Goal: Information Seeking & Learning: Learn about a topic

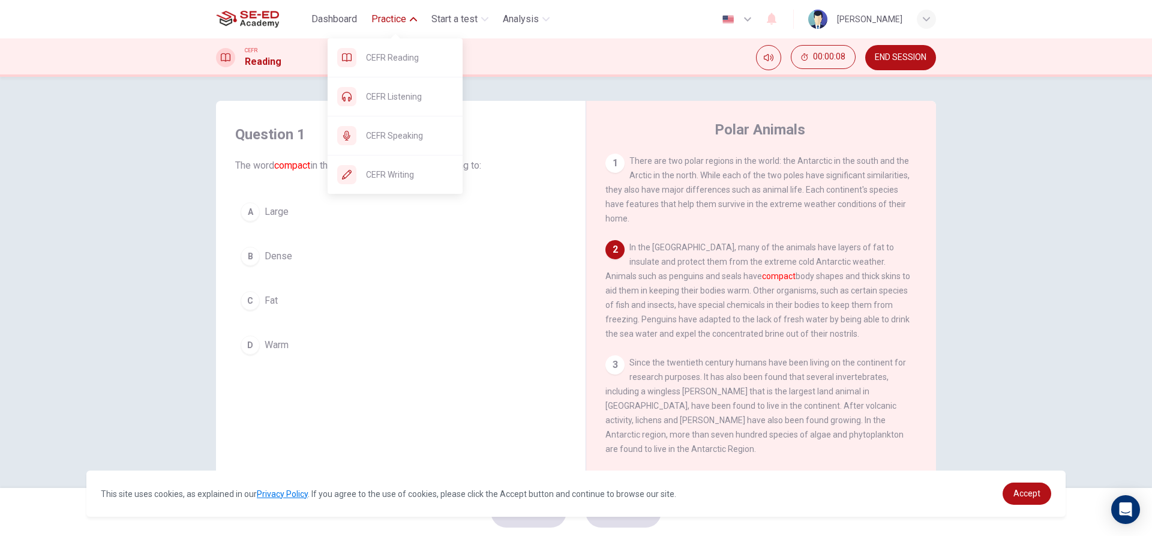
click at [388, 17] on span "Practice" at bounding box center [388, 19] width 35 height 14
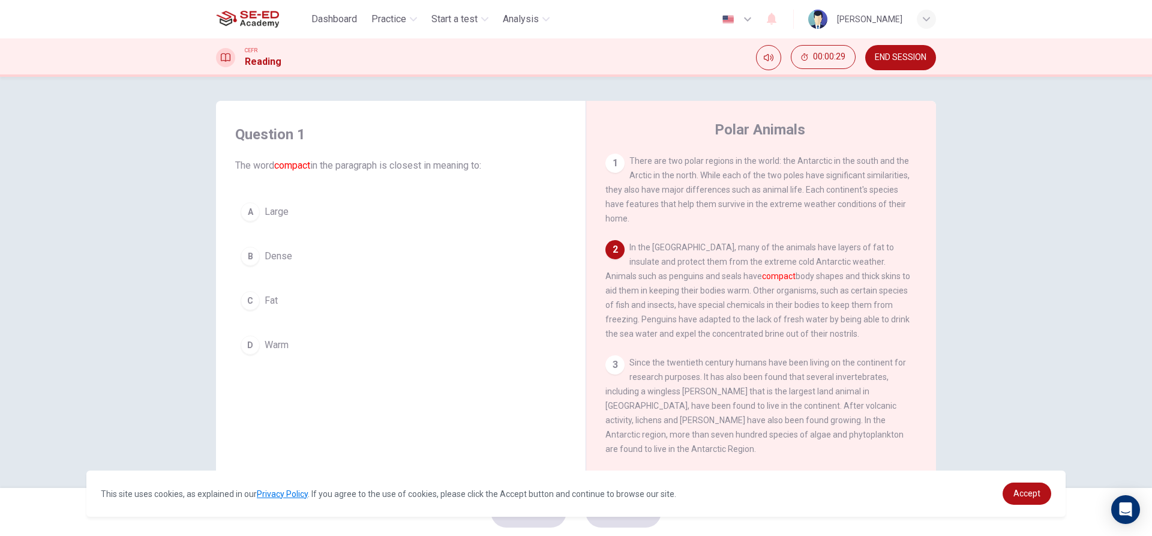
click at [615, 165] on div "1" at bounding box center [615, 163] width 19 height 19
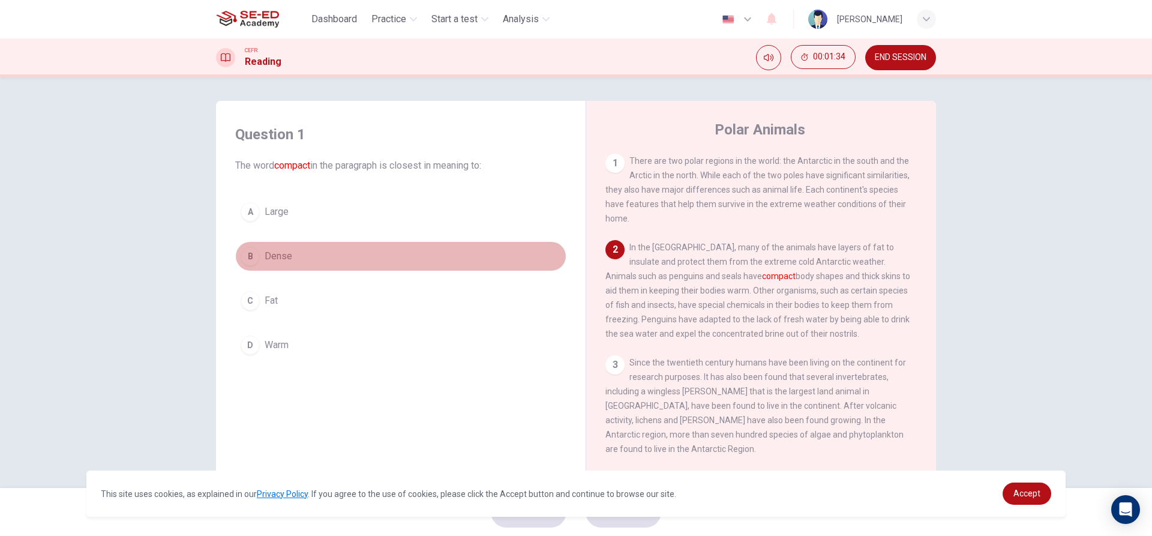
click at [254, 248] on button "B Dense" at bounding box center [400, 256] width 331 height 30
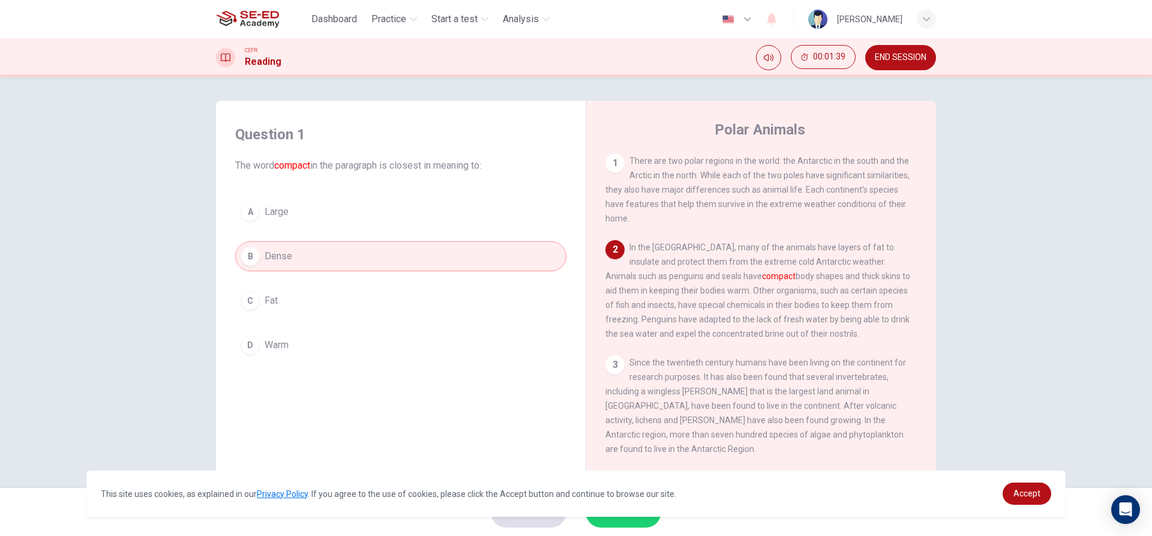
click at [340, 299] on button "C Fat" at bounding box center [400, 301] width 331 height 30
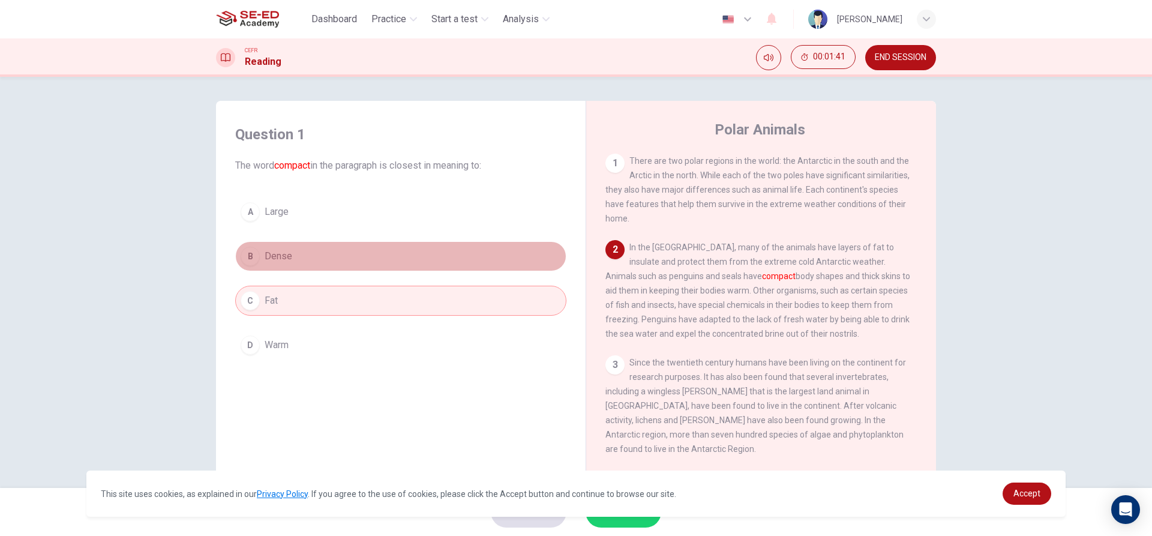
click at [376, 247] on button "B Dense" at bounding box center [400, 256] width 331 height 30
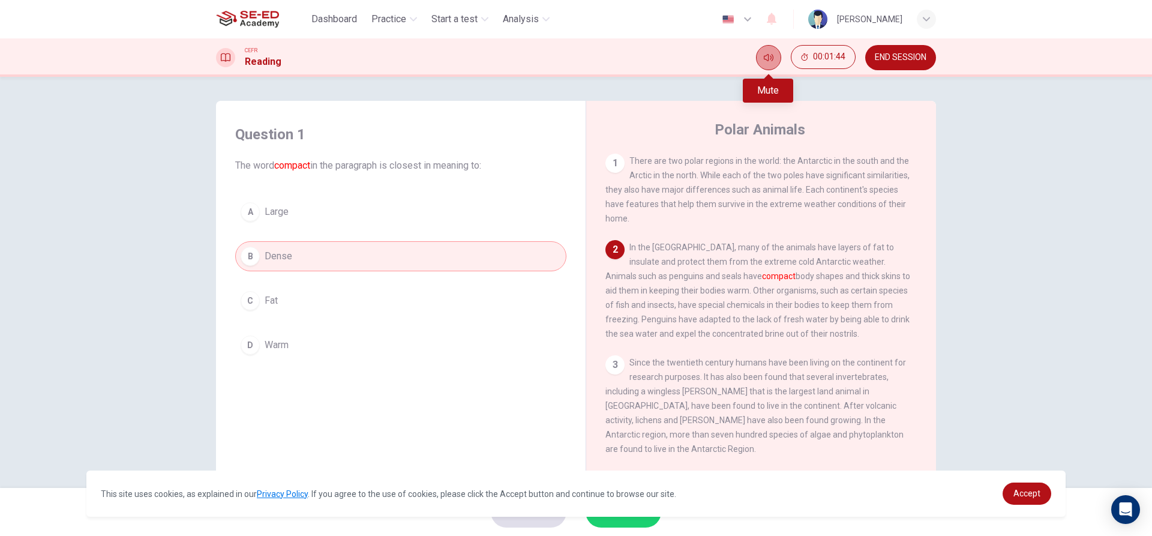
click at [760, 49] on button "Mute" at bounding box center [768, 57] width 25 height 25
click at [760, 49] on button "Unmute" at bounding box center [768, 57] width 25 height 25
click at [1035, 493] on span "Accept" at bounding box center [1027, 494] width 27 height 10
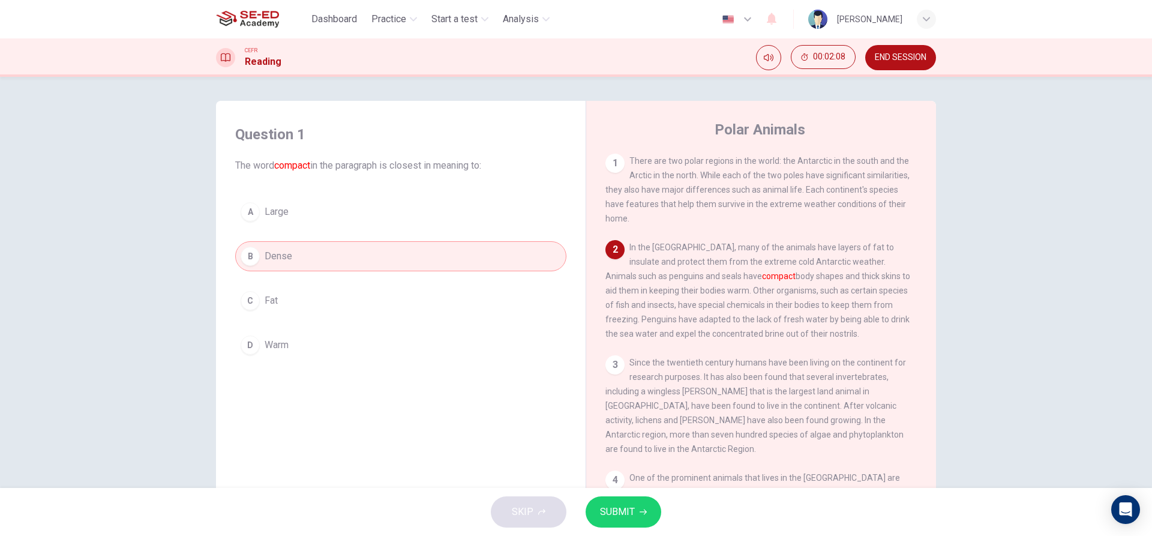
click at [332, 283] on div "A Large B Dense C Fat D Warm" at bounding box center [400, 278] width 331 height 163
click at [328, 299] on button "C Fat" at bounding box center [400, 301] width 331 height 30
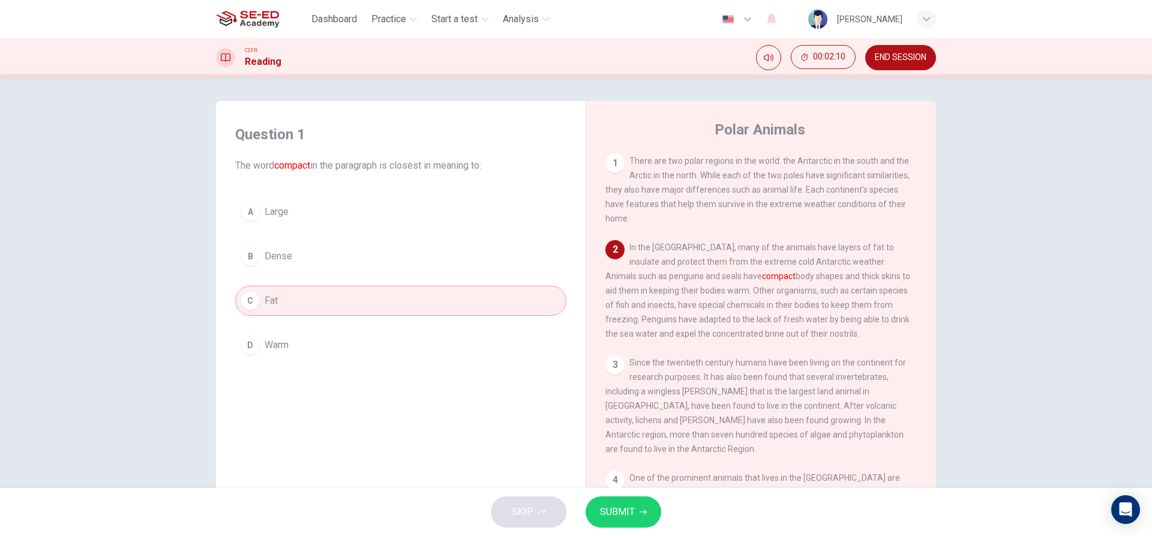
click at [353, 252] on button "B Dense" at bounding box center [400, 256] width 331 height 30
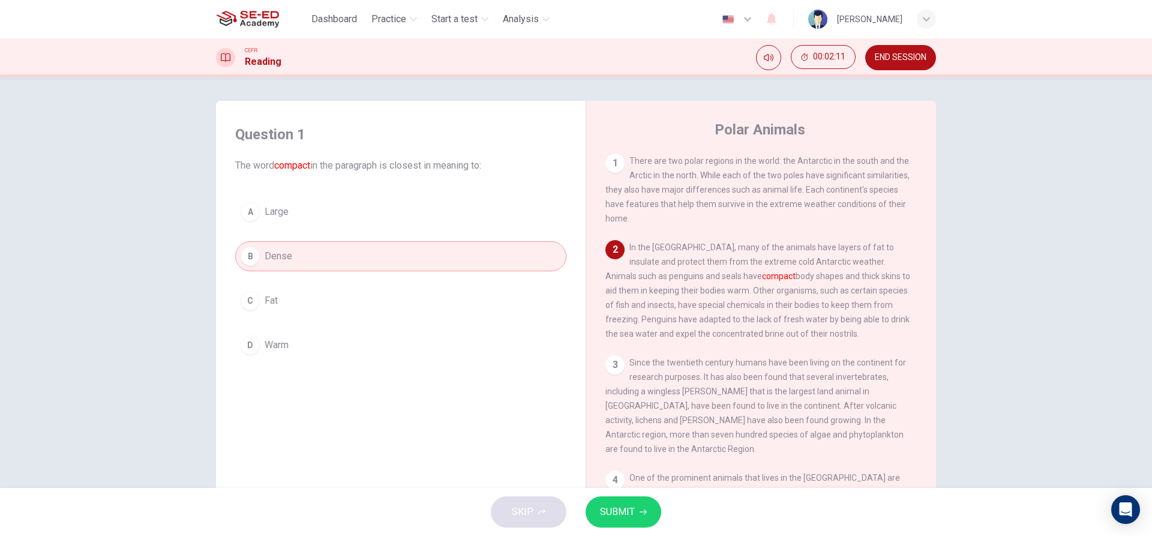
click at [289, 313] on button "C Fat" at bounding box center [400, 301] width 331 height 30
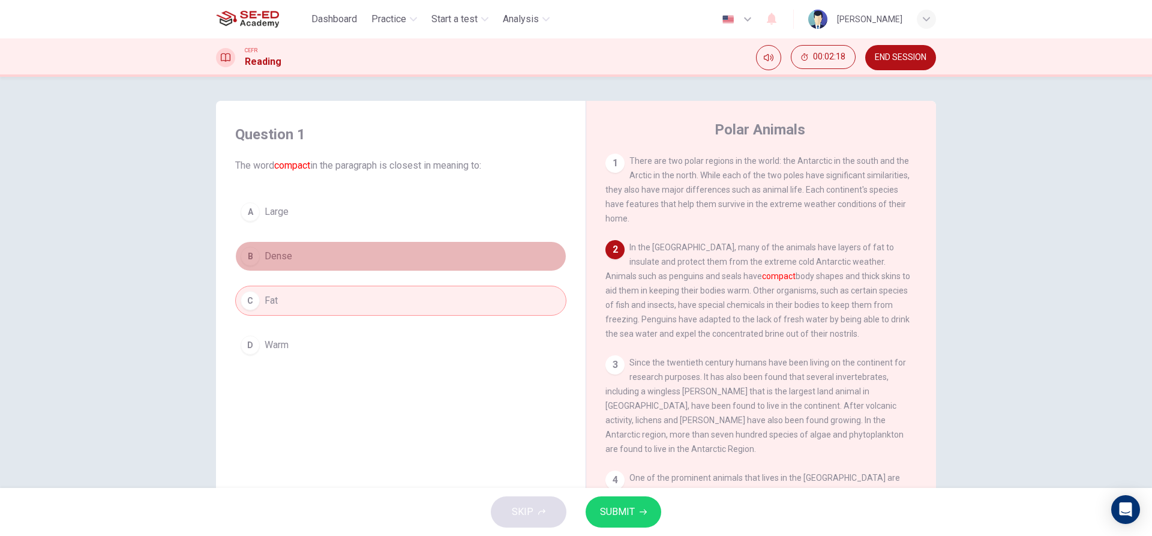
click at [460, 252] on button "B Dense" at bounding box center [400, 256] width 331 height 30
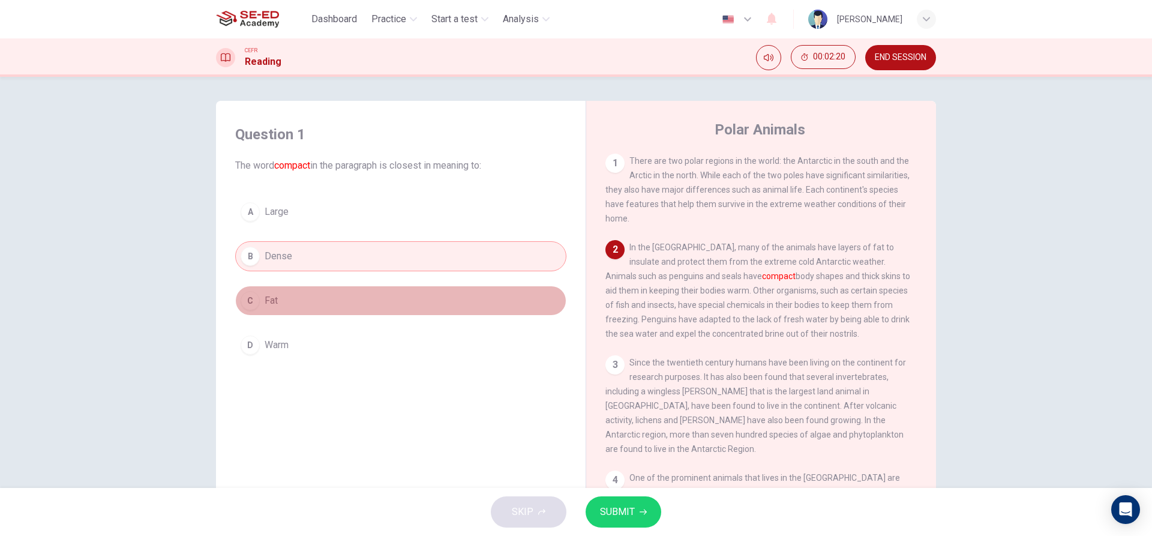
click at [552, 306] on button "C Fat" at bounding box center [400, 301] width 331 height 30
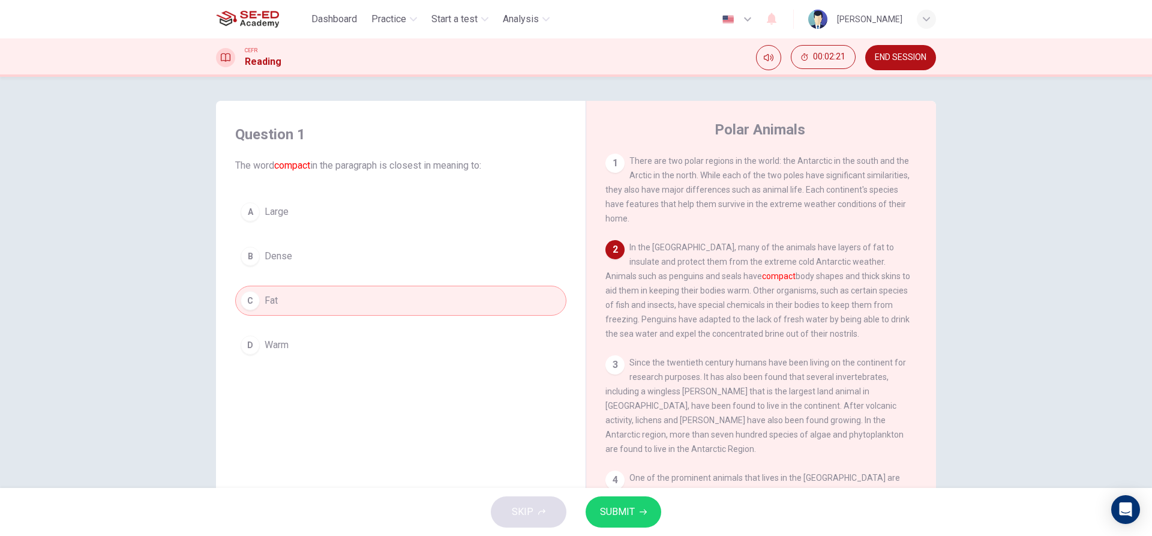
click at [514, 250] on button "B Dense" at bounding box center [400, 256] width 331 height 30
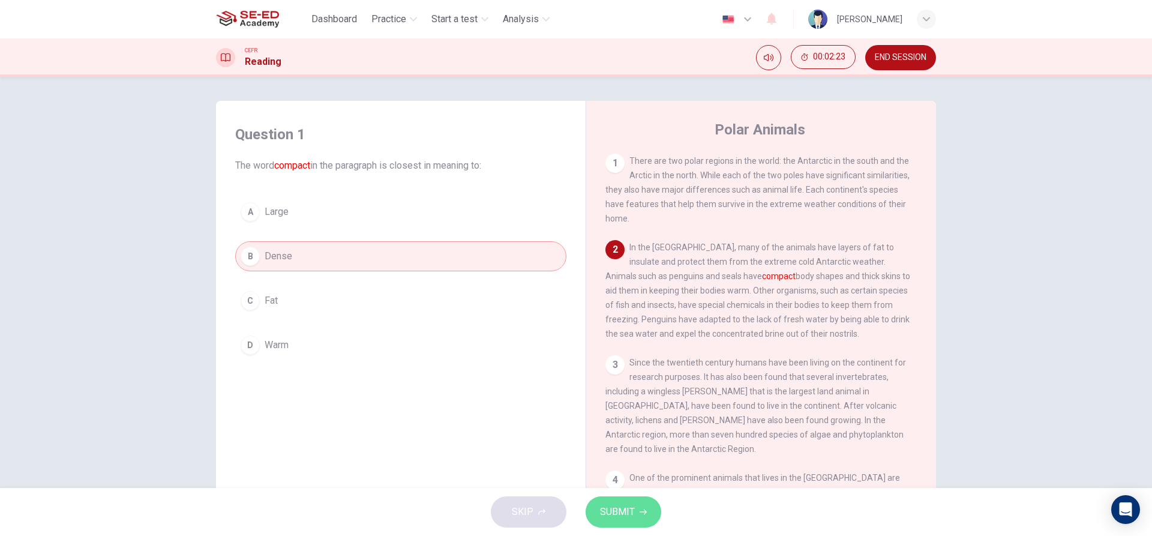
click at [632, 509] on span "SUBMIT" at bounding box center [617, 512] width 35 height 17
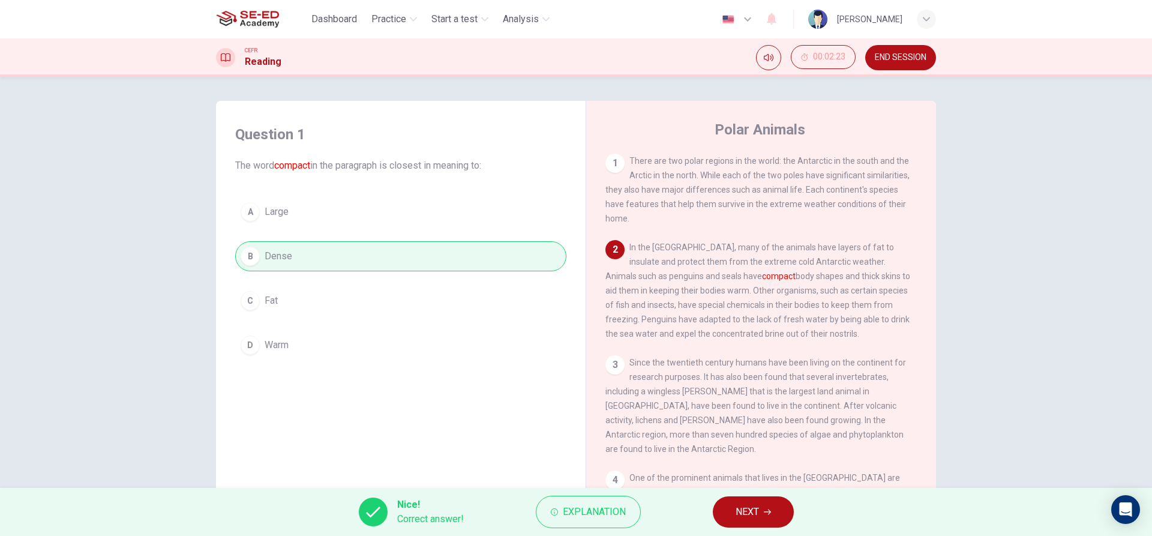
click at [752, 504] on span "NEXT" at bounding box center [747, 512] width 23 height 17
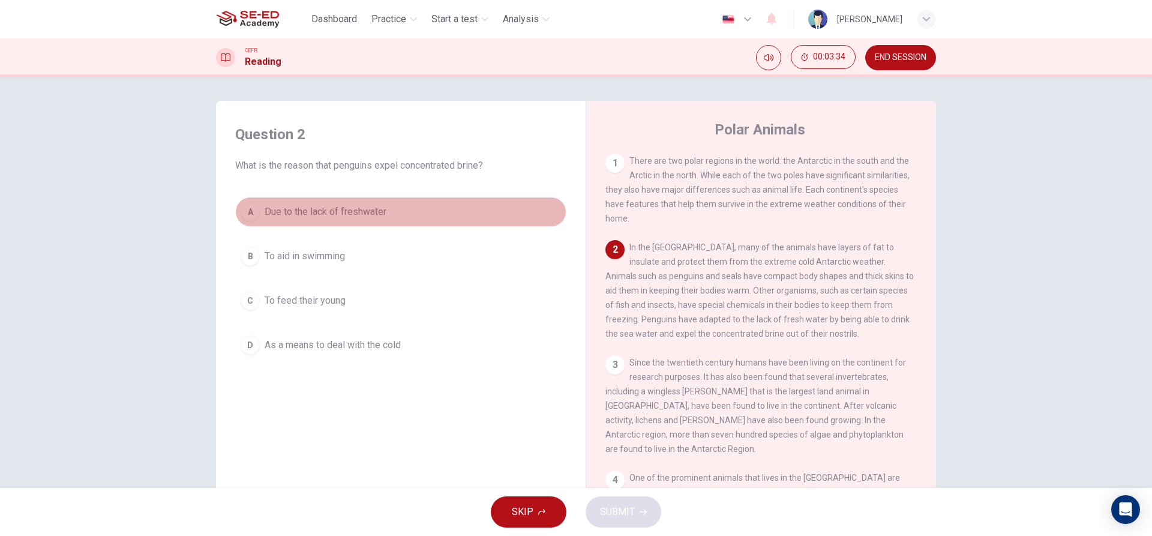
click at [374, 203] on button "A Due to the lack of freshwater" at bounding box center [400, 212] width 331 height 30
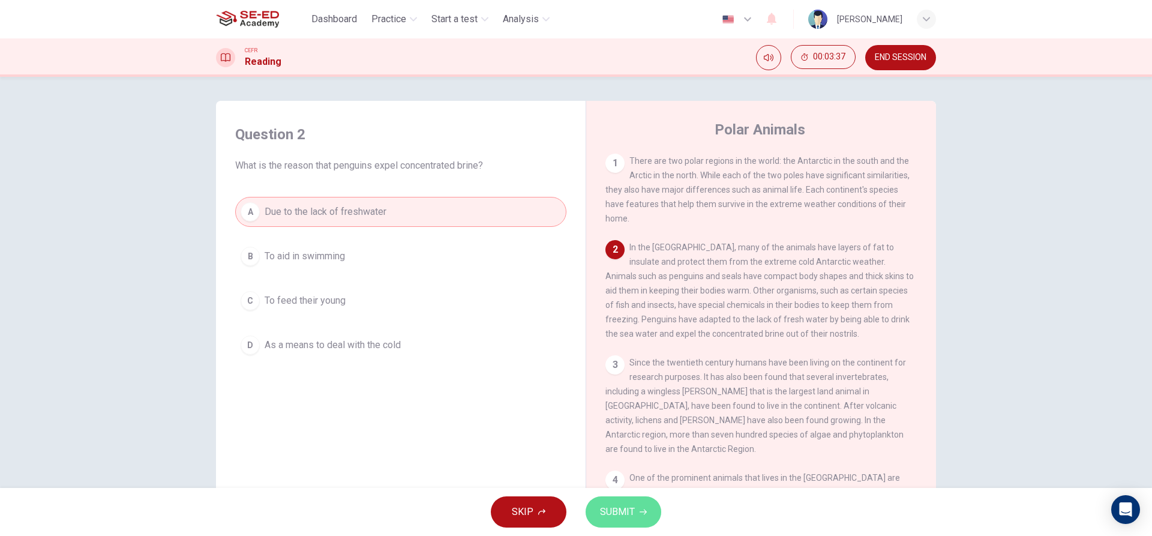
click at [621, 504] on button "SUBMIT" at bounding box center [624, 511] width 76 height 31
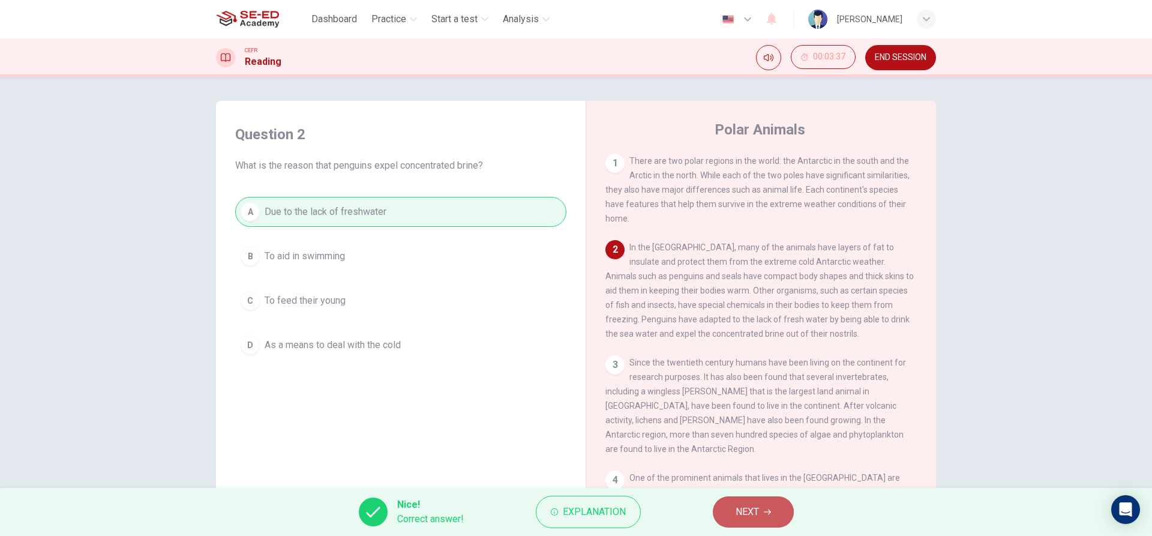
click at [777, 512] on button "NEXT" at bounding box center [753, 511] width 81 height 31
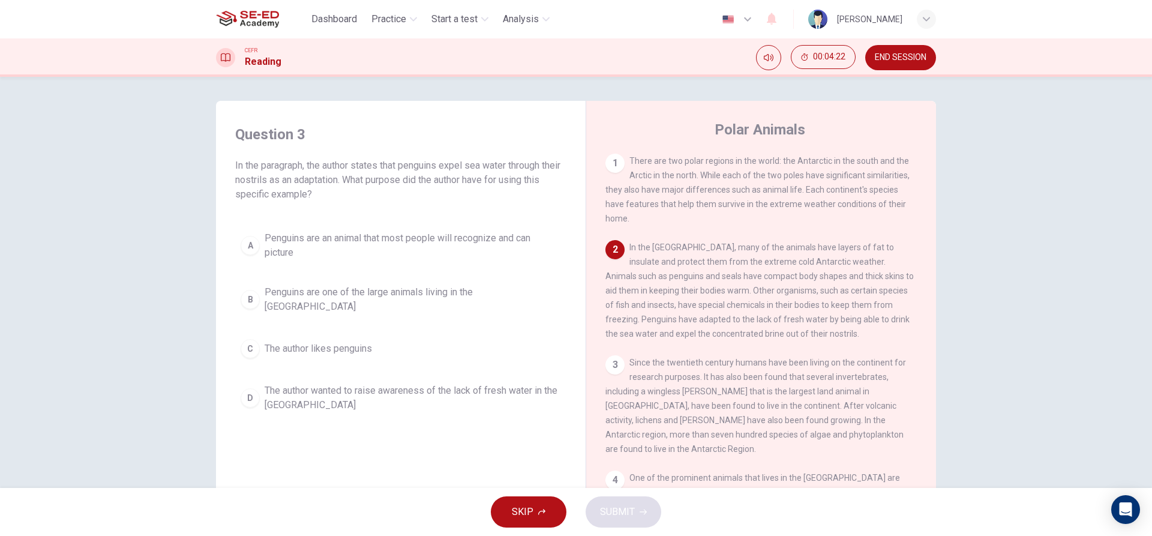
click at [265, 384] on span "The author wanted to raise awareness of the lack of fresh water in the Antarctic" at bounding box center [413, 397] width 296 height 29
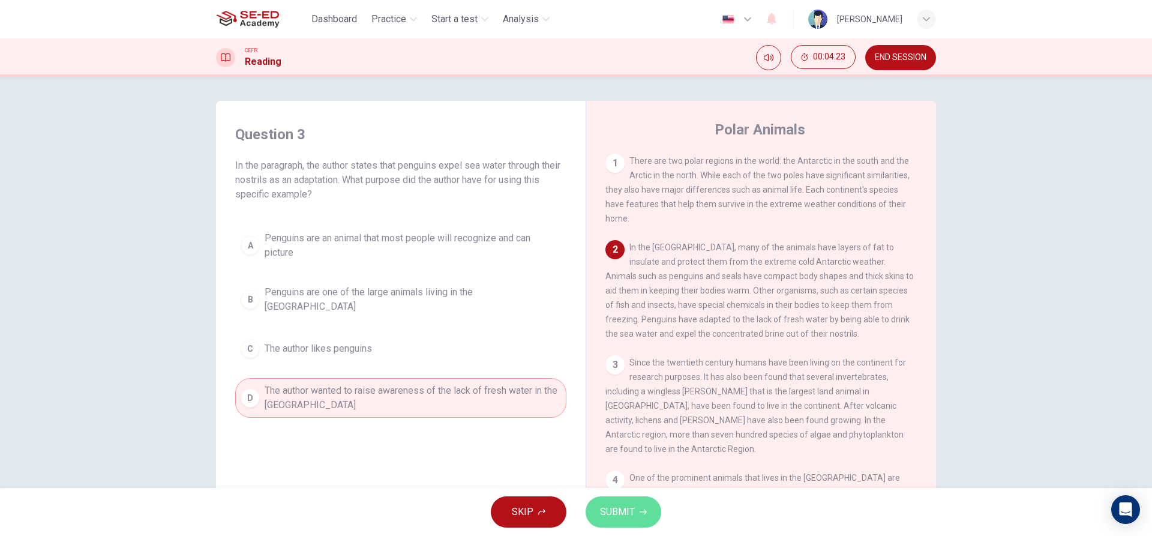
click at [640, 505] on button "SUBMIT" at bounding box center [624, 511] width 76 height 31
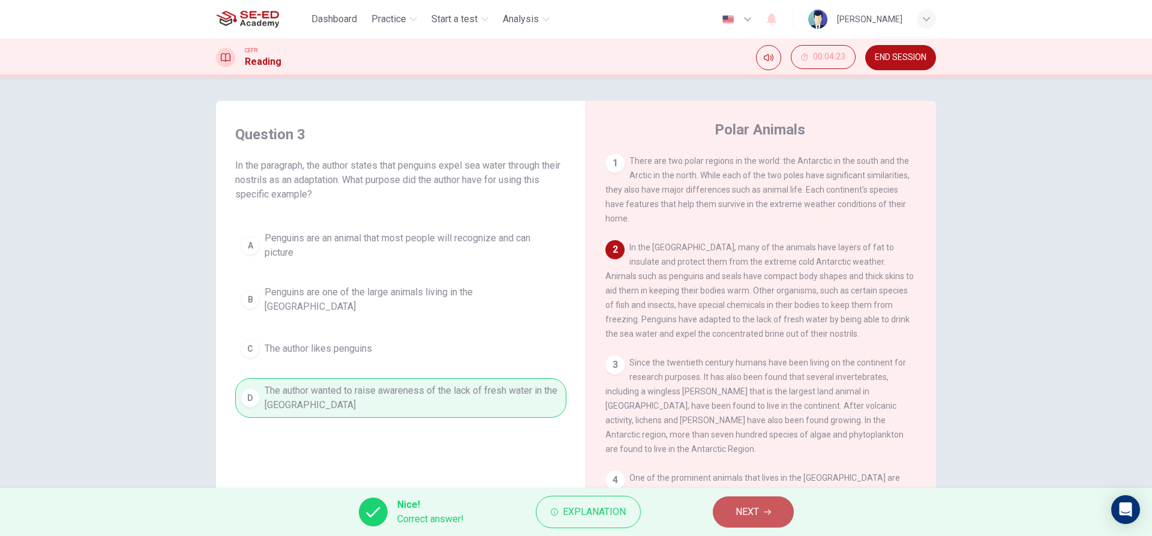
click at [756, 504] on span "NEXT" at bounding box center [747, 512] width 23 height 17
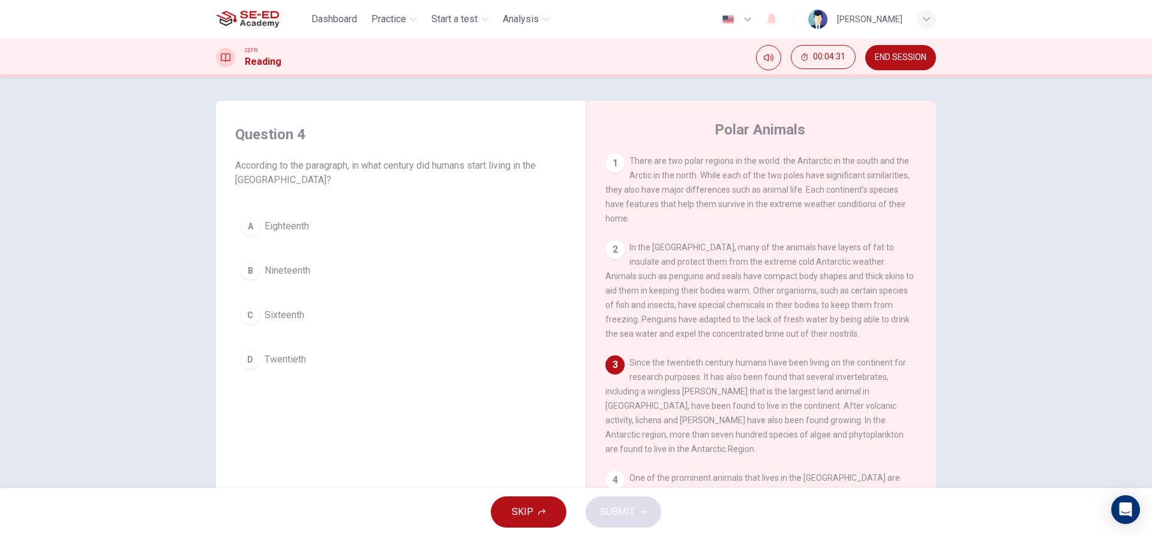
scroll to position [60, 0]
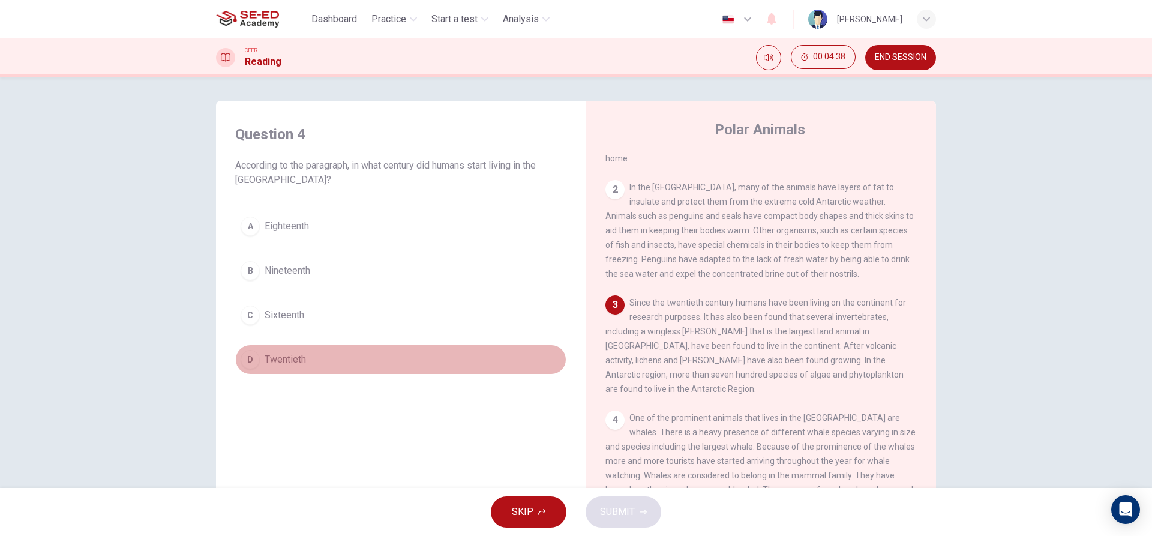
click at [346, 354] on button "D Twentieth" at bounding box center [400, 359] width 331 height 30
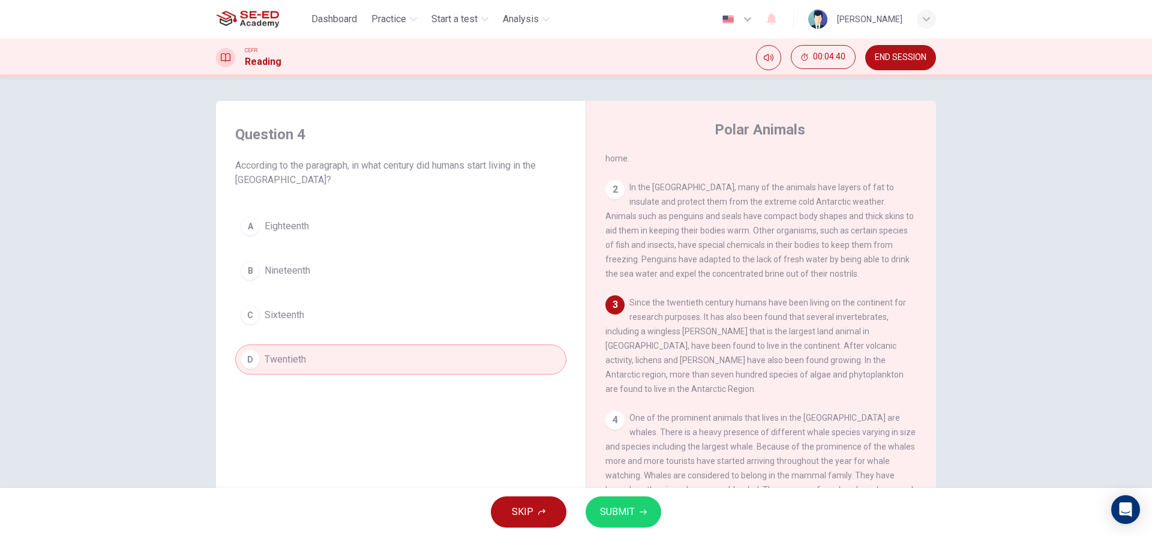
click at [649, 512] on button "SUBMIT" at bounding box center [624, 511] width 76 height 31
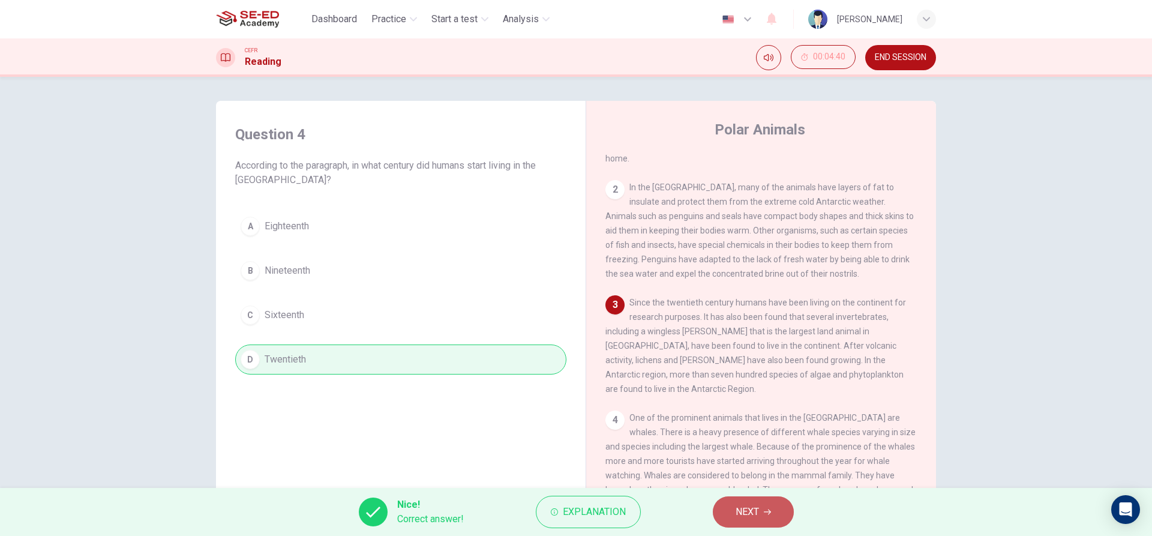
click at [775, 514] on button "NEXT" at bounding box center [753, 511] width 81 height 31
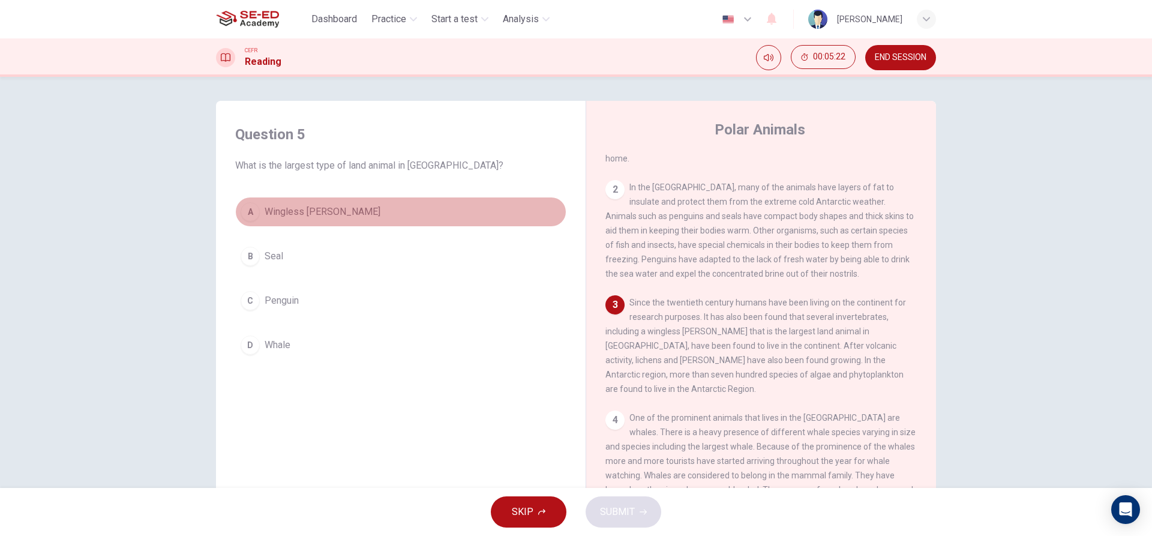
click at [285, 200] on button "A Wingless midge" at bounding box center [400, 212] width 331 height 30
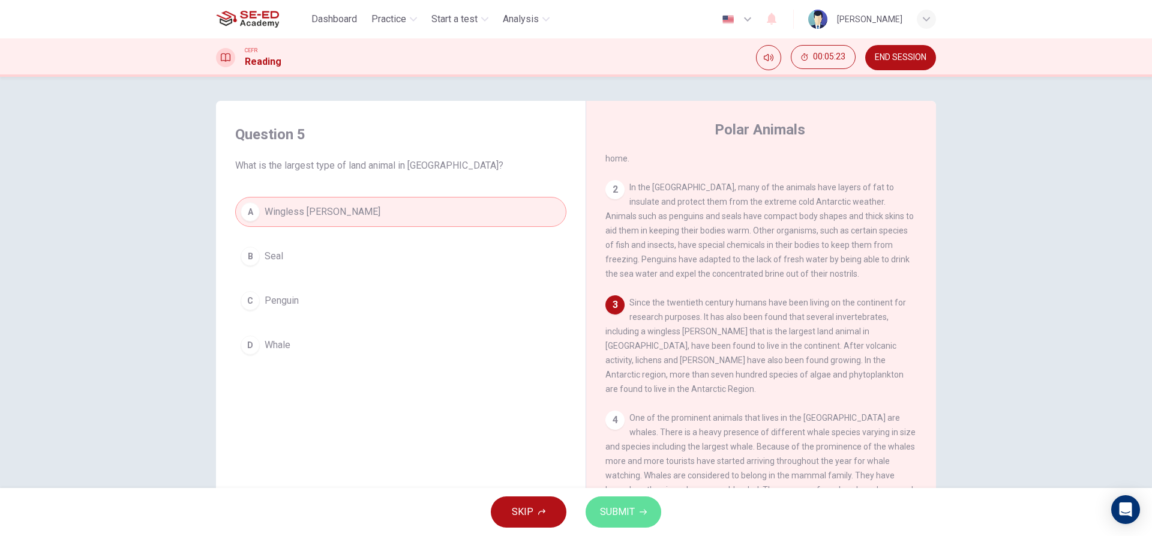
click at [654, 509] on button "SUBMIT" at bounding box center [624, 511] width 76 height 31
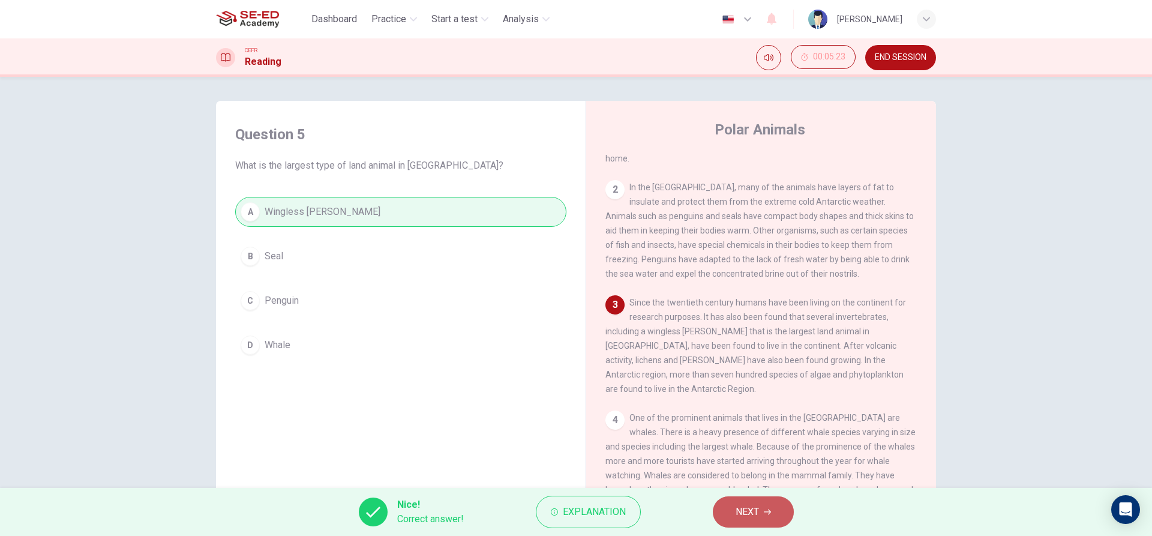
drag, startPoint x: 757, startPoint y: 507, endPoint x: 730, endPoint y: 505, distance: 26.4
click at [758, 507] on span "NEXT" at bounding box center [747, 512] width 23 height 17
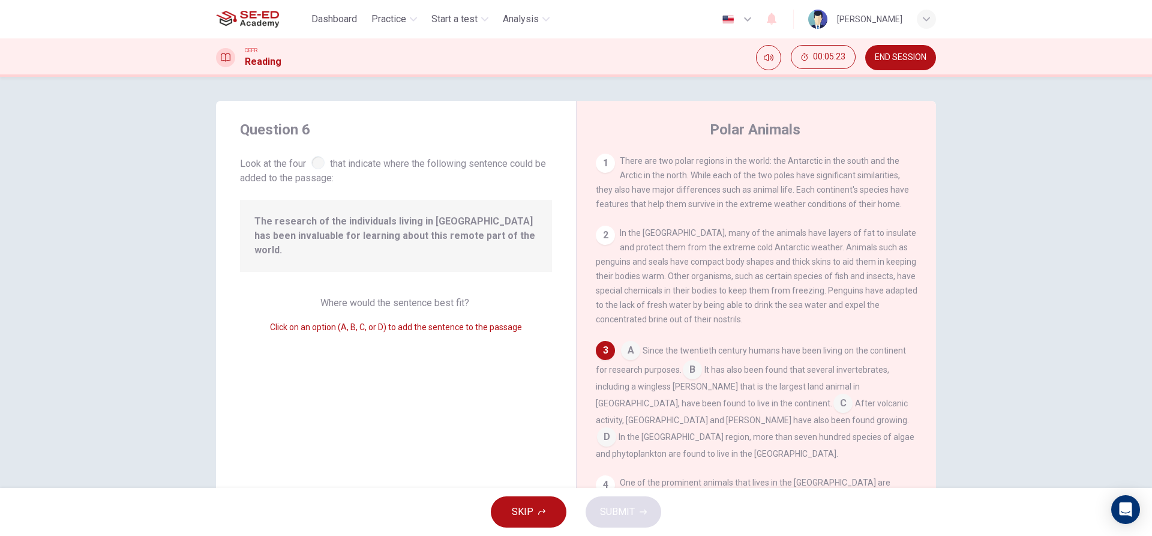
scroll to position [74, 0]
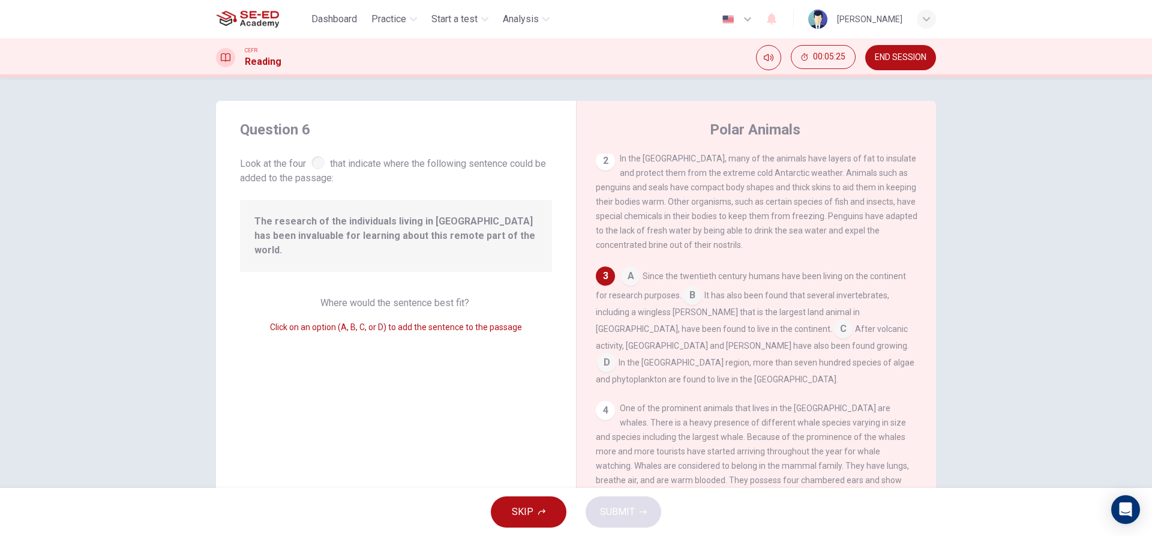
click at [319, 158] on div at bounding box center [317, 162] width 13 height 13
click at [622, 277] on input at bounding box center [630, 277] width 19 height 19
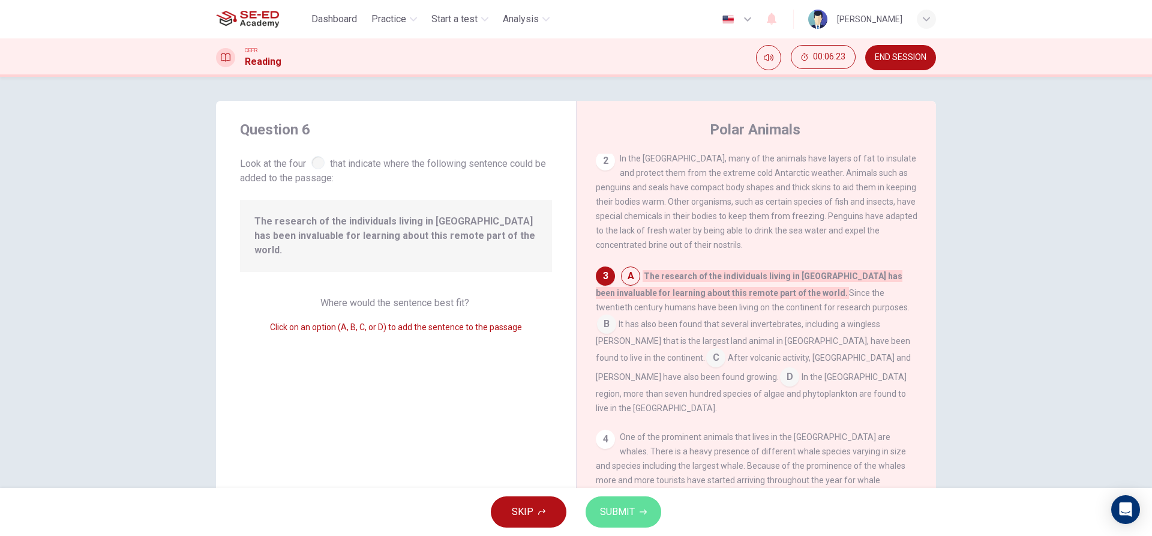
click at [625, 508] on span "SUBMIT" at bounding box center [617, 512] width 35 height 17
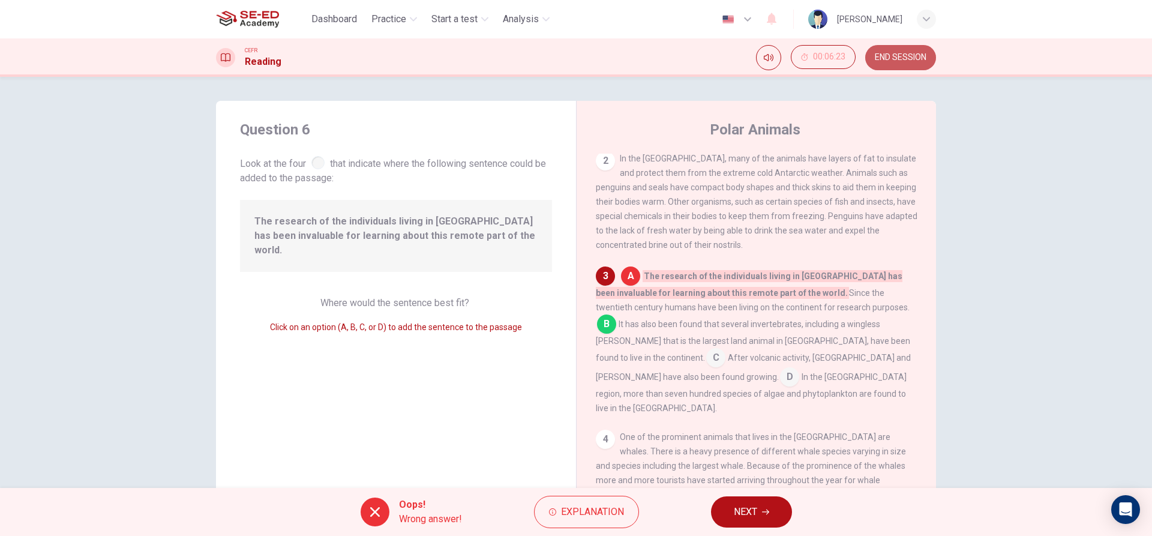
click at [904, 55] on span "END SESSION" at bounding box center [901, 58] width 52 height 10
click at [779, 513] on button "NEXT" at bounding box center [751, 511] width 81 height 31
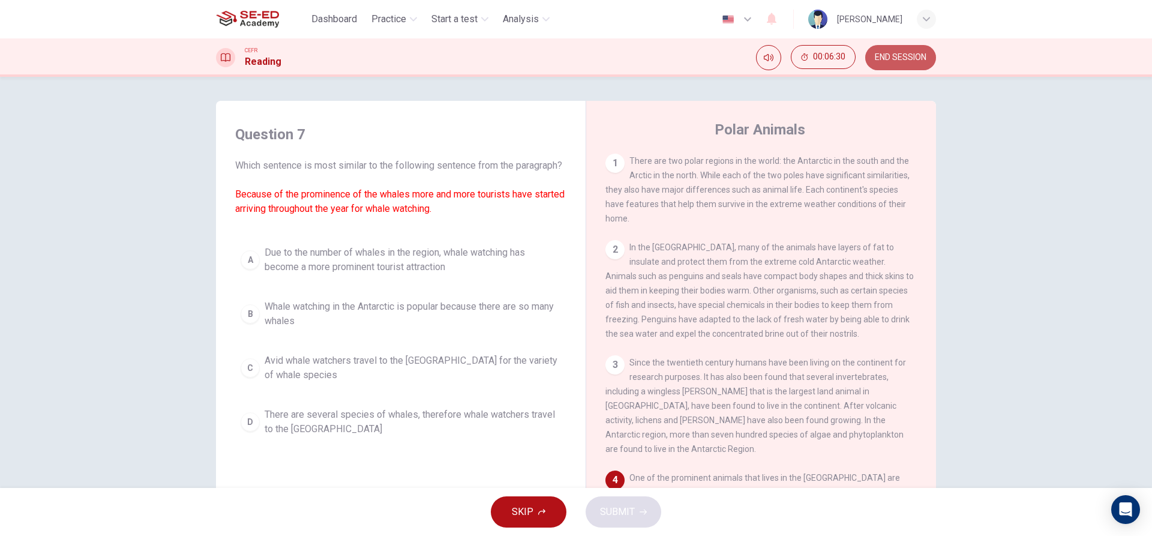
click at [898, 56] on span "END SESSION" at bounding box center [901, 58] width 52 height 10
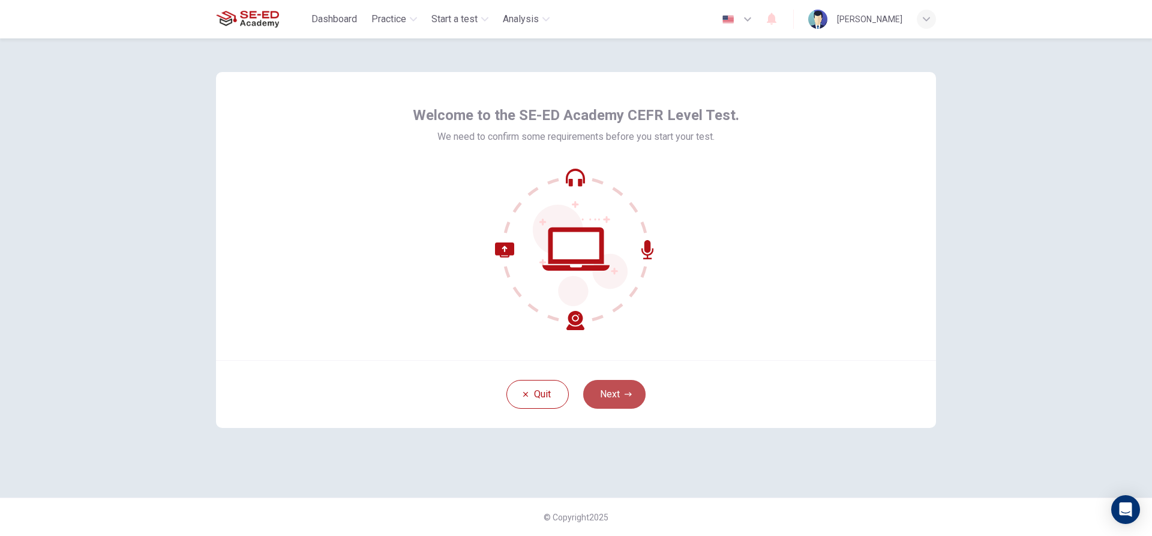
click at [619, 389] on button "Next" at bounding box center [614, 394] width 62 height 29
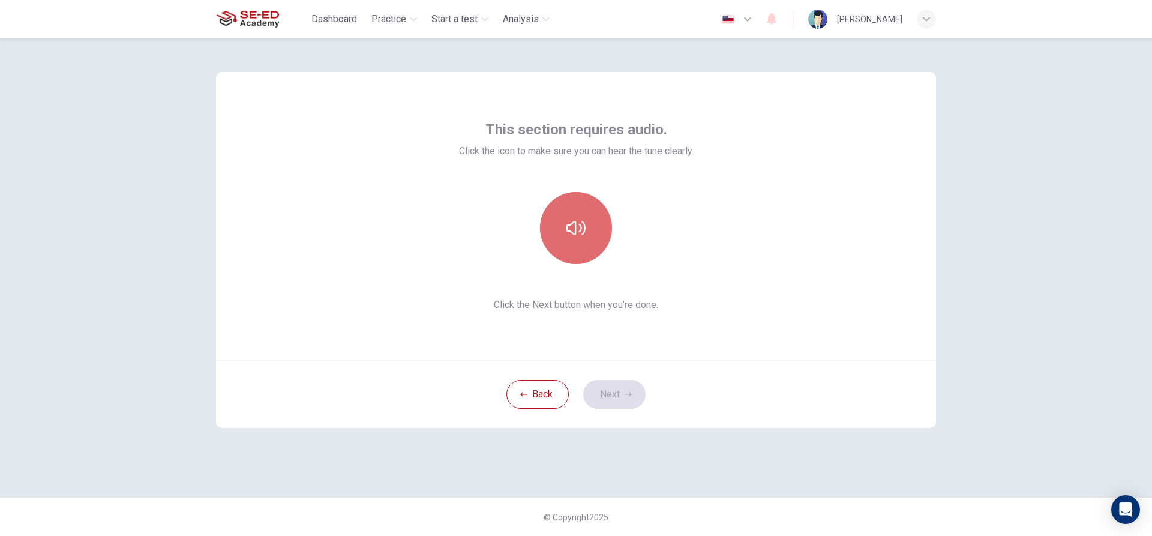
click at [593, 236] on button "button" at bounding box center [576, 228] width 72 height 72
click at [624, 396] on button "Next" at bounding box center [614, 394] width 62 height 29
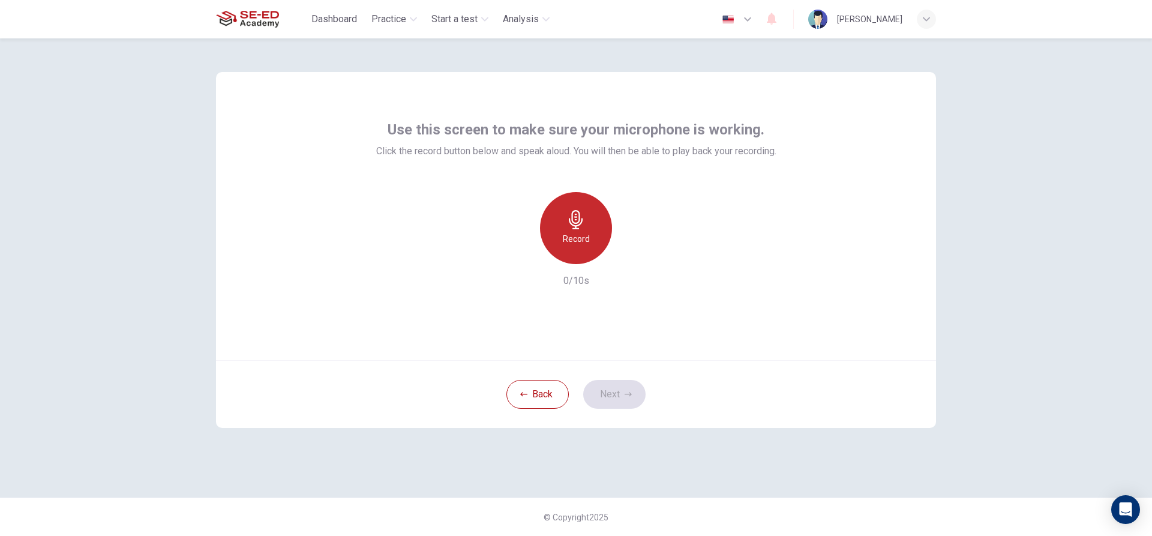
click at [574, 210] on icon "button" at bounding box center [576, 219] width 19 height 19
click at [587, 221] on div "Stop" at bounding box center [576, 228] width 72 height 72
click at [518, 254] on icon "button" at bounding box center [521, 254] width 11 height 11
click at [596, 221] on div "Record" at bounding box center [576, 228] width 72 height 72
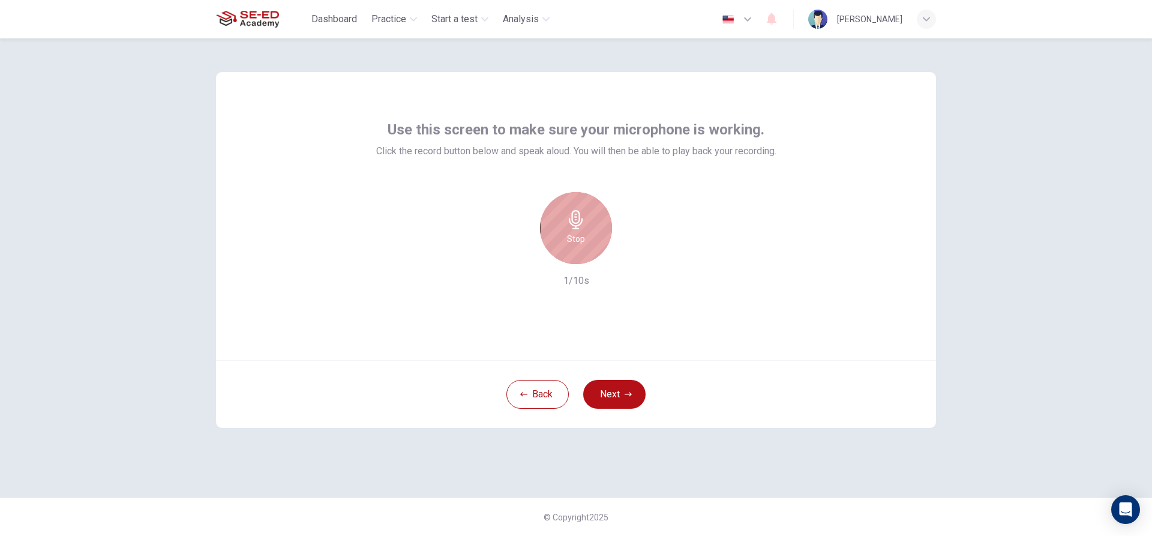
click at [591, 224] on div "Stop" at bounding box center [576, 228] width 72 height 72
click at [607, 385] on button "Next" at bounding box center [614, 394] width 62 height 29
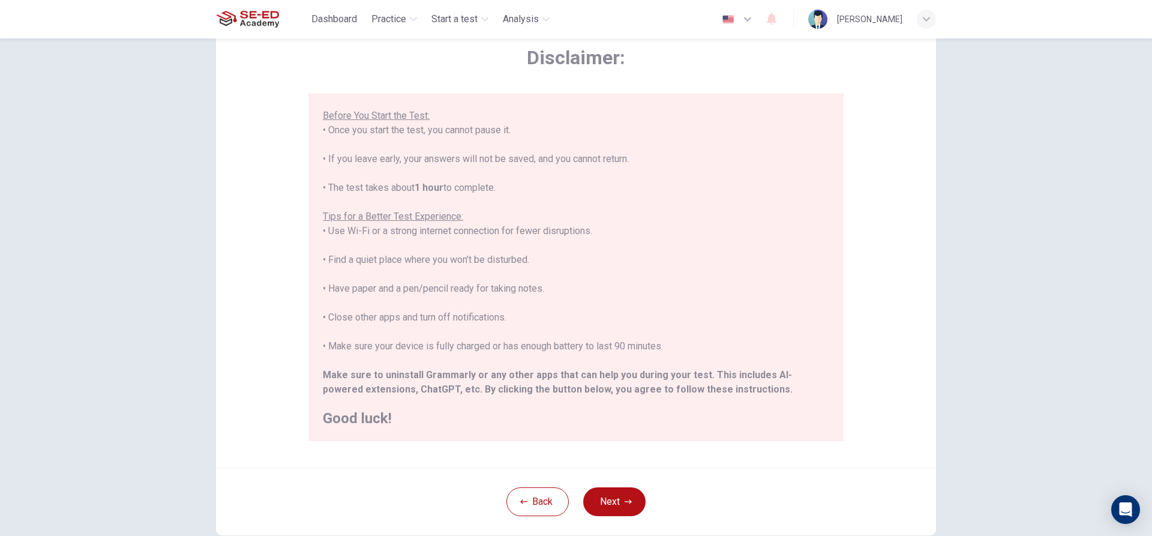
scroll to position [120, 0]
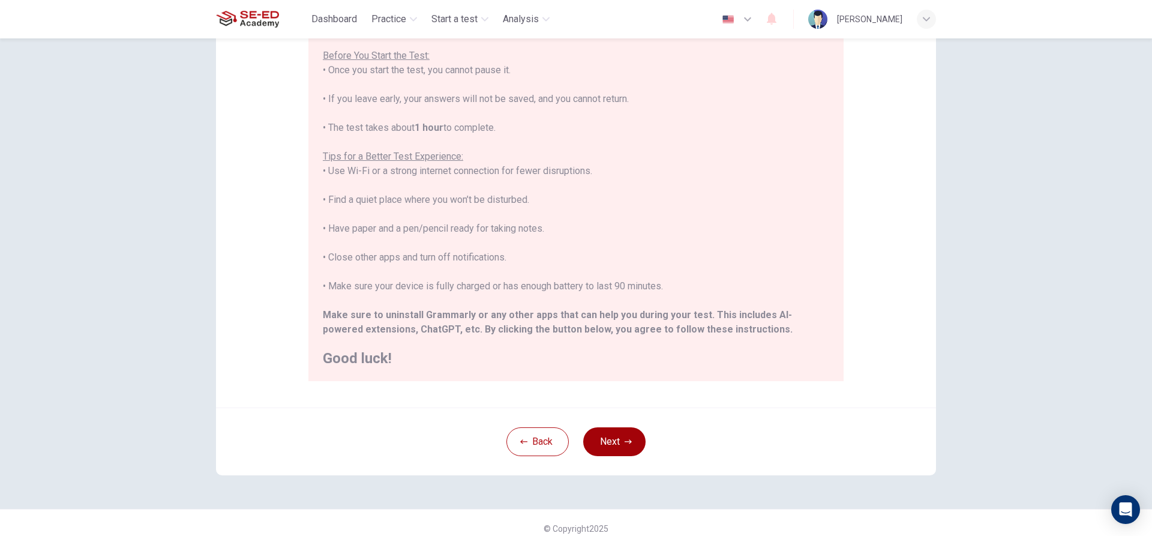
click at [628, 435] on button "Next" at bounding box center [614, 441] width 62 height 29
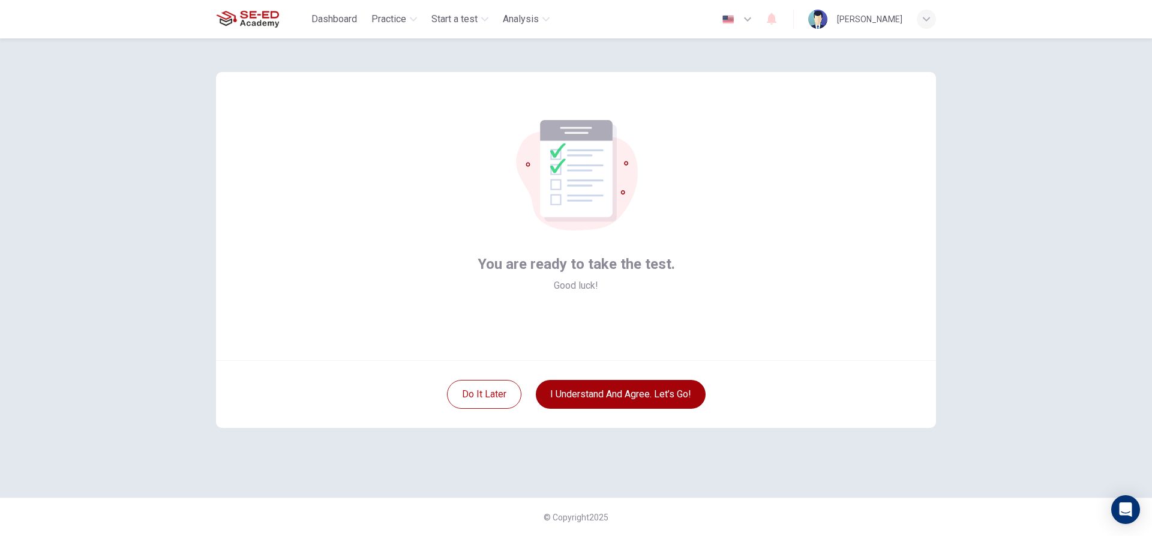
scroll to position [0, 0]
click at [638, 387] on button "I understand and agree. Let’s go!" at bounding box center [621, 394] width 170 height 29
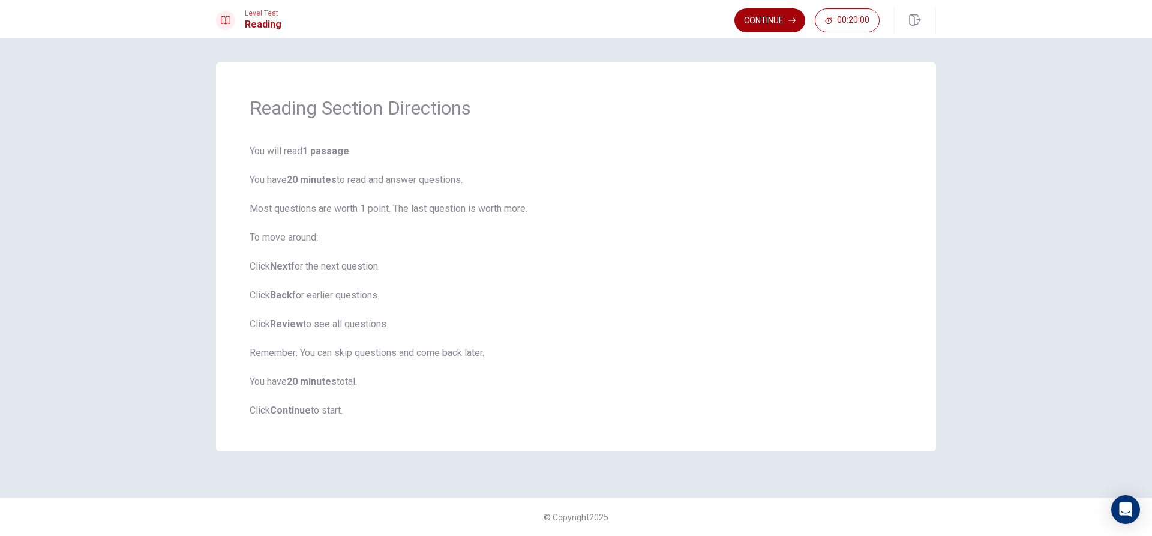
click at [784, 19] on button "Continue" at bounding box center [770, 20] width 71 height 24
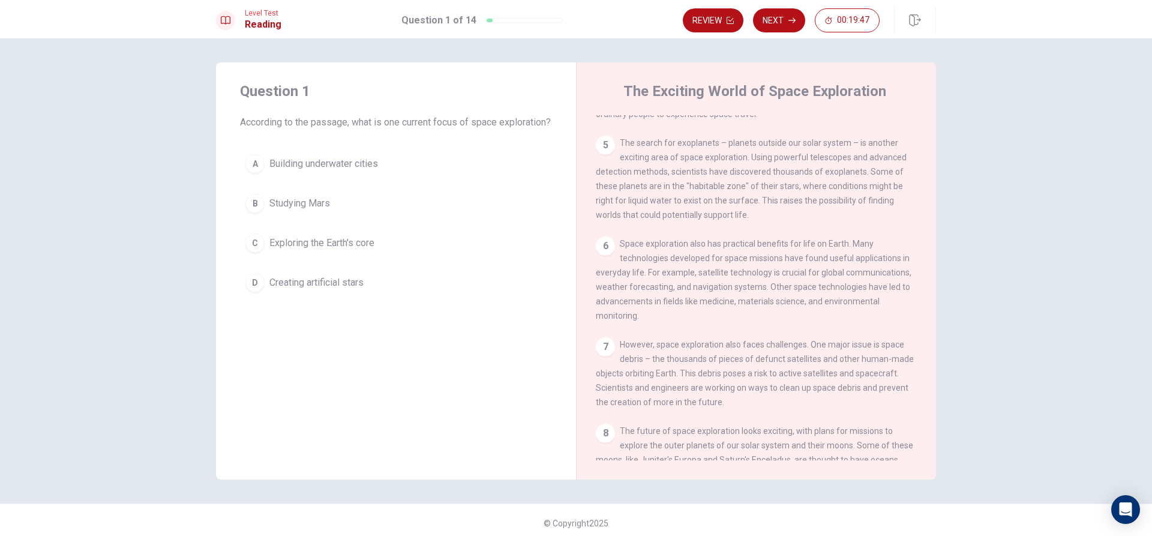
scroll to position [54, 0]
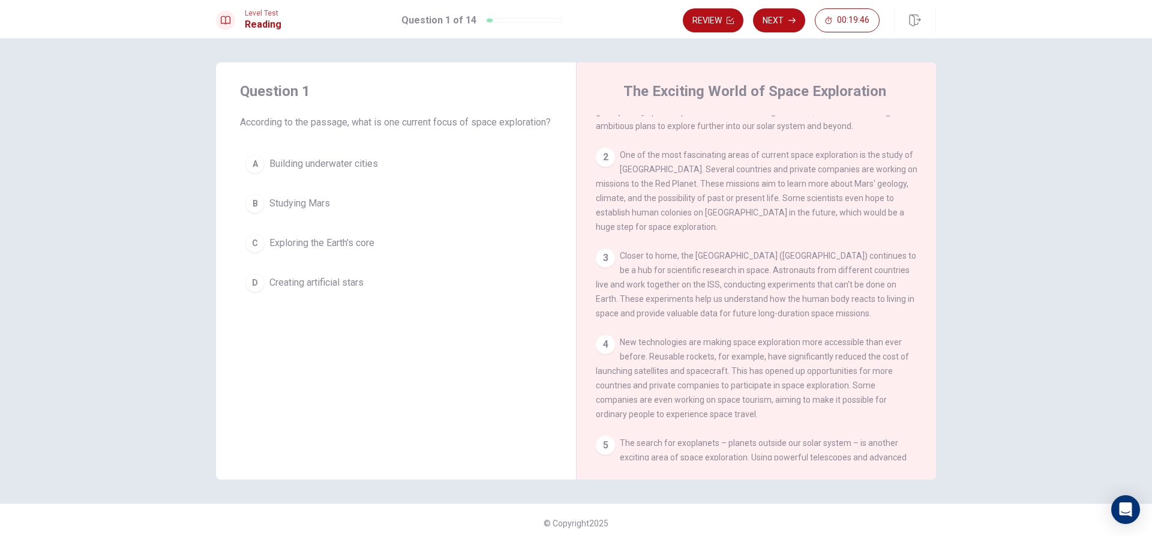
click at [609, 170] on div "2 One of the most fascinating areas of current space exploration is the study o…" at bounding box center [757, 191] width 322 height 86
click at [609, 169] on div "2 One of the most fascinating areas of current space exploration is the study o…" at bounding box center [757, 191] width 322 height 86
click at [604, 162] on div "2" at bounding box center [605, 157] width 19 height 19
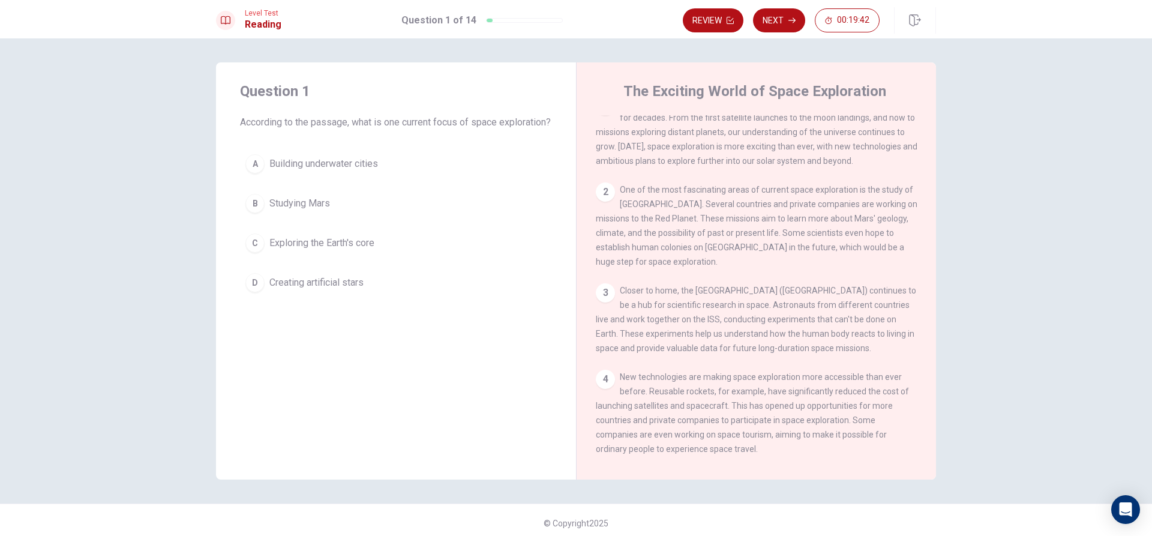
scroll to position [0, 0]
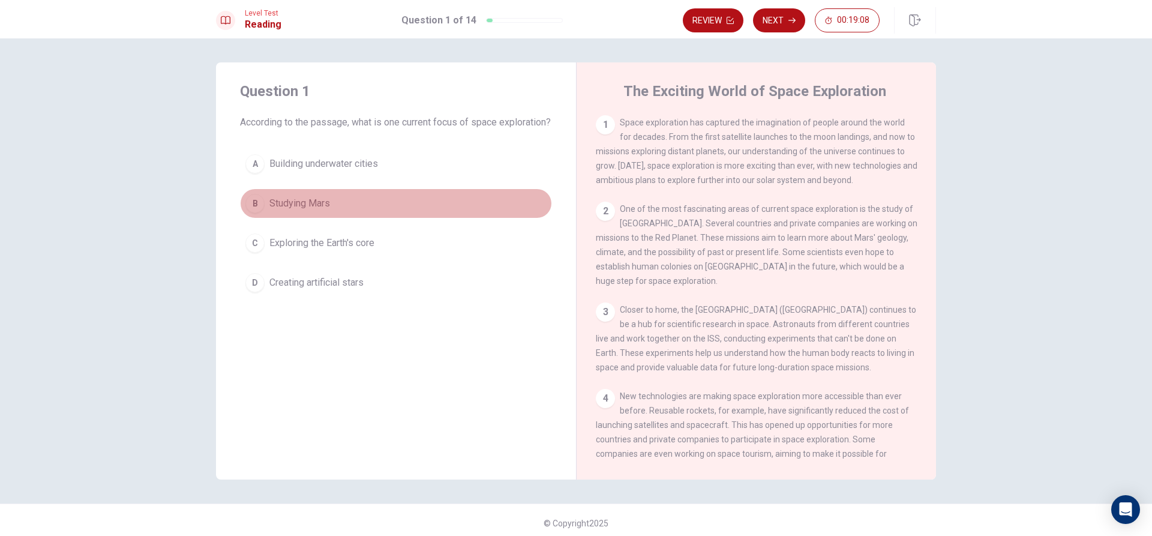
click at [335, 214] on button "B Studying Mars" at bounding box center [396, 203] width 312 height 30
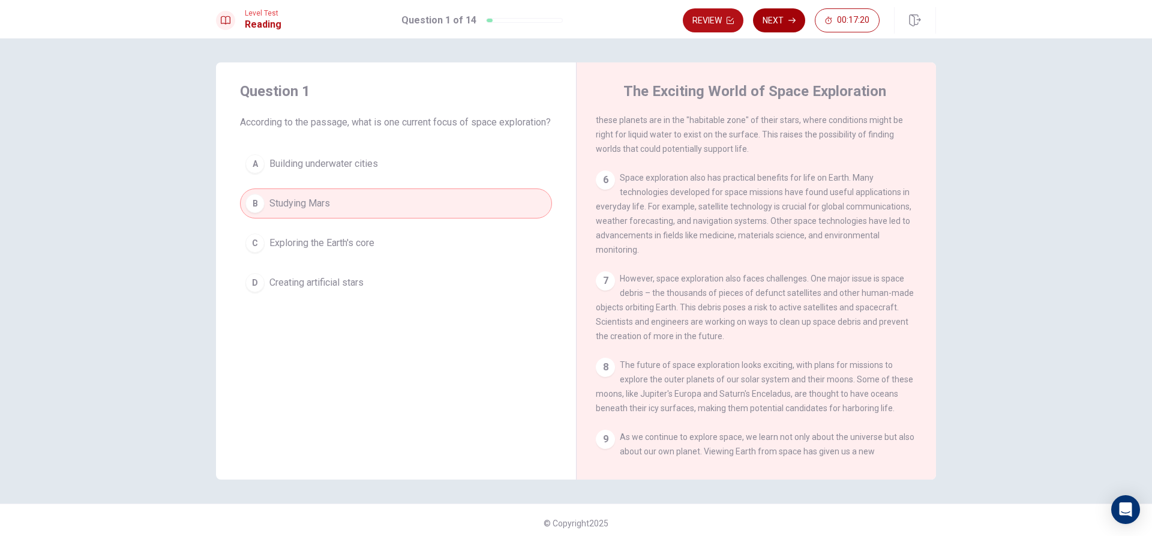
click at [786, 20] on button "Next" at bounding box center [779, 20] width 52 height 24
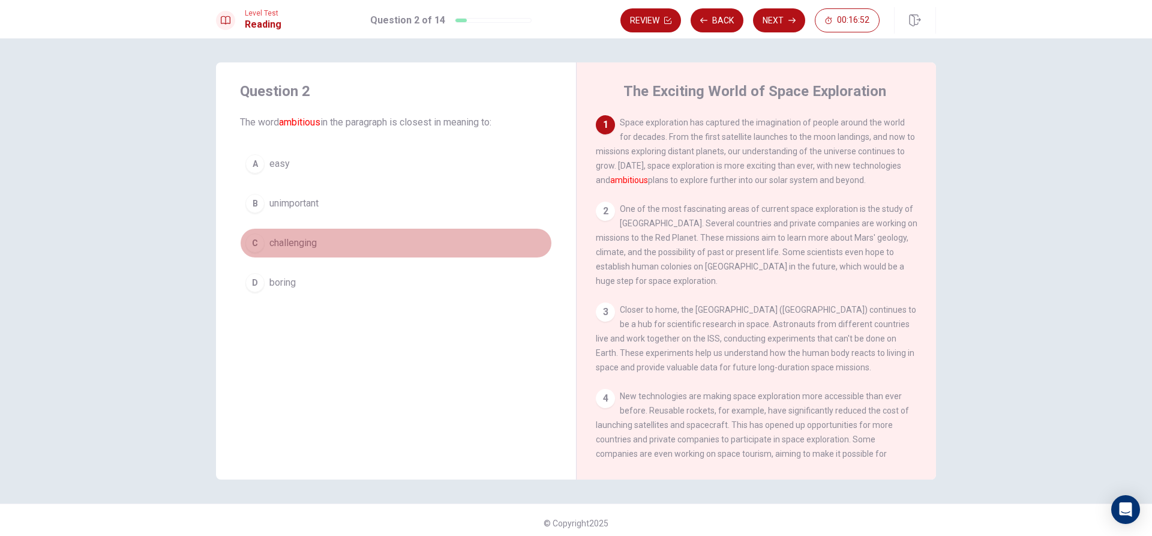
click at [343, 243] on button "C challenging" at bounding box center [396, 243] width 312 height 30
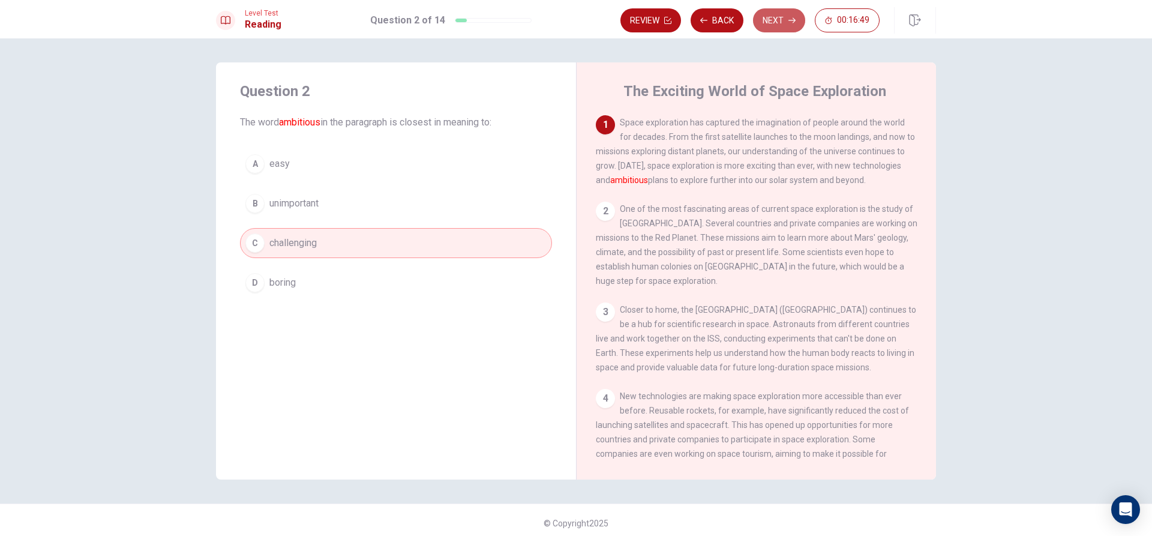
click at [783, 14] on button "Next" at bounding box center [779, 20] width 52 height 24
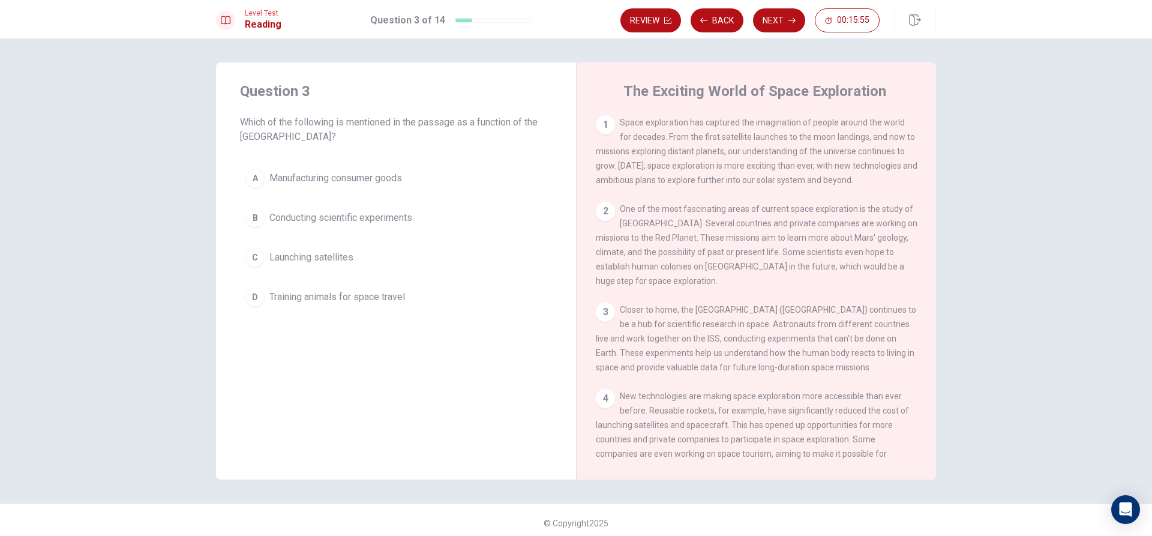
click at [790, 13] on button "Next" at bounding box center [779, 20] width 52 height 24
click at [715, 26] on button "Back" at bounding box center [717, 20] width 53 height 24
click at [786, 16] on button "Next" at bounding box center [779, 20] width 52 height 24
click at [726, 15] on button "Back" at bounding box center [717, 20] width 53 height 24
click at [767, 18] on button "Next" at bounding box center [779, 20] width 52 height 24
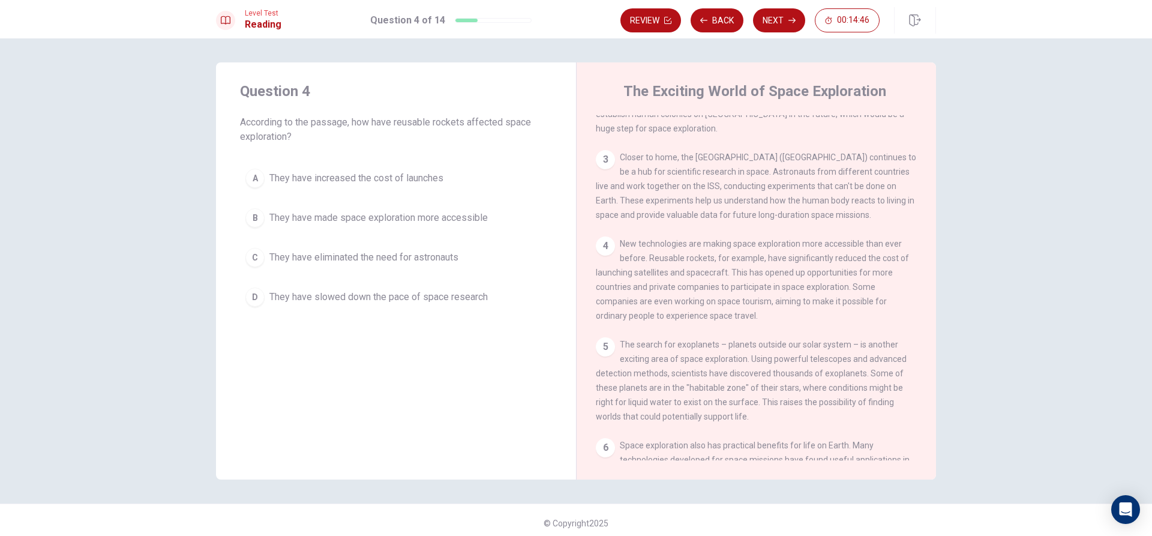
scroll to position [180, 0]
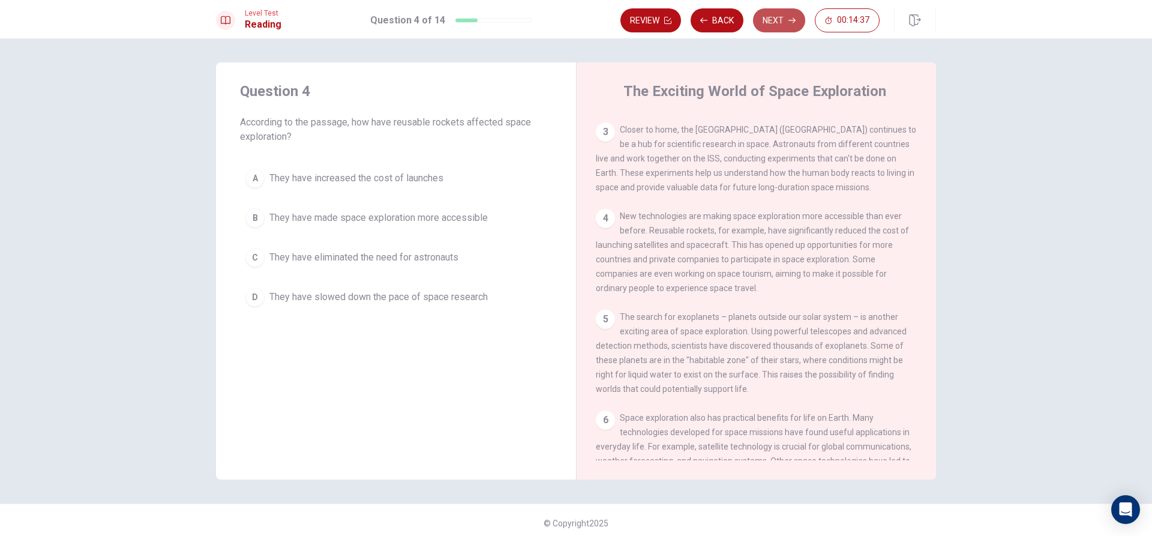
click at [784, 16] on button "Next" at bounding box center [779, 20] width 52 height 24
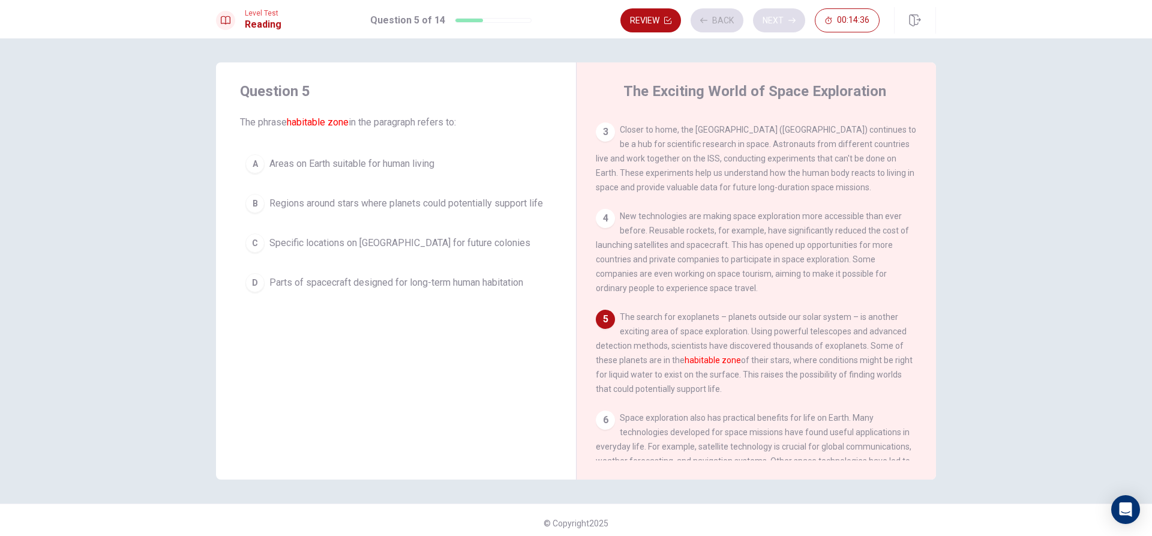
scroll to position [238, 0]
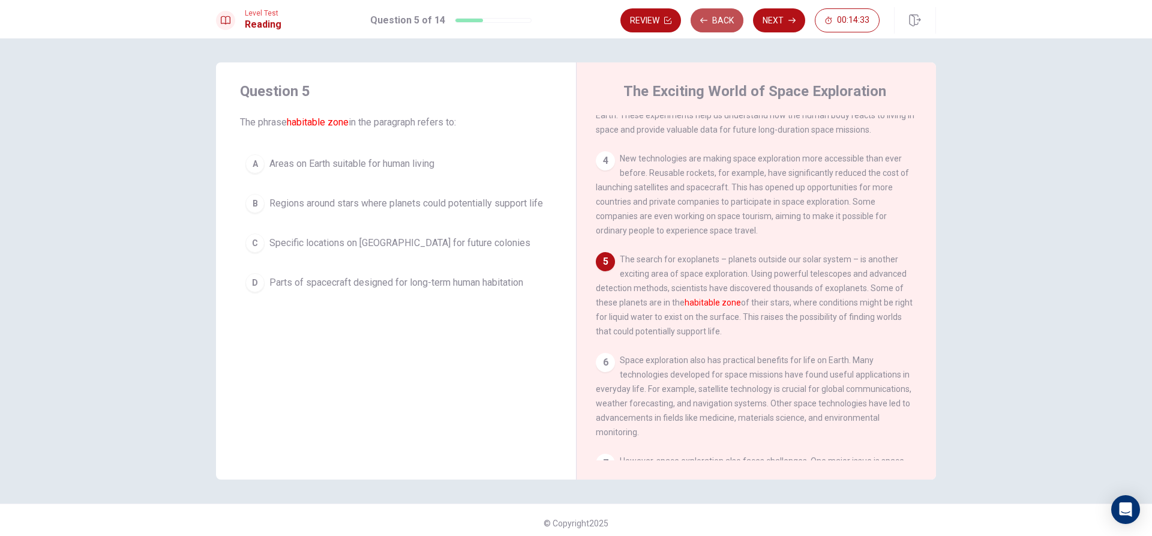
click at [717, 20] on button "Back" at bounding box center [717, 20] width 53 height 24
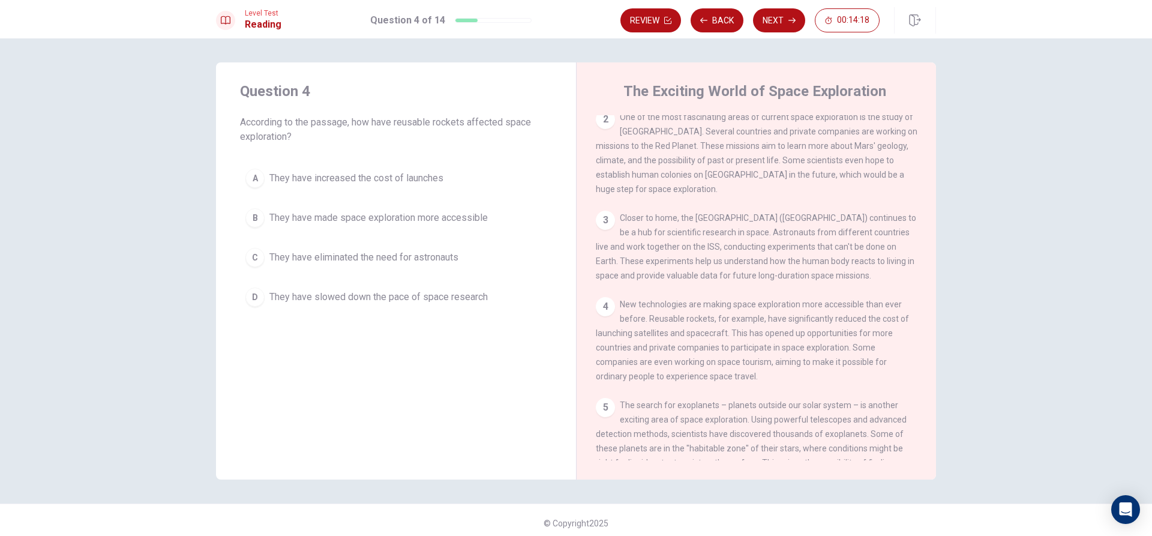
scroll to position [58, 0]
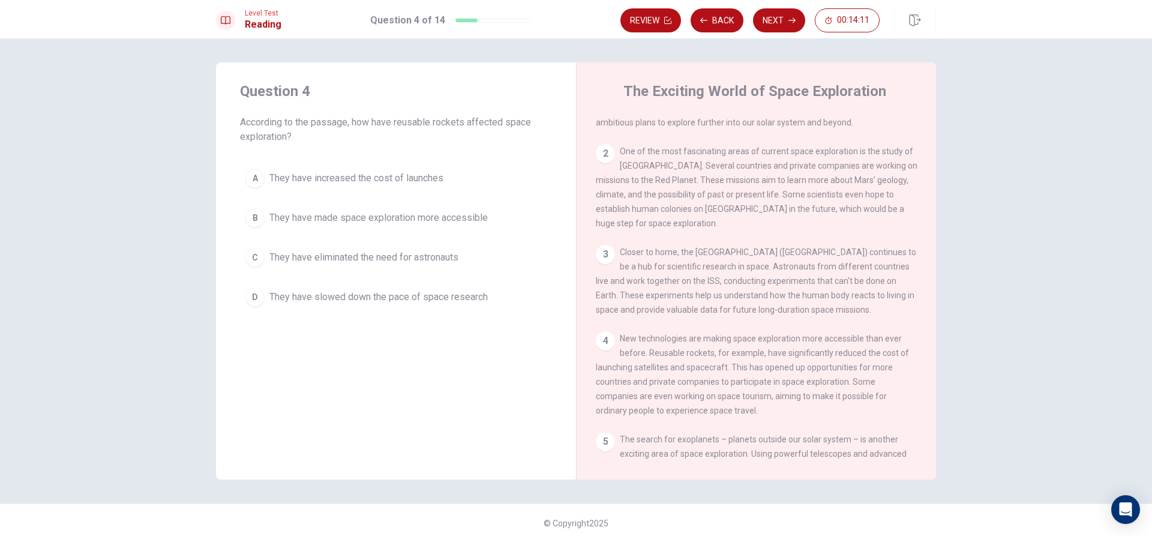
click at [786, 6] on div "Level Test Reading Question 4 of 14 Review Back Next 00:14:11" at bounding box center [576, 19] width 1152 height 38
click at [784, 19] on button "Next" at bounding box center [779, 20] width 52 height 24
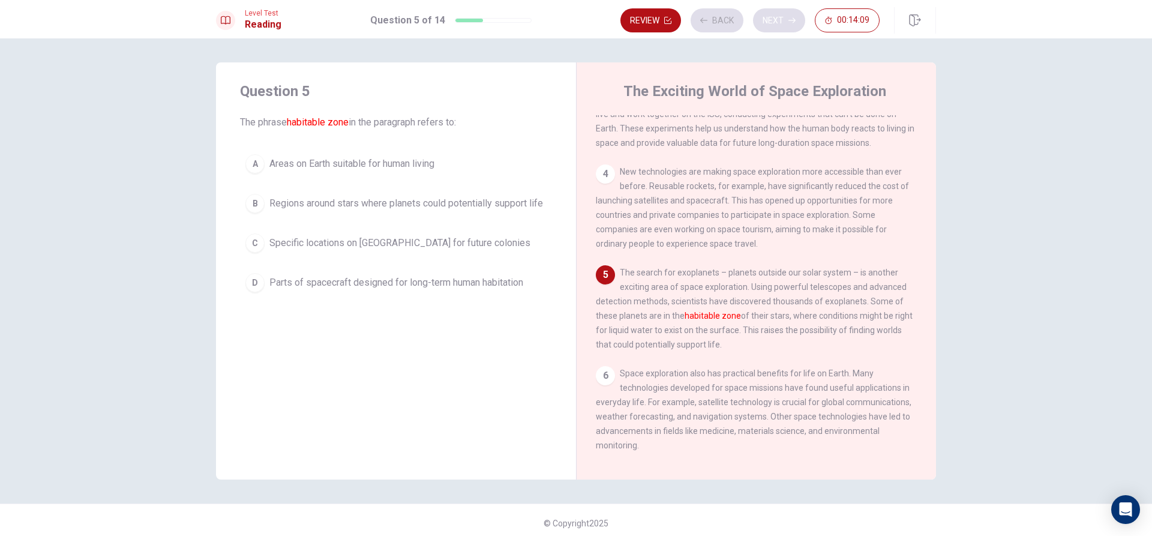
scroll to position [238, 0]
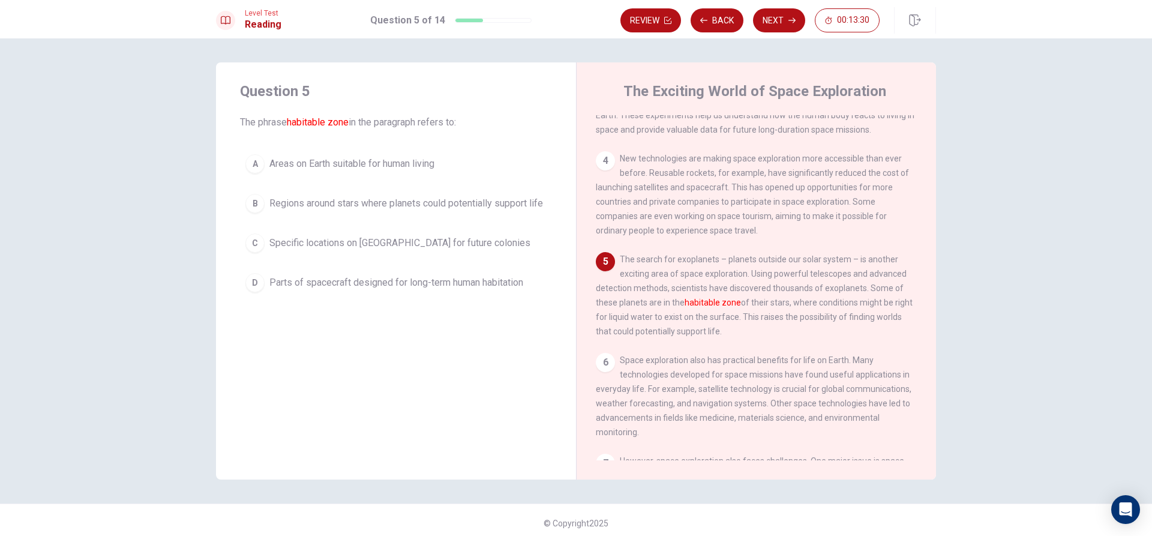
click at [293, 200] on span "Regions around stars where planets could potentially support life" at bounding box center [406, 203] width 274 height 14
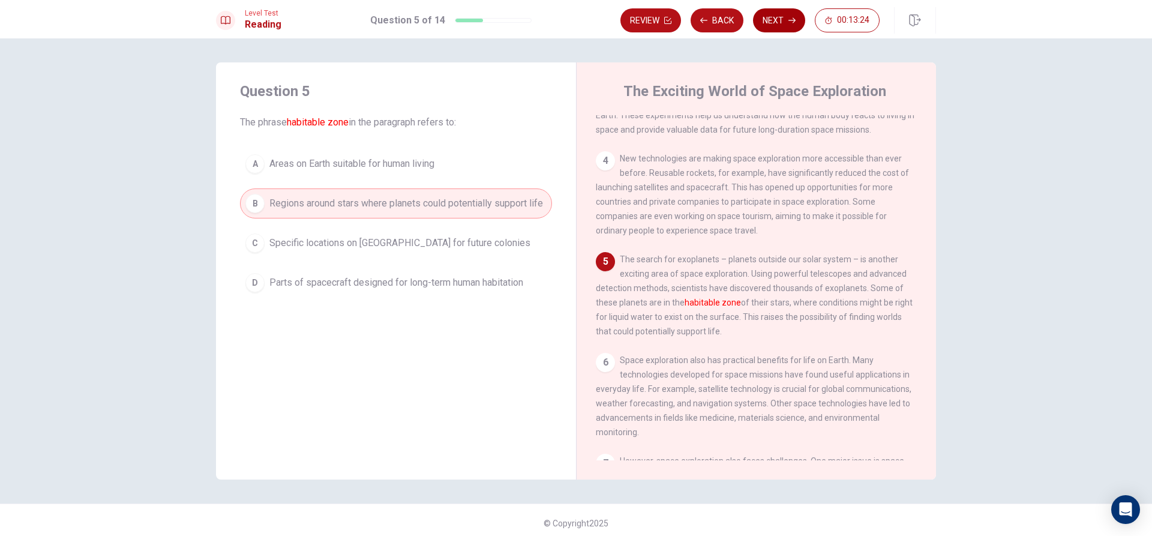
click at [784, 15] on button "Next" at bounding box center [779, 20] width 52 height 24
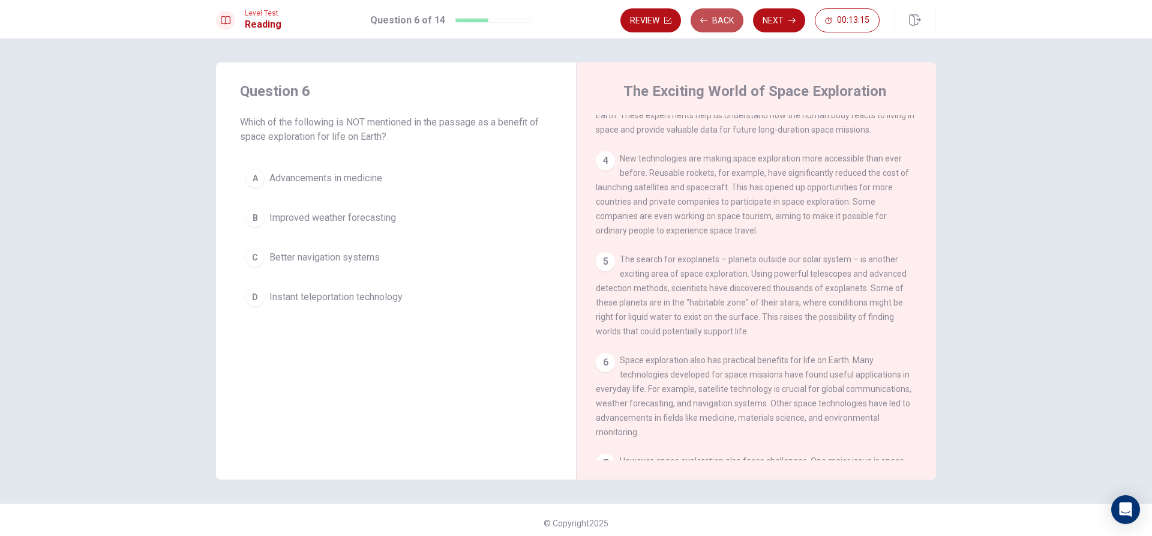
click at [723, 14] on button "Back" at bounding box center [717, 20] width 53 height 24
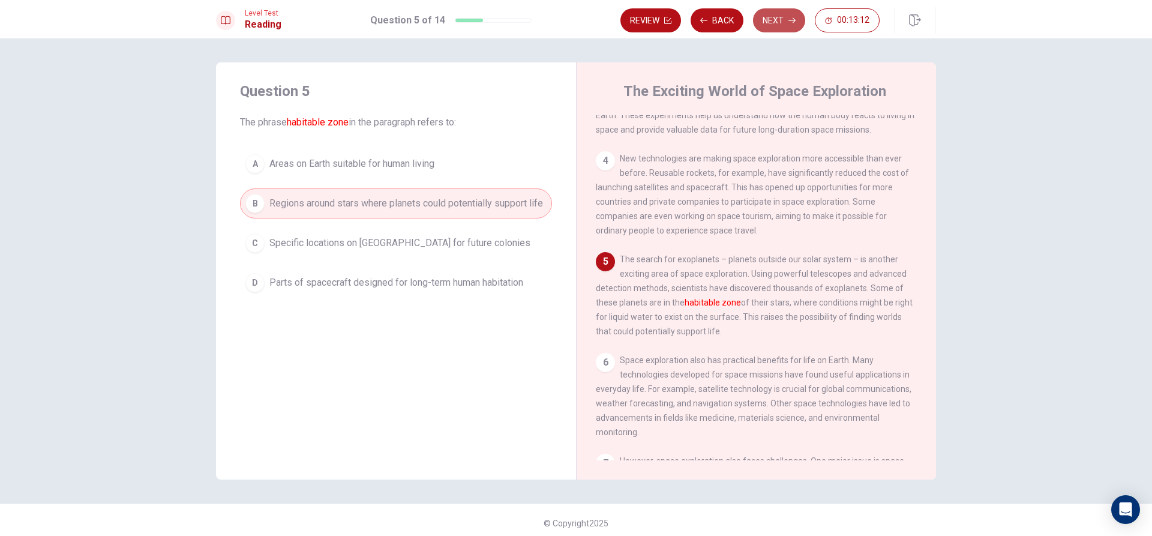
click at [770, 18] on button "Next" at bounding box center [779, 20] width 52 height 24
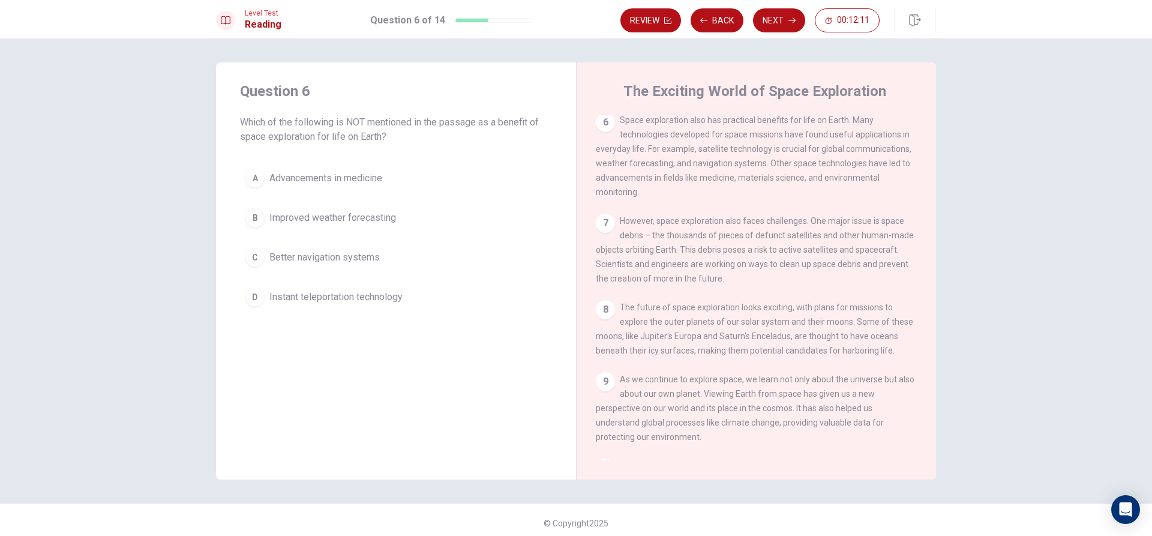
scroll to position [538, 0]
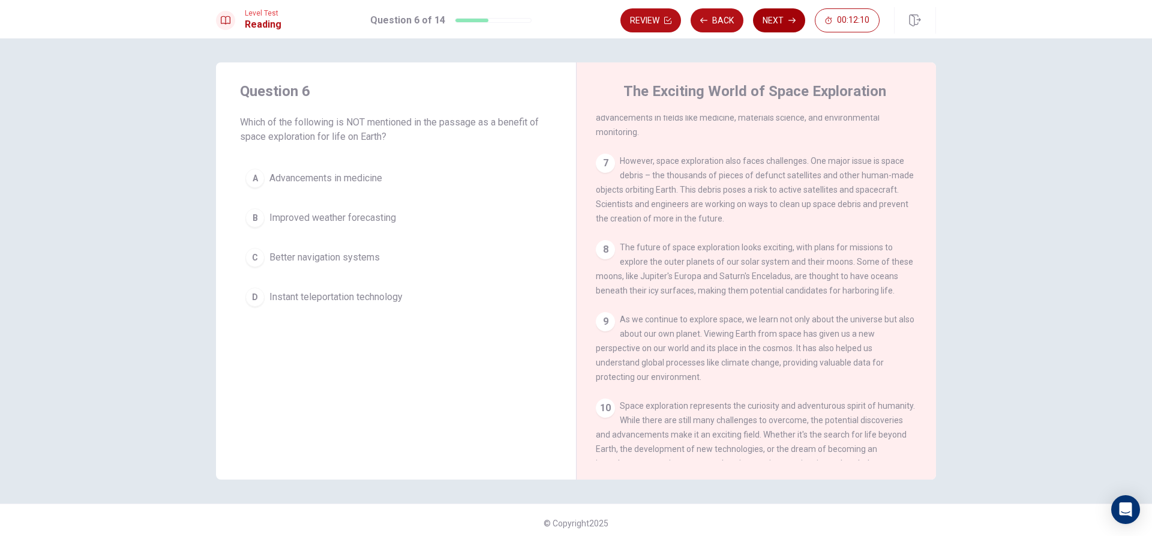
click at [780, 14] on button "Next" at bounding box center [779, 20] width 52 height 24
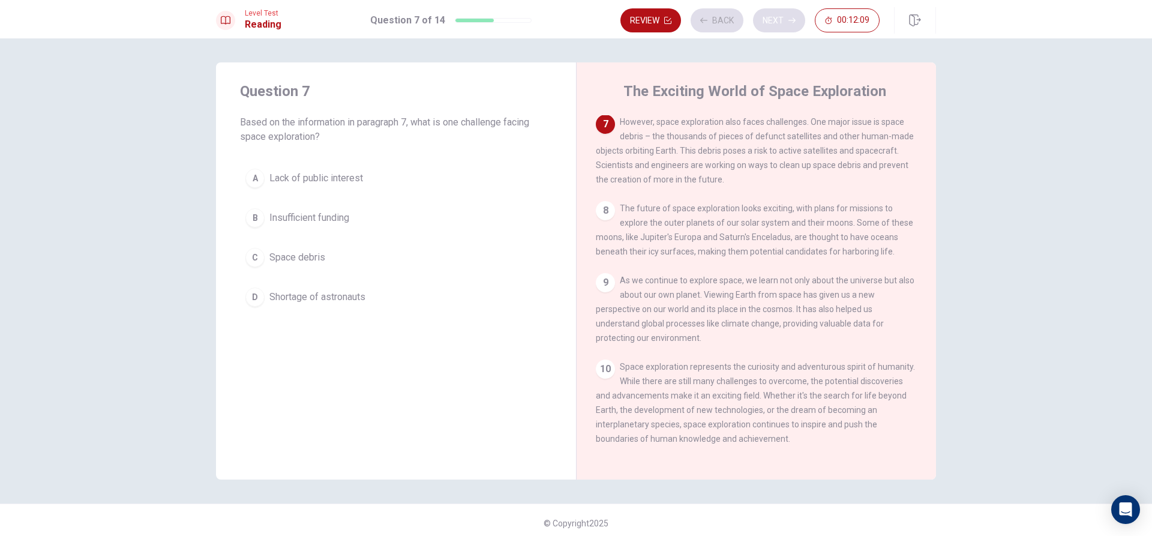
scroll to position [582, 0]
click at [263, 256] on button "C Space debris" at bounding box center [396, 257] width 312 height 30
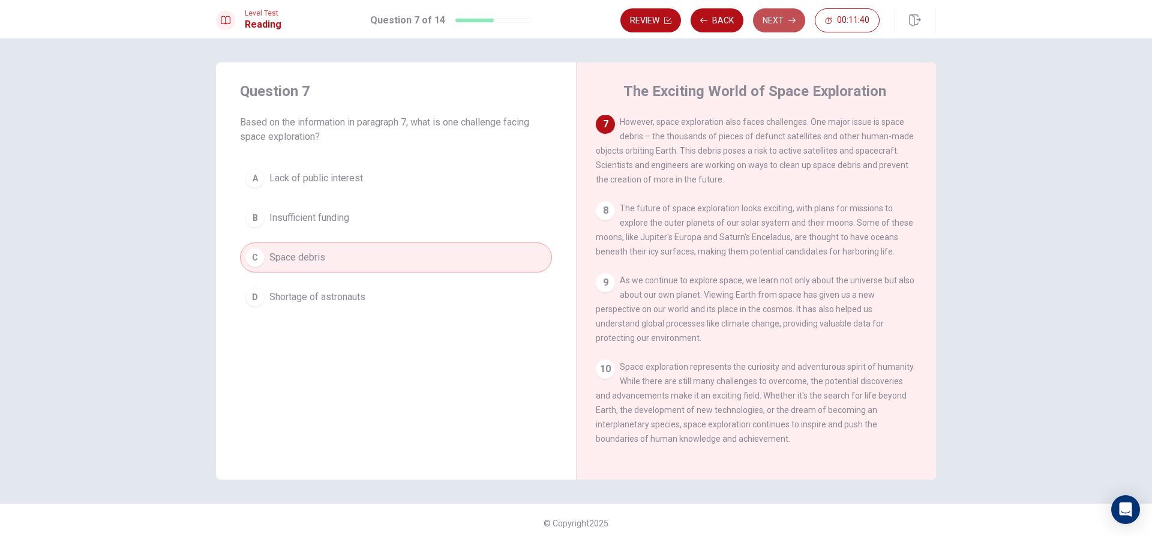
click at [775, 17] on button "Next" at bounding box center [779, 20] width 52 height 24
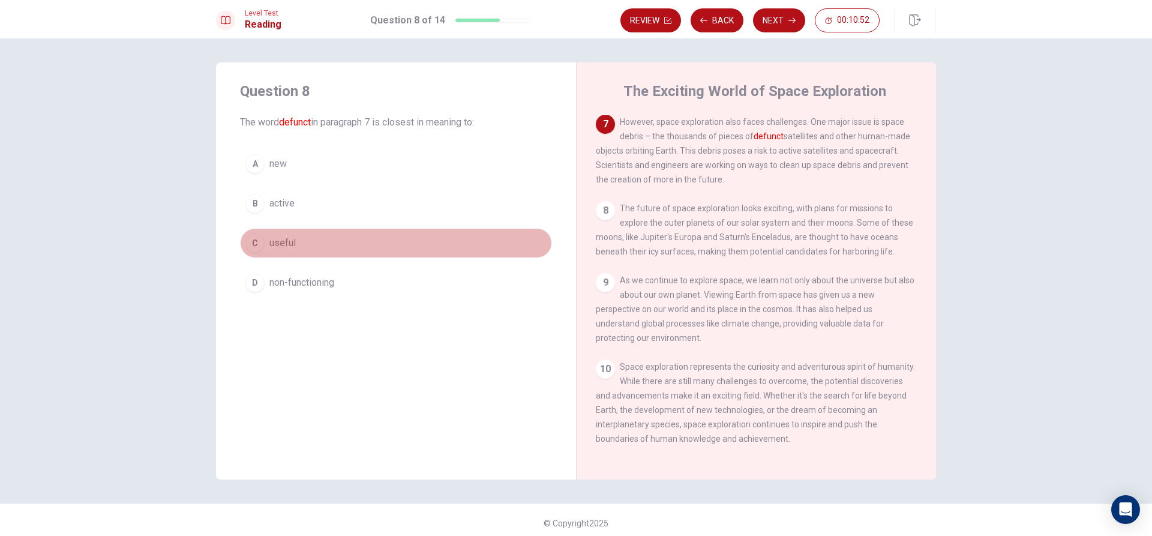
click at [320, 238] on button "C useful" at bounding box center [396, 243] width 312 height 30
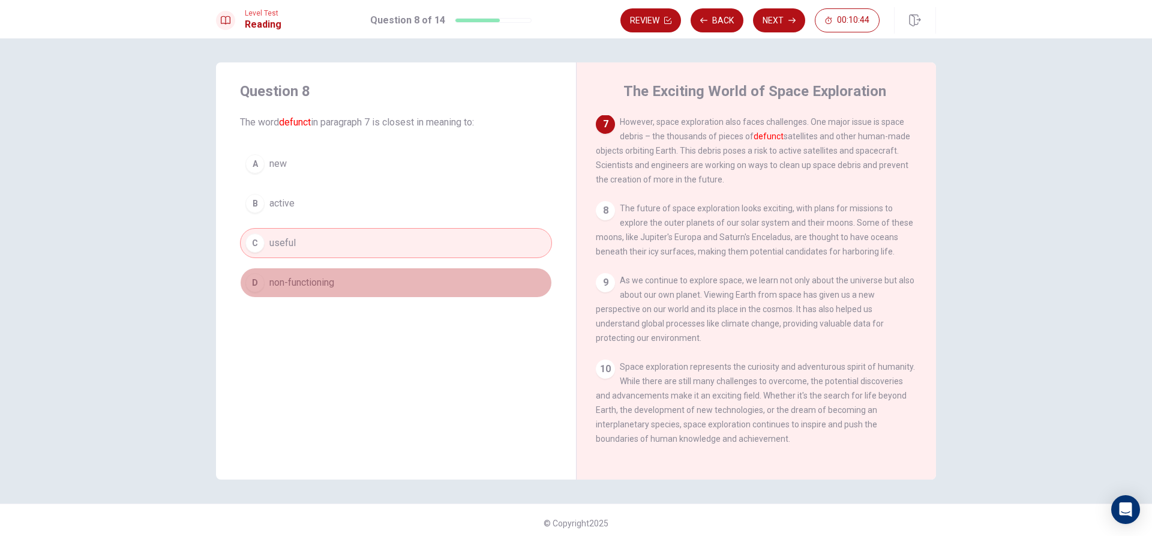
click at [382, 274] on button "D non-functioning" at bounding box center [396, 283] width 312 height 30
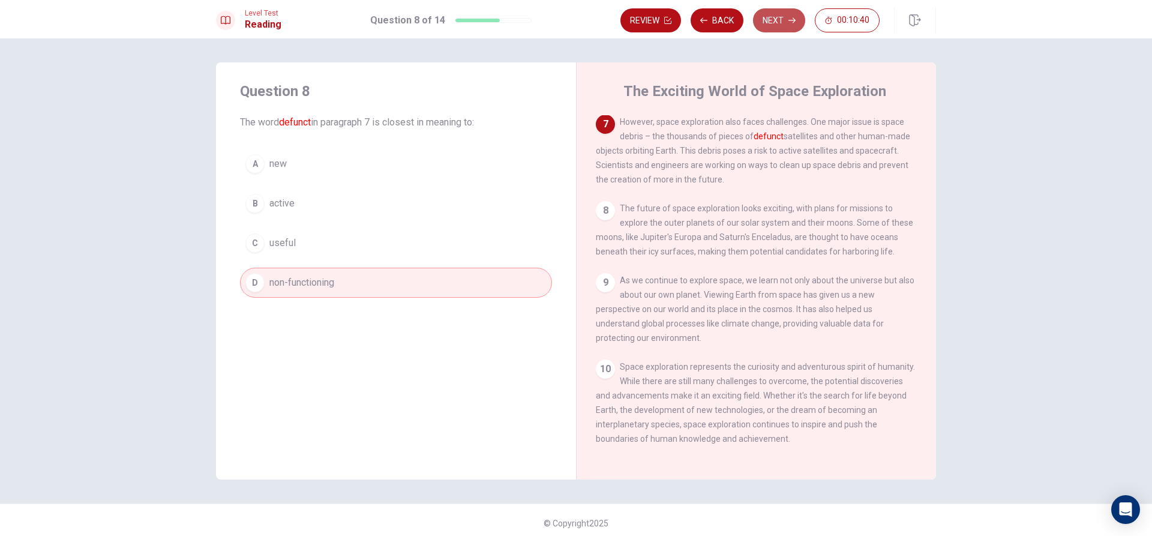
click at [784, 17] on button "Next" at bounding box center [779, 20] width 52 height 24
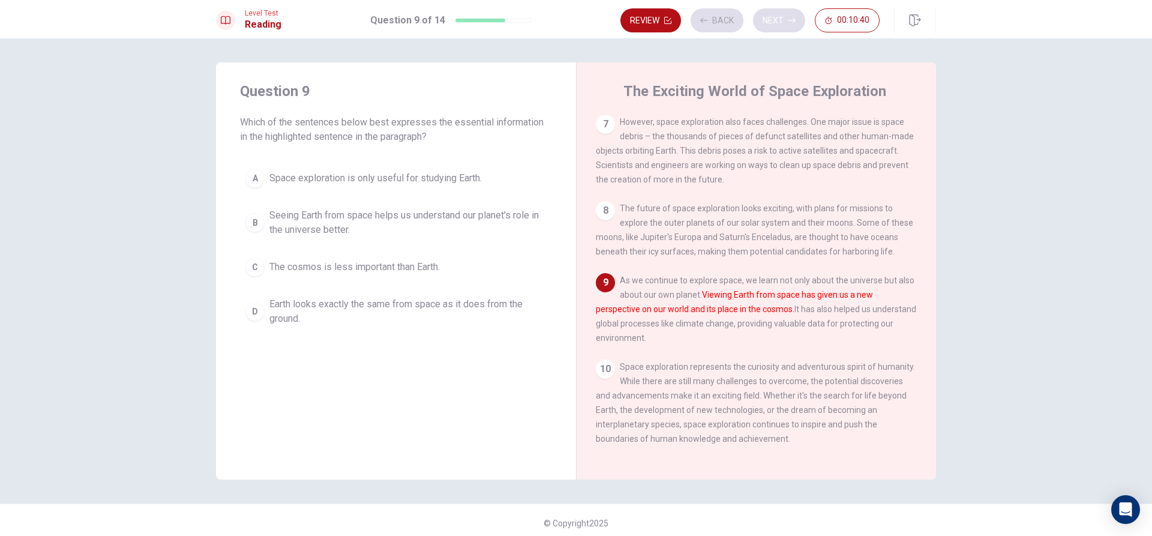
scroll to position [594, 0]
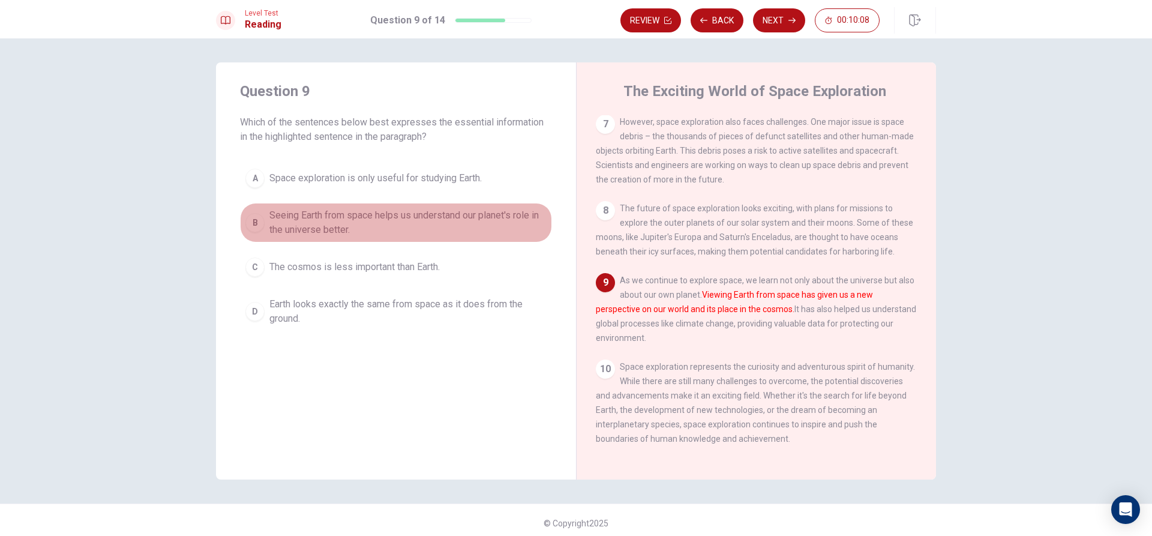
drag, startPoint x: 271, startPoint y: 217, endPoint x: 283, endPoint y: 221, distance: 12.5
click at [280, 221] on span "Seeing Earth from space helps us understand our planet's role in the universe b…" at bounding box center [407, 222] width 277 height 29
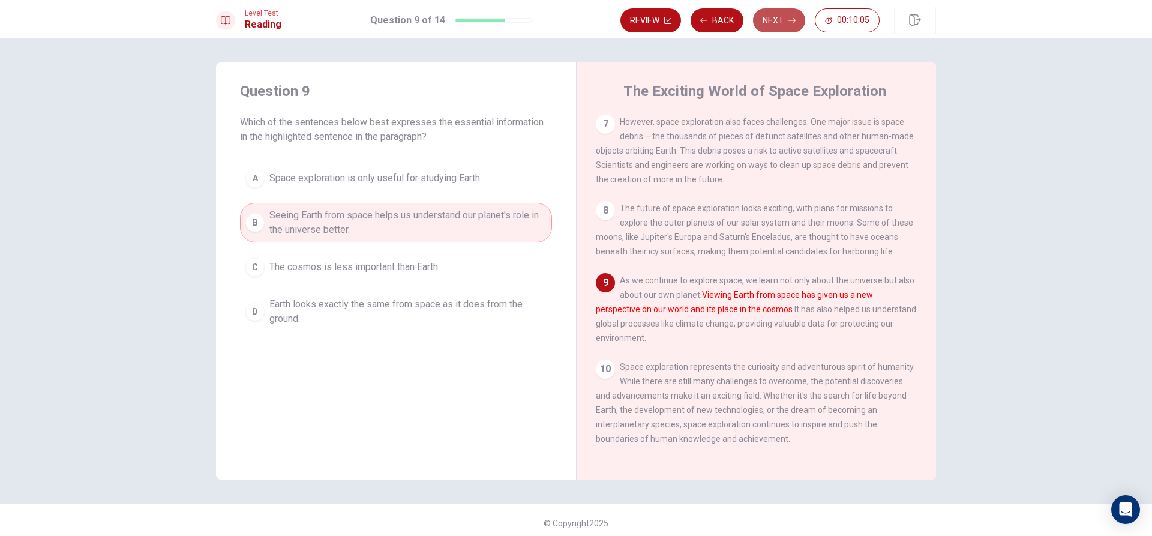
click at [778, 16] on button "Next" at bounding box center [779, 20] width 52 height 24
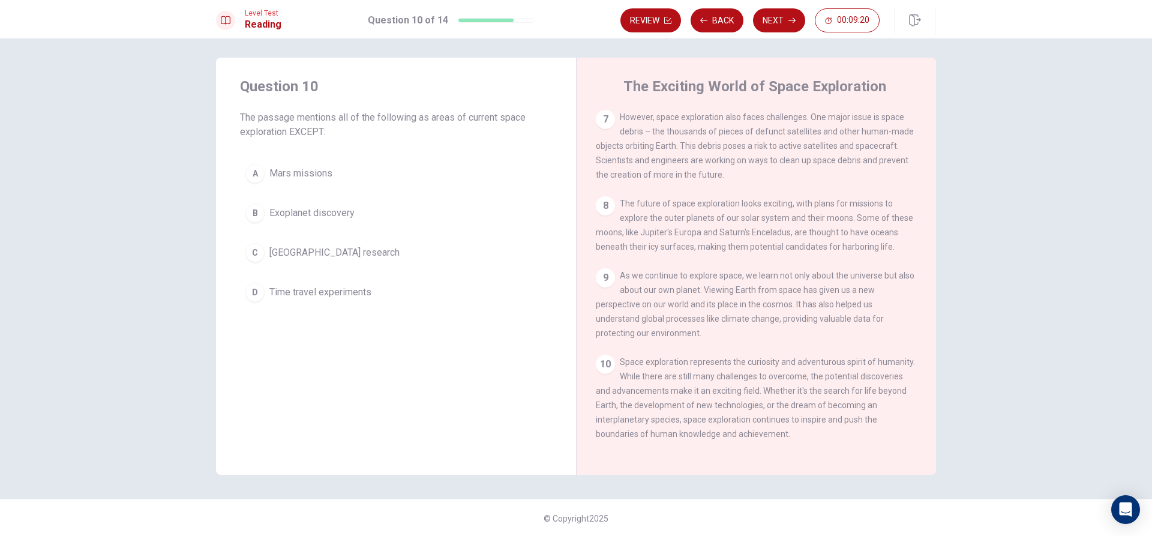
scroll to position [6, 0]
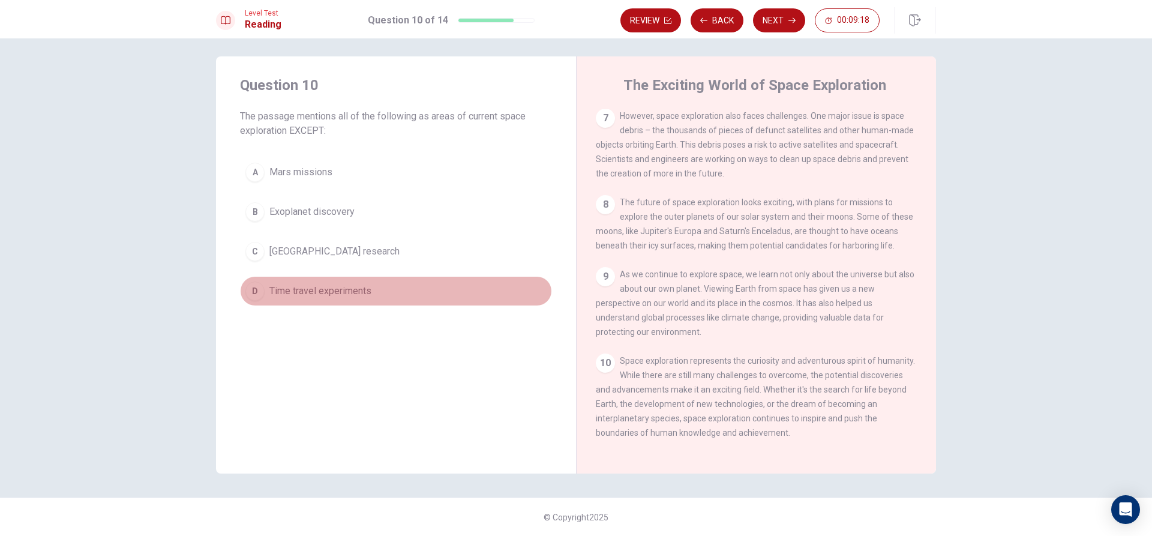
click at [317, 293] on span "Time travel experiments" at bounding box center [320, 291] width 102 height 14
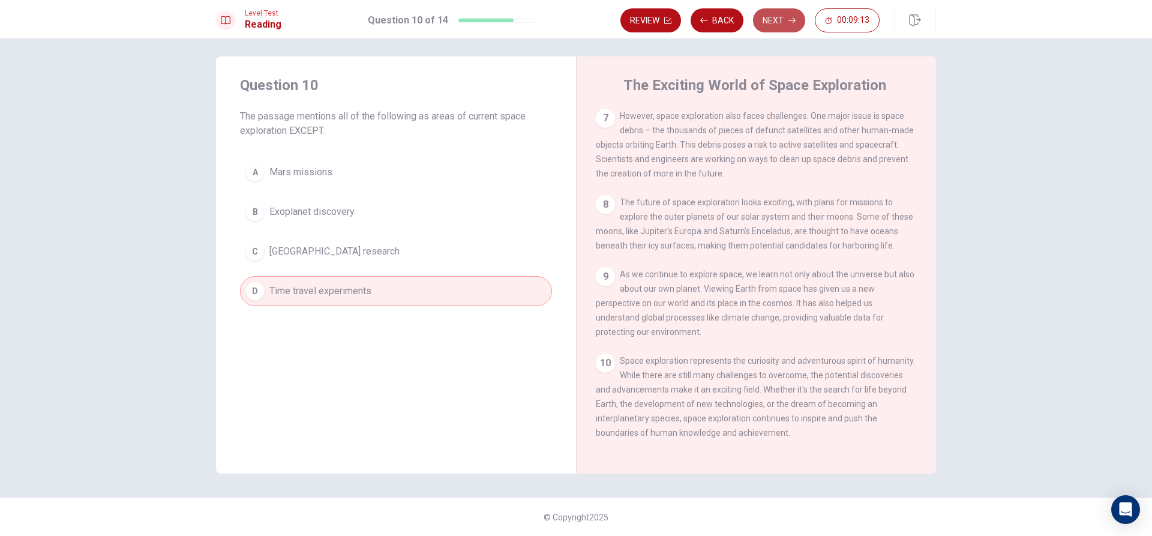
click at [784, 19] on button "Next" at bounding box center [779, 20] width 52 height 24
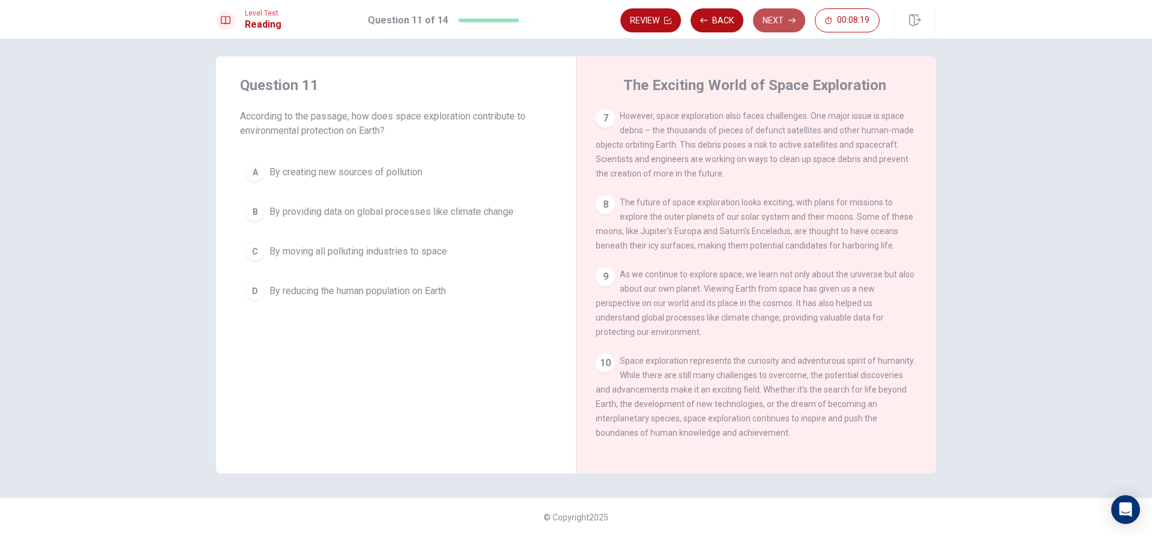
click at [784, 10] on button "Next" at bounding box center [779, 20] width 52 height 24
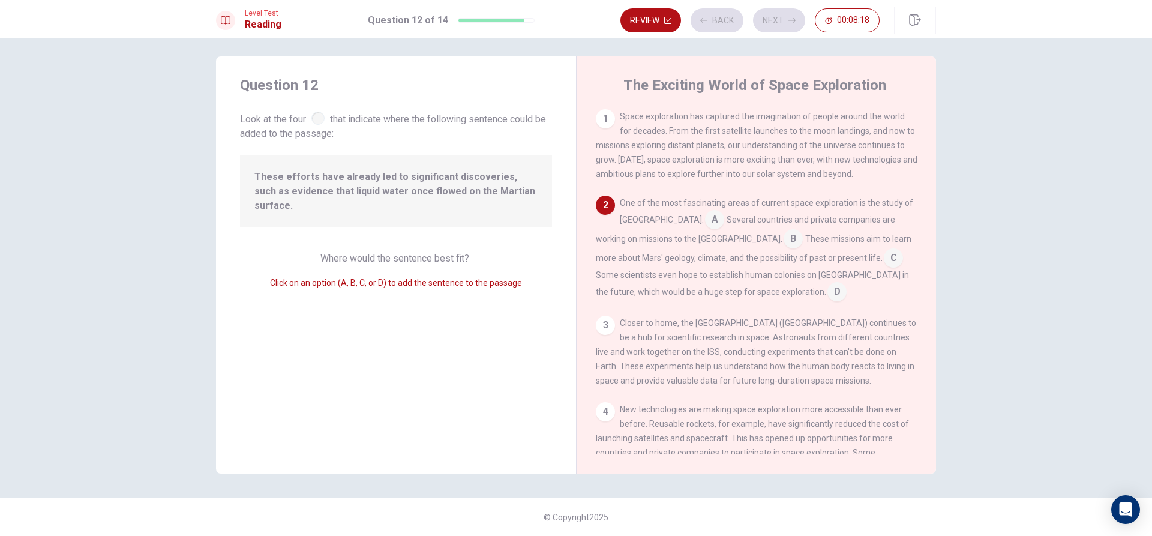
scroll to position [89, 0]
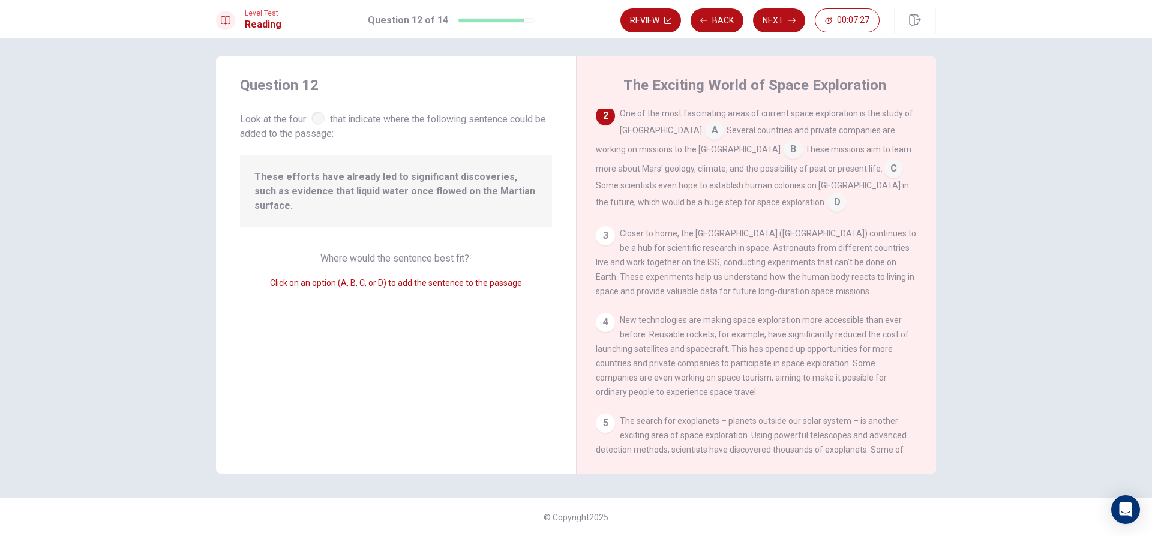
click at [828, 206] on input at bounding box center [837, 203] width 19 height 19
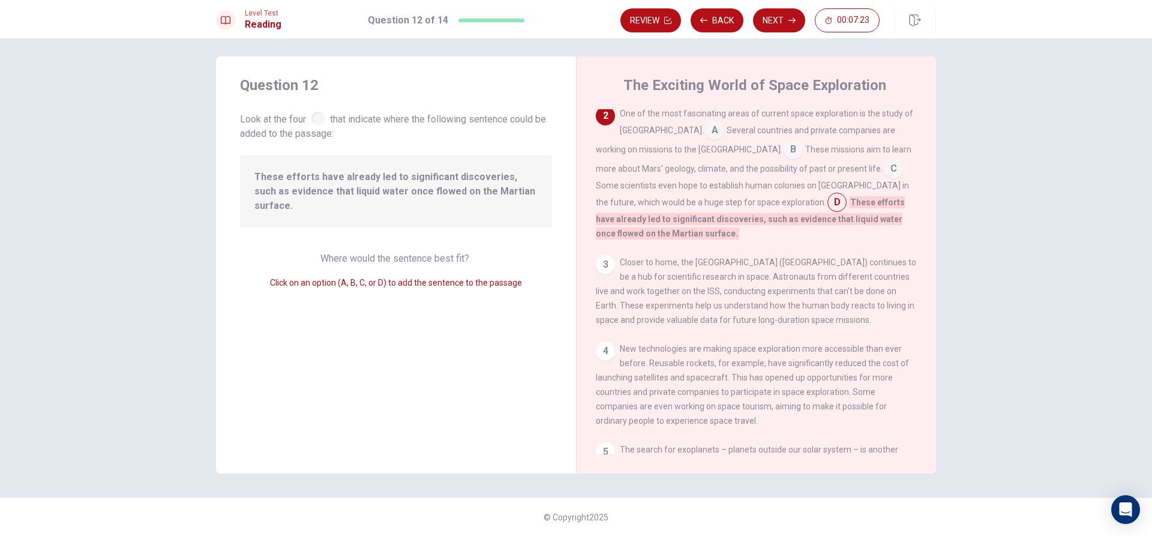
click at [884, 163] on input at bounding box center [893, 169] width 19 height 19
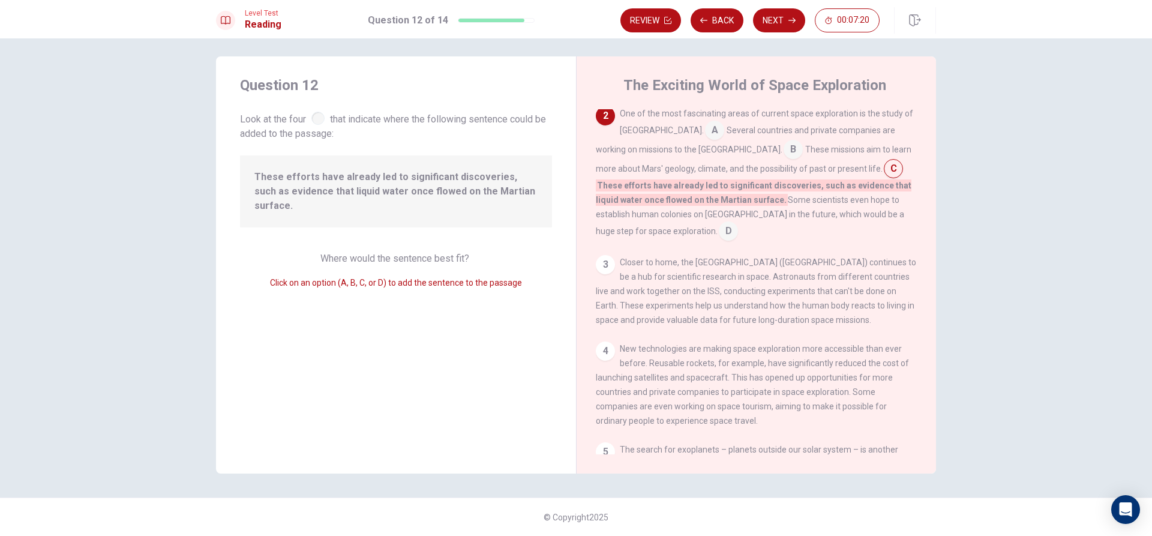
click at [719, 230] on input at bounding box center [728, 232] width 19 height 19
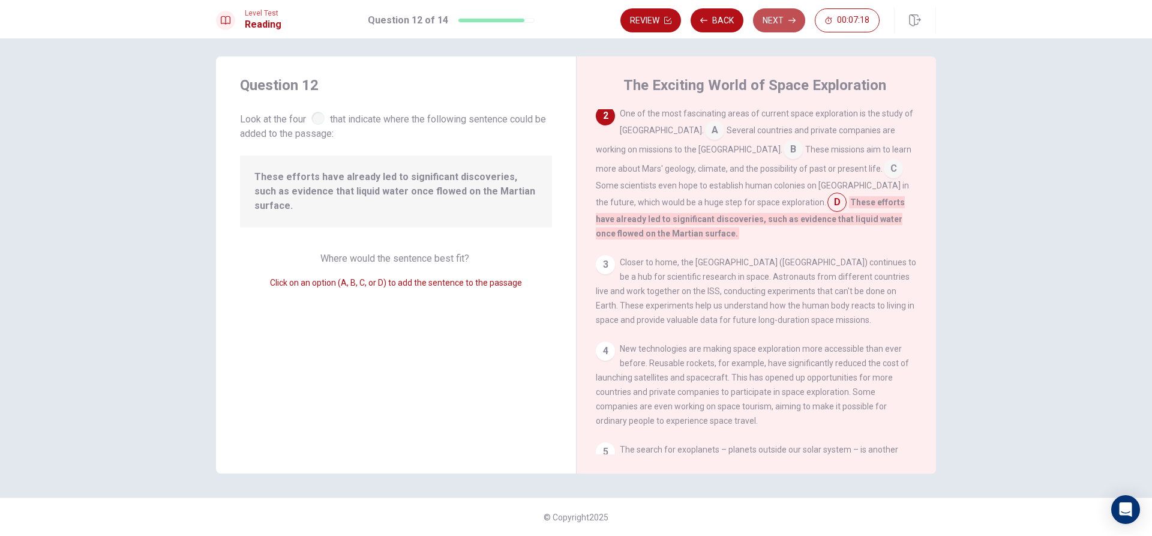
click at [786, 15] on button "Next" at bounding box center [779, 20] width 52 height 24
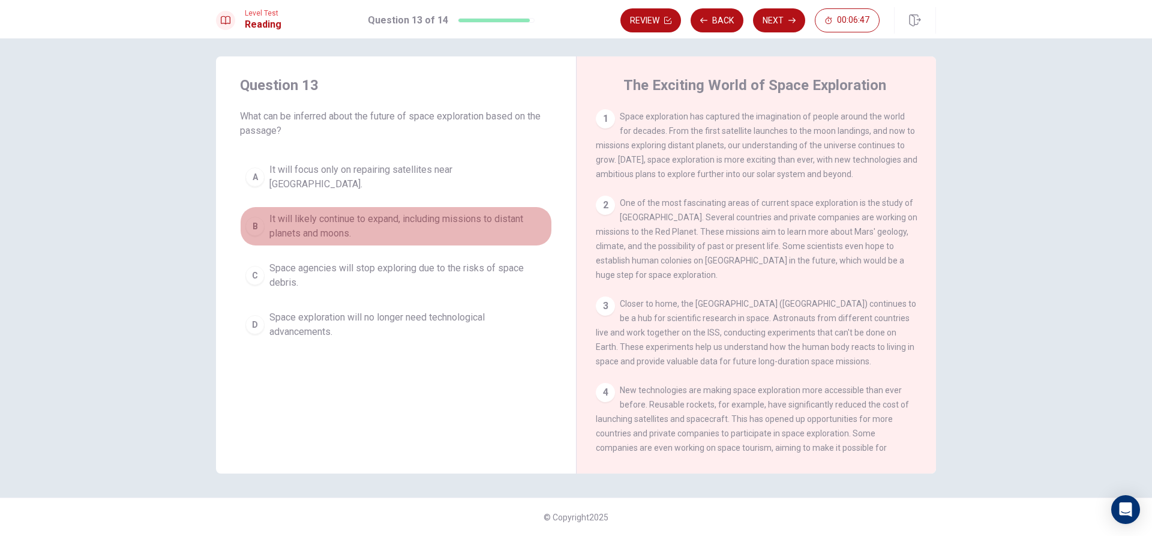
click at [283, 214] on span "It will likely continue to expand, including missions to distant planets and mo…" at bounding box center [407, 226] width 277 height 29
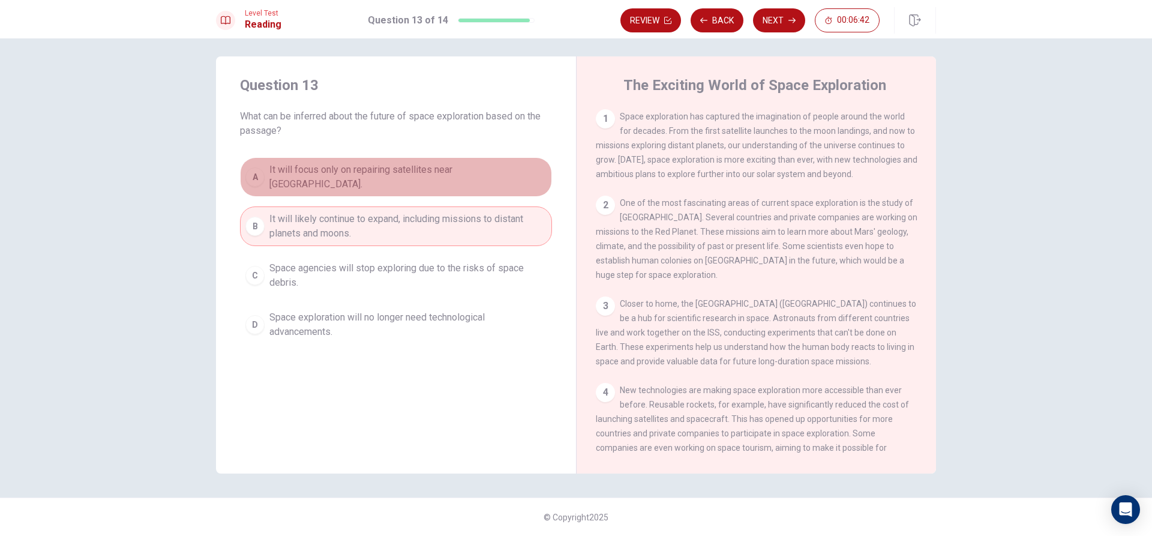
click at [331, 165] on span "It will focus only on repairing satellites near [GEOGRAPHIC_DATA]." at bounding box center [407, 177] width 277 height 29
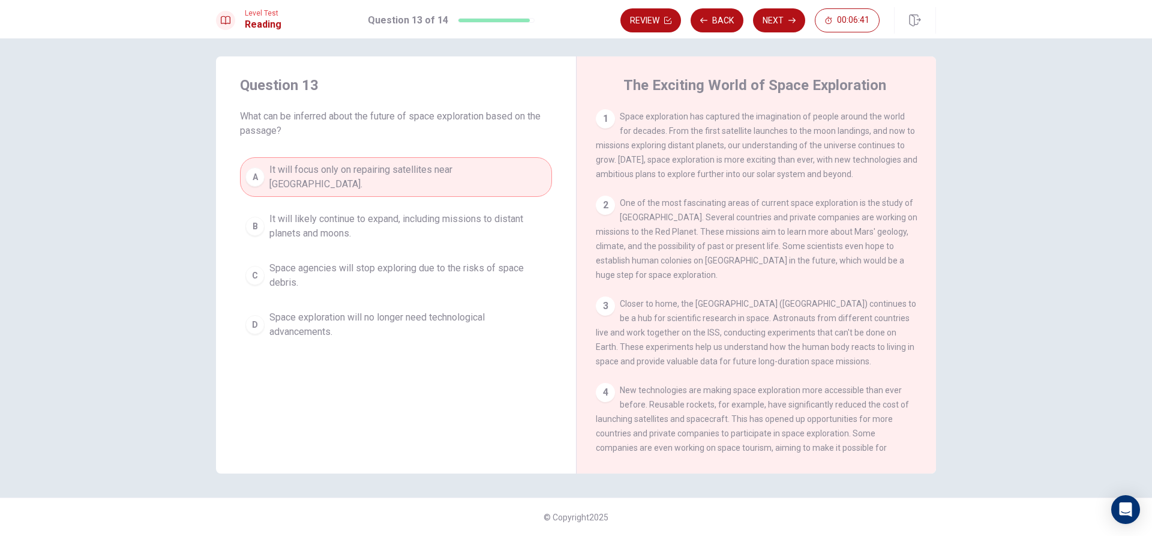
click at [331, 212] on span "It will likely continue to expand, including missions to distant planets and mo…" at bounding box center [407, 226] width 277 height 29
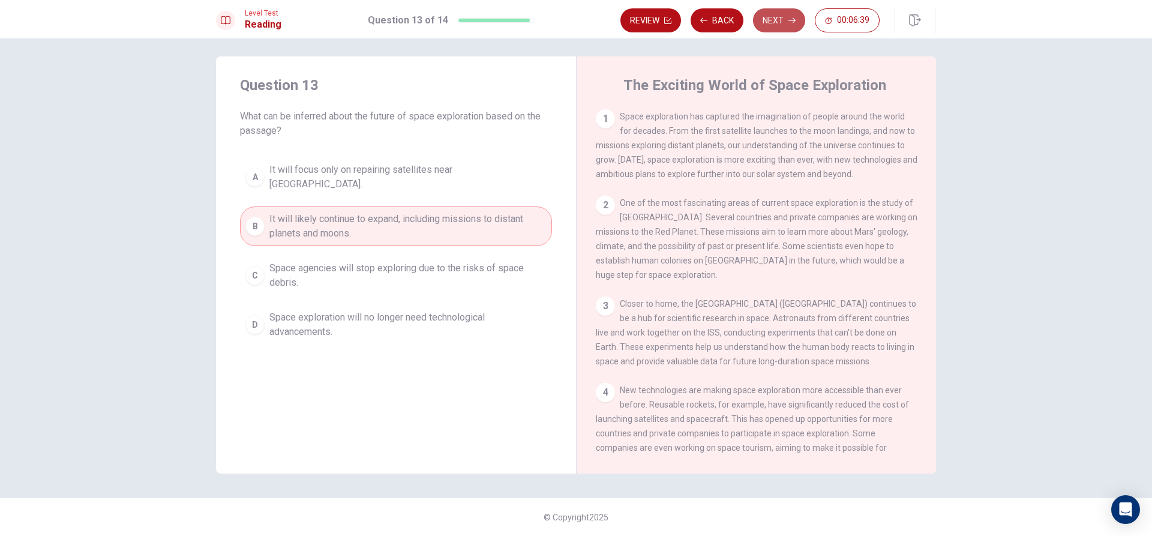
click at [790, 13] on button "Next" at bounding box center [779, 20] width 52 height 24
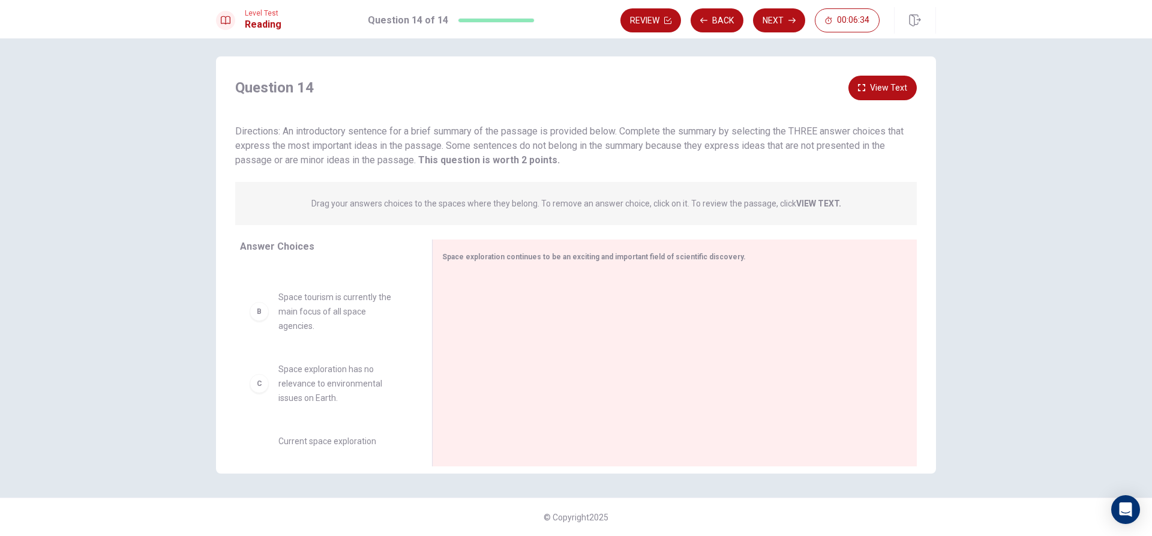
scroll to position [0, 0]
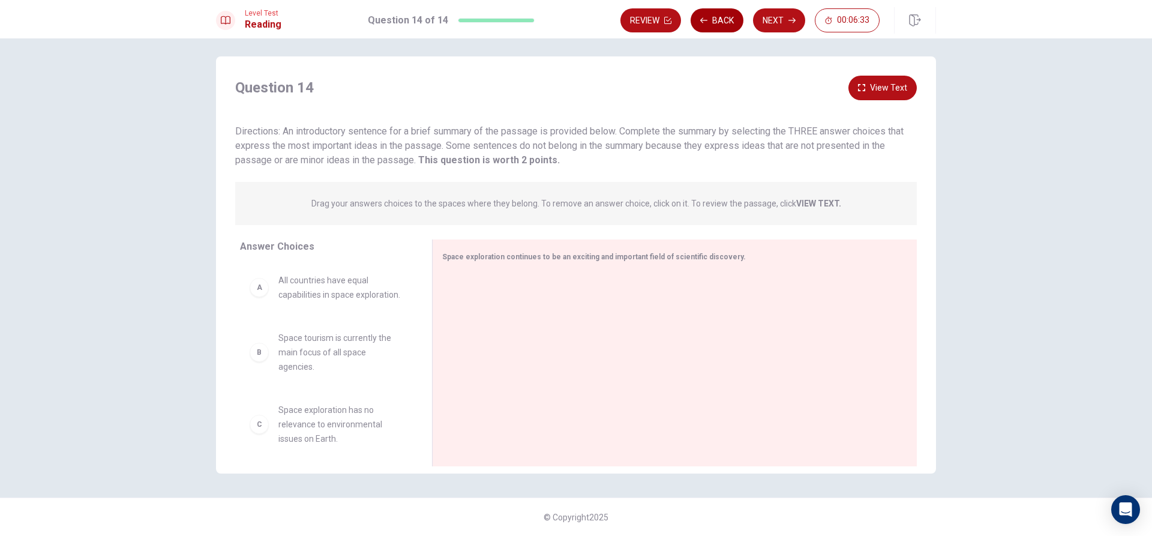
click at [717, 13] on button "Back" at bounding box center [717, 20] width 53 height 24
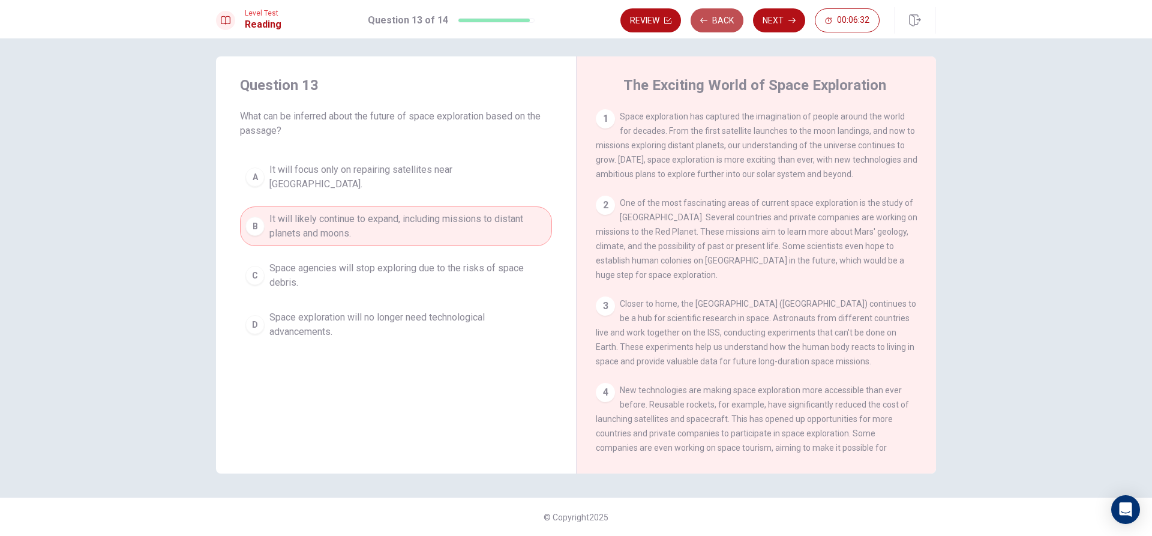
click at [717, 13] on button "Back" at bounding box center [717, 20] width 53 height 24
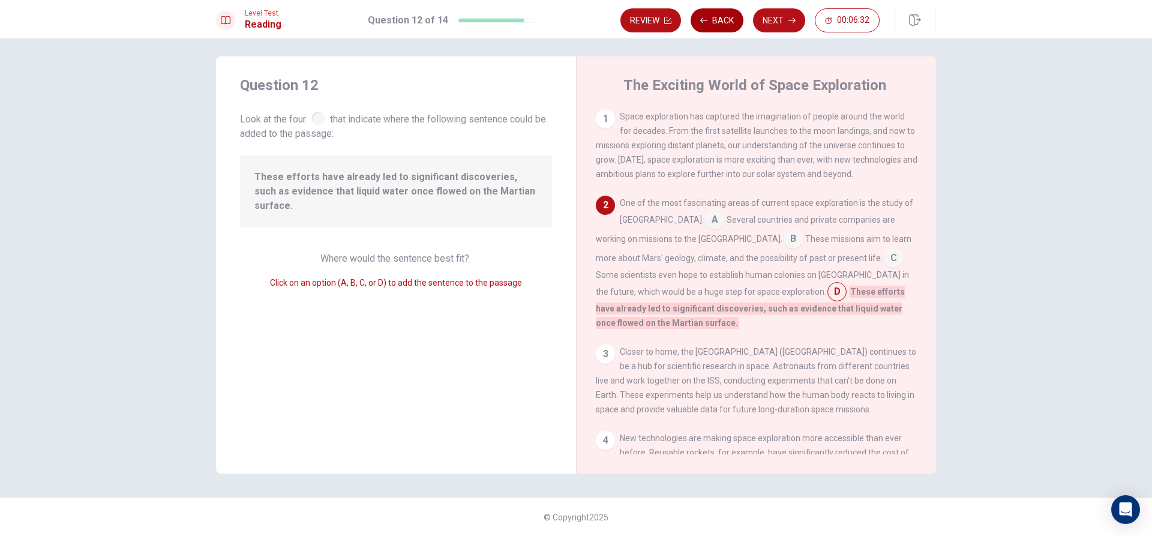
scroll to position [89, 0]
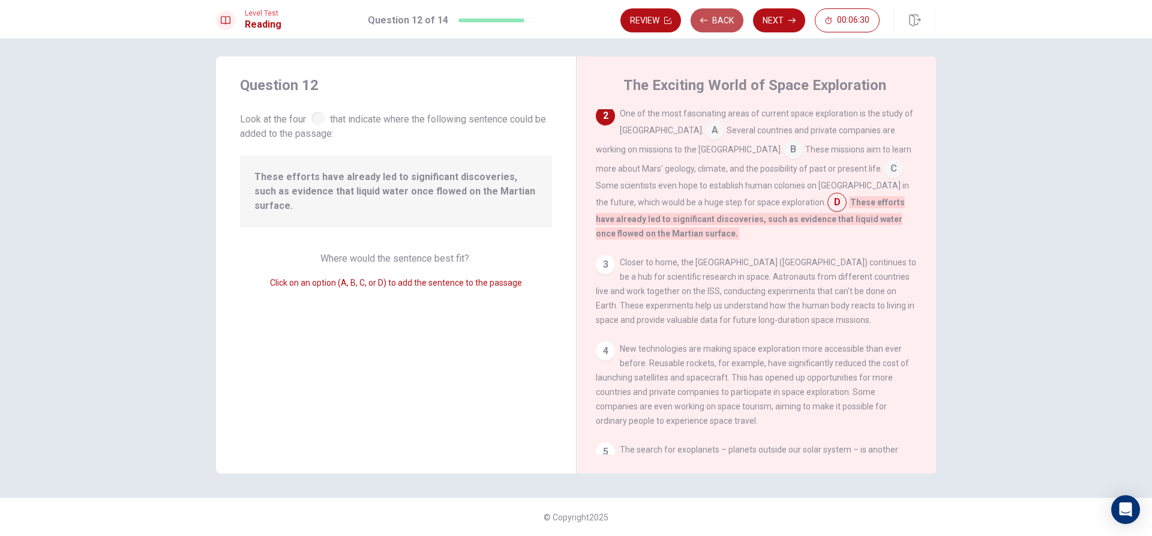
click at [717, 12] on button "Back" at bounding box center [717, 20] width 53 height 24
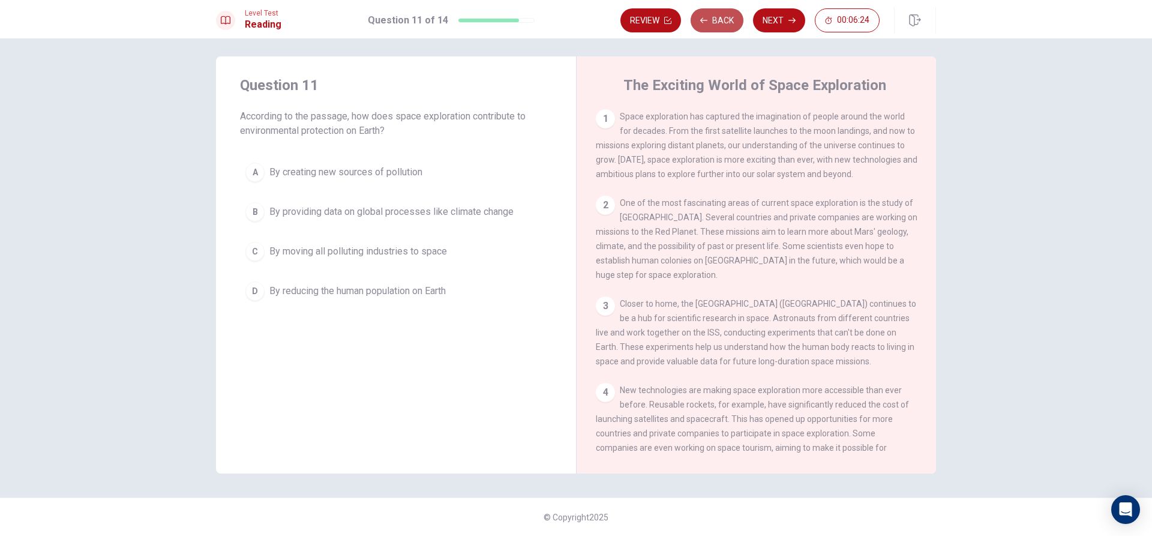
click at [727, 27] on button "Back" at bounding box center [717, 20] width 53 height 24
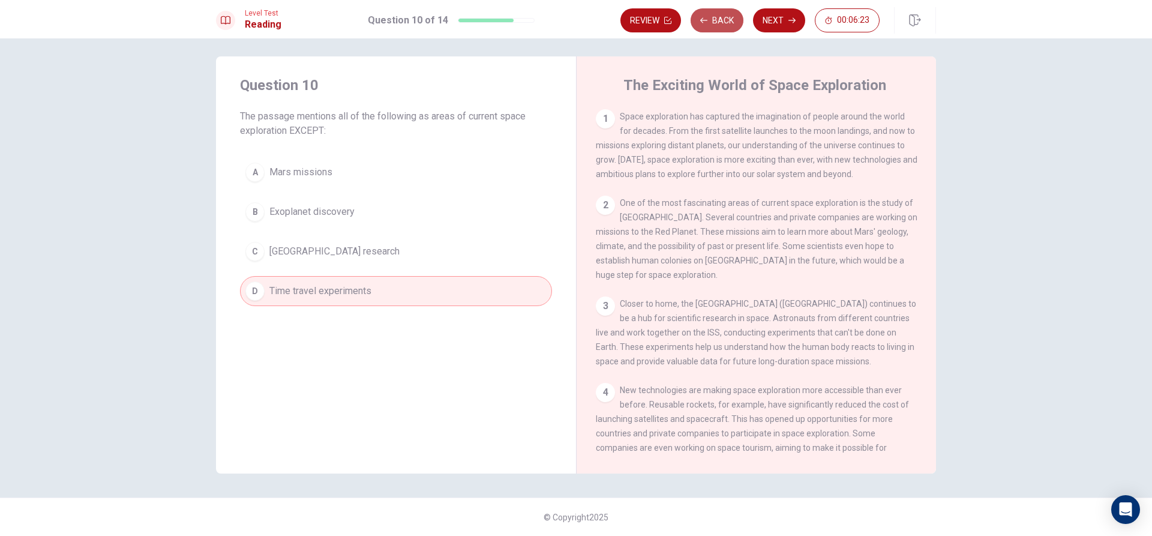
click at [727, 27] on button "Back" at bounding box center [717, 20] width 53 height 24
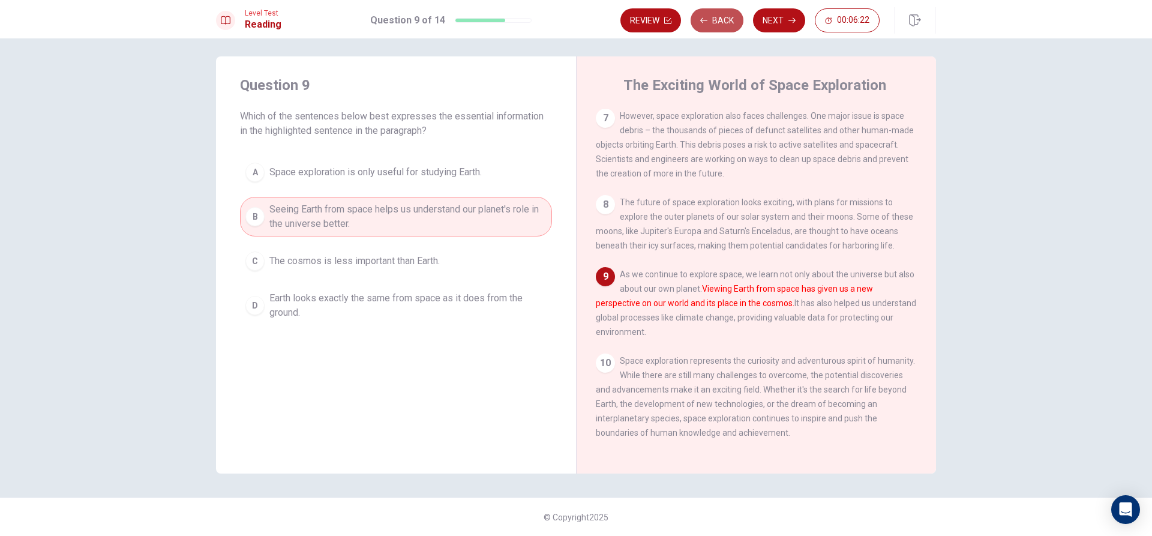
click at [727, 27] on button "Back" at bounding box center [717, 20] width 53 height 24
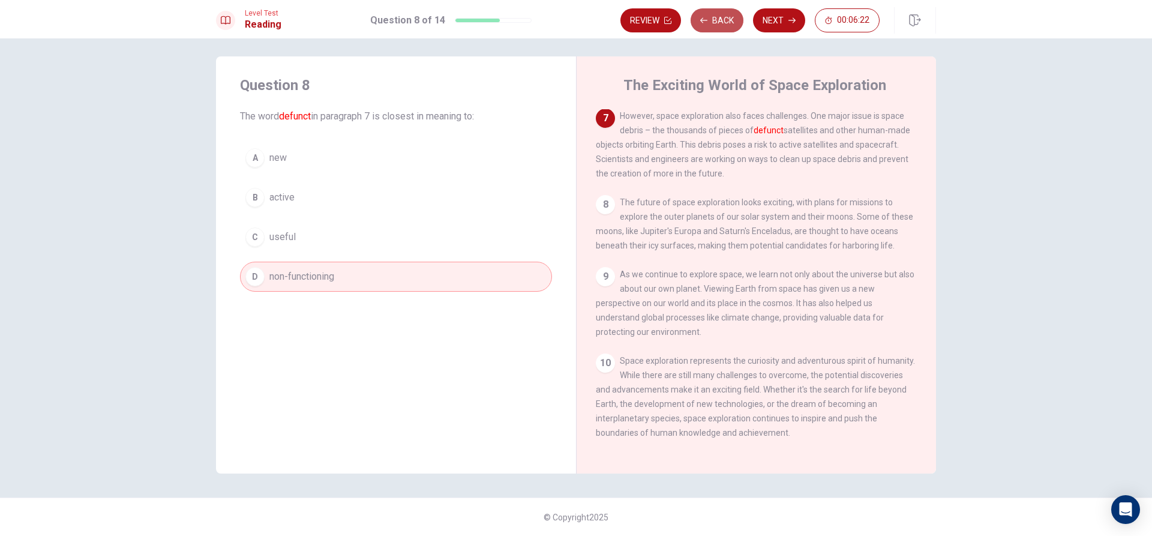
click at [727, 27] on button "Back" at bounding box center [717, 20] width 53 height 24
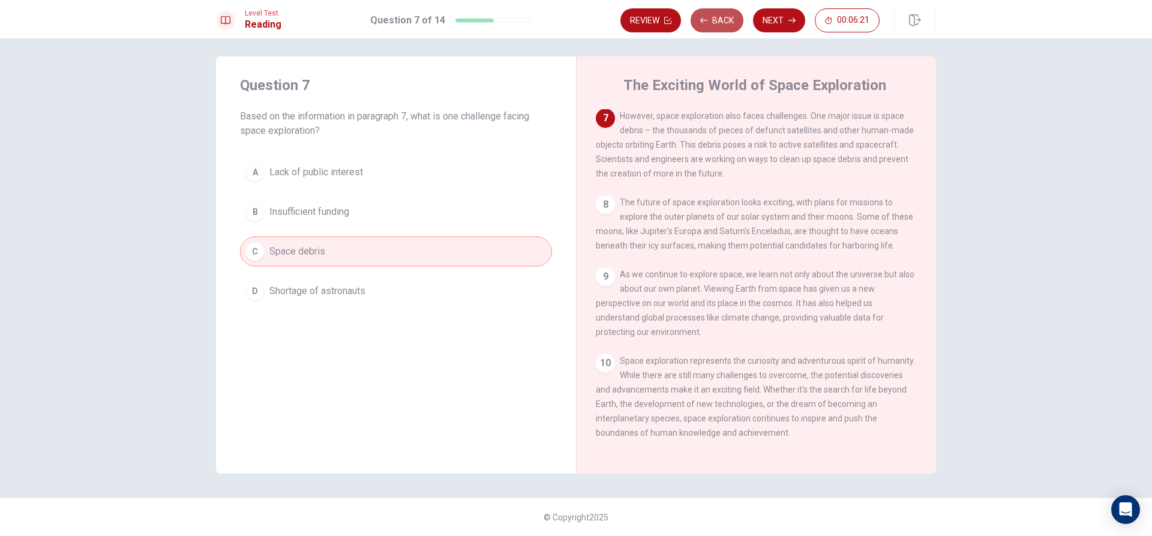
click at [727, 27] on button "Back" at bounding box center [717, 20] width 53 height 24
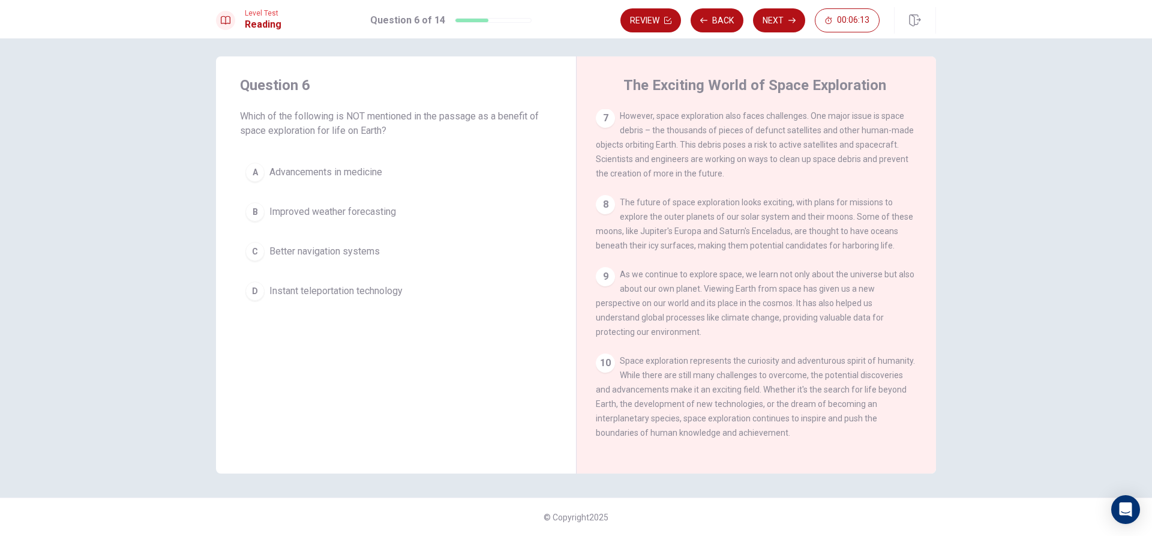
click at [362, 217] on span "Improved weather forecasting" at bounding box center [332, 212] width 127 height 14
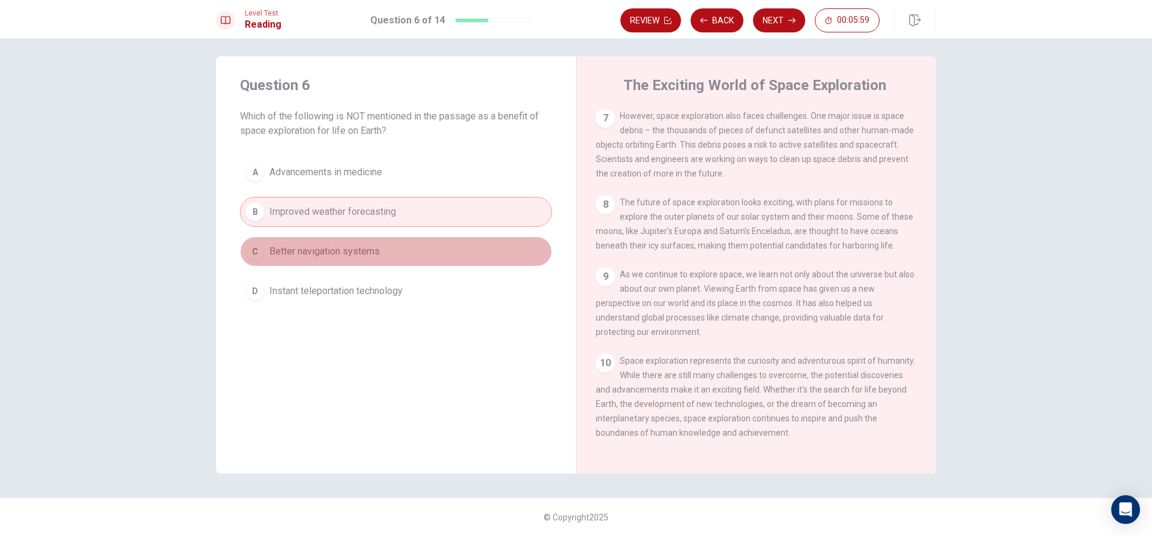
click at [450, 257] on button "C Better navigation systems" at bounding box center [396, 251] width 312 height 30
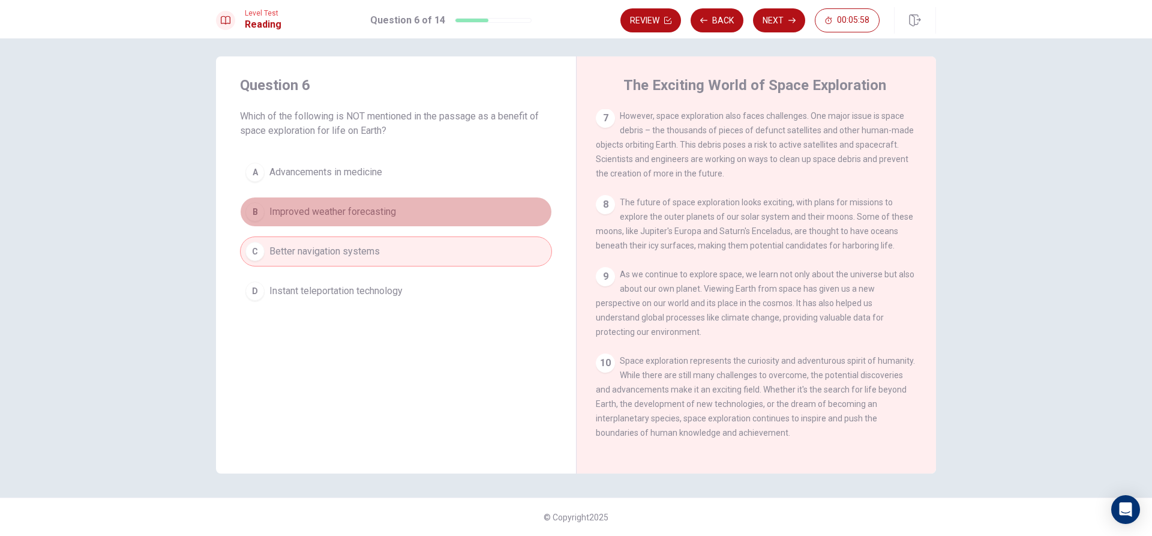
click at [453, 208] on button "B Improved weather forecasting" at bounding box center [396, 212] width 312 height 30
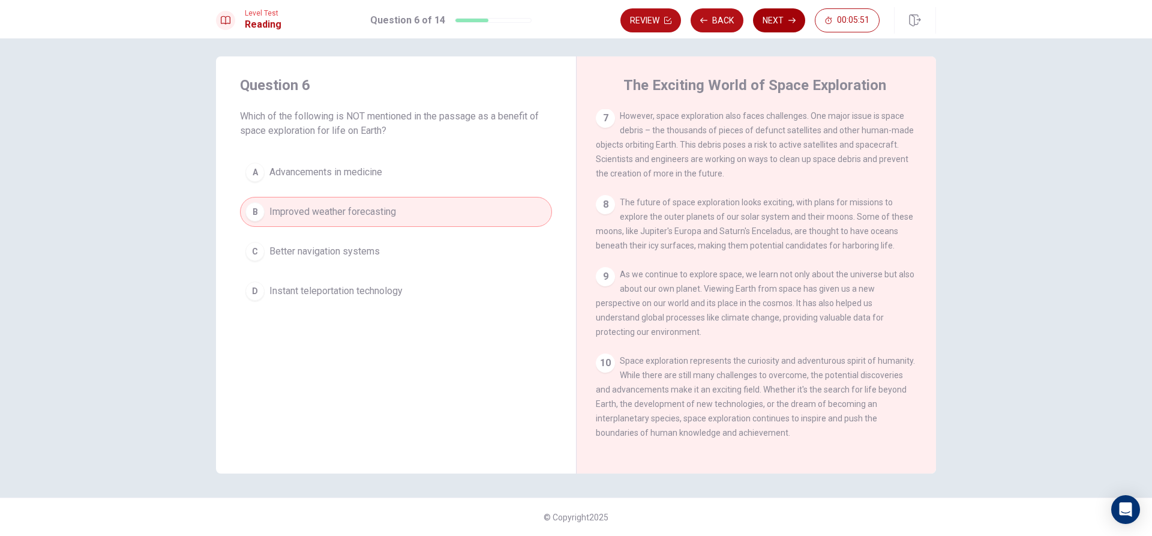
click at [799, 18] on button "Next" at bounding box center [779, 20] width 52 height 24
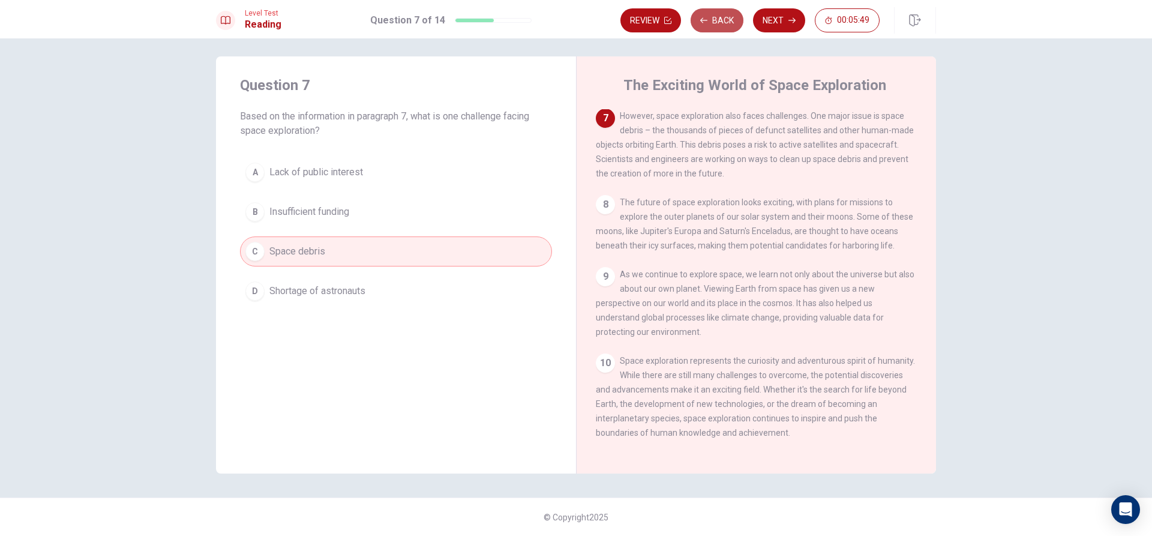
click at [705, 17] on icon "button" at bounding box center [703, 20] width 7 height 7
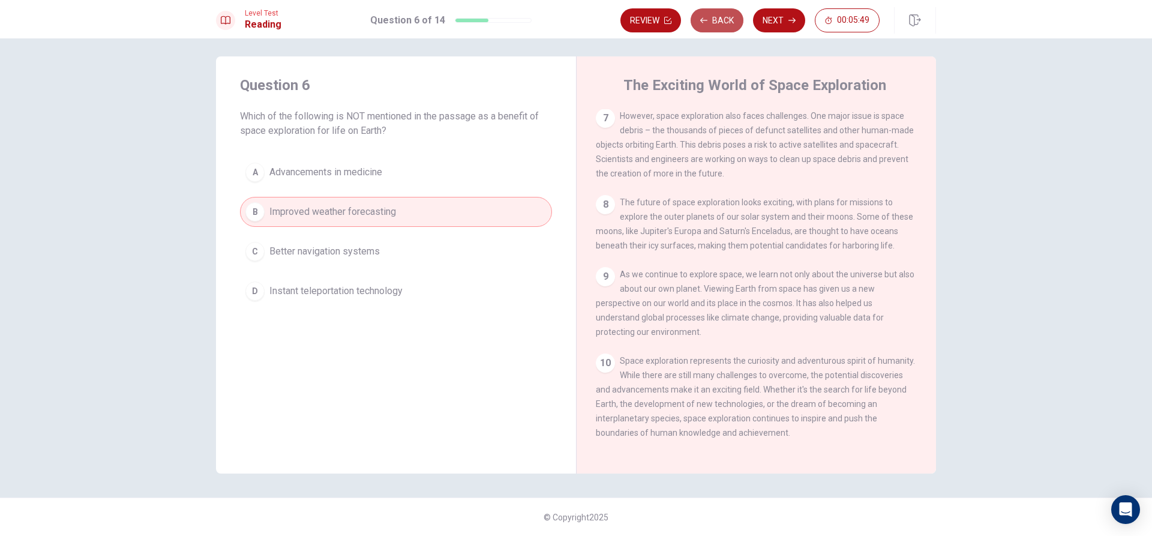
click at [705, 17] on icon "button" at bounding box center [703, 20] width 7 height 7
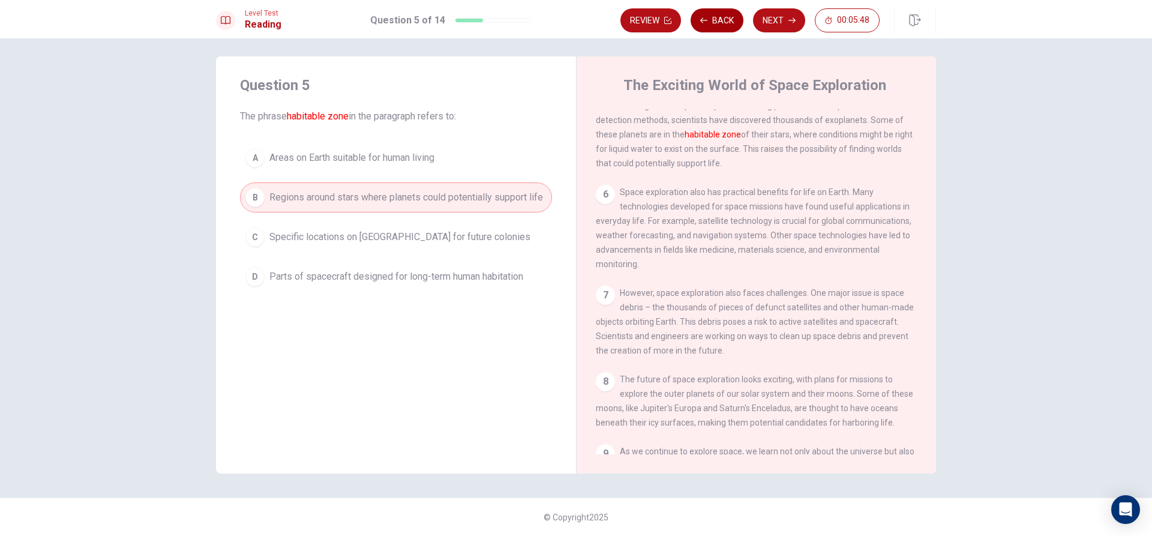
scroll to position [373, 0]
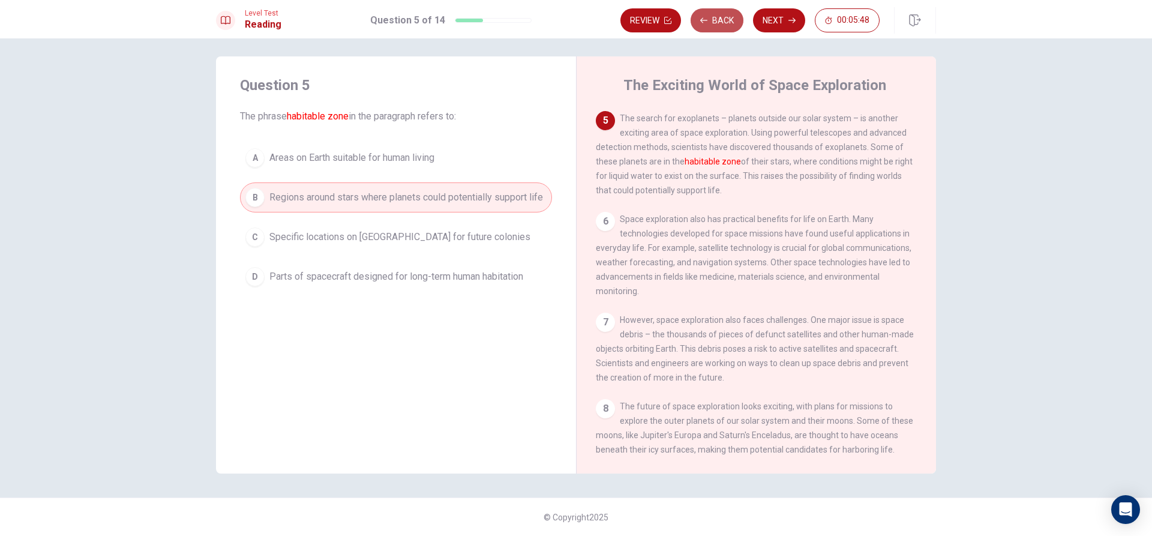
click at [705, 17] on icon "button" at bounding box center [703, 20] width 7 height 7
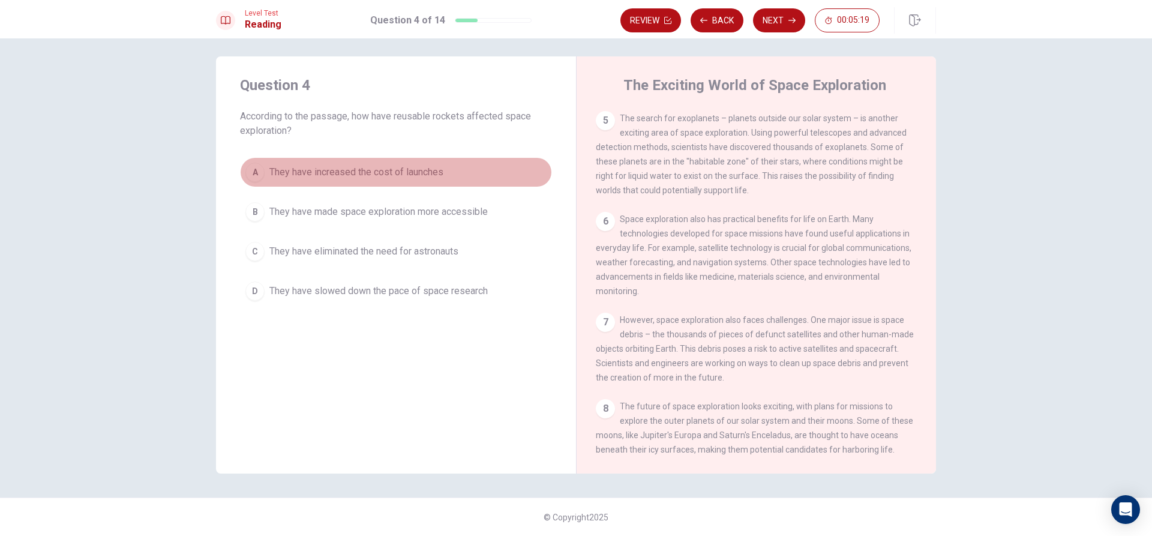
drag, startPoint x: 420, startPoint y: 175, endPoint x: 466, endPoint y: 156, distance: 50.0
click at [421, 175] on span "They have increased the cost of launches" at bounding box center [356, 172] width 174 height 14
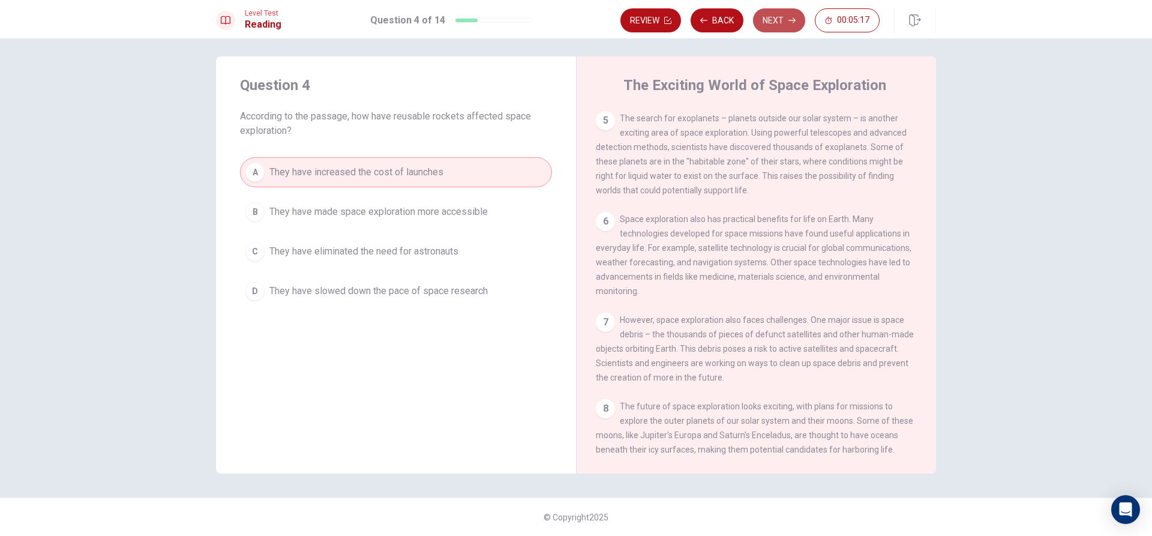
click at [798, 27] on button "Next" at bounding box center [779, 20] width 52 height 24
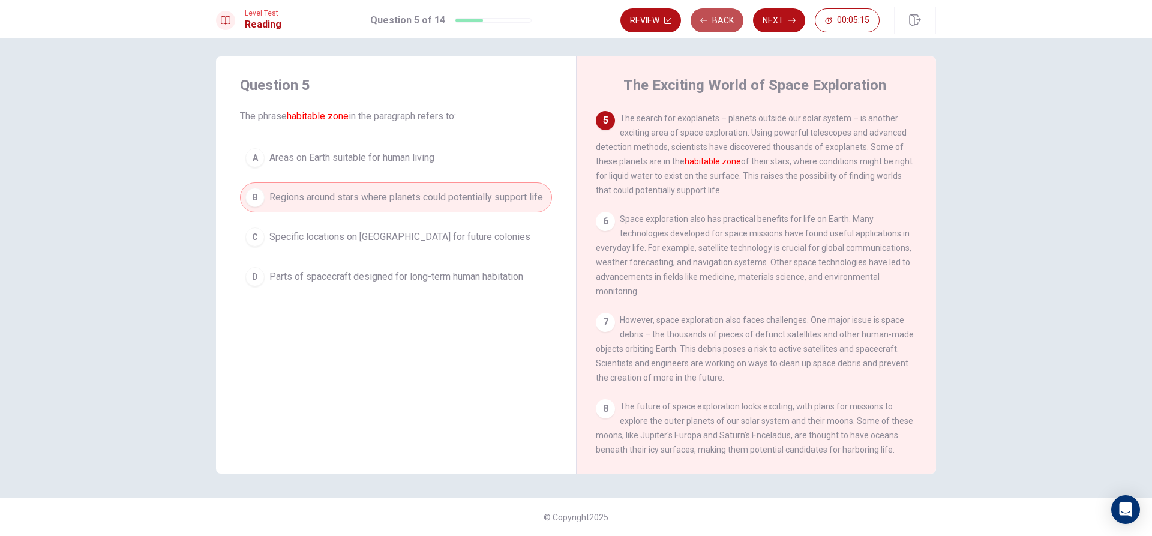
click at [724, 14] on button "Back" at bounding box center [717, 20] width 53 height 24
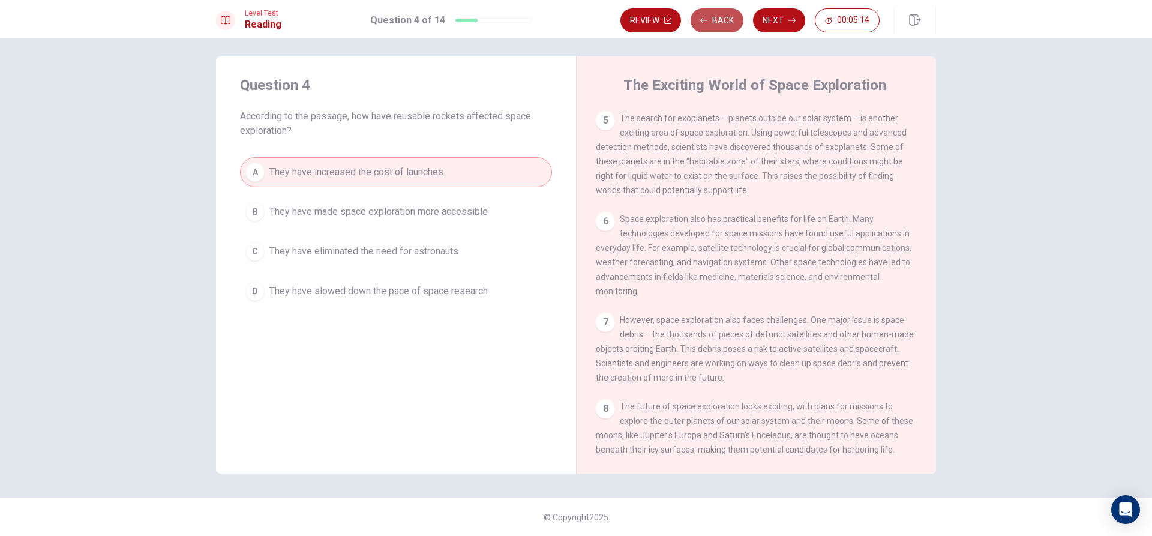
click at [726, 14] on button "Back" at bounding box center [717, 20] width 53 height 24
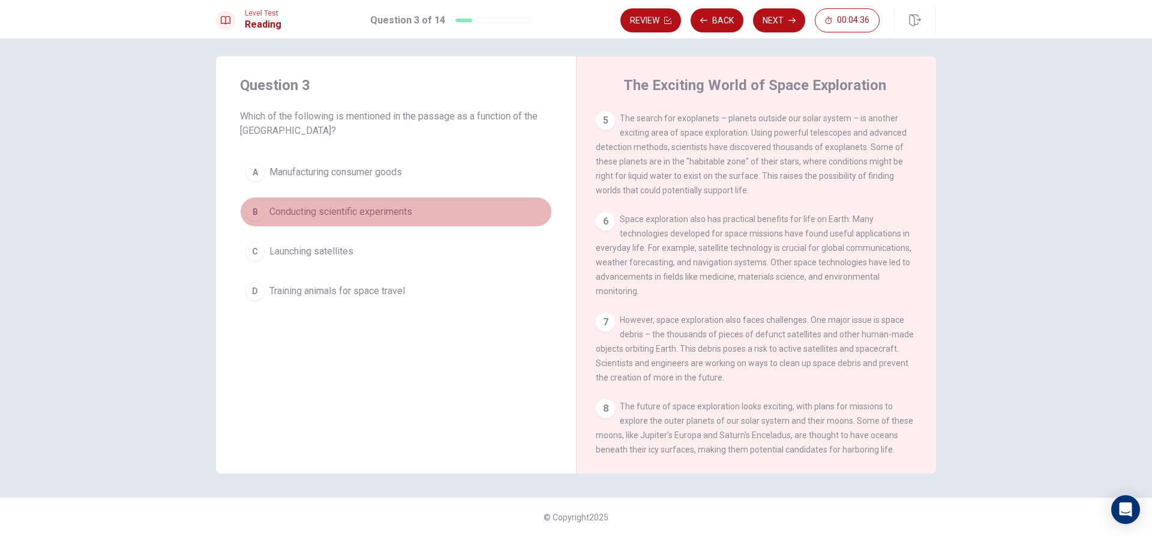
click at [401, 214] on span "Conducting scientific experiments" at bounding box center [340, 212] width 143 height 14
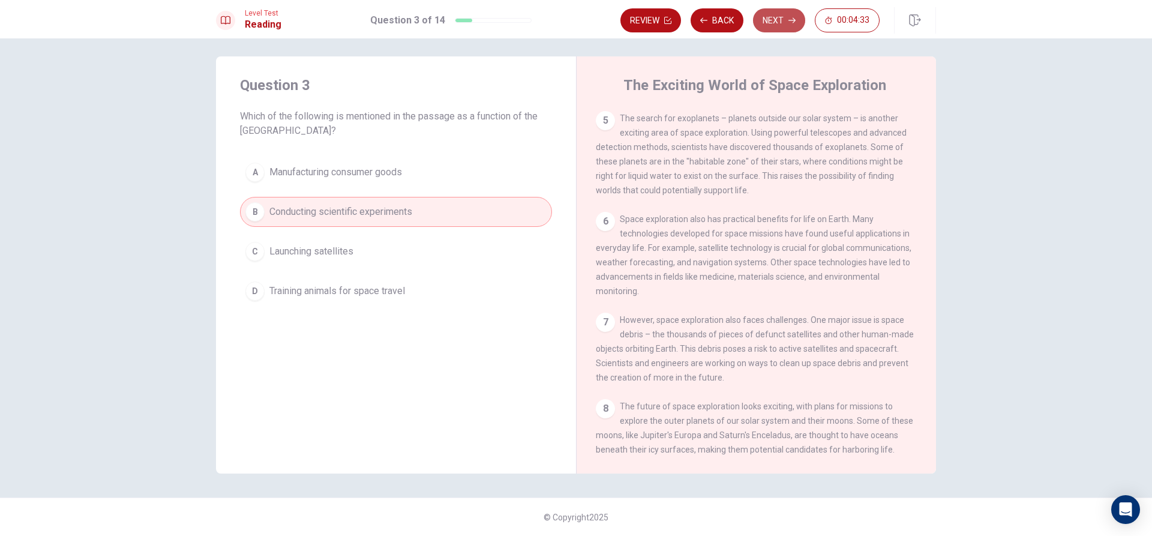
click at [779, 20] on button "Next" at bounding box center [779, 20] width 52 height 24
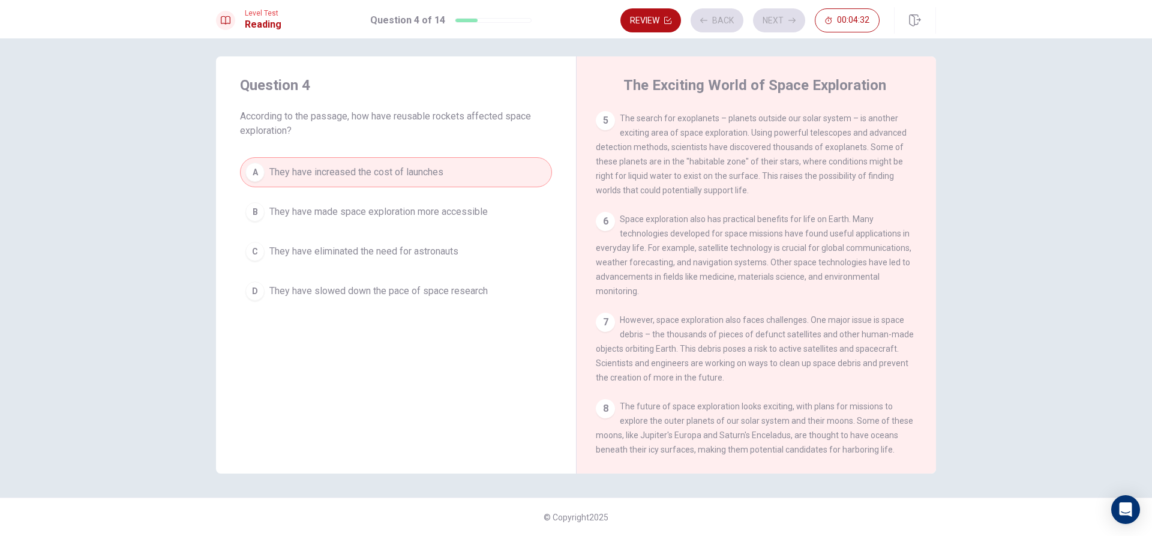
click at [730, 21] on div "Review Back Next 00:04:32" at bounding box center [750, 20] width 259 height 24
click at [715, 29] on button "Back" at bounding box center [717, 20] width 53 height 24
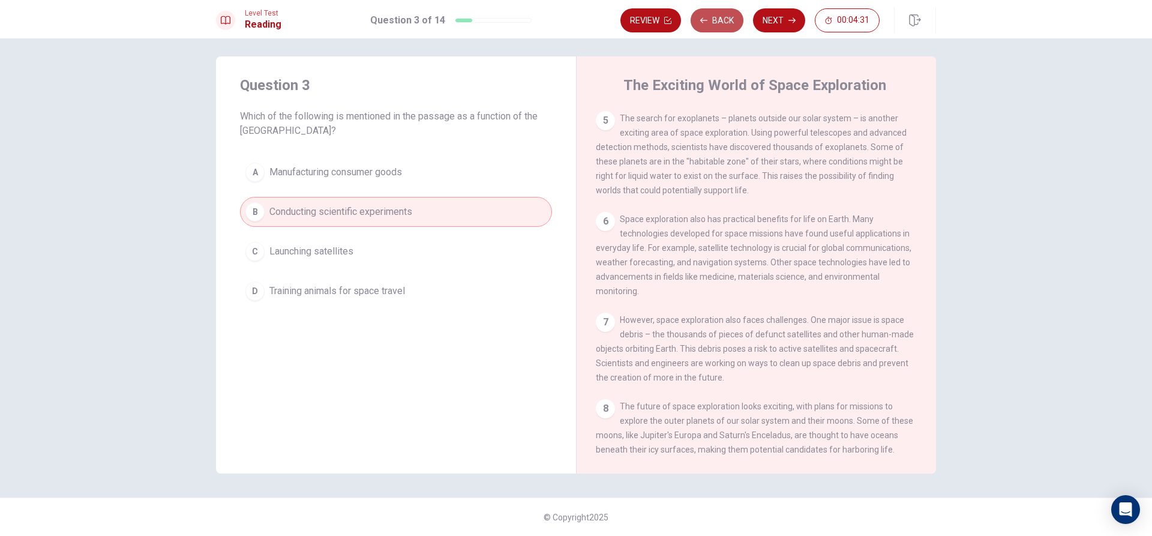
click at [715, 23] on button "Back" at bounding box center [717, 20] width 53 height 24
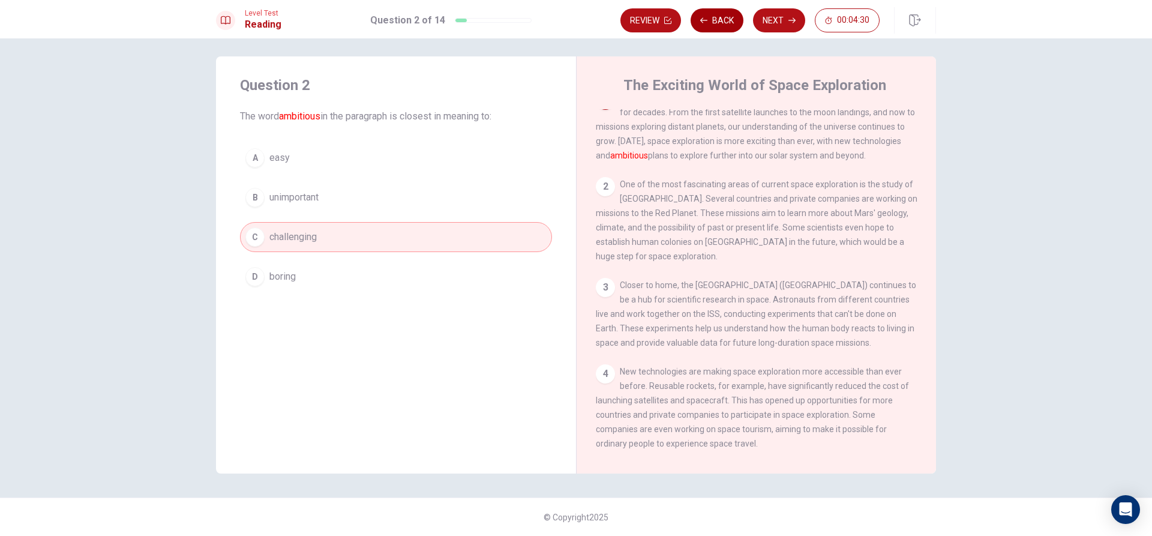
scroll to position [0, 0]
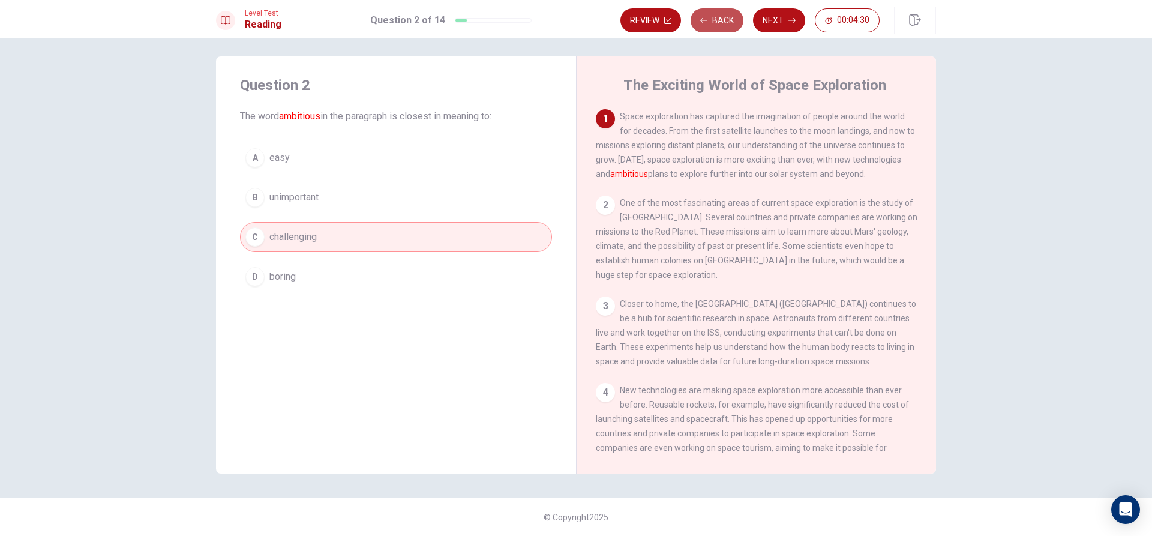
click at [715, 23] on button "Back" at bounding box center [717, 20] width 53 height 24
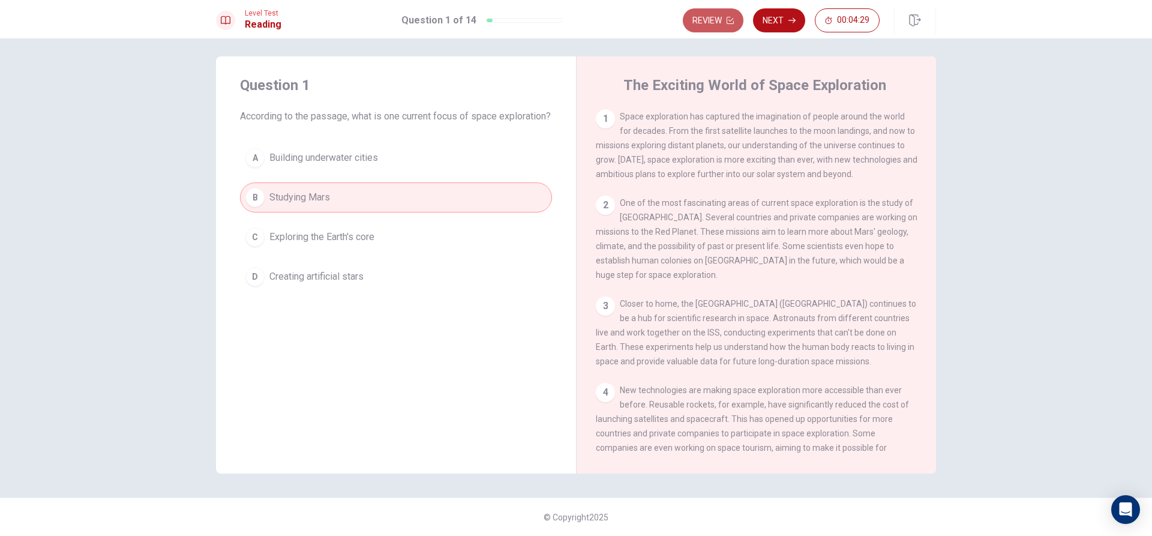
click at [715, 23] on button "Review" at bounding box center [713, 20] width 61 height 24
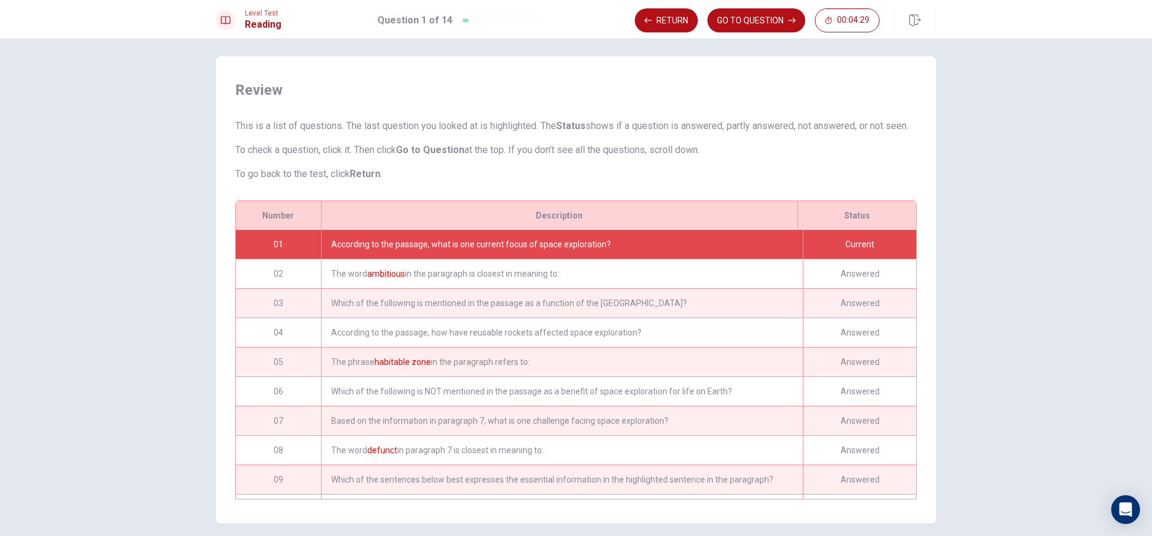
scroll to position [70, 0]
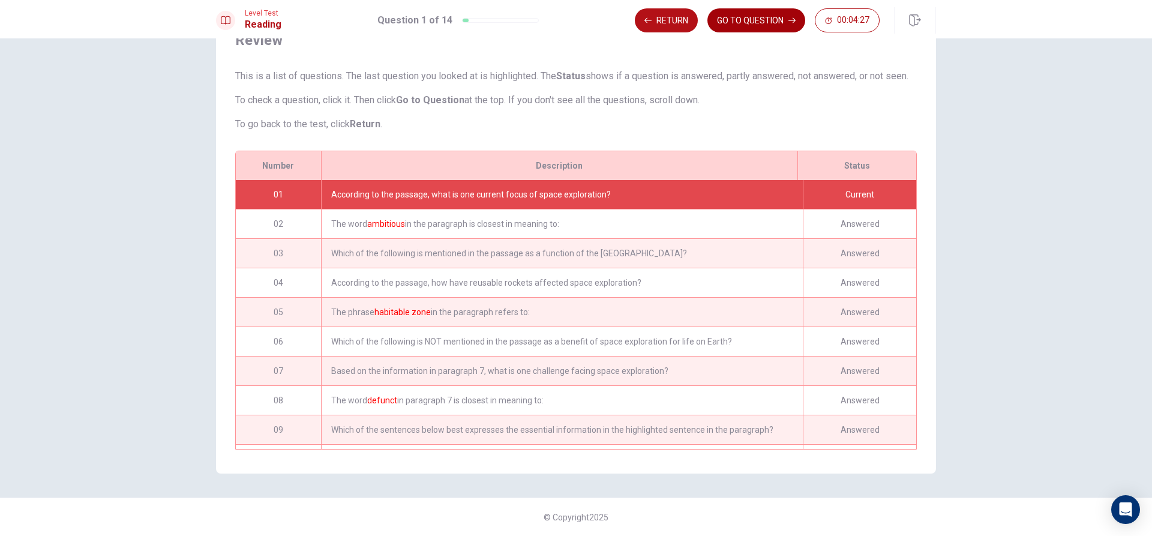
click at [772, 18] on button "GO TO QUESTION" at bounding box center [757, 20] width 98 height 24
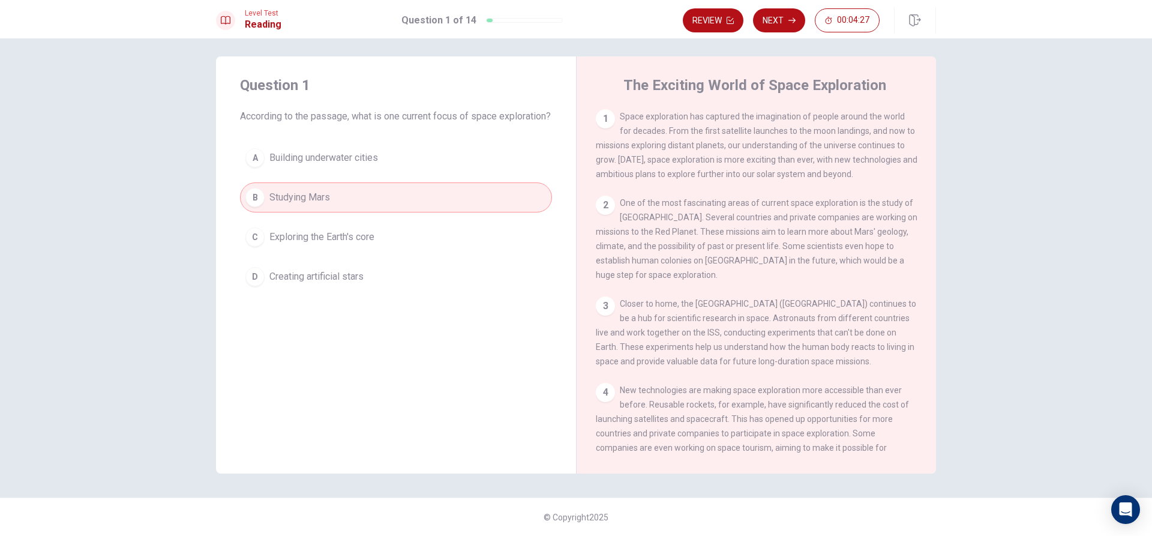
scroll to position [6, 0]
click at [786, 16] on button "Next" at bounding box center [779, 20] width 52 height 24
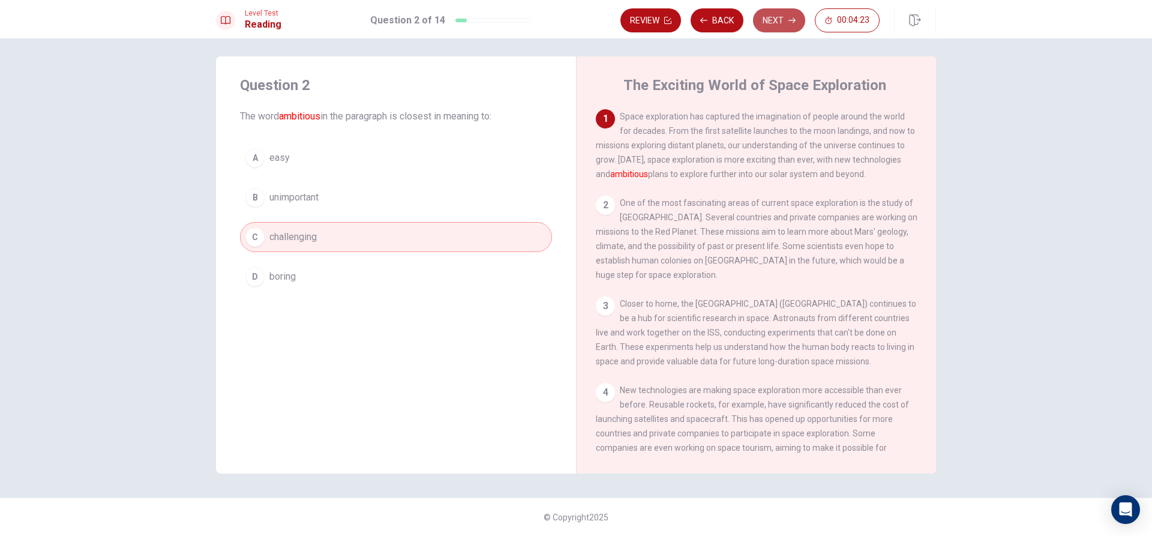
click at [784, 22] on button "Next" at bounding box center [779, 20] width 52 height 24
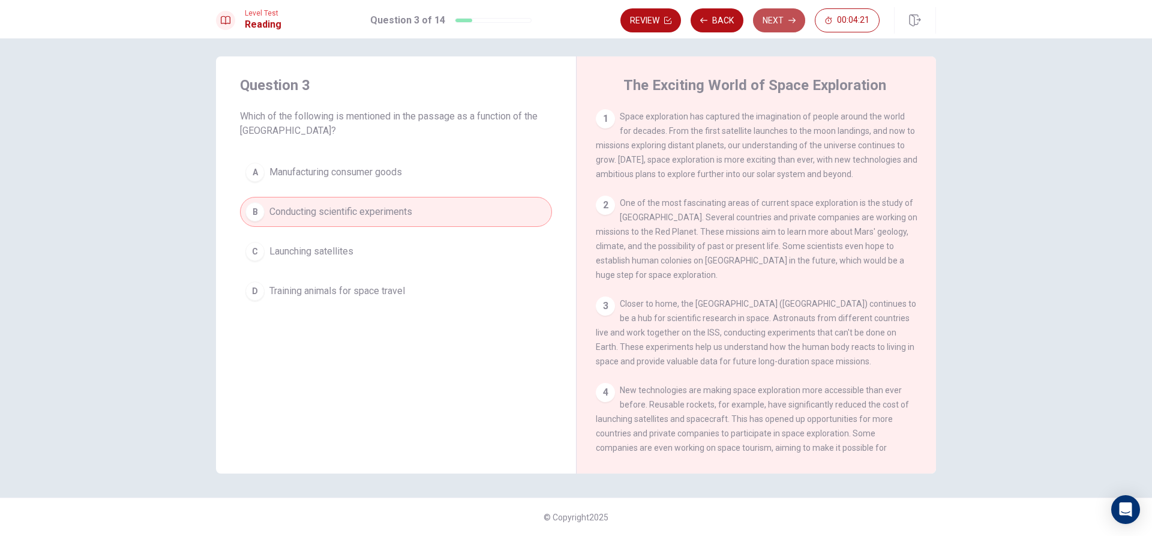
click at [772, 16] on button "Next" at bounding box center [779, 20] width 52 height 24
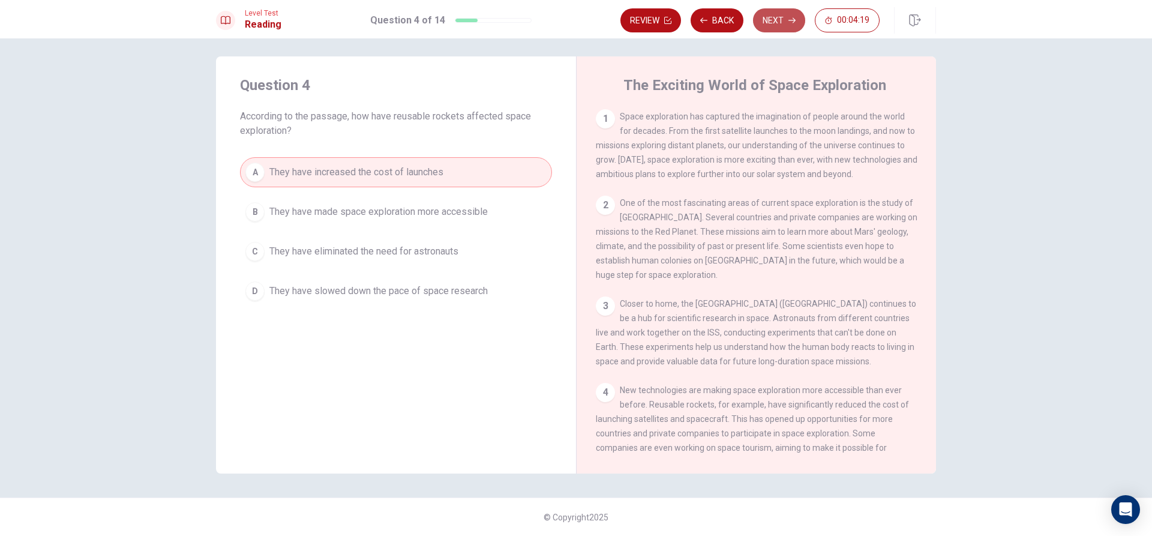
click at [782, 23] on button "Next" at bounding box center [779, 20] width 52 height 24
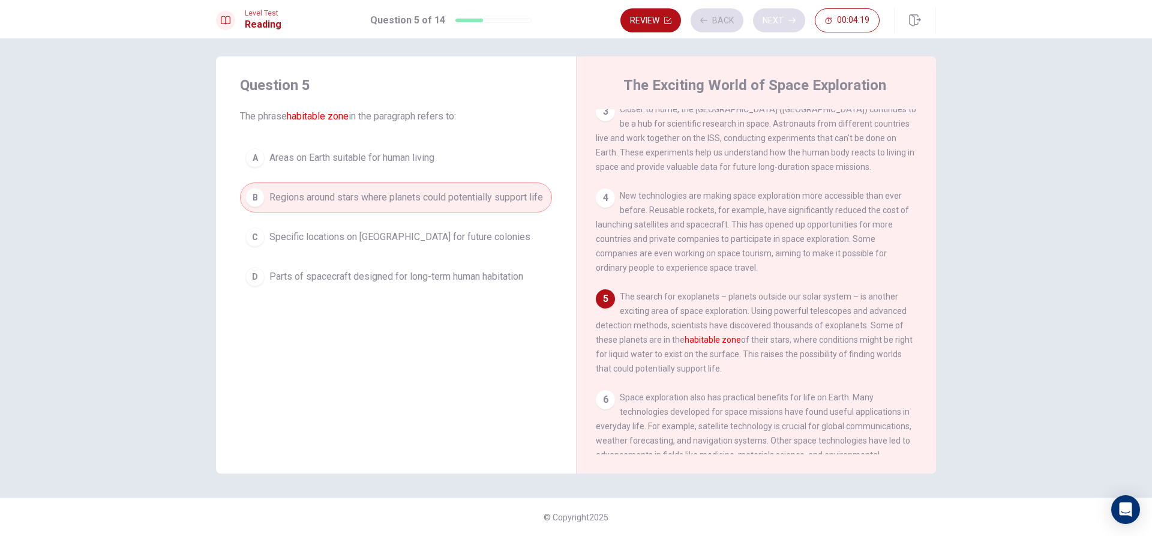
scroll to position [238, 0]
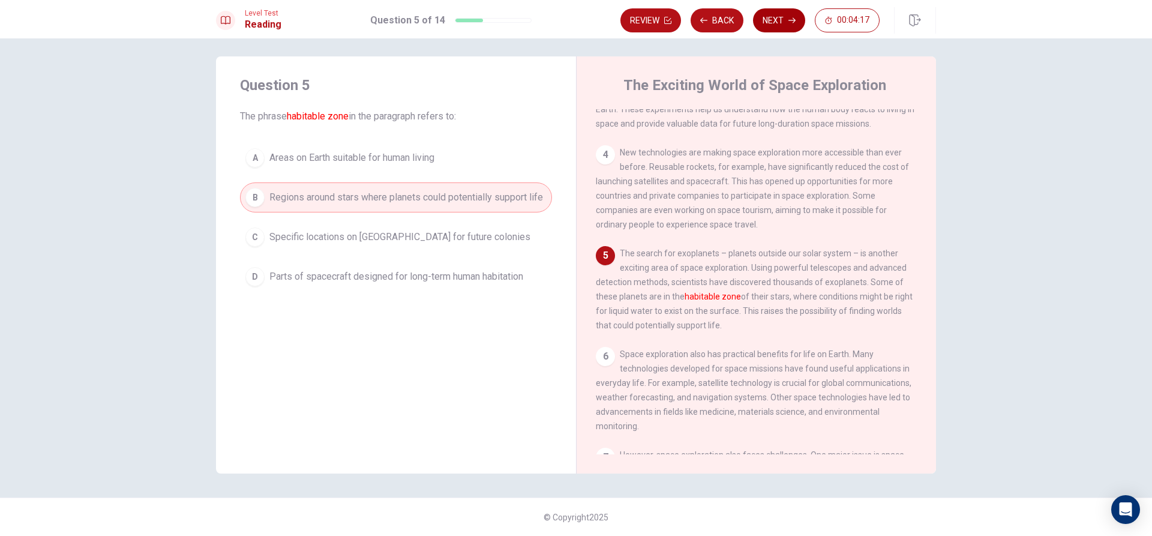
click at [789, 20] on icon "button" at bounding box center [792, 20] width 7 height 5
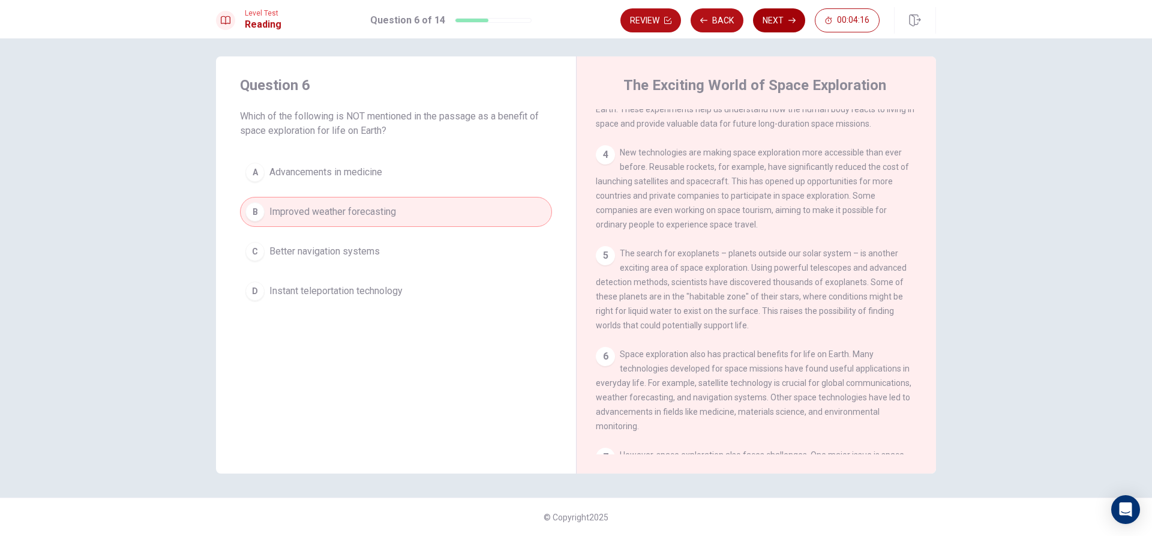
click at [787, 16] on button "Next" at bounding box center [779, 20] width 52 height 24
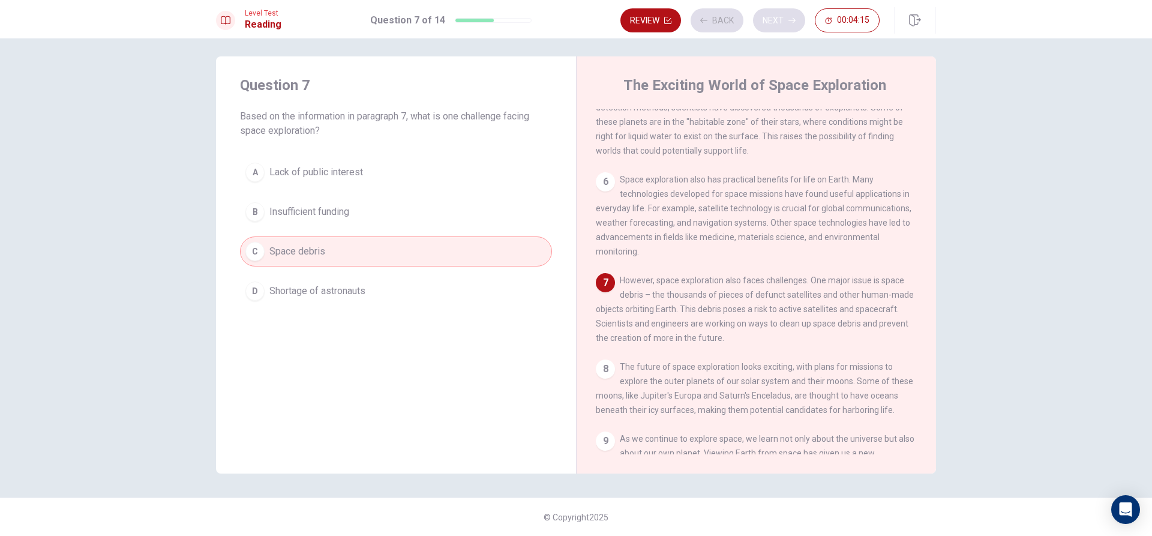
scroll to position [432, 0]
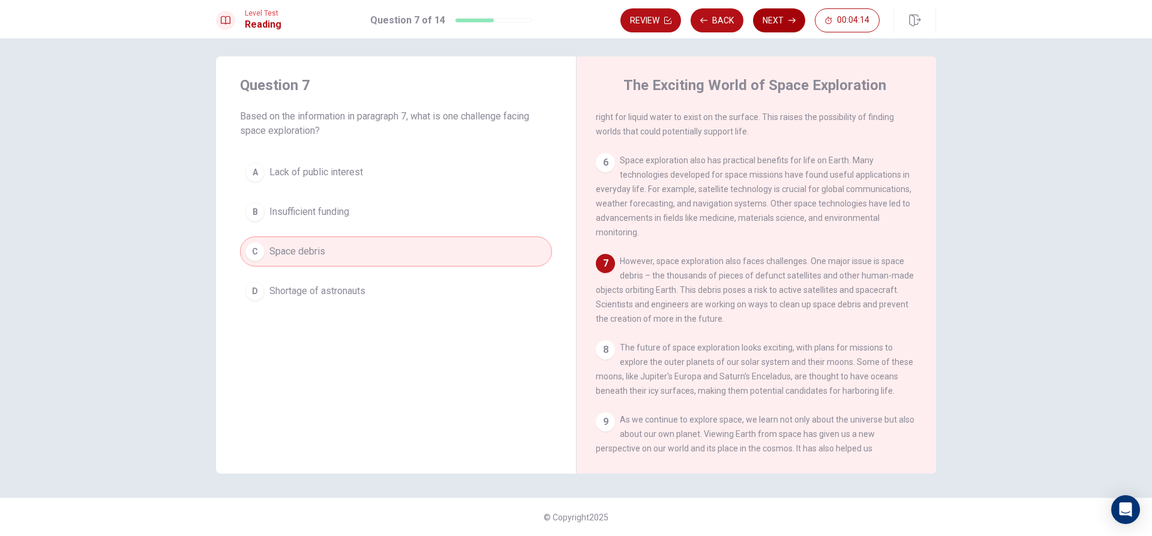
click at [780, 24] on button "Next" at bounding box center [779, 20] width 52 height 24
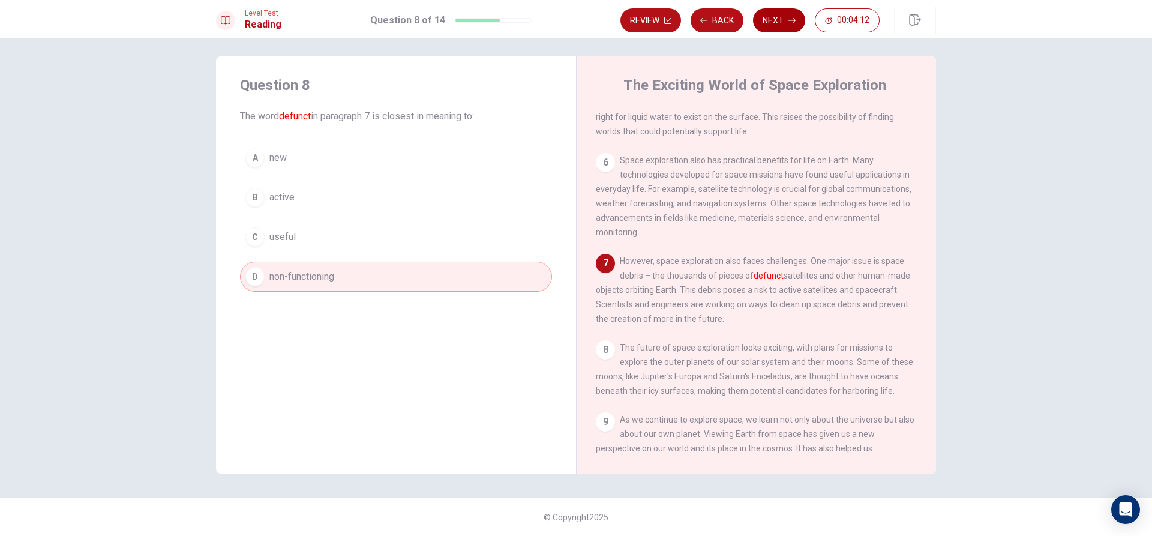
click at [787, 17] on button "Next" at bounding box center [779, 20] width 52 height 24
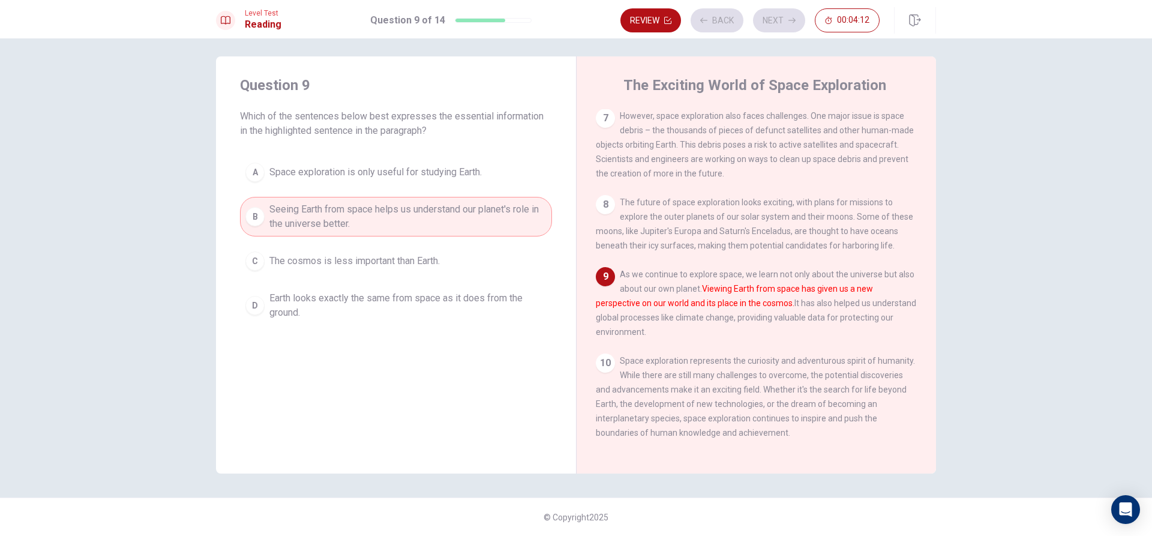
scroll to position [594, 0]
click at [787, 18] on button "Next" at bounding box center [779, 20] width 52 height 24
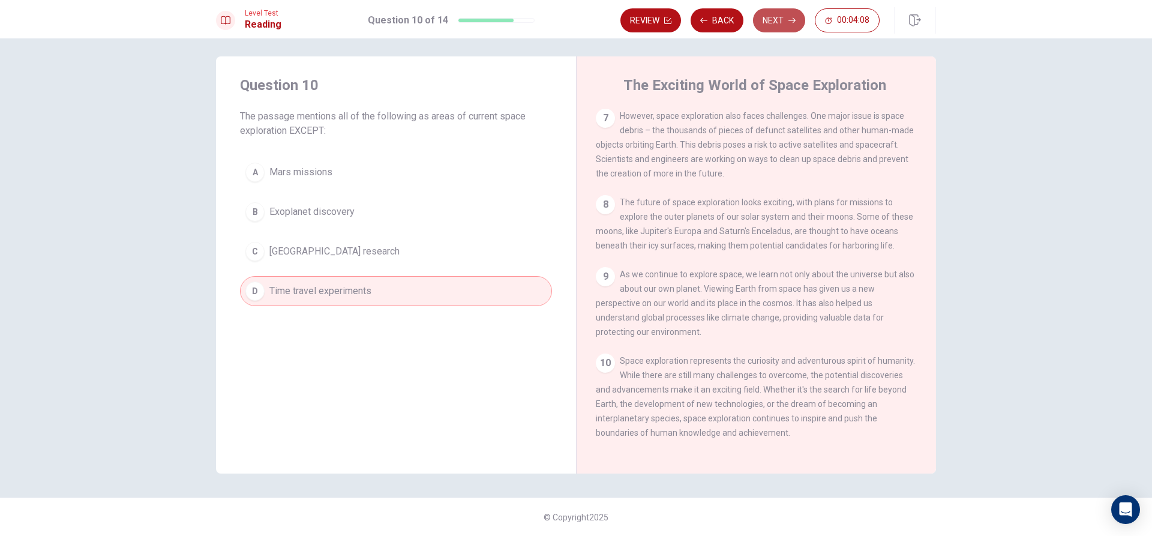
click at [783, 14] on button "Next" at bounding box center [779, 20] width 52 height 24
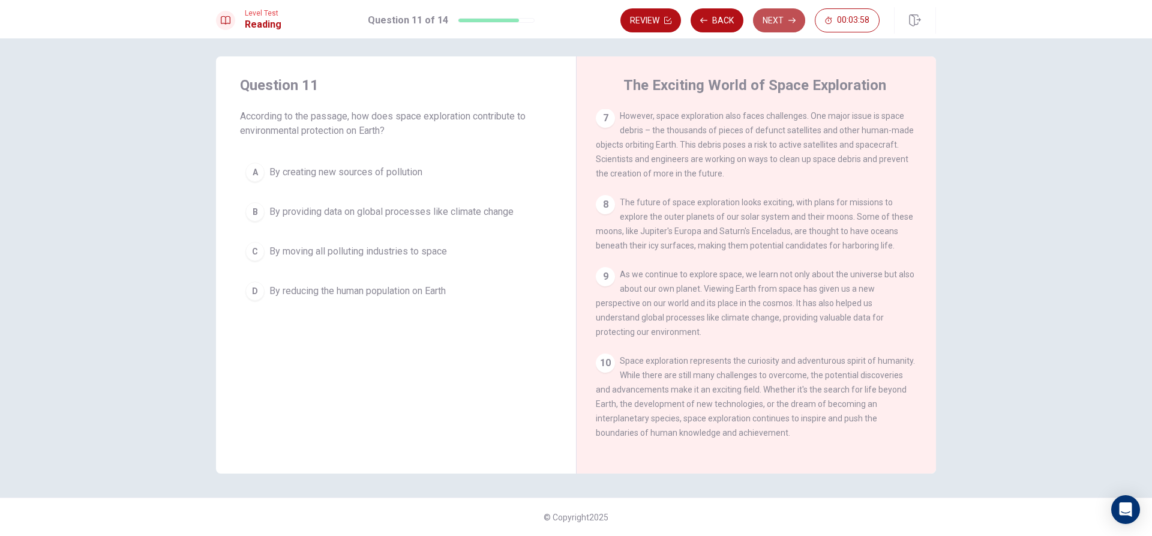
click at [773, 11] on button "Next" at bounding box center [779, 20] width 52 height 24
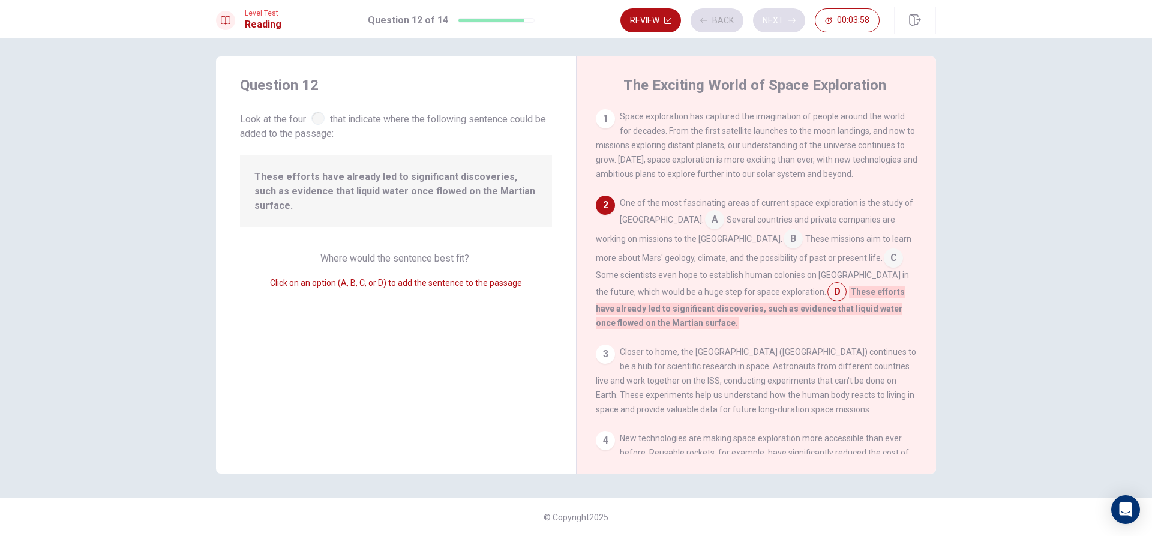
scroll to position [89, 0]
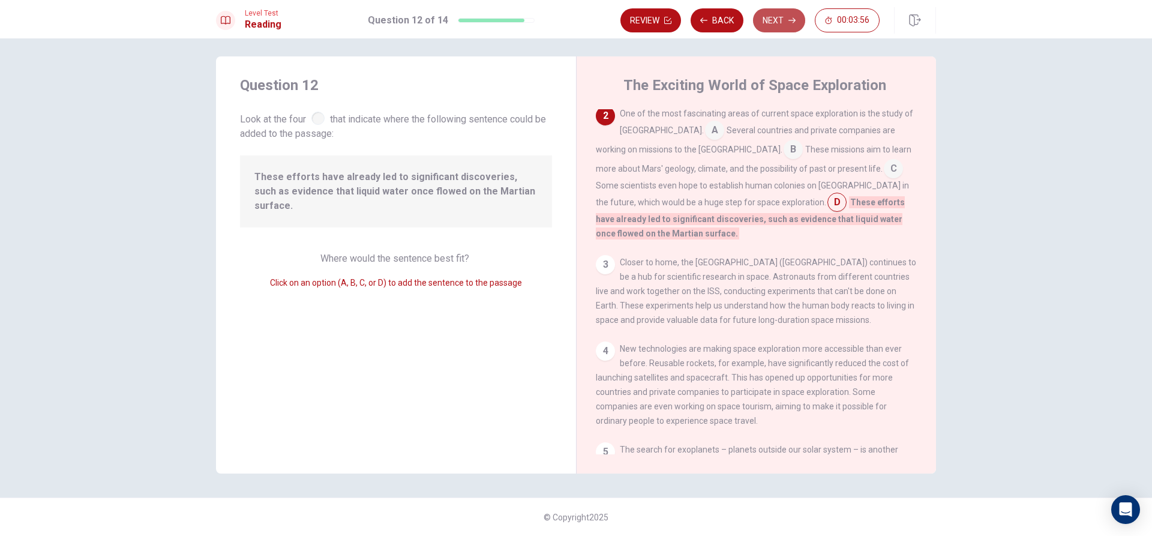
click at [781, 16] on button "Next" at bounding box center [779, 20] width 52 height 24
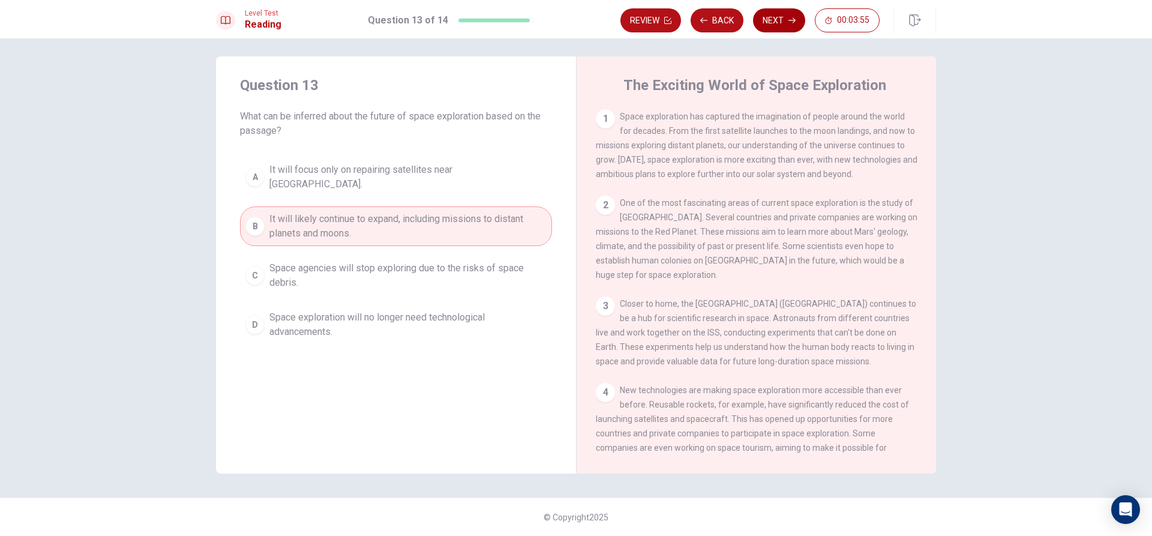
click at [777, 19] on button "Next" at bounding box center [779, 20] width 52 height 24
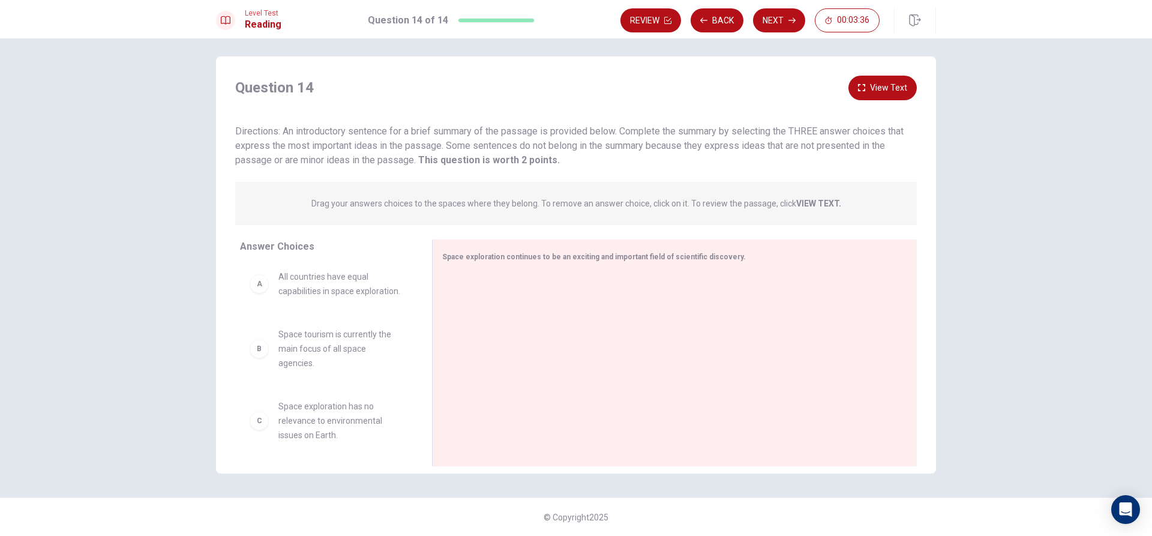
scroll to position [0, 0]
drag, startPoint x: 320, startPoint y: 297, endPoint x: 336, endPoint y: 302, distance: 16.3
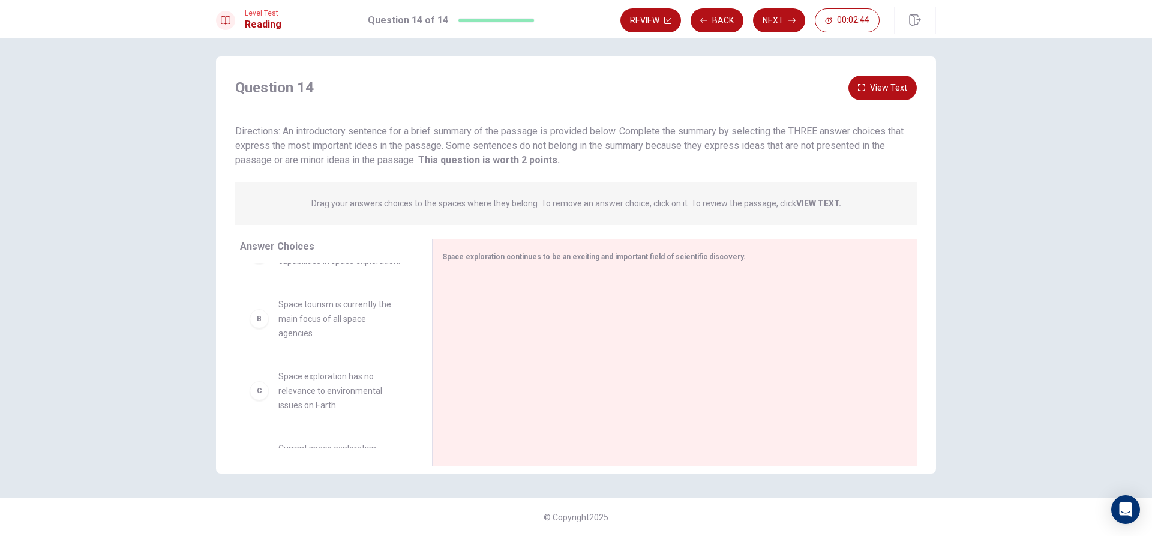
scroll to position [60, 0]
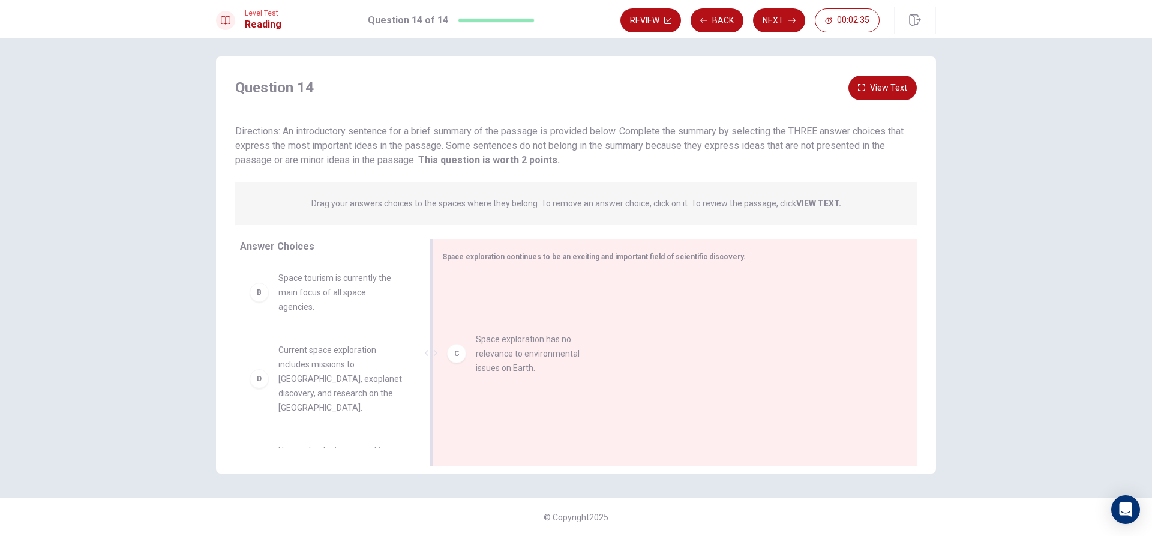
drag, startPoint x: 316, startPoint y: 393, endPoint x: 513, endPoint y: 362, distance: 198.7
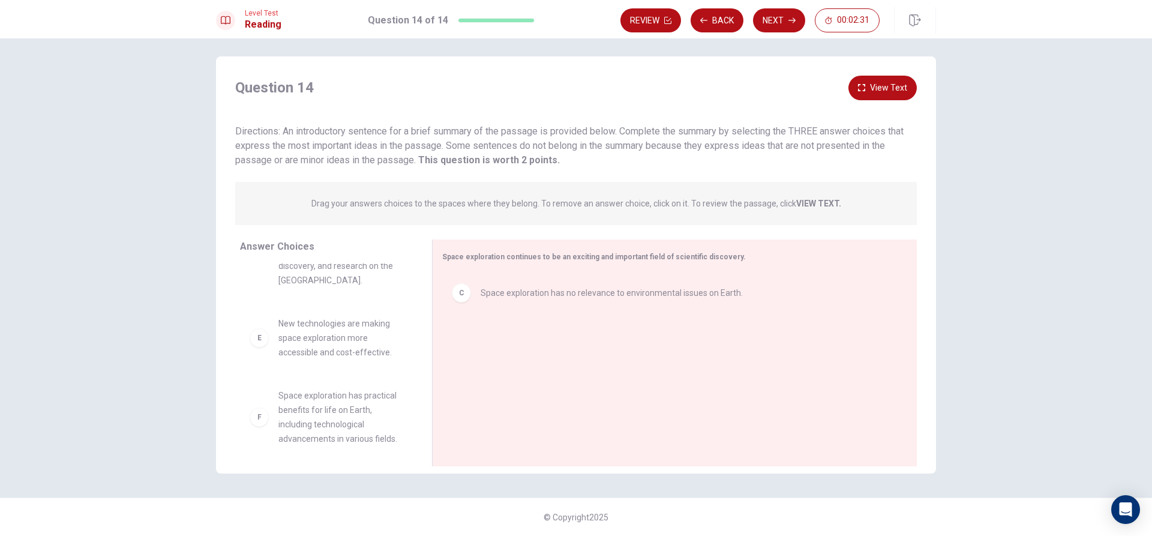
scroll to position [209, 0]
drag, startPoint x: 666, startPoint y: 296, endPoint x: 414, endPoint y: 289, distance: 252.2
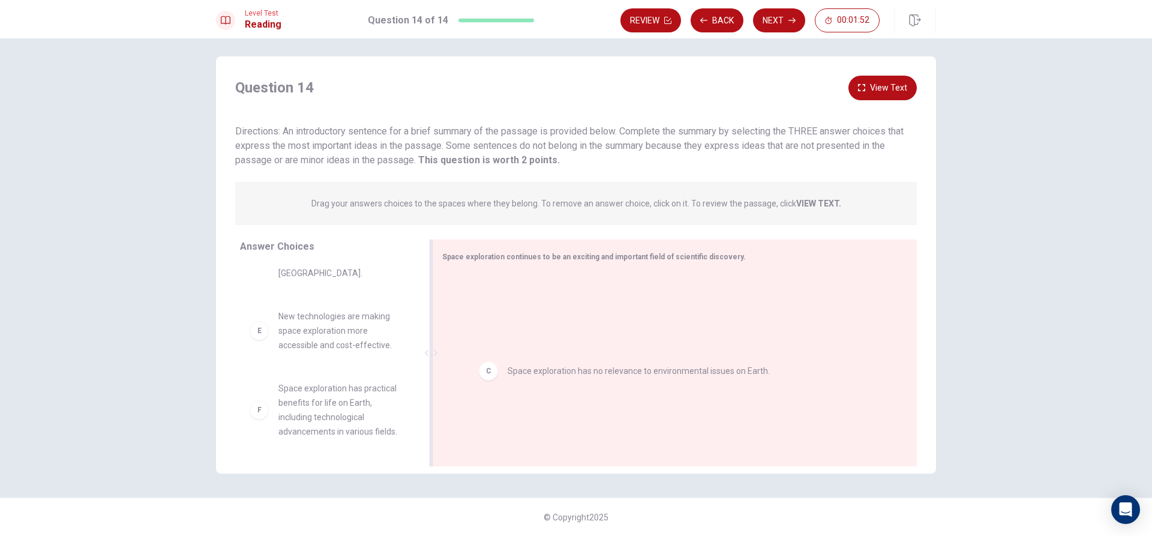
drag, startPoint x: 505, startPoint y: 294, endPoint x: 540, endPoint y: 383, distance: 95.4
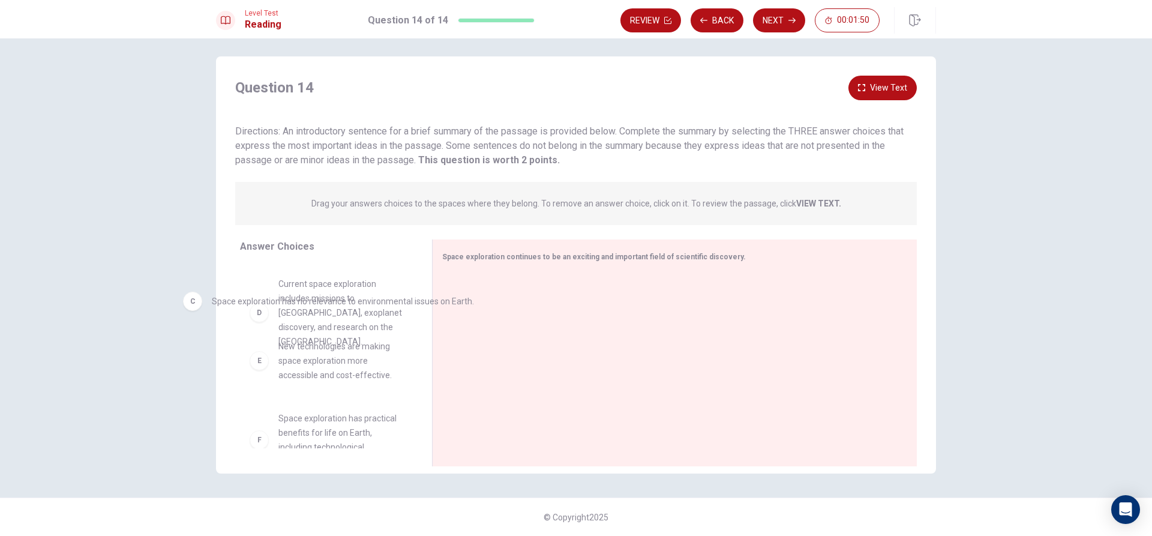
drag, startPoint x: 516, startPoint y: 295, endPoint x: 246, endPoint y: 307, distance: 269.7
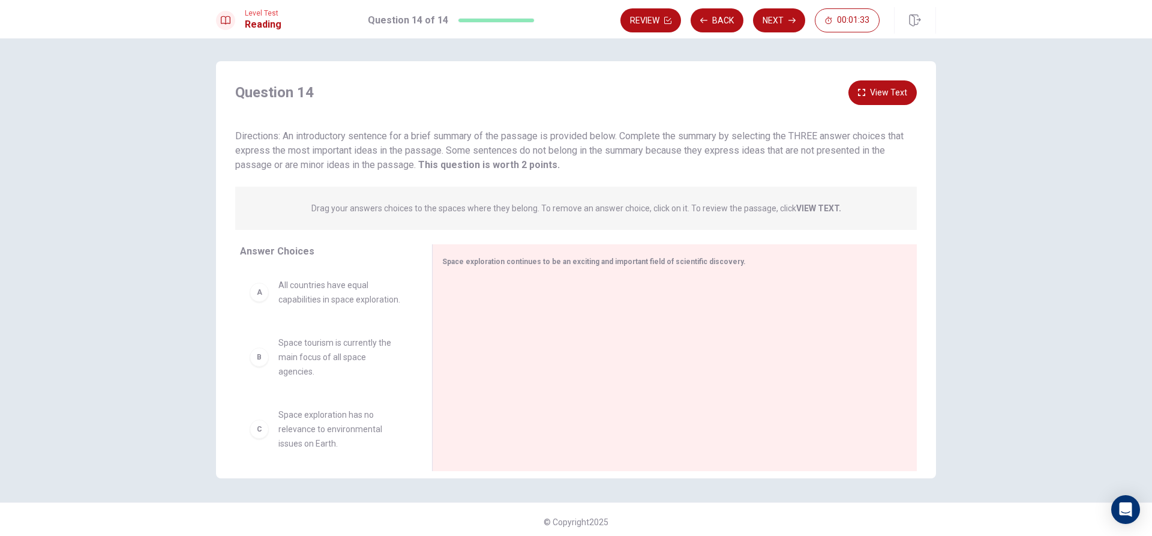
scroll to position [0, 0]
drag, startPoint x: 322, startPoint y: 376, endPoint x: 579, endPoint y: 302, distance: 267.1
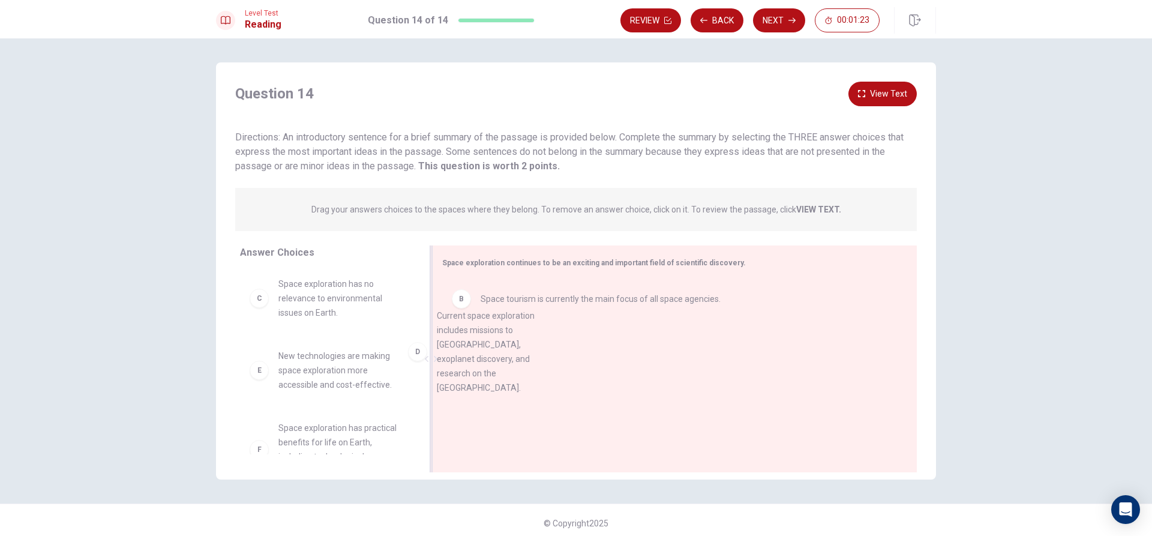
drag, startPoint x: 339, startPoint y: 390, endPoint x: 516, endPoint y: 325, distance: 188.0
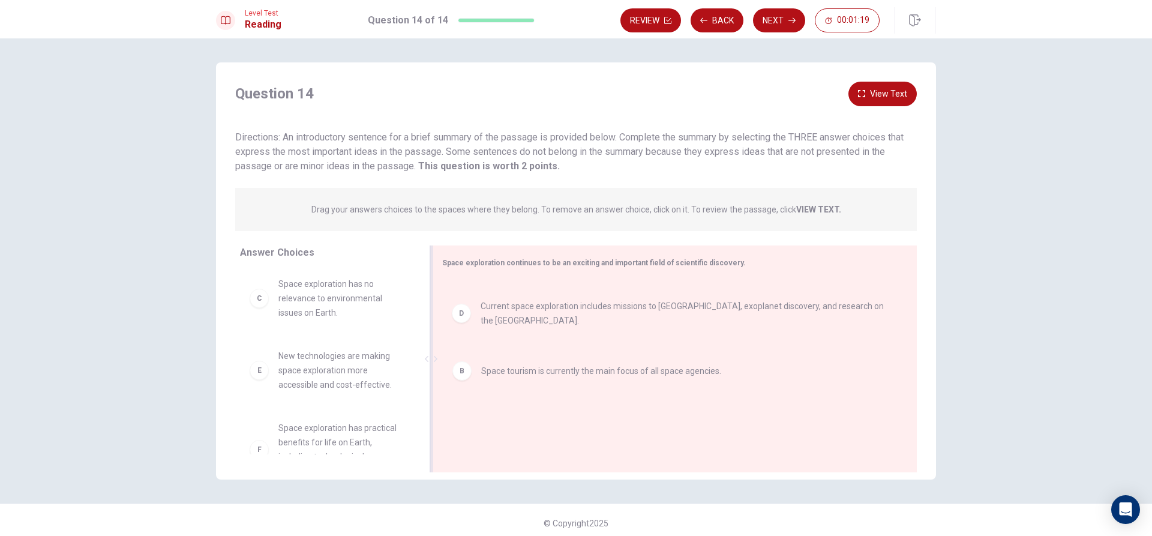
drag, startPoint x: 538, startPoint y: 305, endPoint x: 538, endPoint y: 373, distance: 67.2
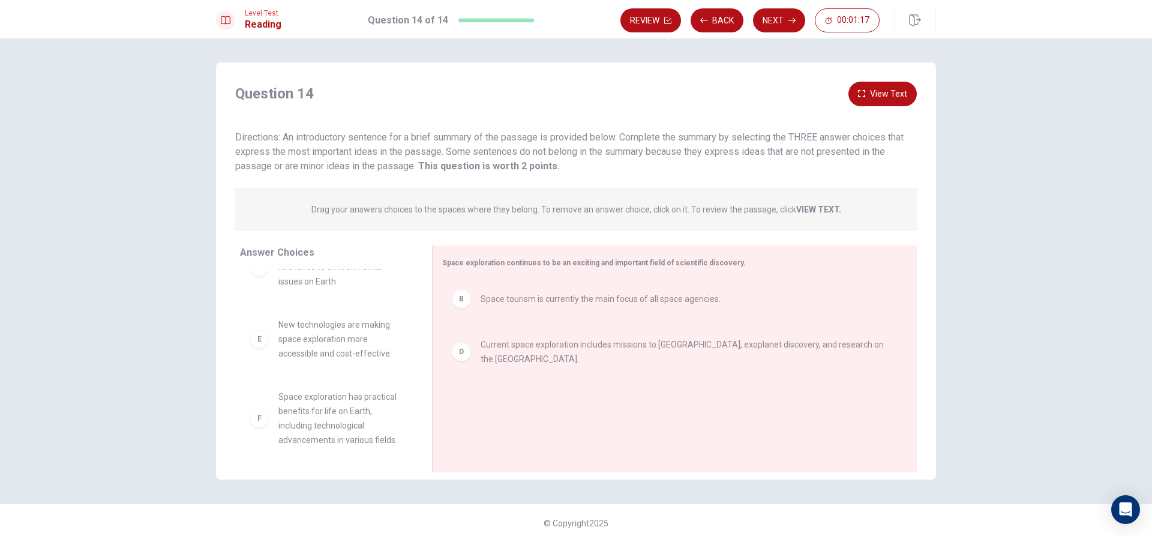
scroll to position [108, 0]
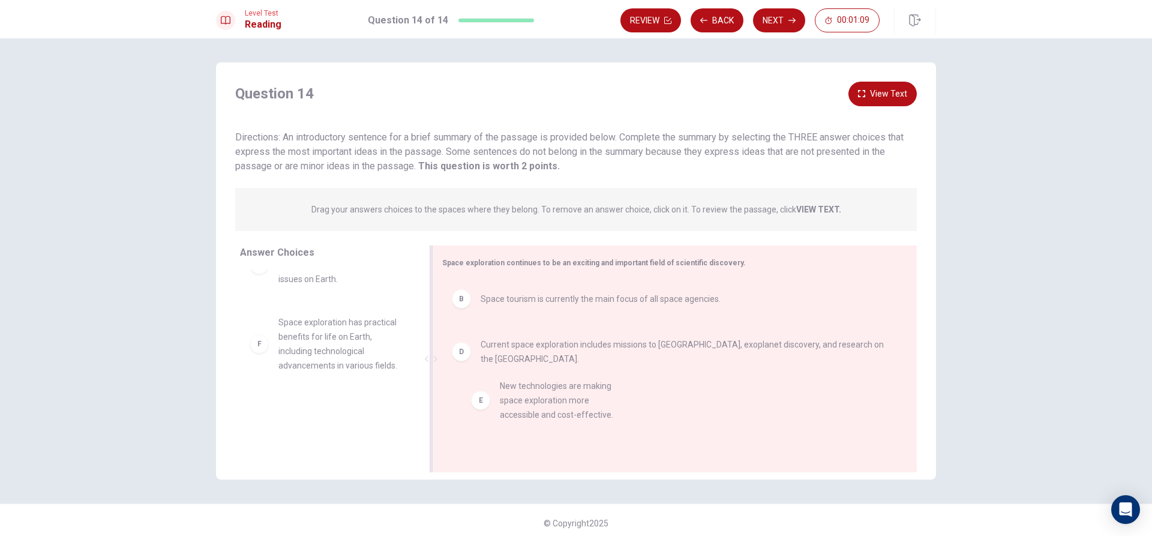
drag, startPoint x: 373, startPoint y: 342, endPoint x: 600, endPoint y: 415, distance: 238.8
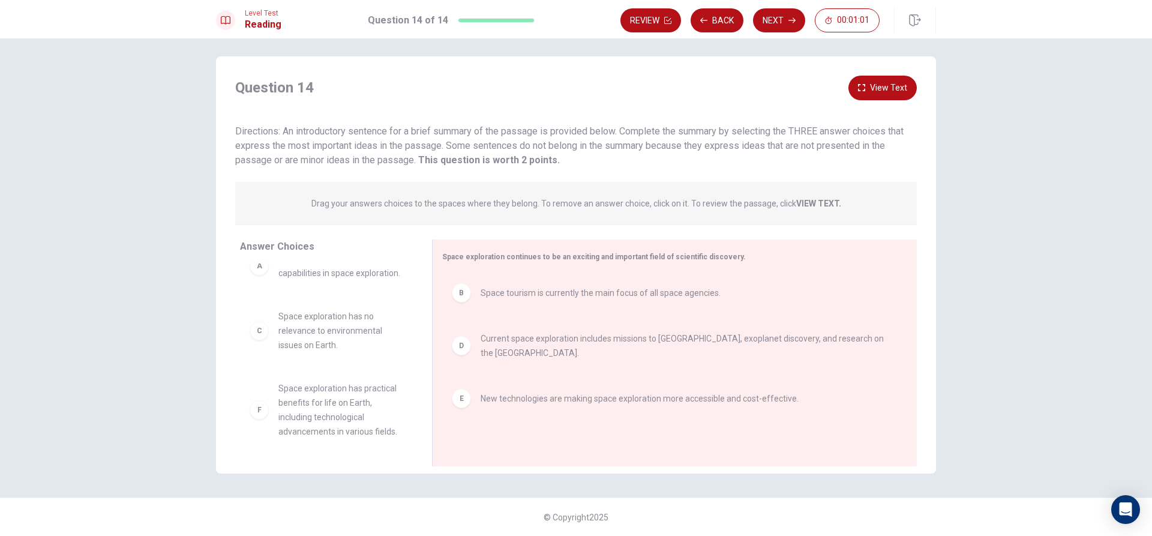
scroll to position [0, 0]
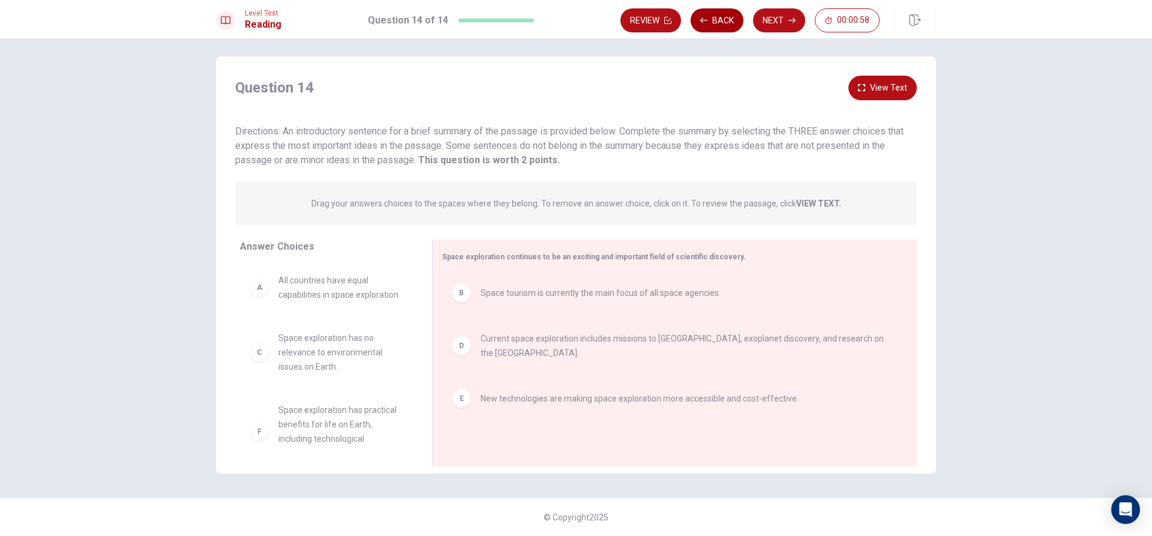
click at [715, 20] on button "Back" at bounding box center [717, 20] width 53 height 24
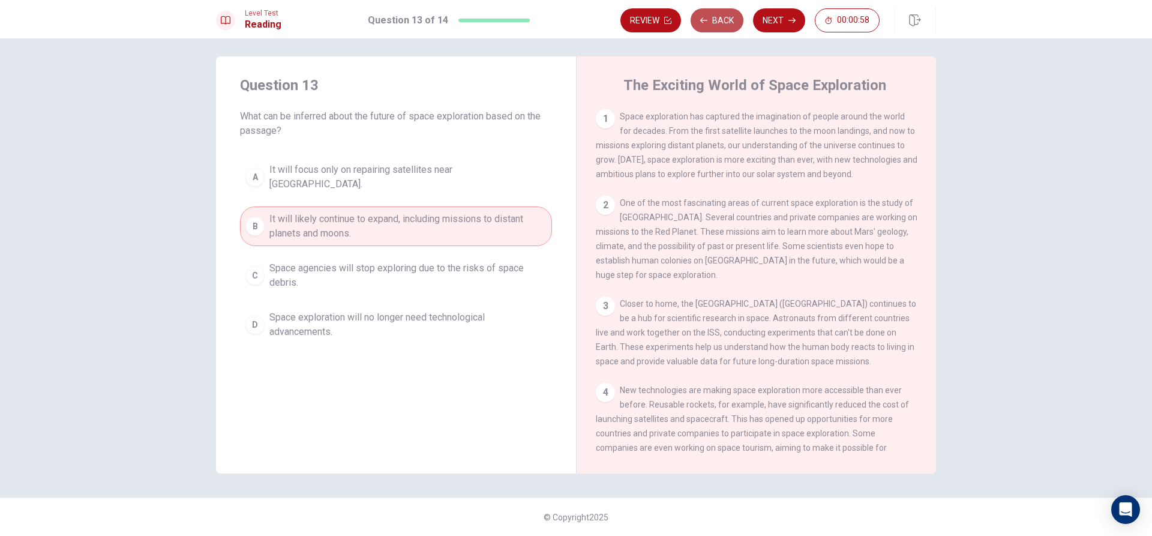
click at [715, 20] on button "Back" at bounding box center [717, 20] width 53 height 24
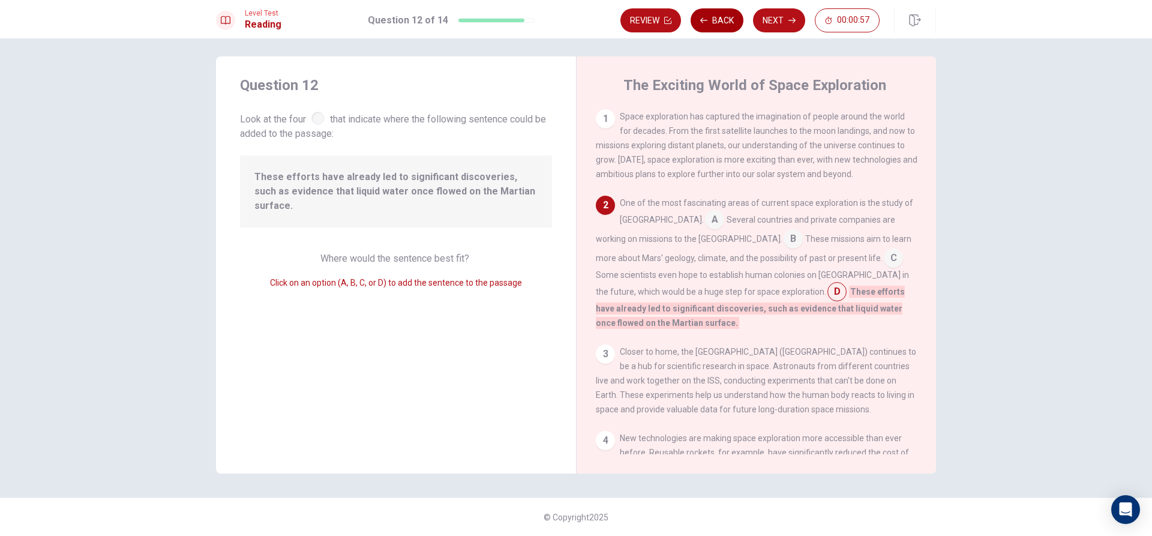
scroll to position [89, 0]
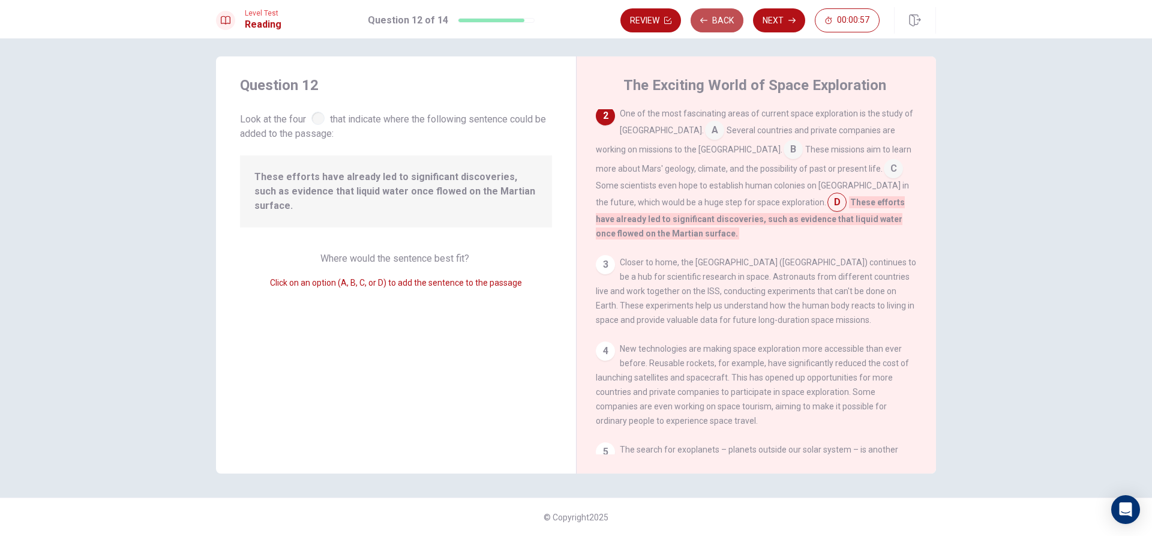
click at [715, 20] on button "Back" at bounding box center [717, 20] width 53 height 24
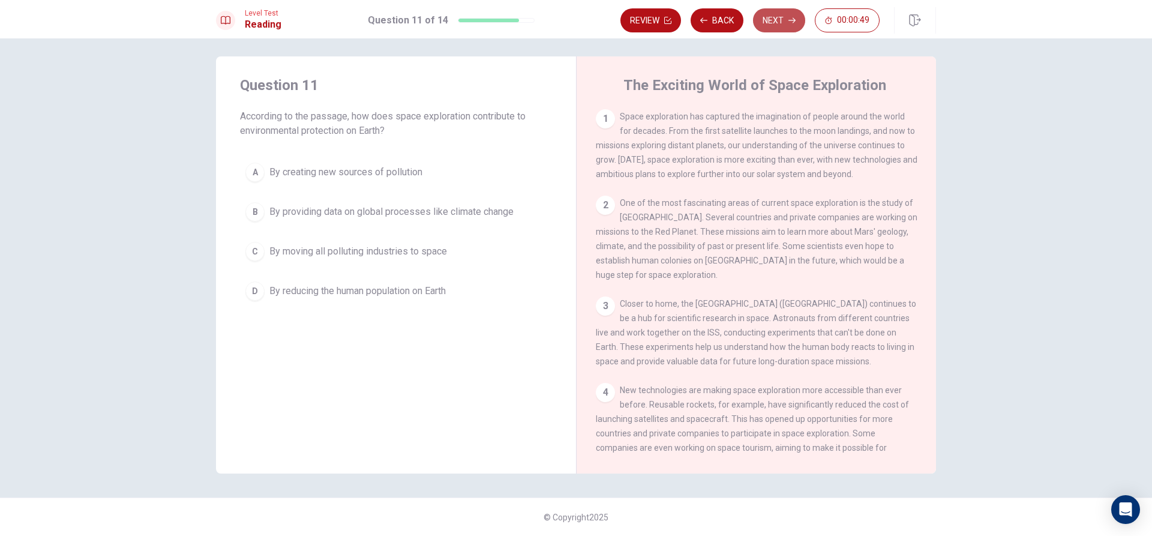
click at [772, 20] on button "Next" at bounding box center [779, 20] width 52 height 24
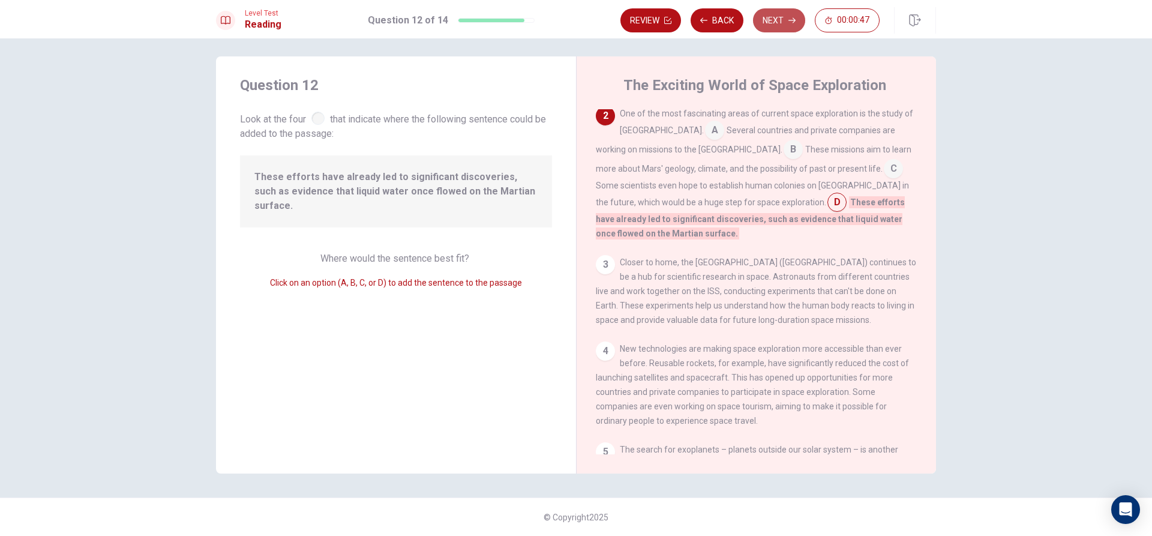
click at [772, 20] on button "Next" at bounding box center [779, 20] width 52 height 24
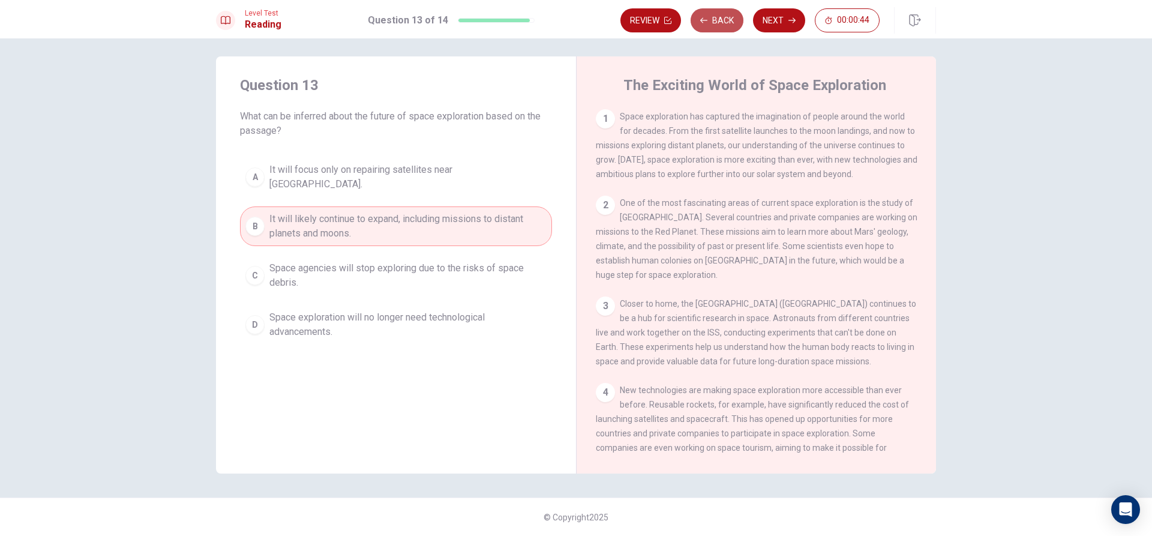
click at [715, 20] on button "Back" at bounding box center [717, 20] width 53 height 24
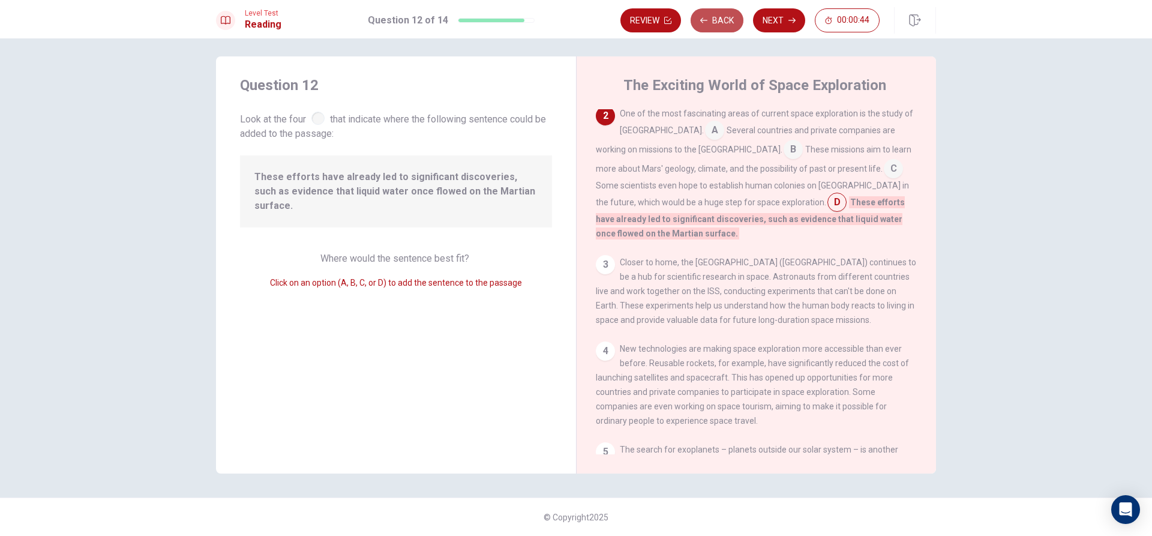
click at [715, 20] on button "Back" at bounding box center [717, 20] width 53 height 24
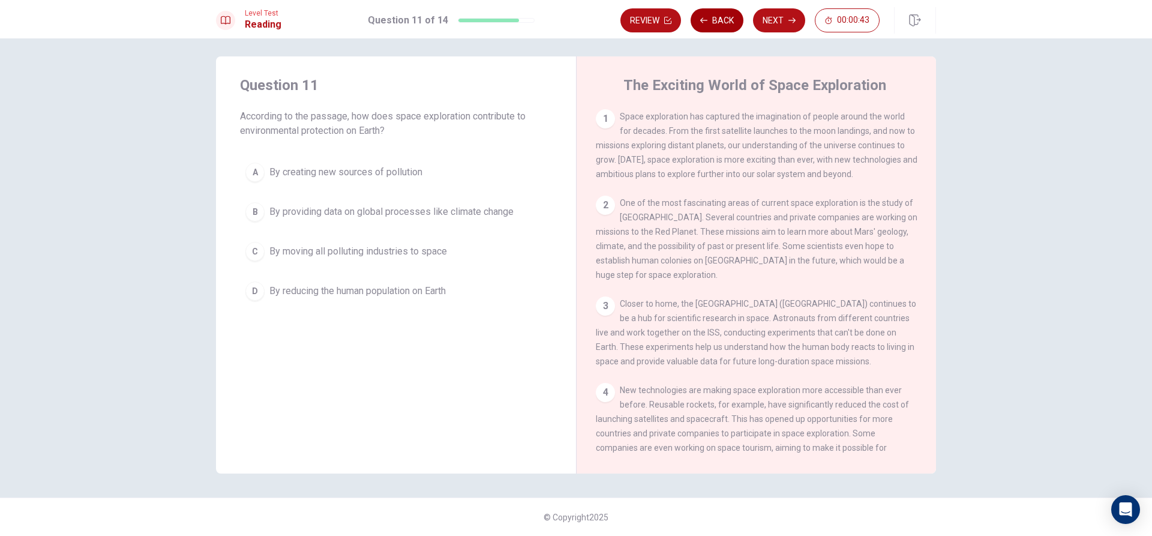
click at [715, 20] on button "Back" at bounding box center [717, 20] width 53 height 24
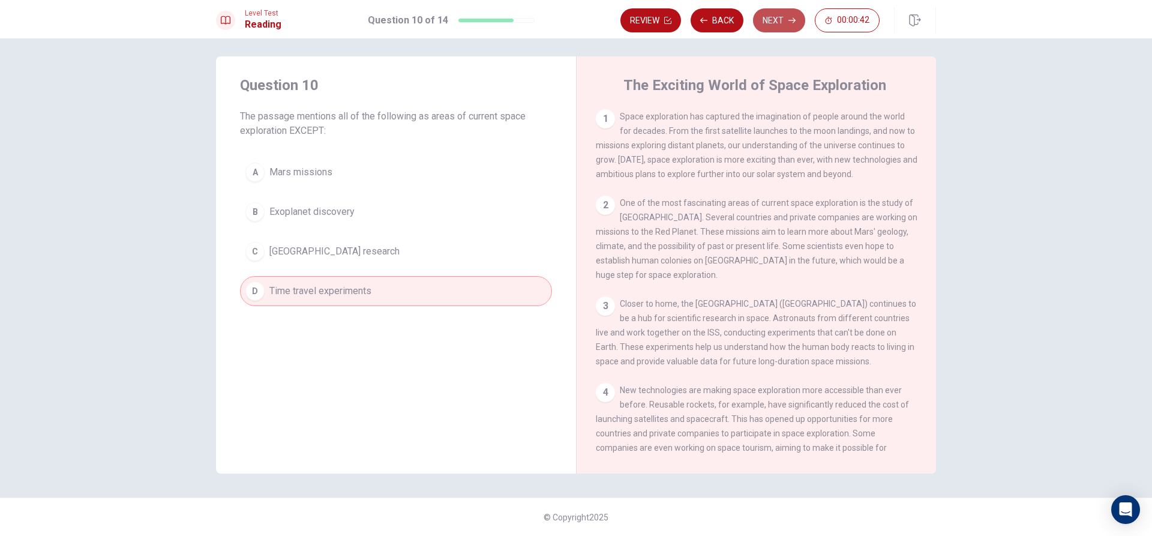
click at [774, 16] on button "Next" at bounding box center [779, 20] width 52 height 24
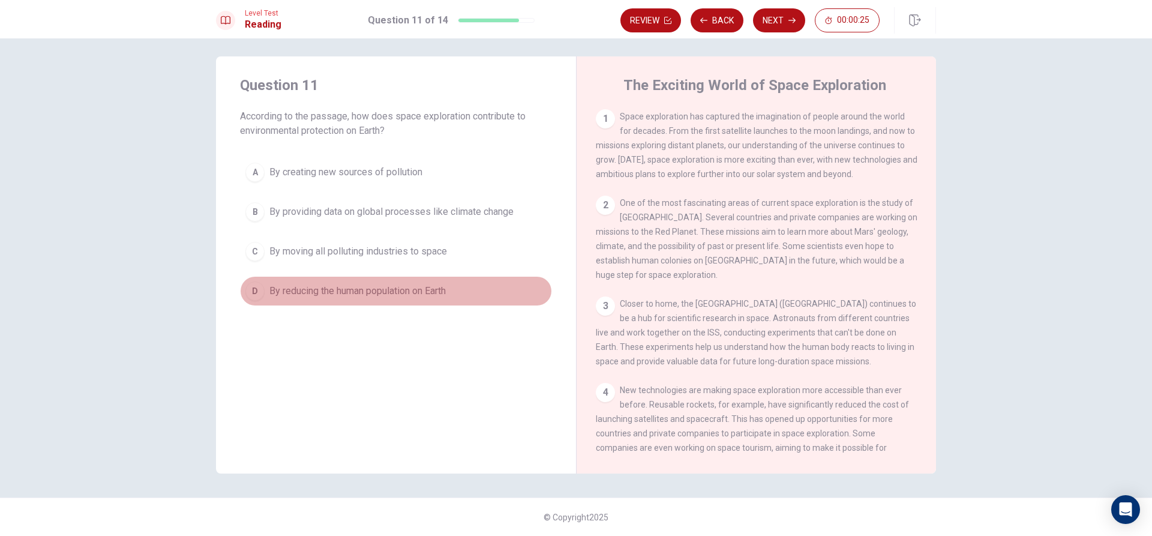
click at [459, 293] on button "D By reducing the human population on Earth" at bounding box center [396, 291] width 312 height 30
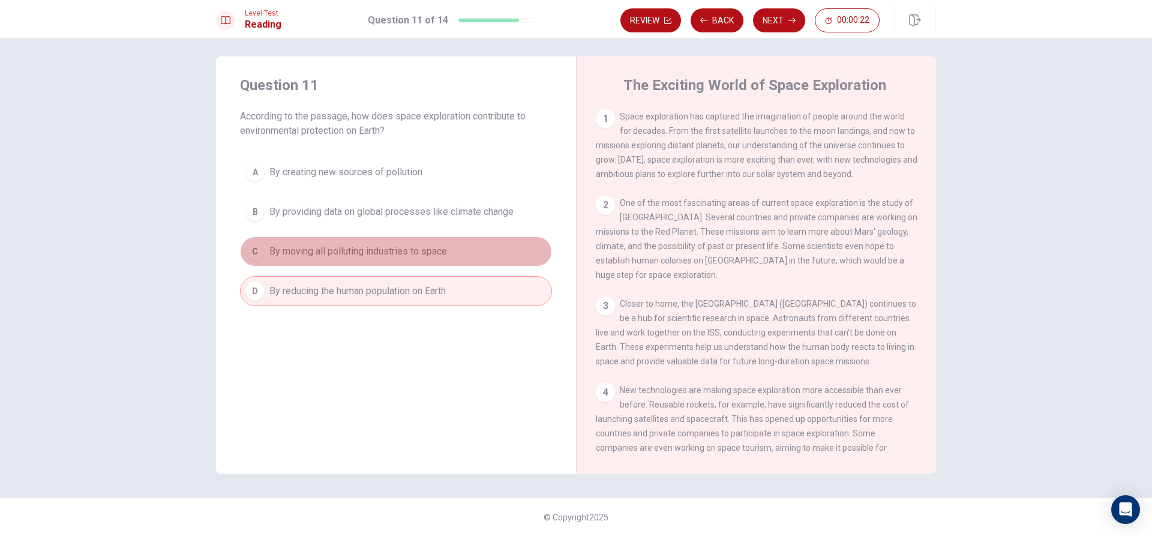
click at [408, 247] on span "By moving all polluting industries to space" at bounding box center [358, 251] width 178 height 14
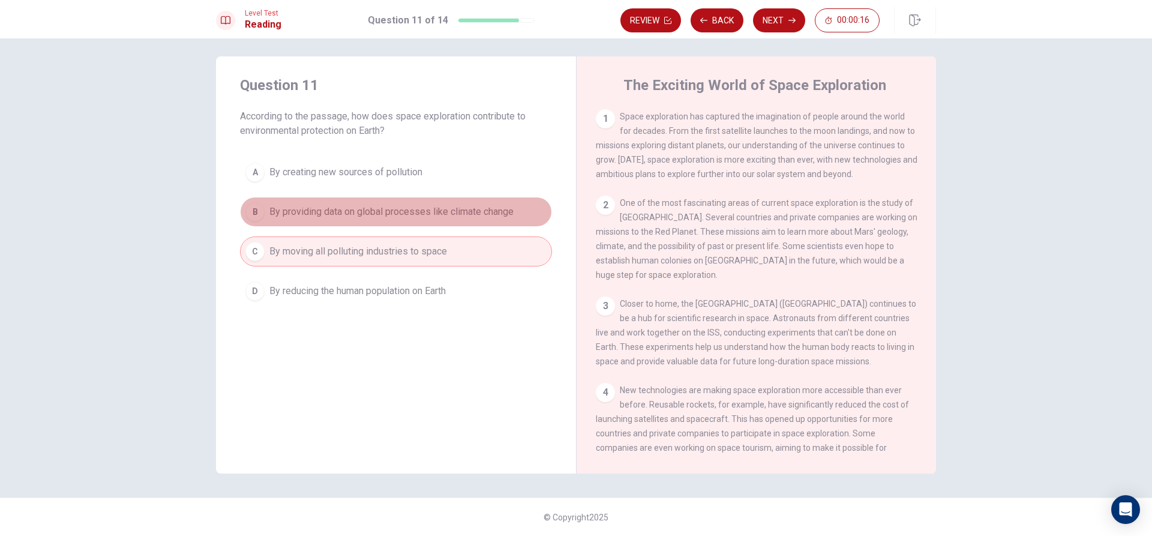
click at [501, 205] on span "By providing data on global processes like climate change" at bounding box center [391, 212] width 244 height 14
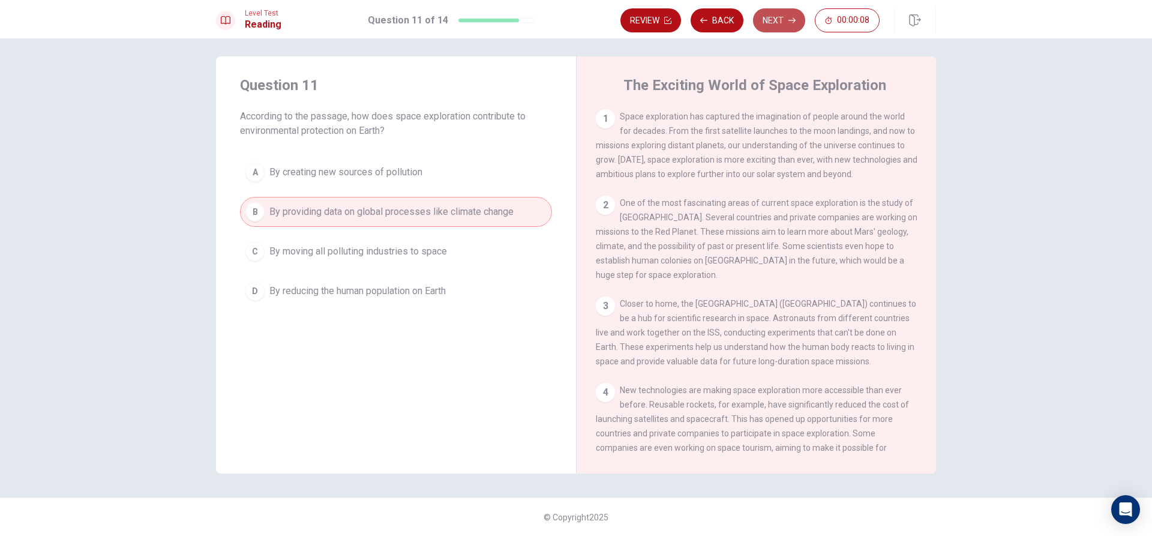
click at [786, 17] on button "Next" at bounding box center [779, 20] width 52 height 24
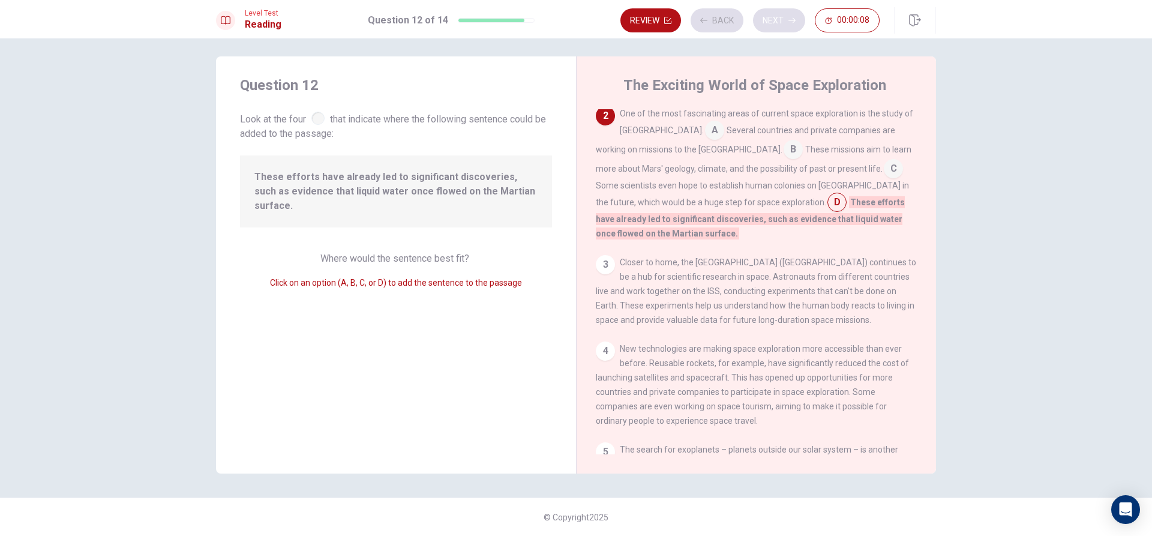
click at [786, 17] on div "Review Back Next 00:00:08" at bounding box center [750, 20] width 259 height 24
click at [767, 20] on button "Next" at bounding box center [779, 20] width 52 height 24
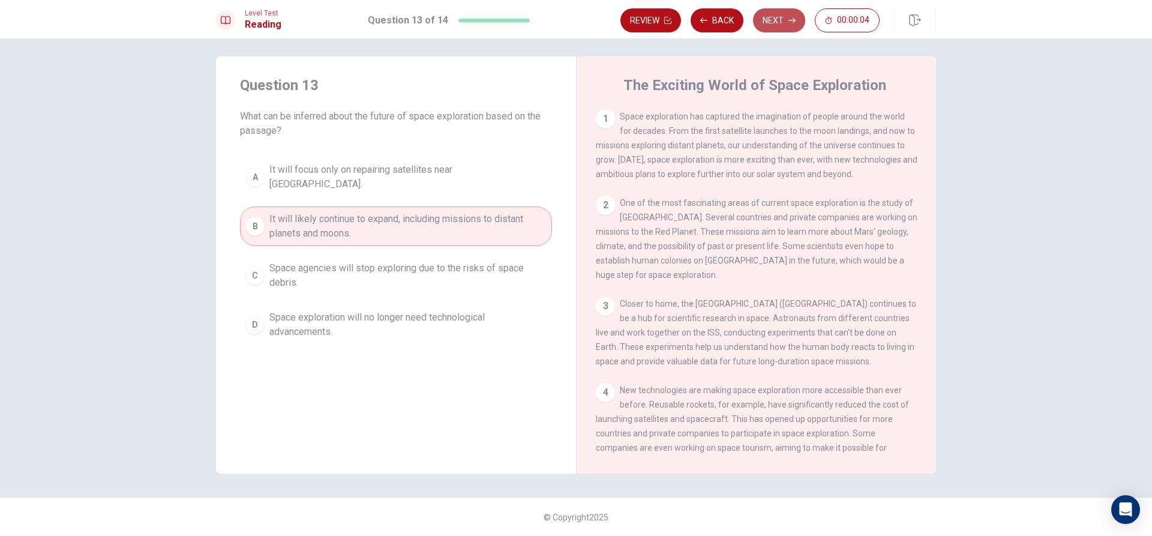
click at [784, 14] on button "Next" at bounding box center [779, 20] width 52 height 24
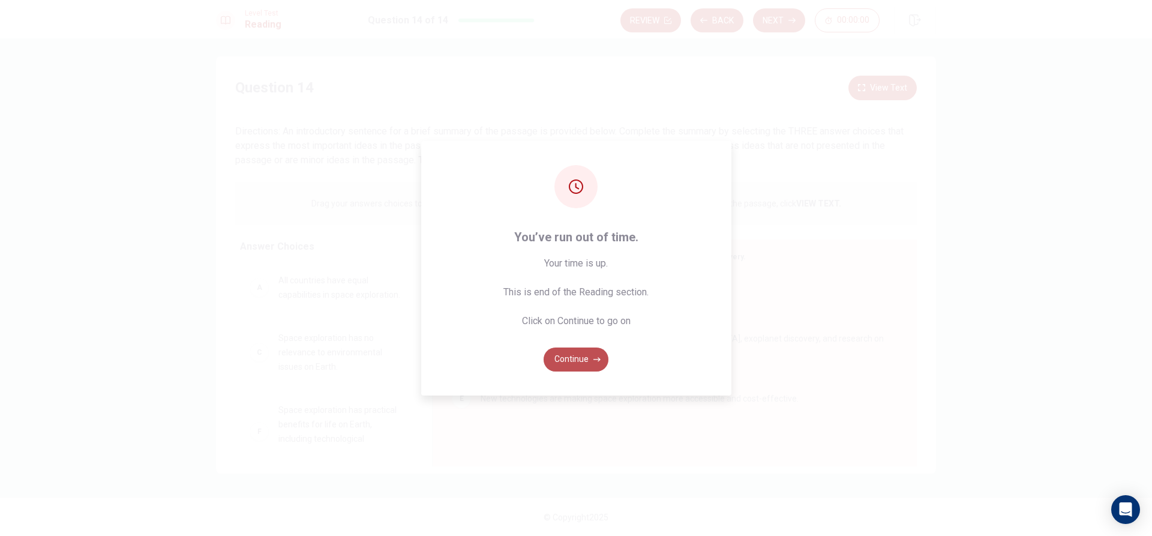
click at [588, 358] on button "Continue" at bounding box center [576, 359] width 65 height 24
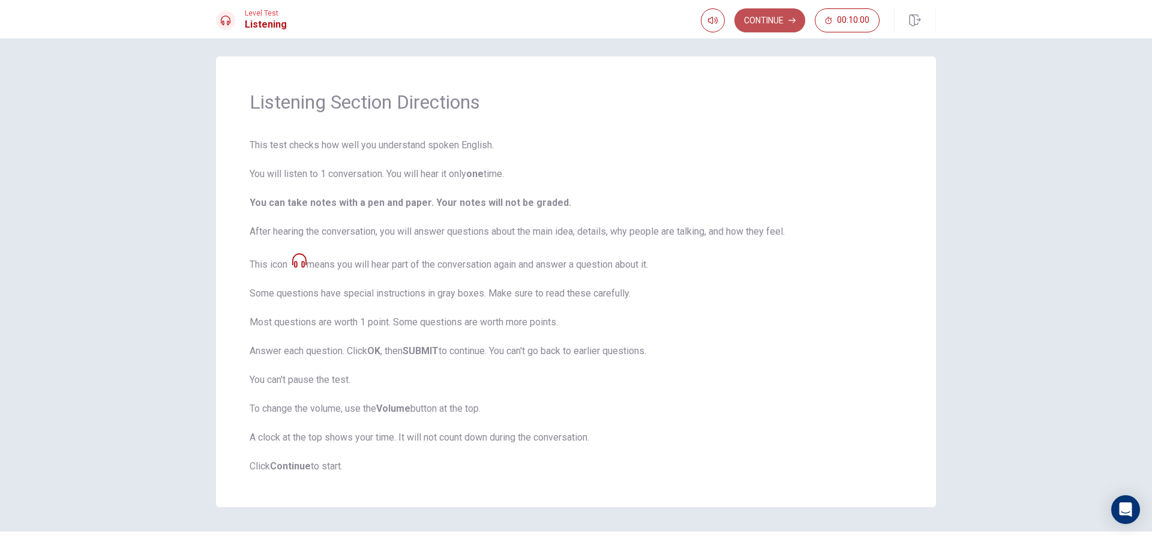
click at [785, 13] on button "Continue" at bounding box center [770, 20] width 71 height 24
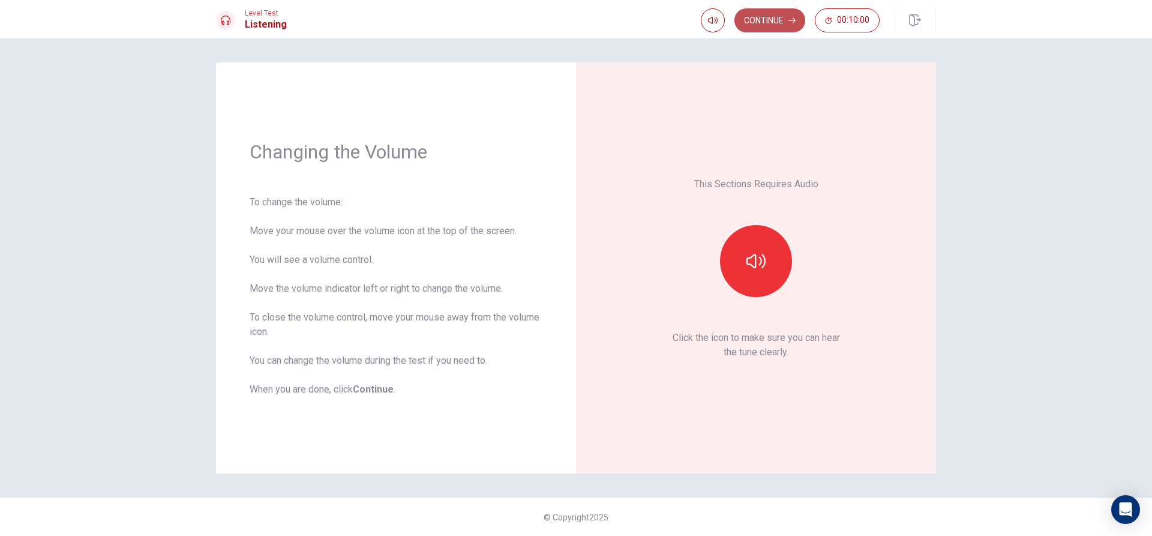
click at [776, 16] on button "Continue" at bounding box center [770, 20] width 71 height 24
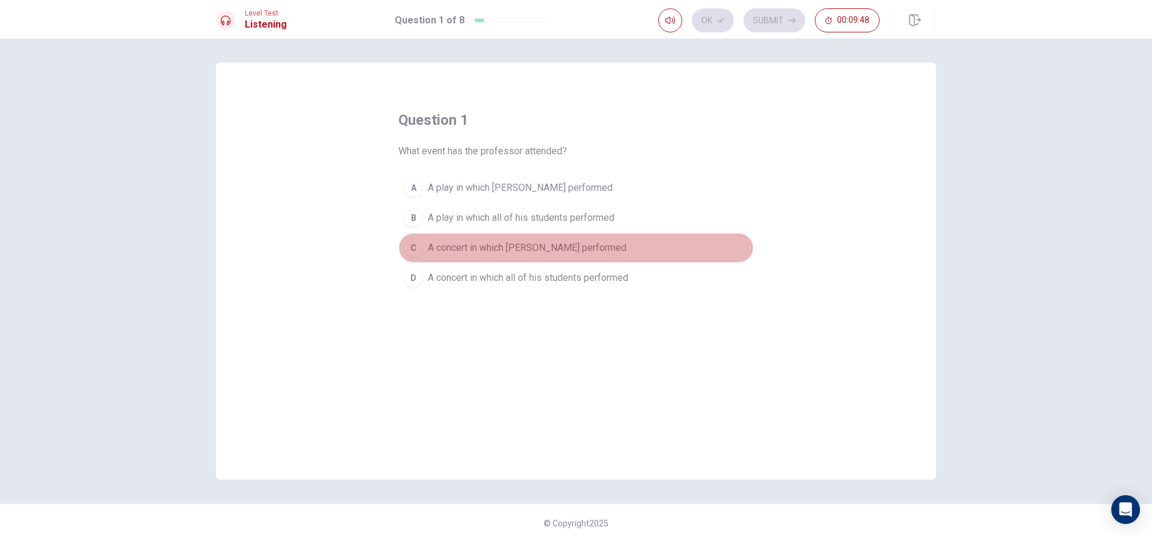
click at [417, 245] on div "C" at bounding box center [413, 247] width 19 height 19
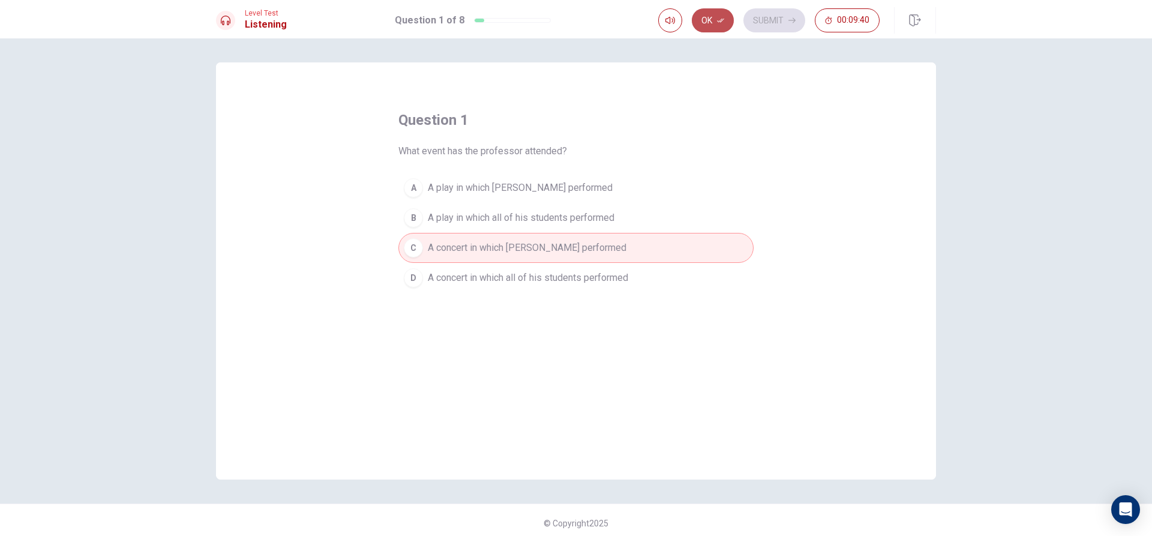
click at [711, 17] on button "Ok" at bounding box center [713, 20] width 42 height 24
click at [787, 14] on button "Submit" at bounding box center [775, 20] width 62 height 24
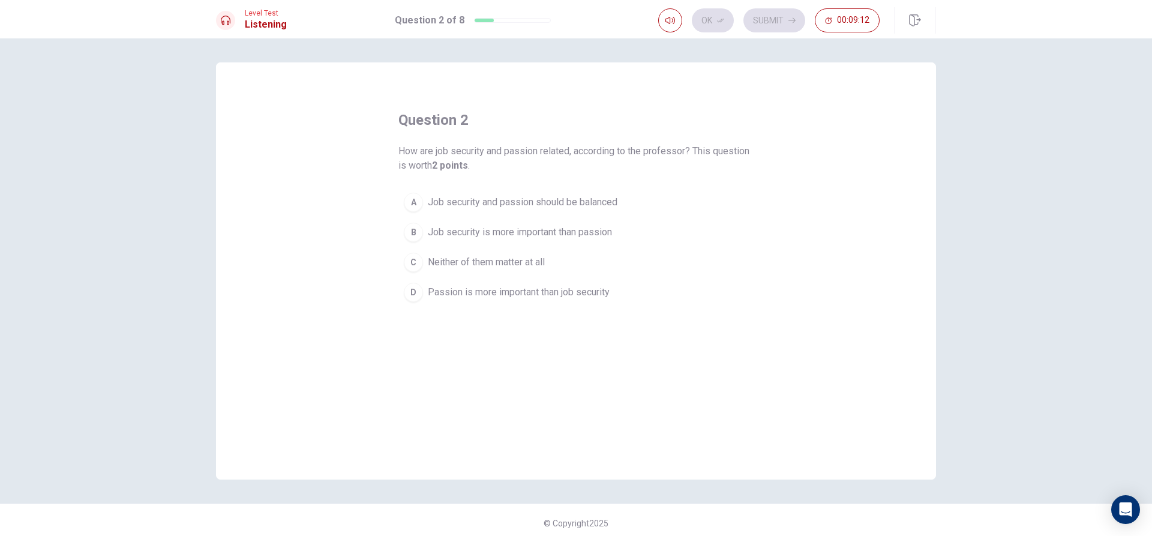
click at [439, 301] on button "D Passion is more important than job security" at bounding box center [576, 292] width 355 height 30
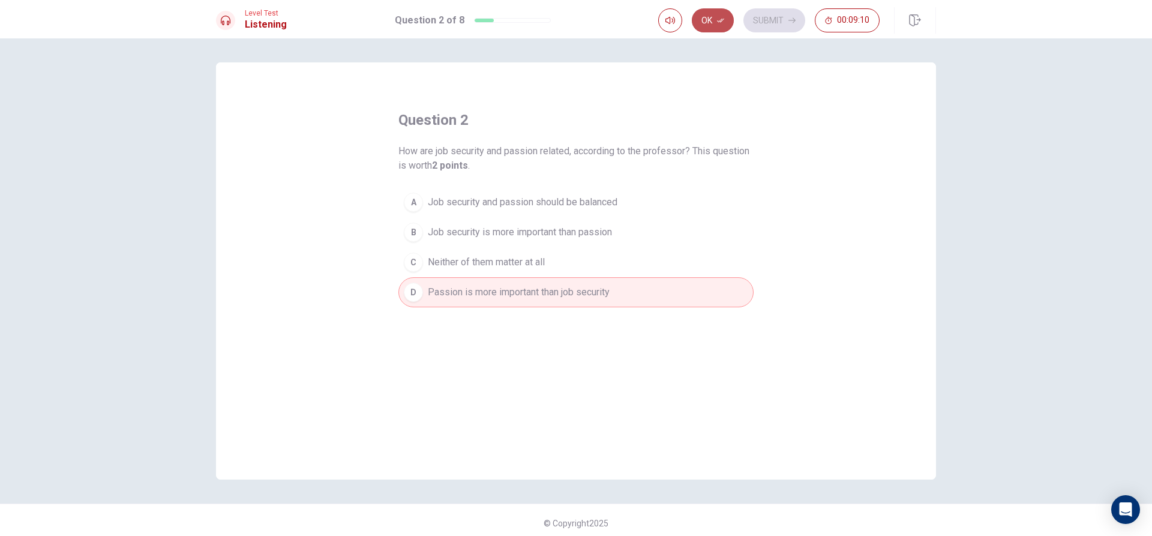
click at [716, 11] on button "Ok" at bounding box center [713, 20] width 42 height 24
click at [760, 14] on button "Submit" at bounding box center [775, 20] width 62 height 24
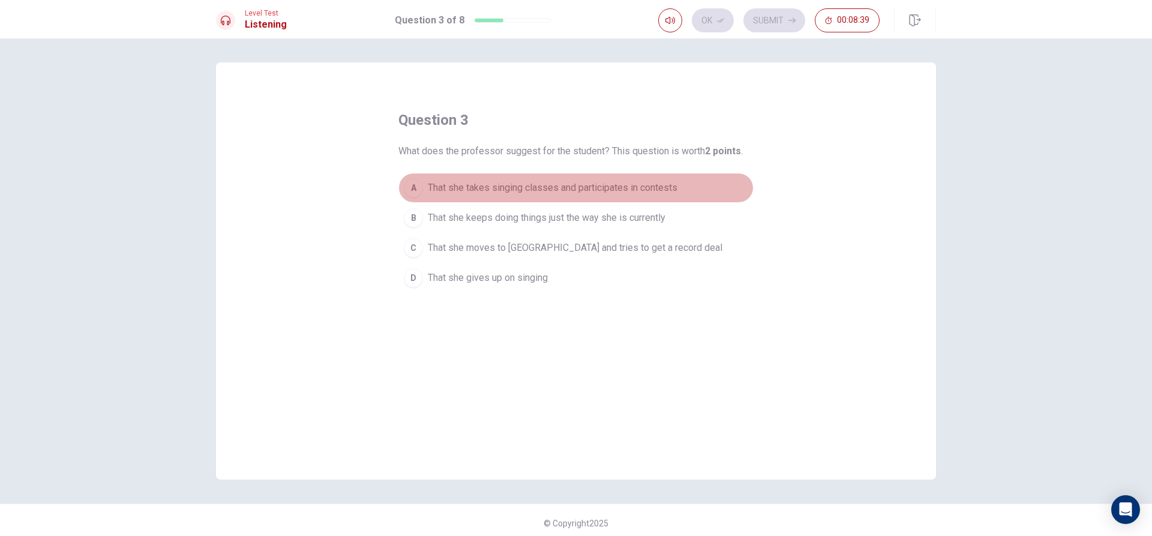
click at [478, 191] on span "That she takes singing classes and participates in contests" at bounding box center [553, 188] width 250 height 14
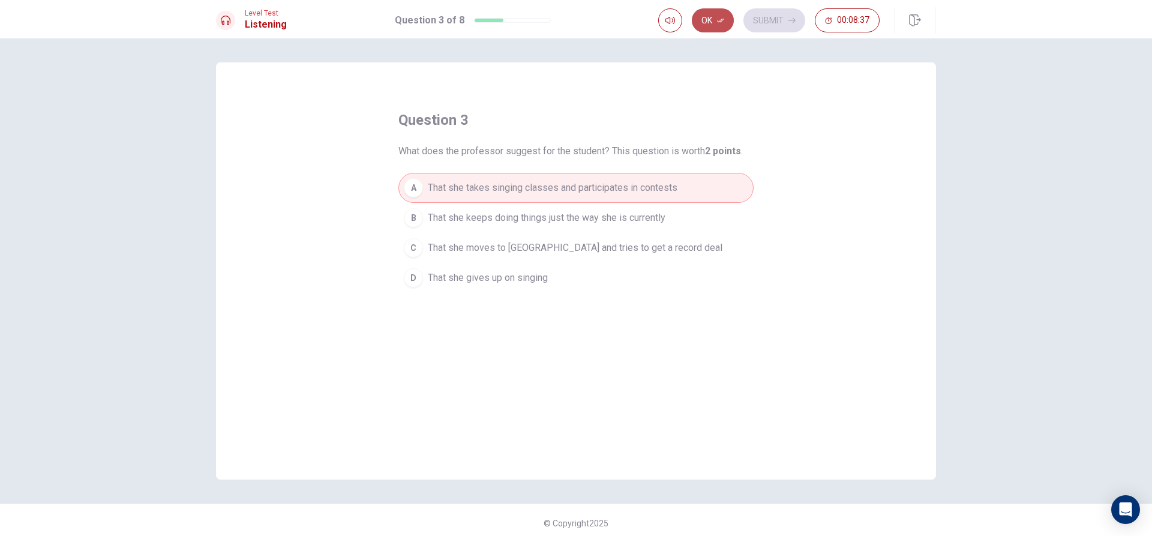
click at [702, 15] on button "Ok" at bounding box center [713, 20] width 42 height 24
click at [775, 12] on button "Submit" at bounding box center [775, 20] width 62 height 24
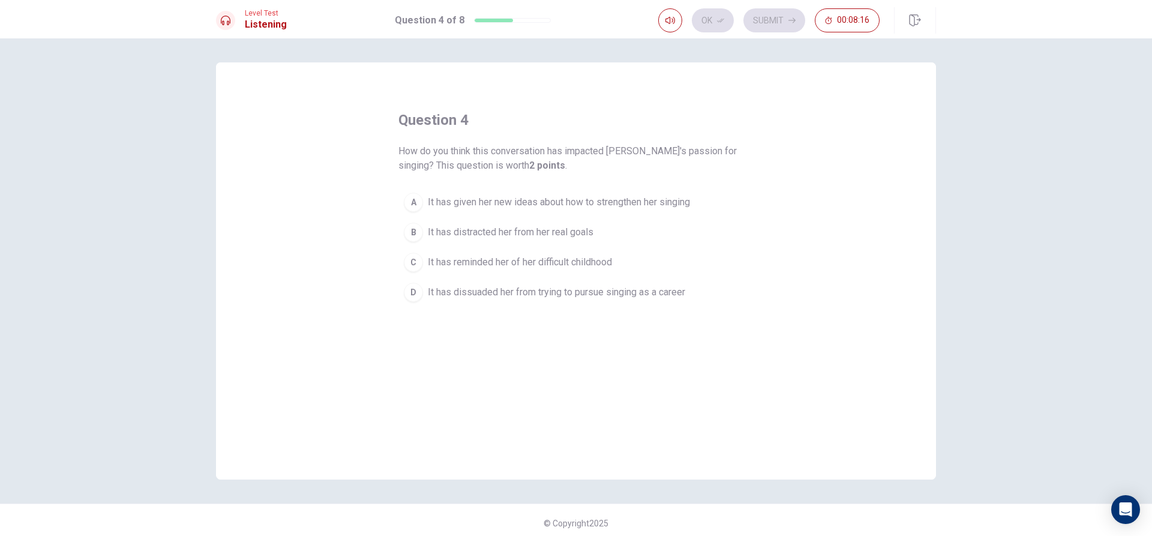
click at [511, 202] on span "It has given her new ideas about how to strengthen her singing" at bounding box center [559, 202] width 262 height 14
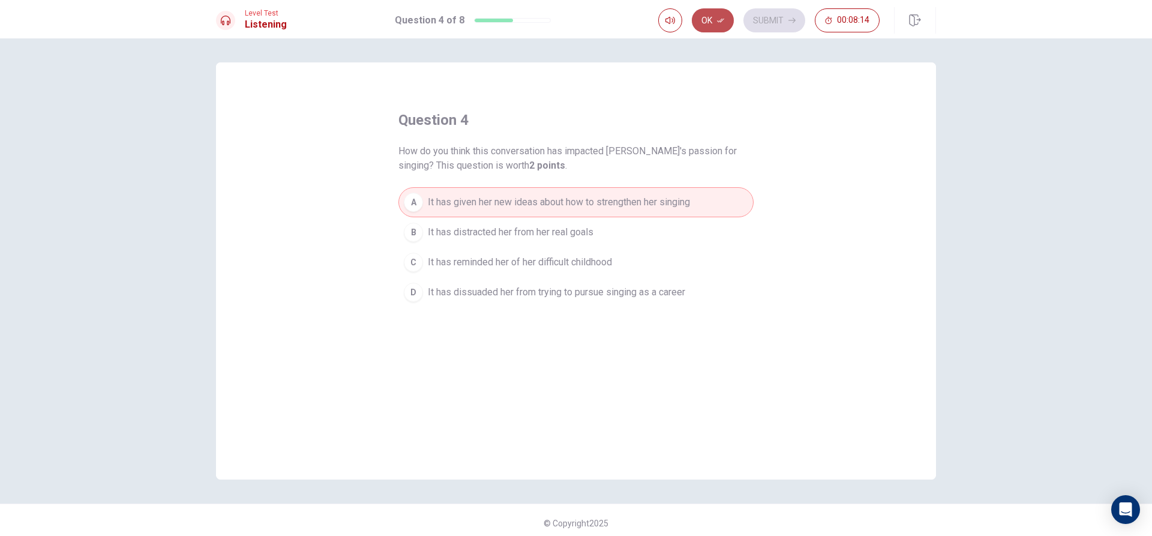
click at [700, 19] on button "Ok" at bounding box center [713, 20] width 42 height 24
click at [773, 15] on button "Submit" at bounding box center [775, 20] width 62 height 24
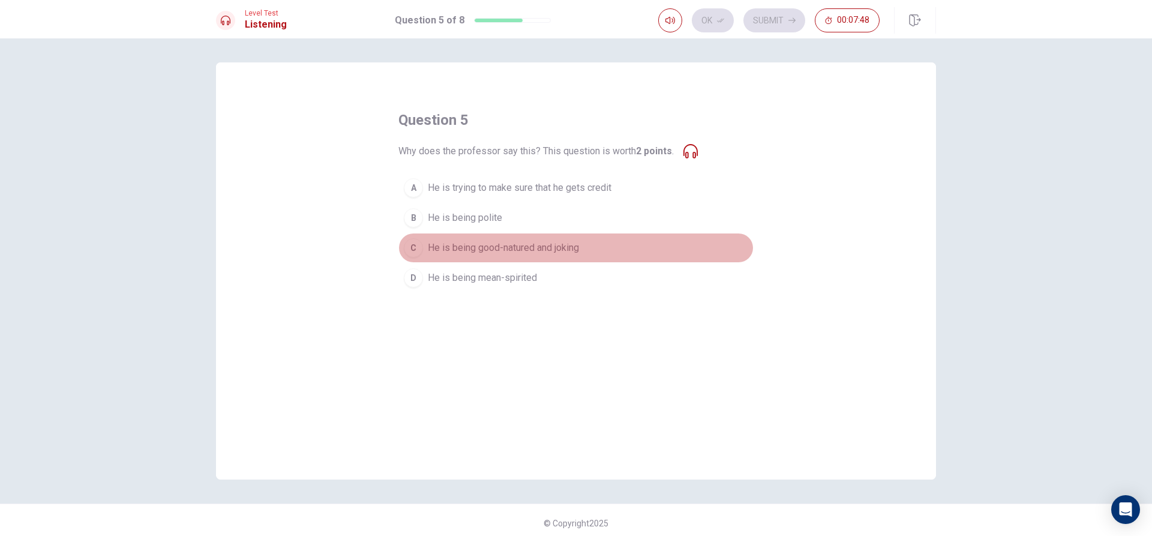
click at [423, 250] on button "C He is being good-natured and joking" at bounding box center [576, 248] width 355 height 30
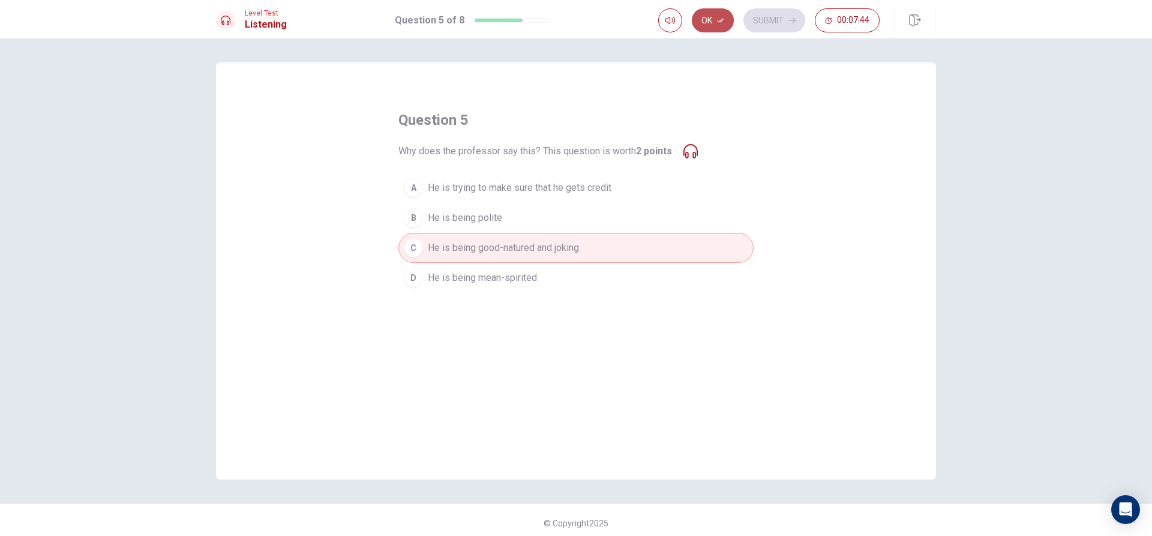
click at [712, 16] on button "Ok" at bounding box center [713, 20] width 42 height 24
click at [789, 22] on icon "button" at bounding box center [792, 20] width 7 height 7
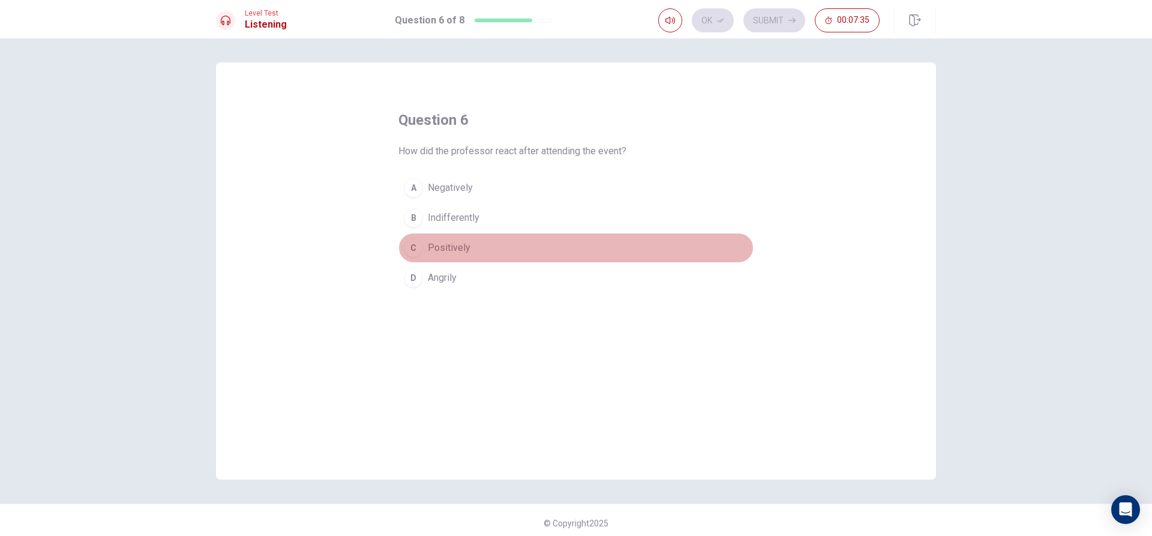
click at [475, 252] on button "C Positively" at bounding box center [576, 248] width 355 height 30
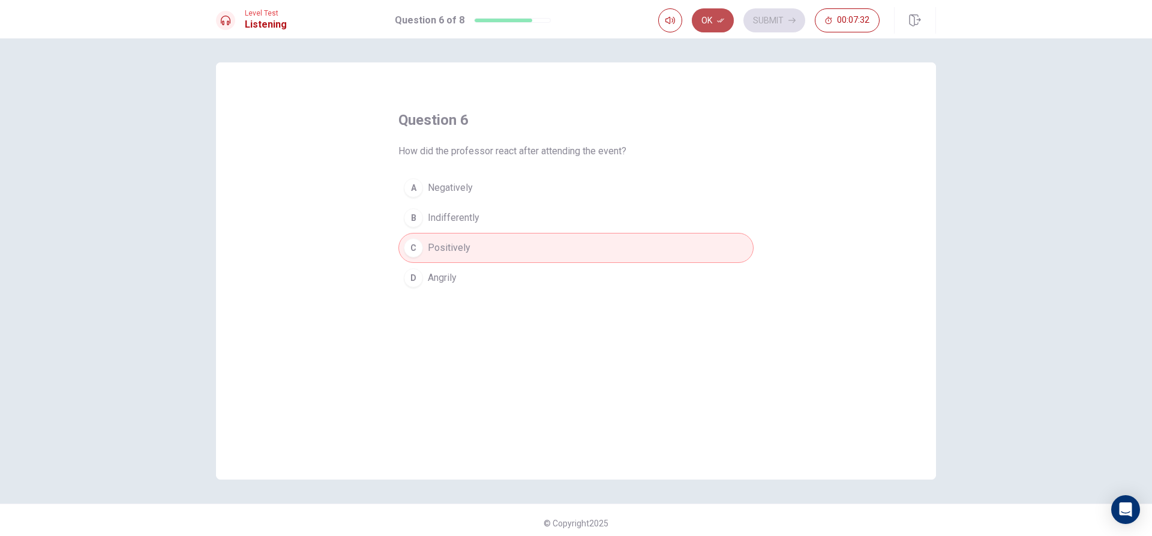
click at [718, 19] on icon "button" at bounding box center [720, 20] width 7 height 7
click at [784, 17] on button "Submit" at bounding box center [775, 20] width 62 height 24
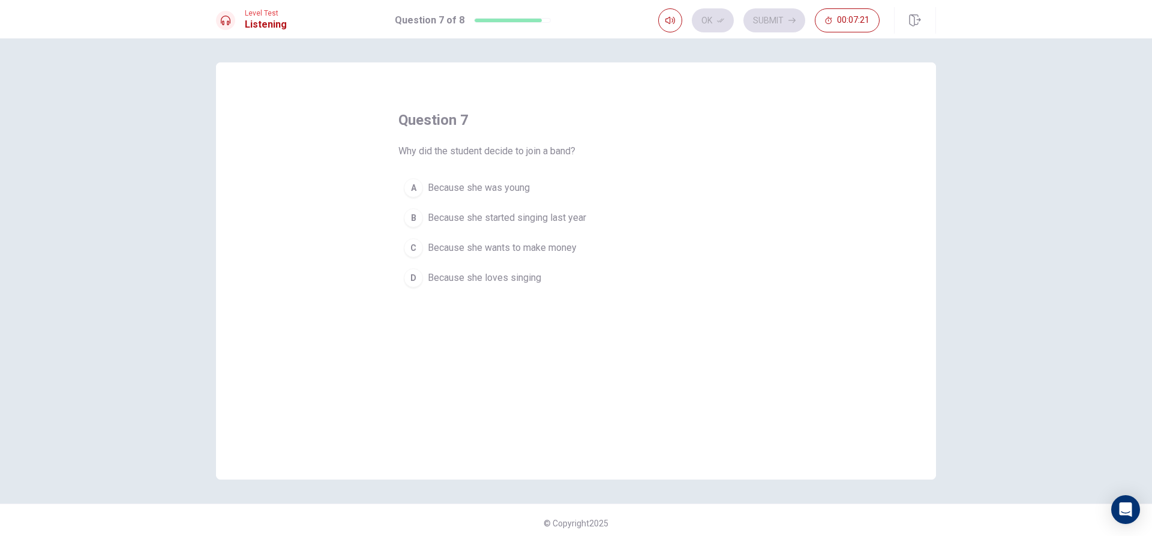
click at [519, 282] on span "Because she loves singing" at bounding box center [484, 278] width 113 height 14
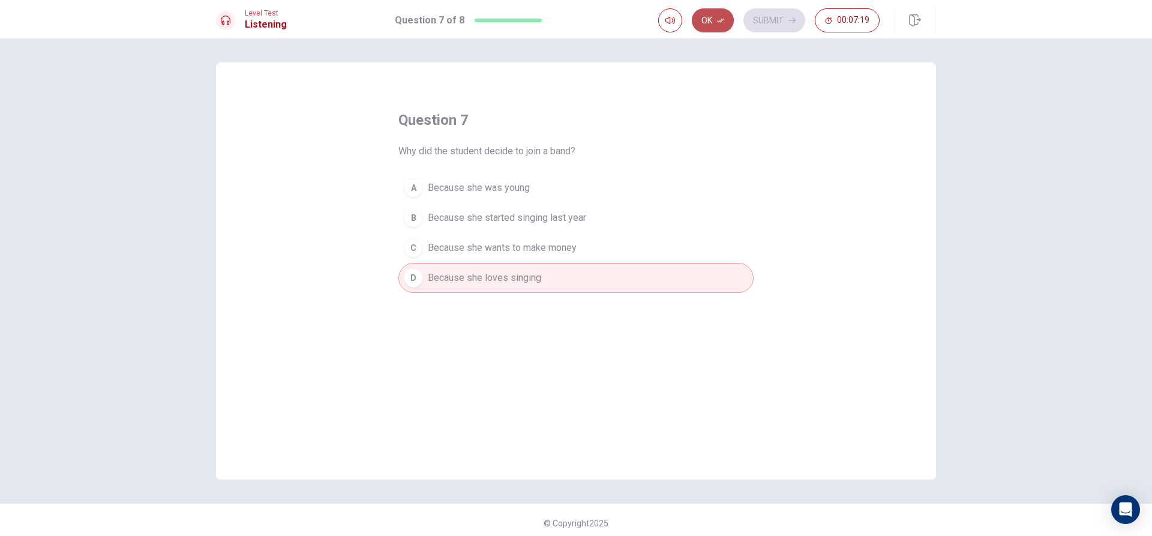
click at [711, 14] on button "Ok" at bounding box center [713, 20] width 42 height 24
click at [787, 18] on button "Submit" at bounding box center [775, 20] width 62 height 24
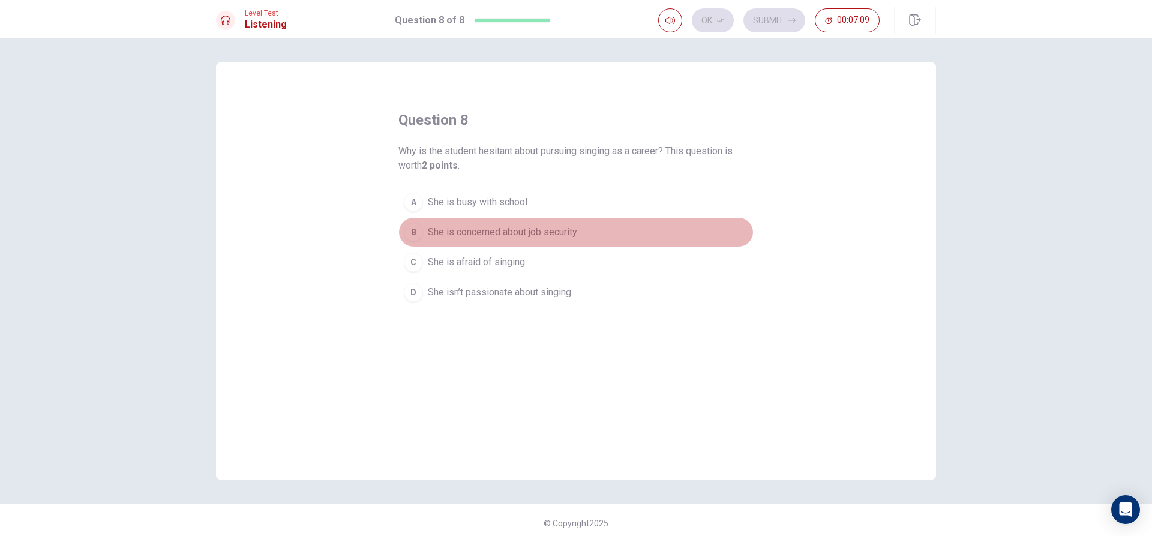
click at [526, 227] on span "She is concerned about job security" at bounding box center [502, 232] width 149 height 14
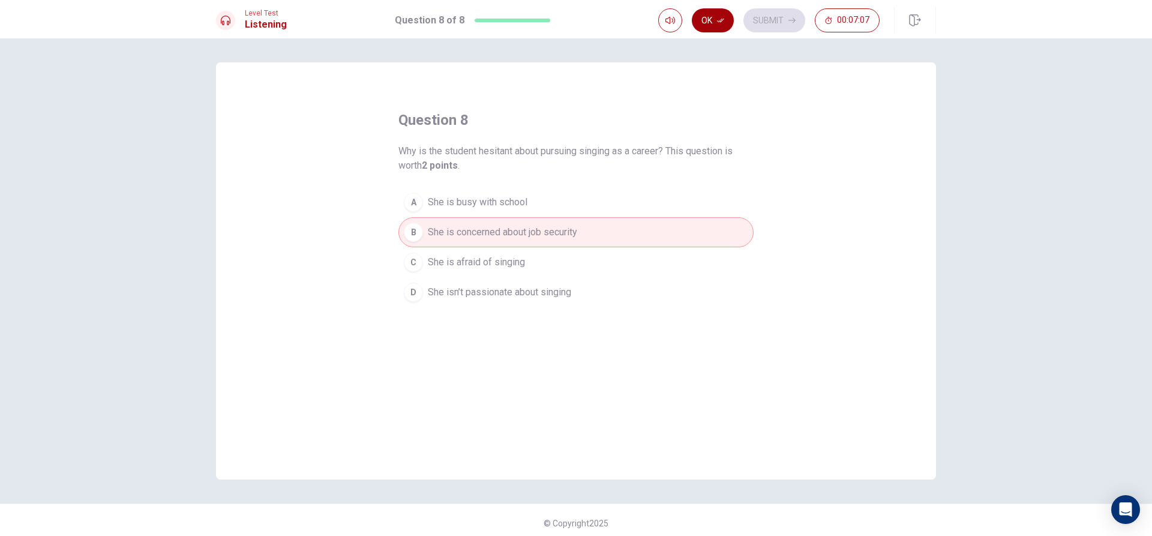
click at [701, 13] on button "Ok" at bounding box center [713, 20] width 42 height 24
click at [783, 17] on button "Submit" at bounding box center [775, 20] width 62 height 24
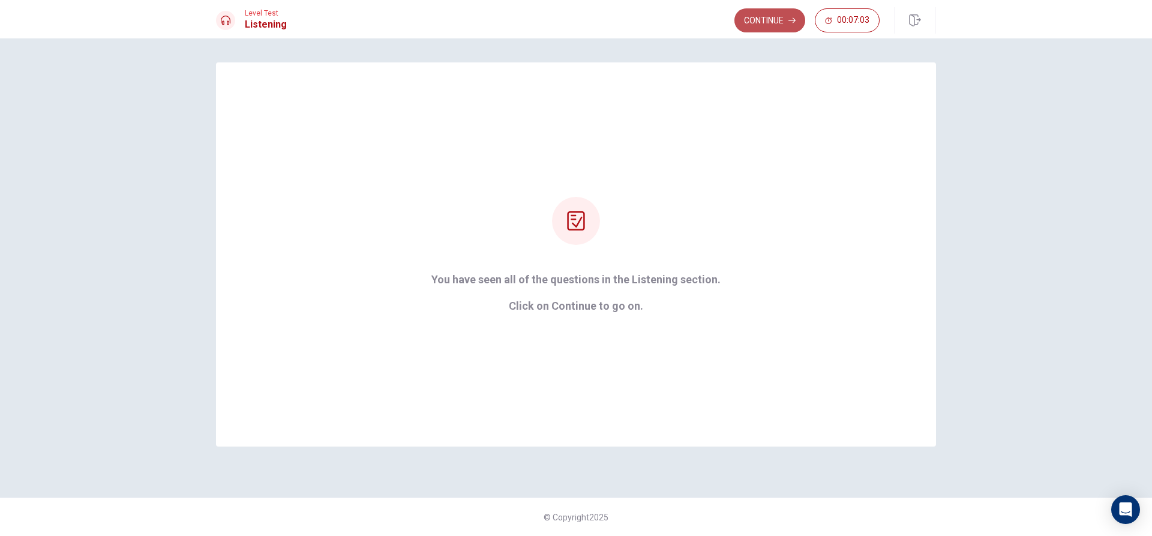
click at [767, 17] on button "Continue" at bounding box center [770, 20] width 71 height 24
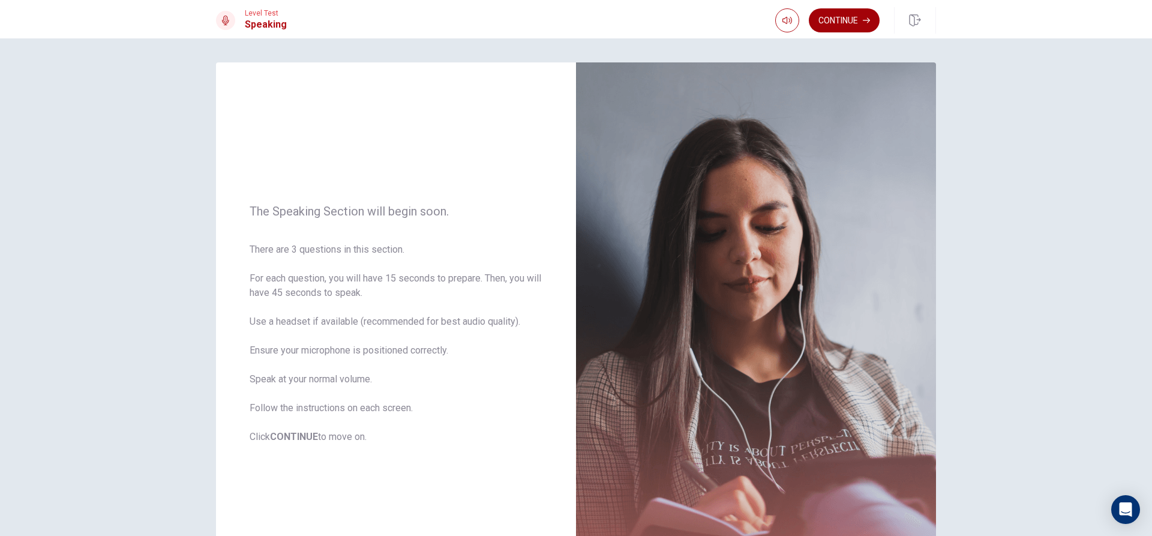
click at [834, 16] on button "Continue" at bounding box center [844, 20] width 71 height 24
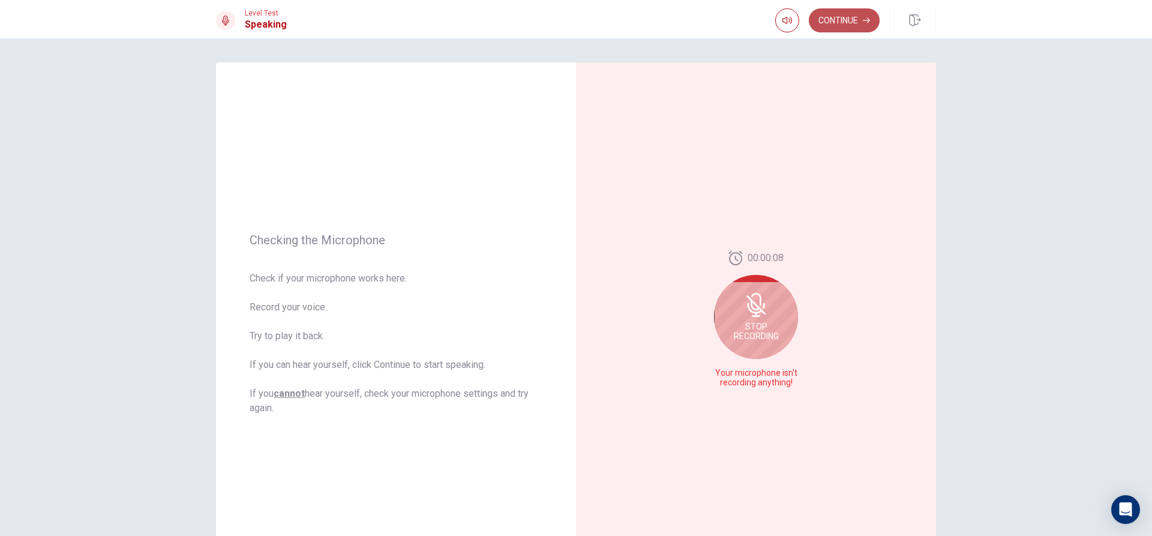
click at [840, 28] on button "Continue" at bounding box center [844, 20] width 71 height 24
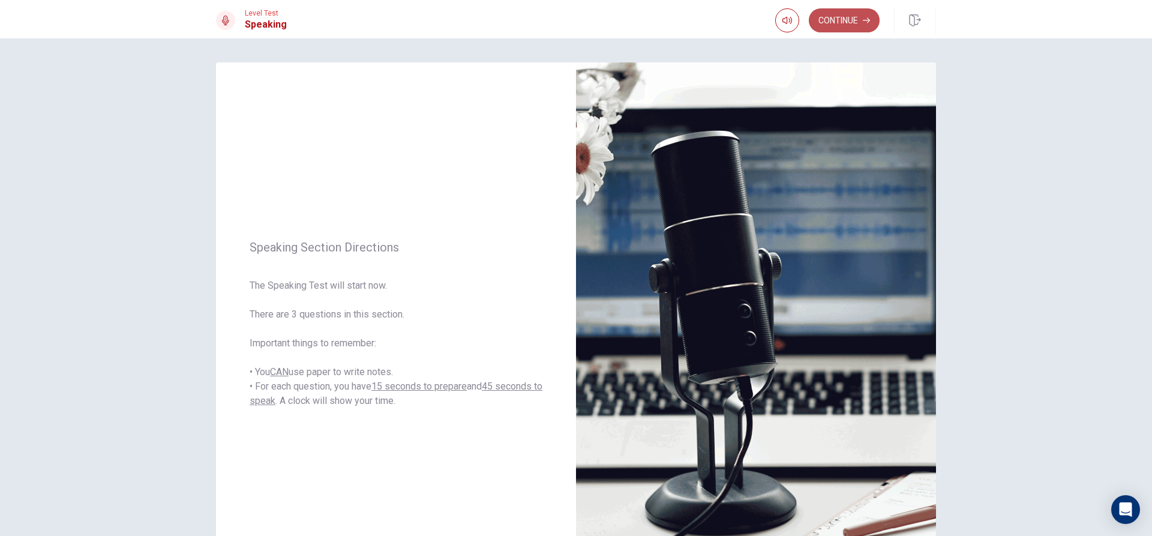
click at [850, 19] on button "Continue" at bounding box center [844, 20] width 71 height 24
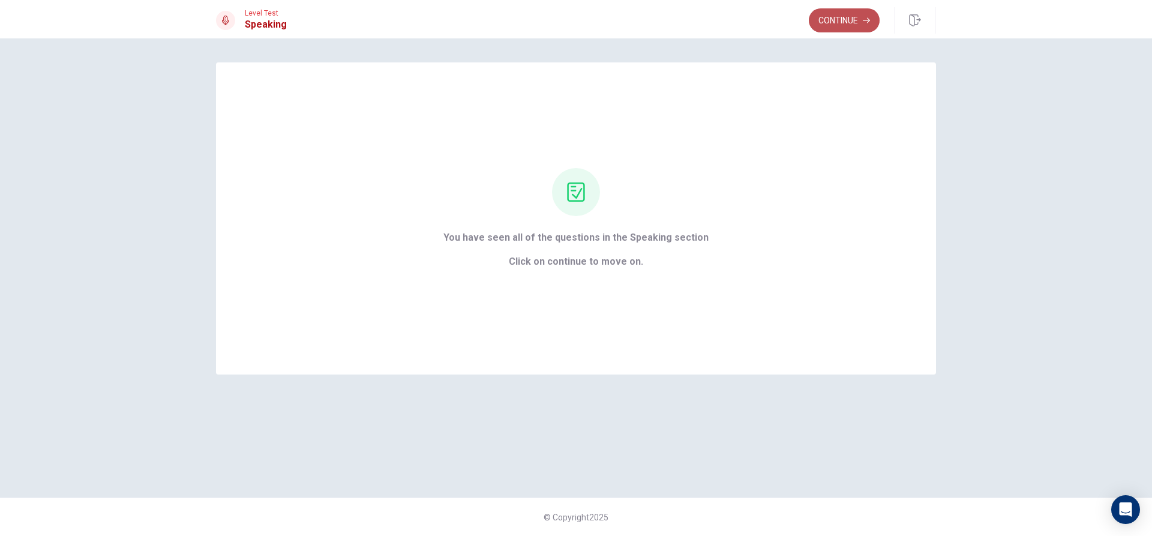
click at [859, 23] on button "Continue" at bounding box center [844, 20] width 71 height 24
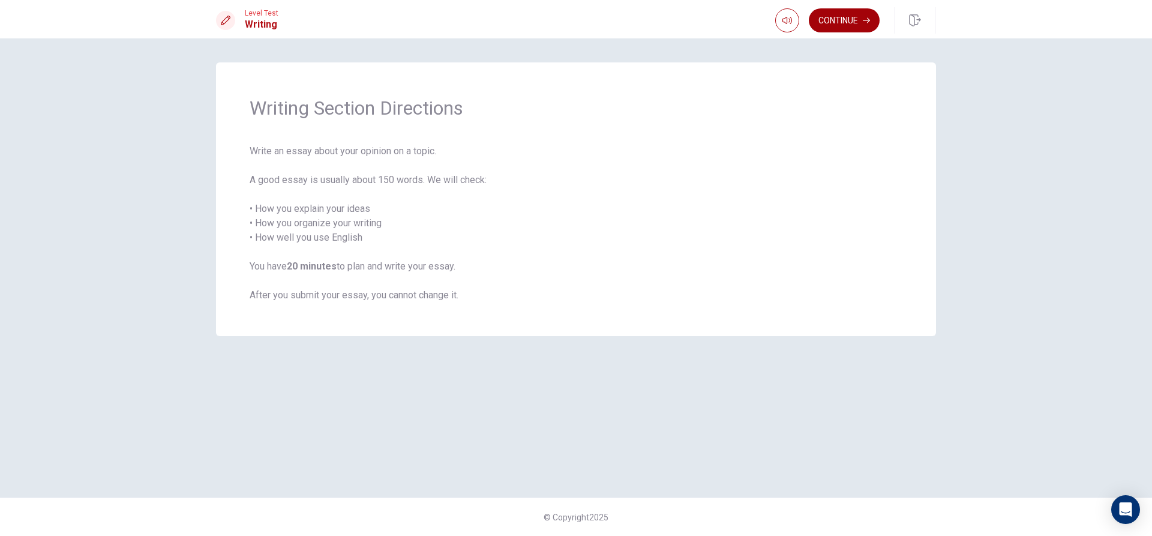
click at [846, 21] on button "Continue" at bounding box center [844, 20] width 71 height 24
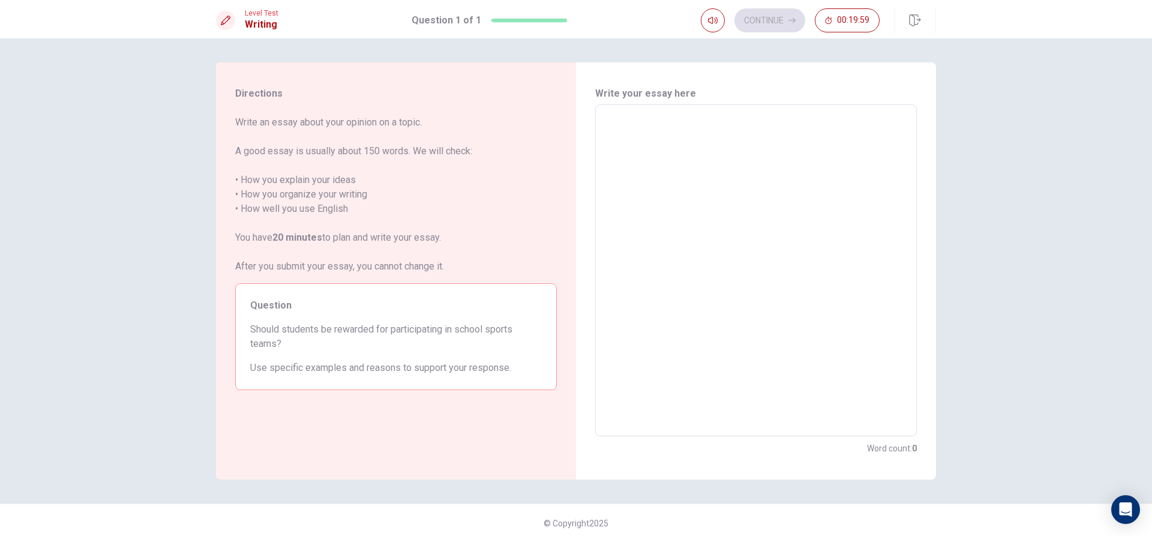
click at [692, 129] on textarea at bounding box center [756, 271] width 305 height 312
type textarea "c"
type textarea "x"
type textarea "S"
type textarea "x"
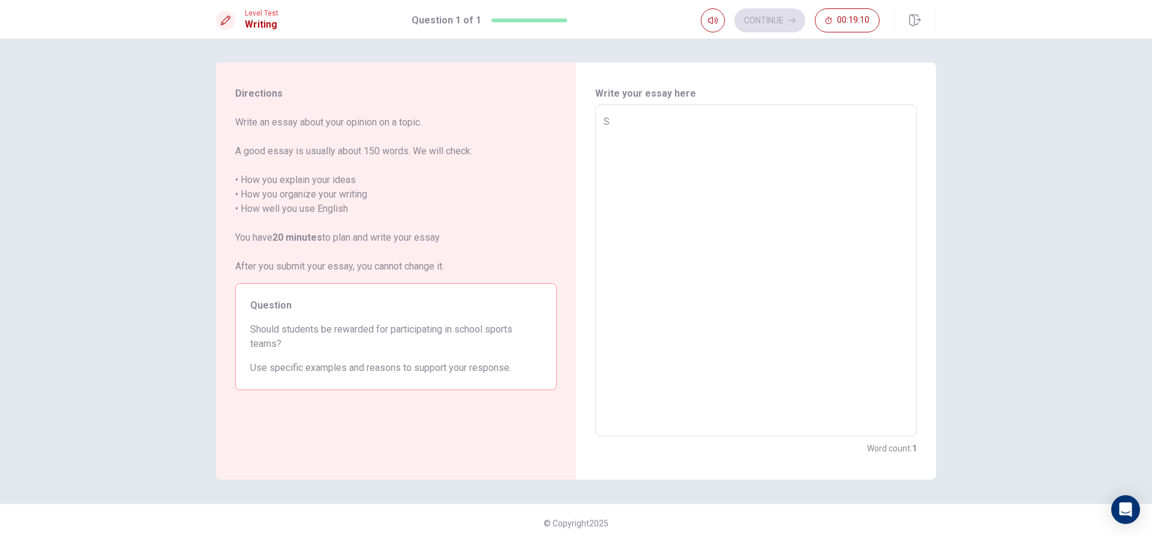
type textarea "Sc"
type textarea "x"
type textarea "Sch"
type textarea "x"
type textarea "Scho"
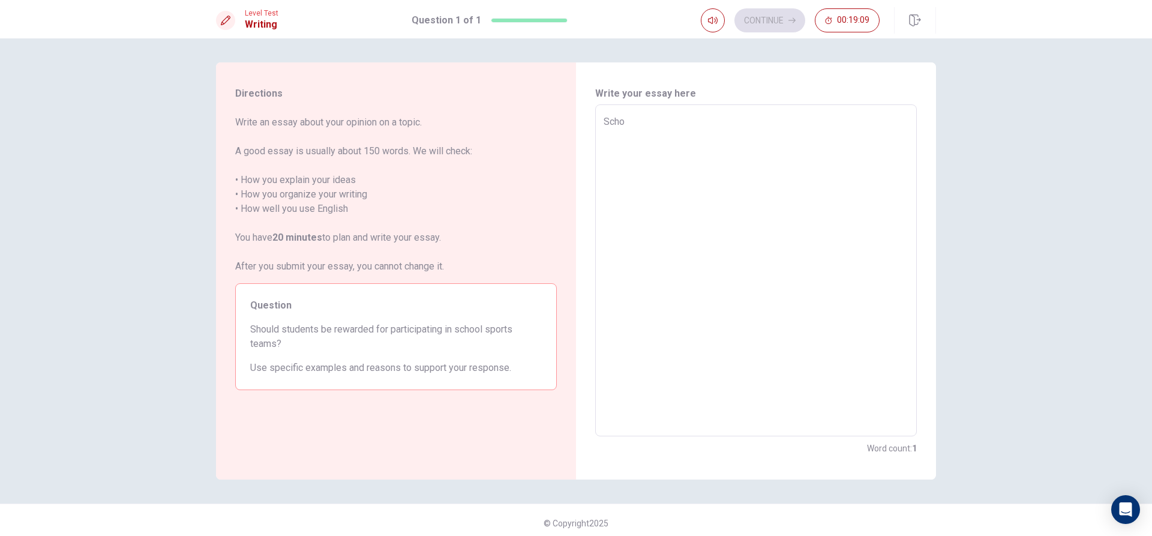
type textarea "x"
type textarea "Schoo"
type textarea "x"
type textarea "School"
type textarea "x"
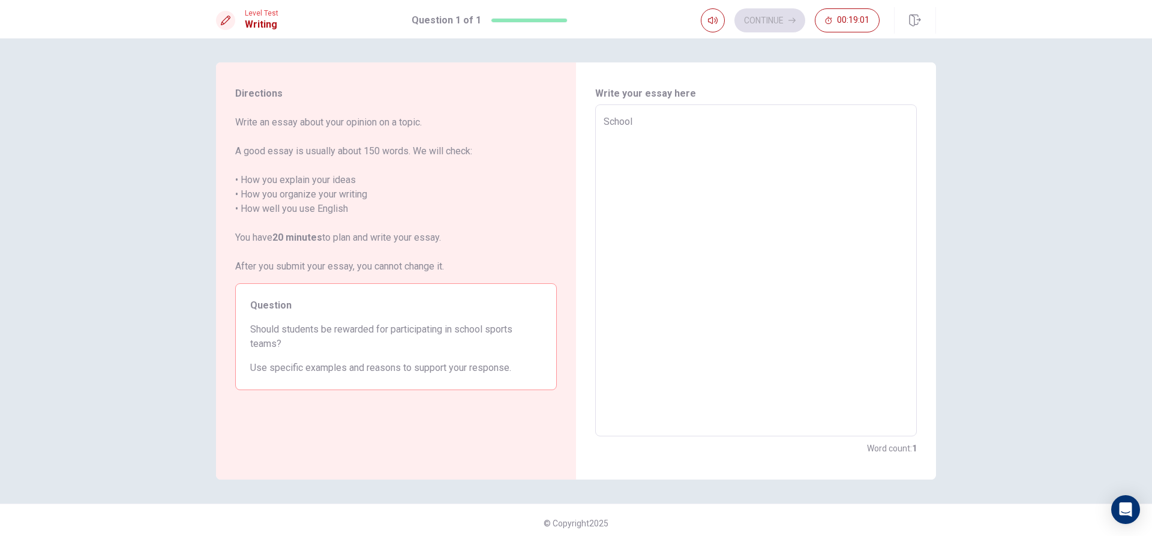
type textarea "School"
type textarea "x"
type textarea "School S"
type textarea "x"
type textarea "School Sa"
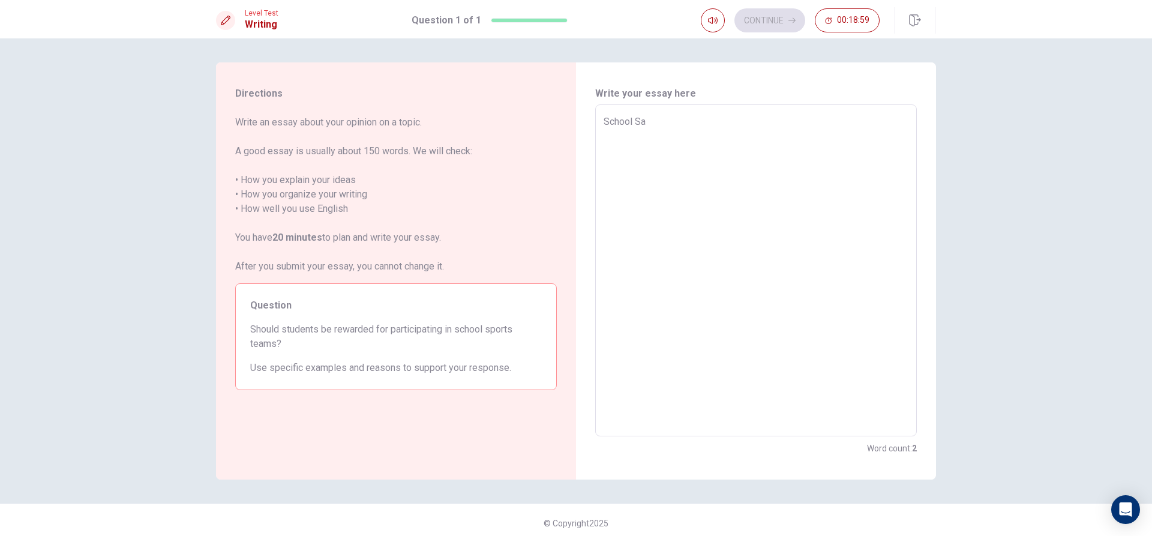
type textarea "x"
type textarea "School Saf"
type textarea "x"
type textarea "School Safe"
type textarea "x"
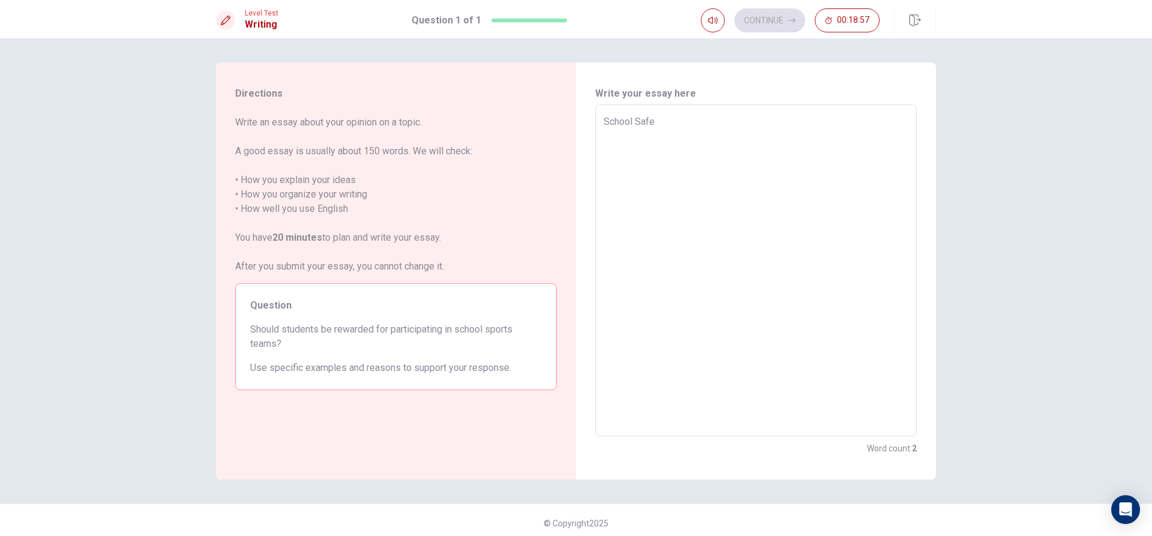
type textarea "School [PERSON_NAME]"
type textarea "x"
type textarea "School Safety"
type textarea "x"
type textarea "School Safety"
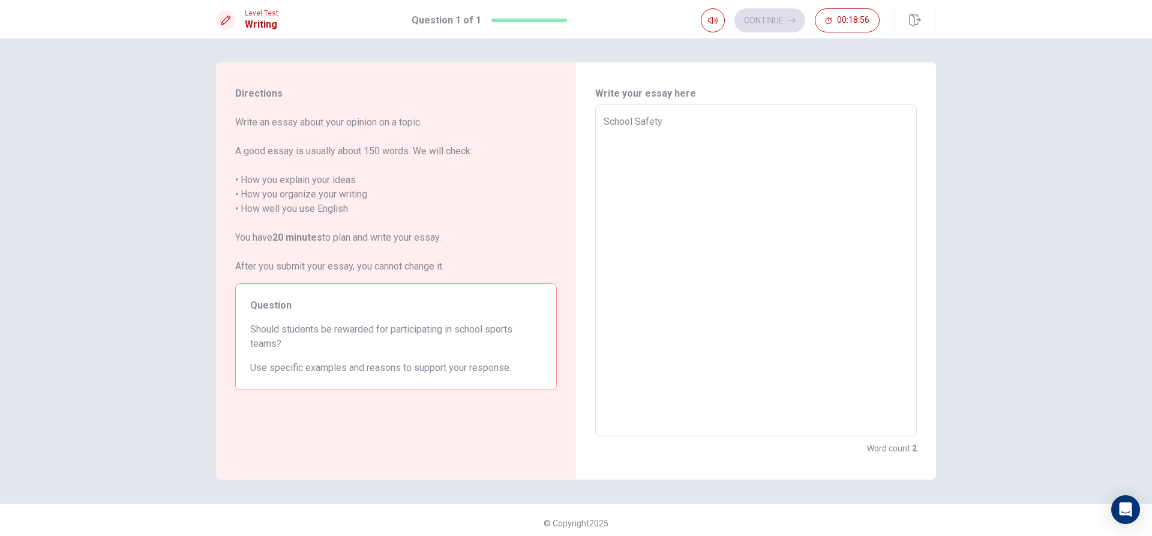
type textarea "x"
type textarea "School Safety"
type textarea "x"
type textarea "School Safety"
type textarea "x"
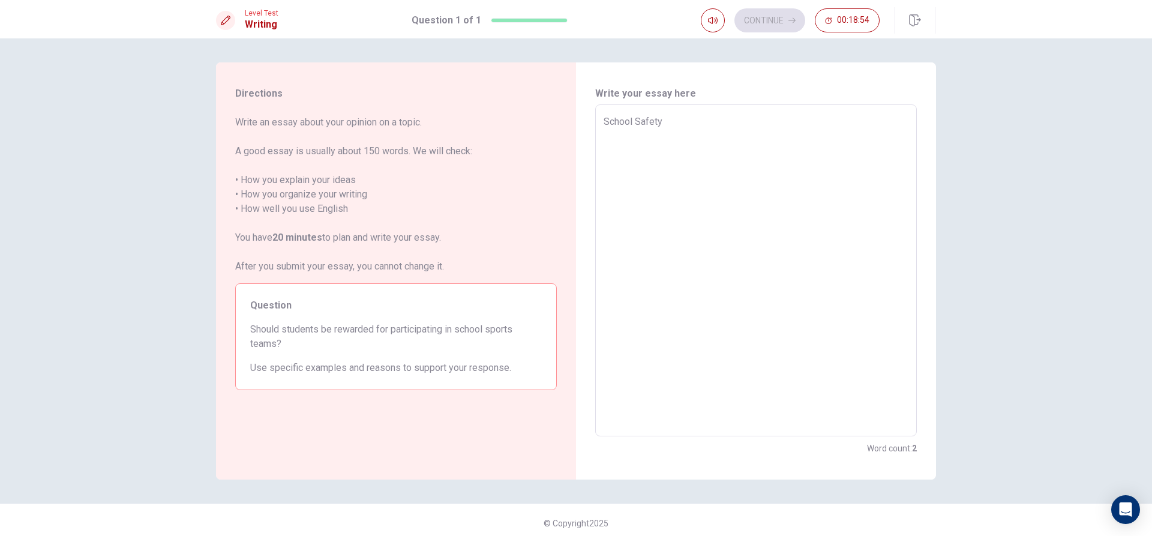
type textarea "School Safety"
type textarea "x"
type textarea "School [PERSON_NAME]"
type textarea "x"
type textarea "School Safe"
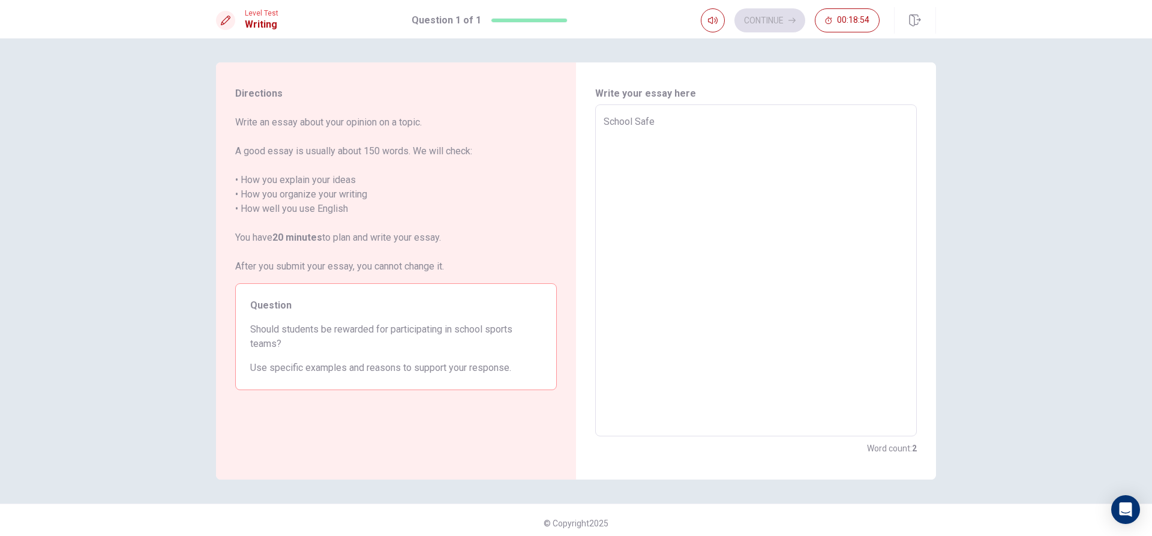
type textarea "x"
type textarea "School Saf"
type textarea "x"
type textarea "School Sa"
type textarea "x"
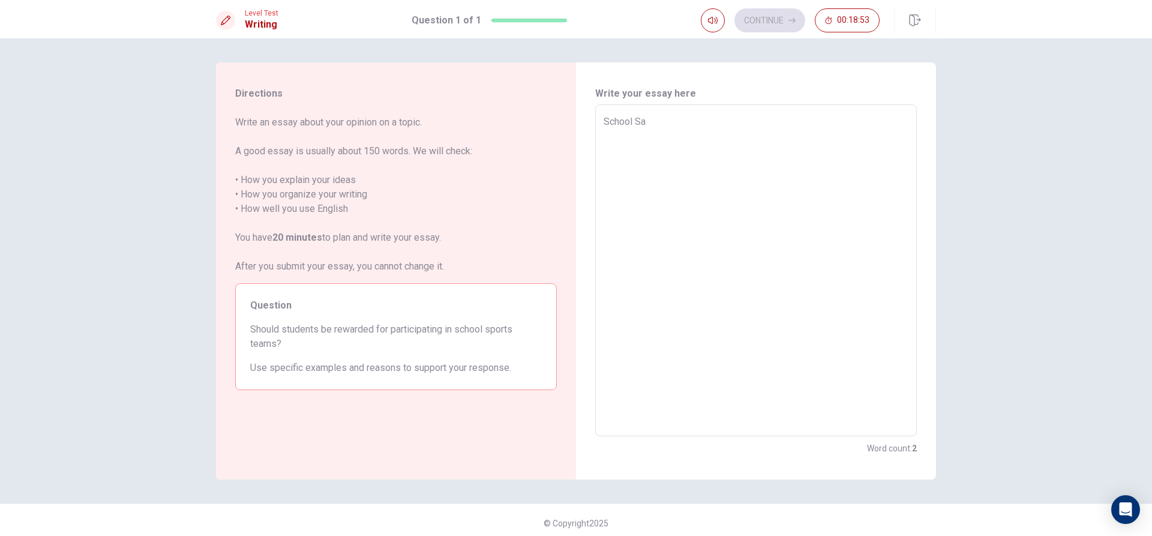
type textarea "School S"
type textarea "x"
type textarea "School"
type textarea "x"
type textarea "School"
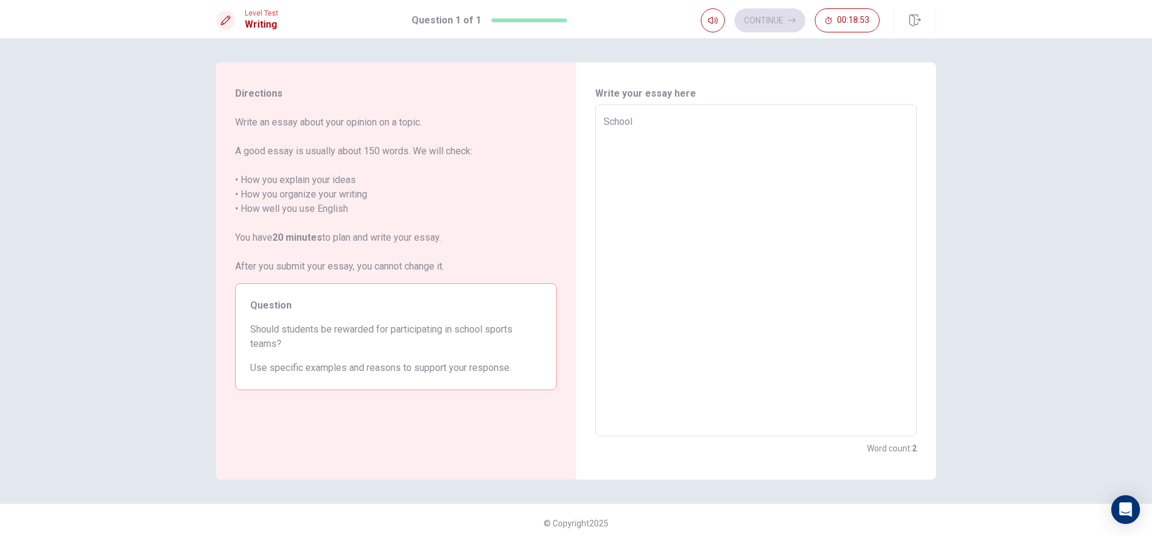
type textarea "x"
type textarea "Schoo"
type textarea "x"
type textarea "Scho"
type textarea "x"
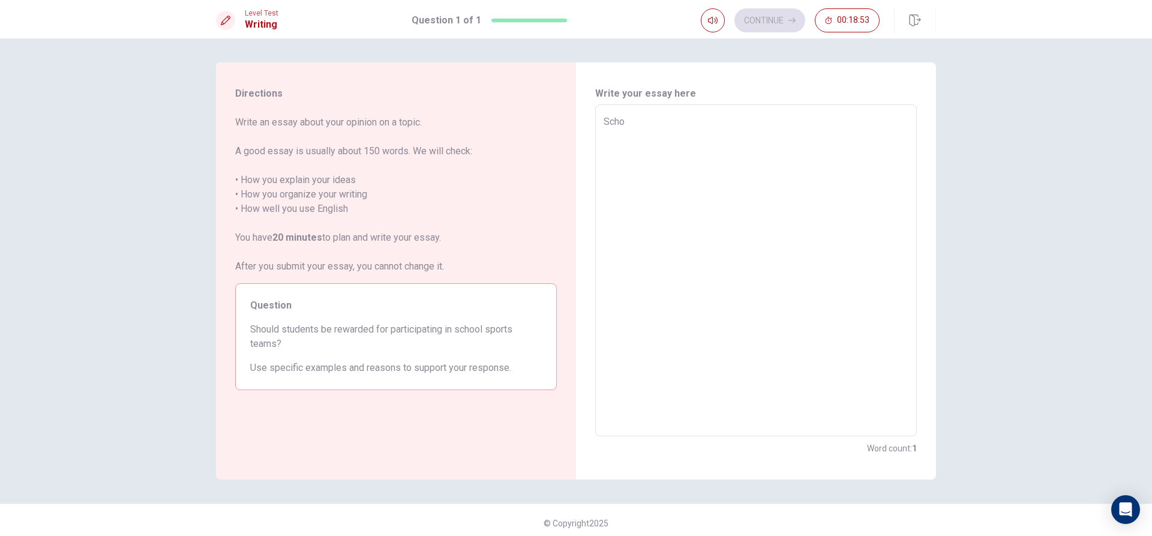
type textarea "Sch"
type textarea "x"
type textarea "S"
type textarea "x"
type textarea "S"
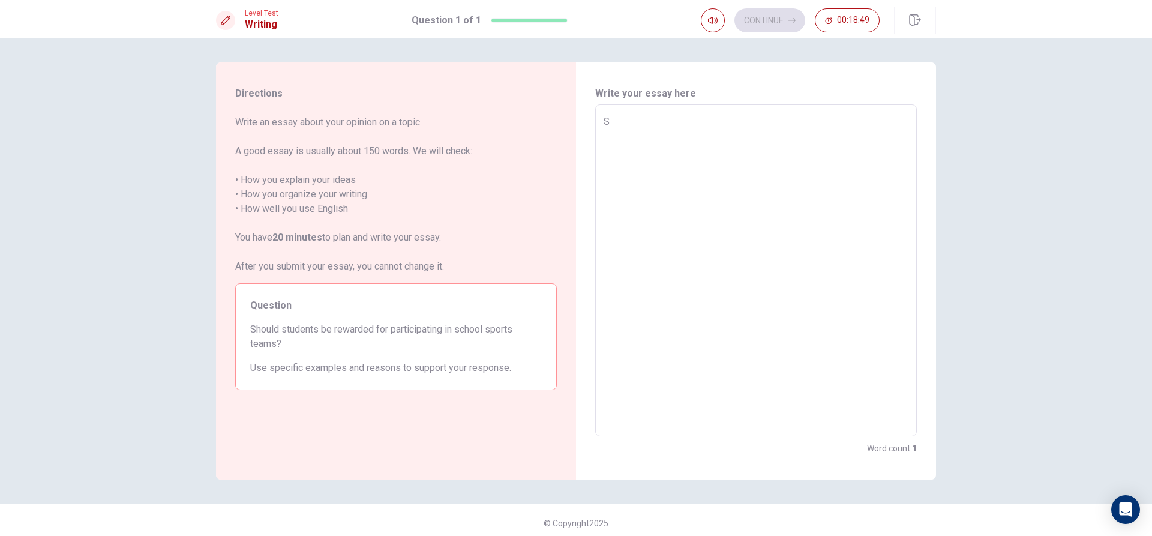
type textarea "x"
type textarea "Sc"
type textarea "x"
type textarea "Sch"
type textarea "x"
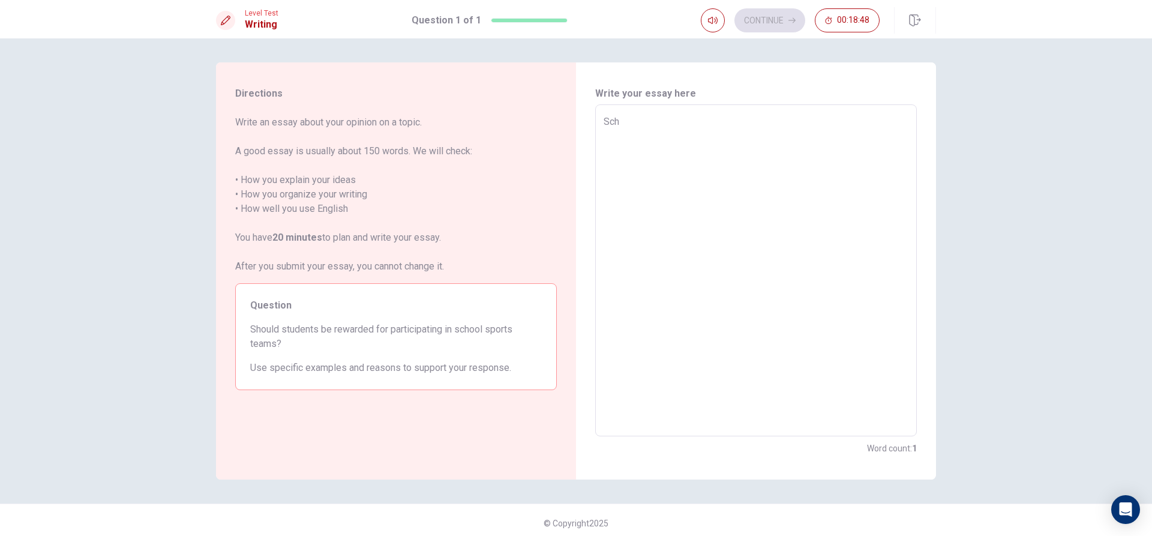
type textarea "Scho"
type textarea "x"
type textarea "Schoo"
type textarea "x"
type textarea "School"
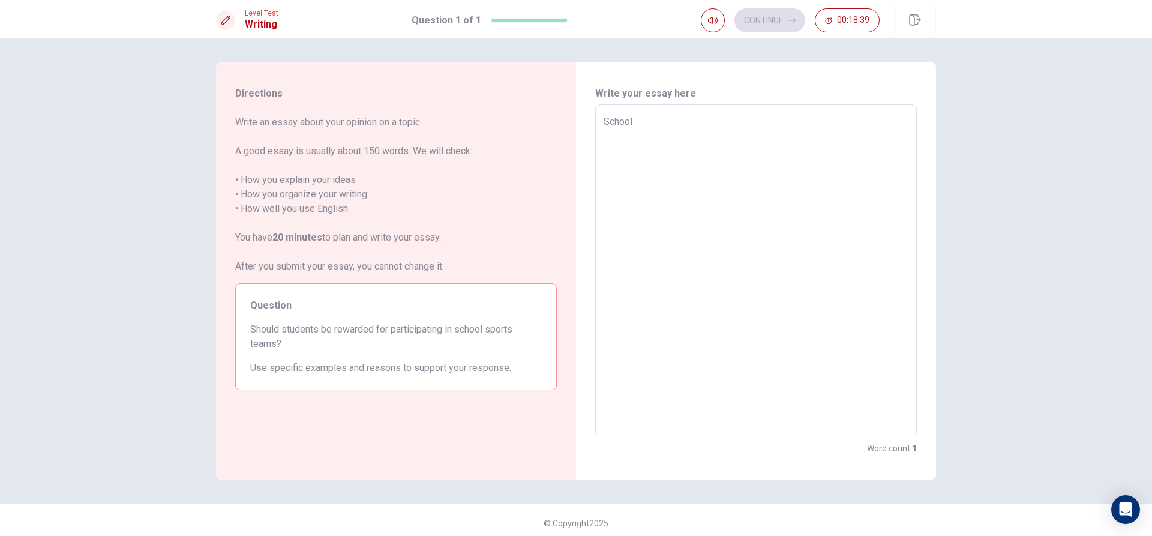
type textarea "x"
type textarea "Schoo"
type textarea "x"
type textarea "Scho"
type textarea "x"
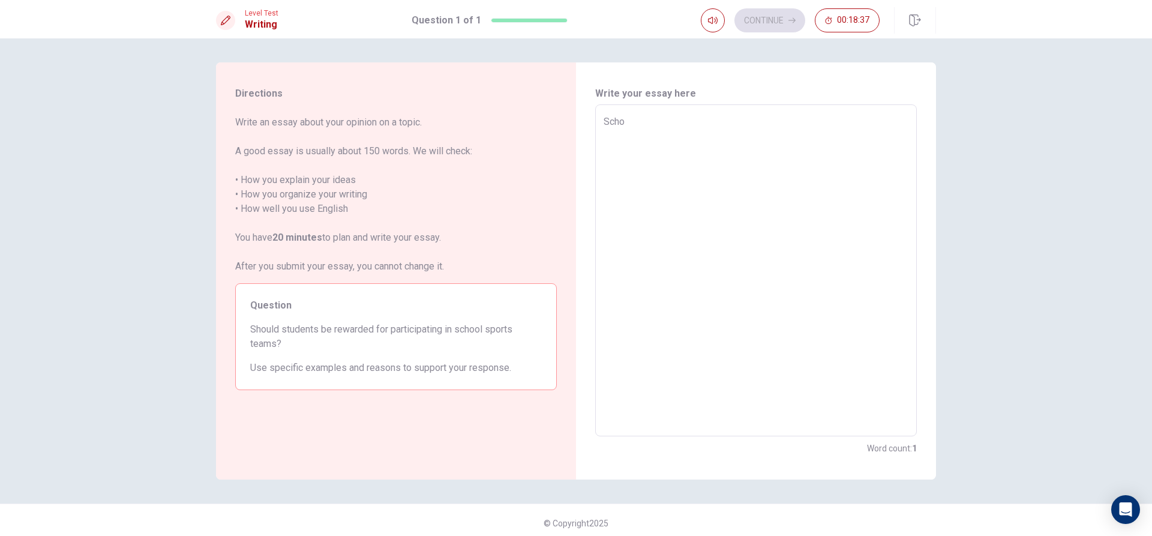
type textarea "Sch"
type textarea "x"
type textarea "Sc"
type textarea "x"
type textarea "S"
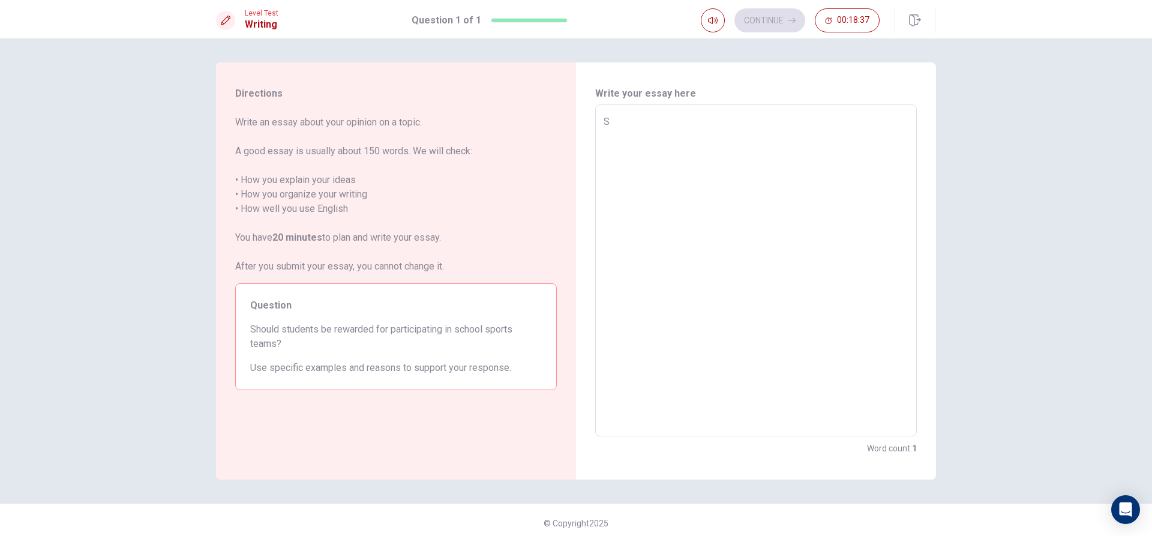
type textarea "x"
type textarea "m"
type textarea "x"
type textarea "M"
type textarea "x"
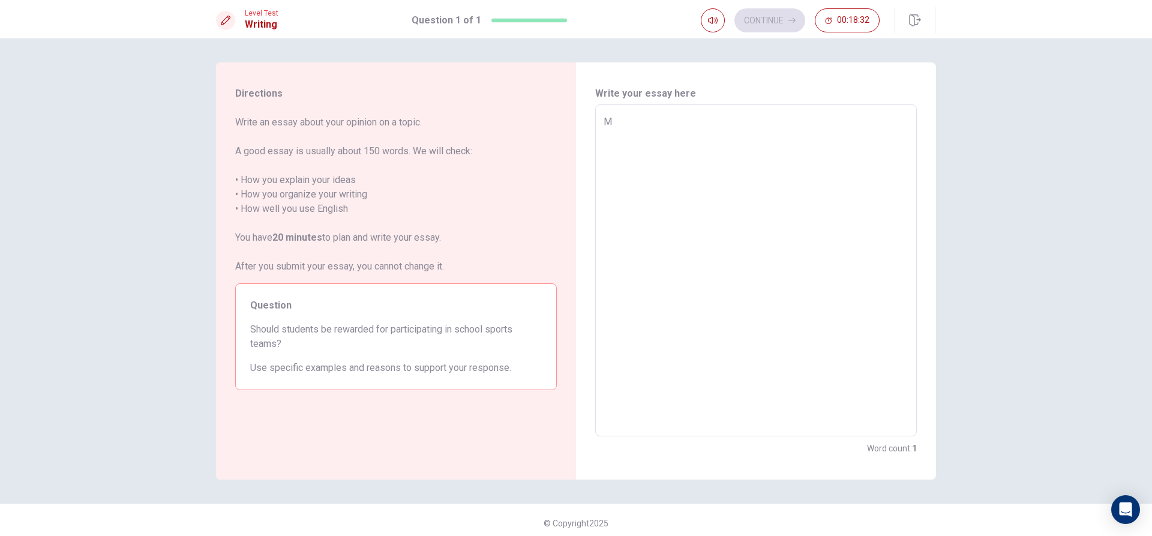
type textarea "My"
type textarea "x"
type textarea "Myf"
type textarea "x"
type textarea "Myfa"
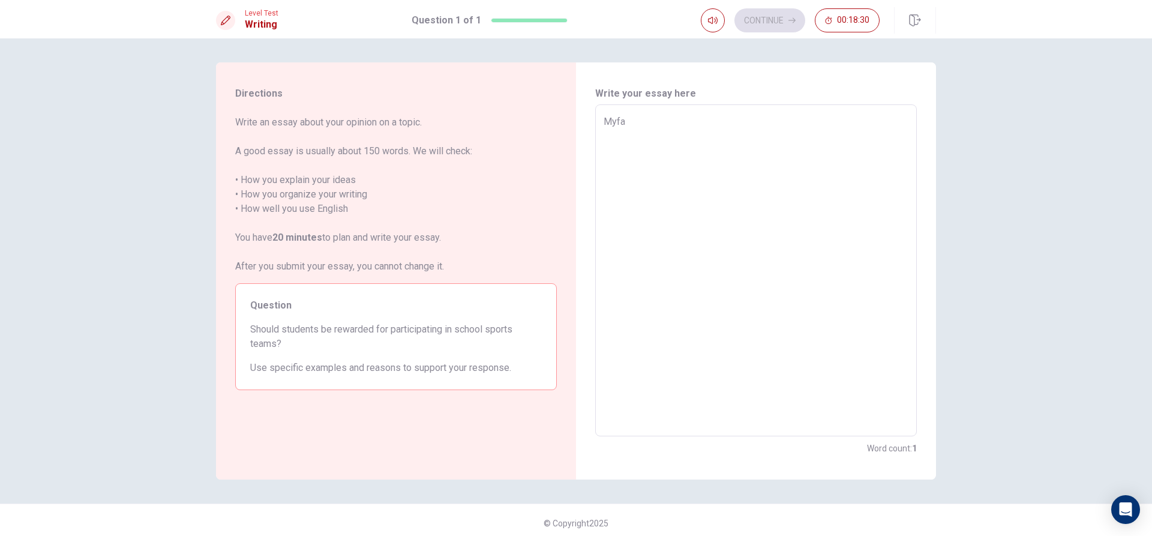
type textarea "x"
type textarea "Myfav"
type textarea "x"
type textarea "Myfavo"
type textarea "x"
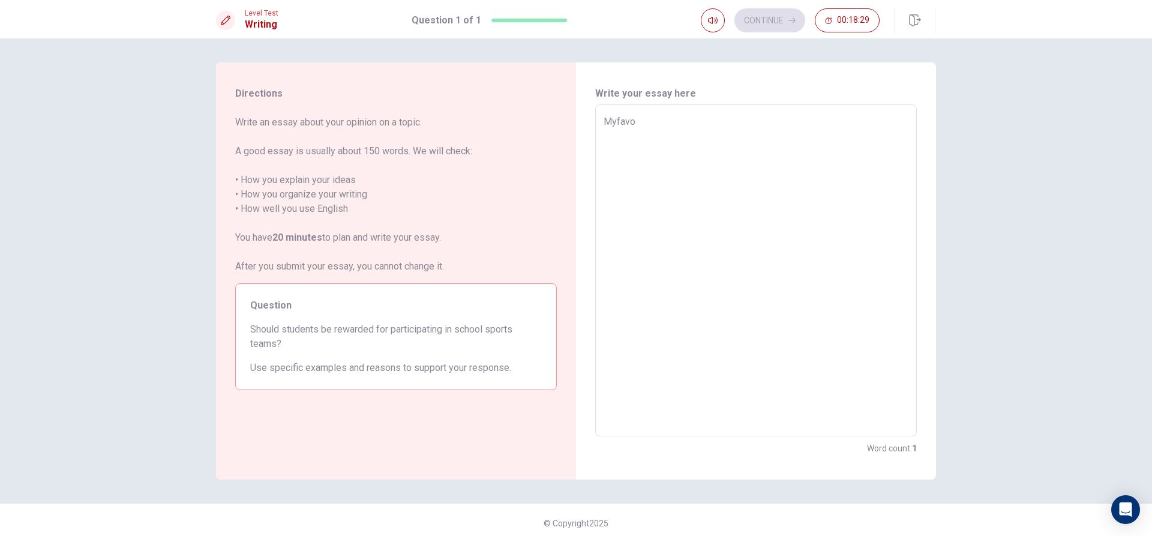
type textarea "Myfavou"
type textarea "x"
type textarea "Myfavour"
type textarea "x"
type textarea "Myfavouri"
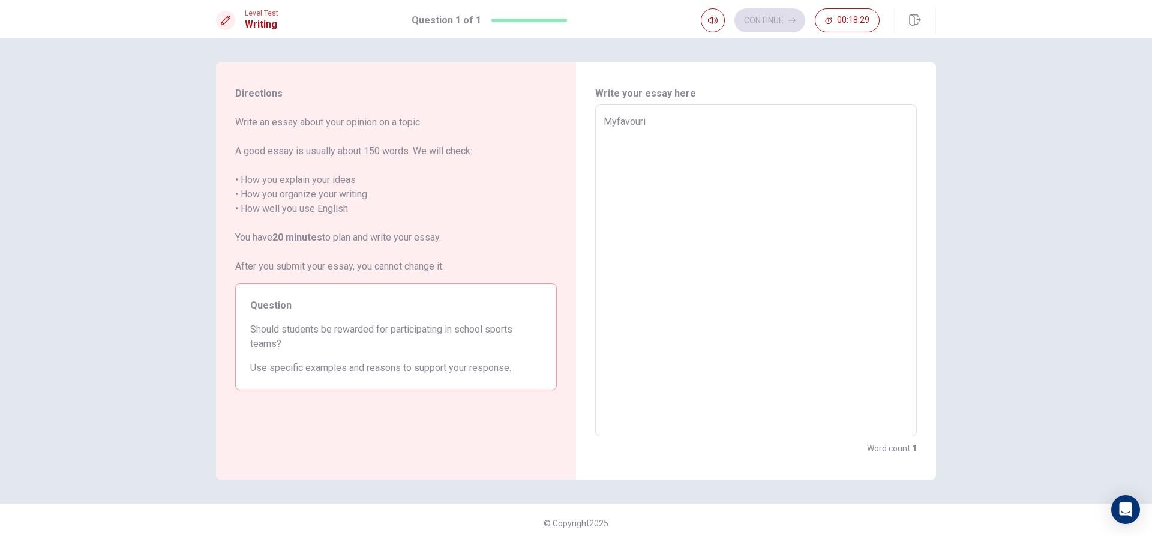
type textarea "x"
type textarea "Myfavourit"
type textarea "x"
type textarea "Myfavourite"
type textarea "x"
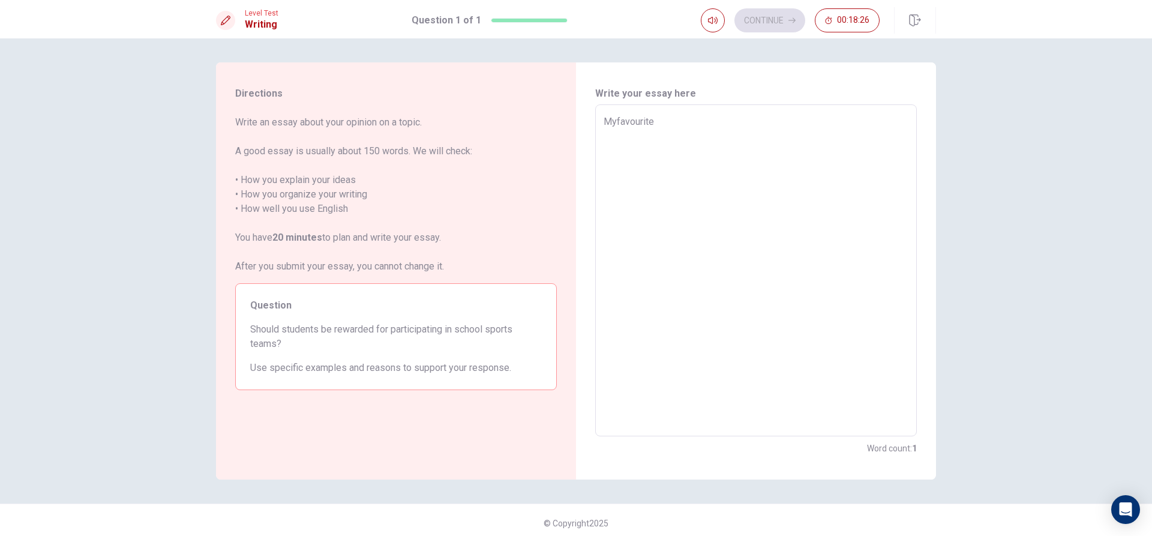
type textarea "Myfavourite"
type textarea "x"
type textarea "Myfavourite"
type textarea "x"
type textarea "Myfavourit"
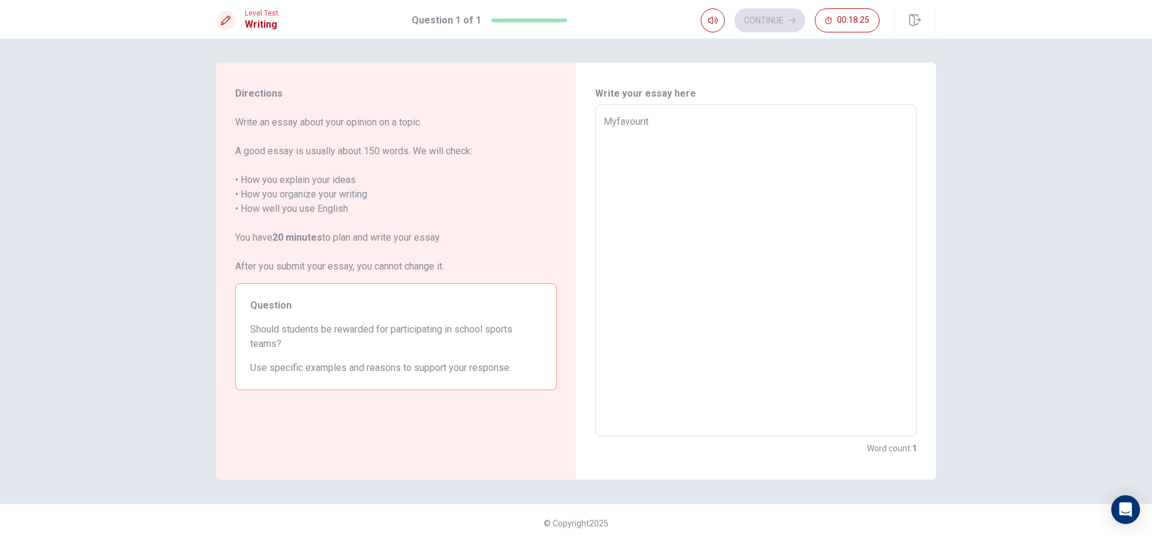
type textarea "x"
type textarea "Myfavouri"
type textarea "x"
type textarea "Myfavour"
type textarea "x"
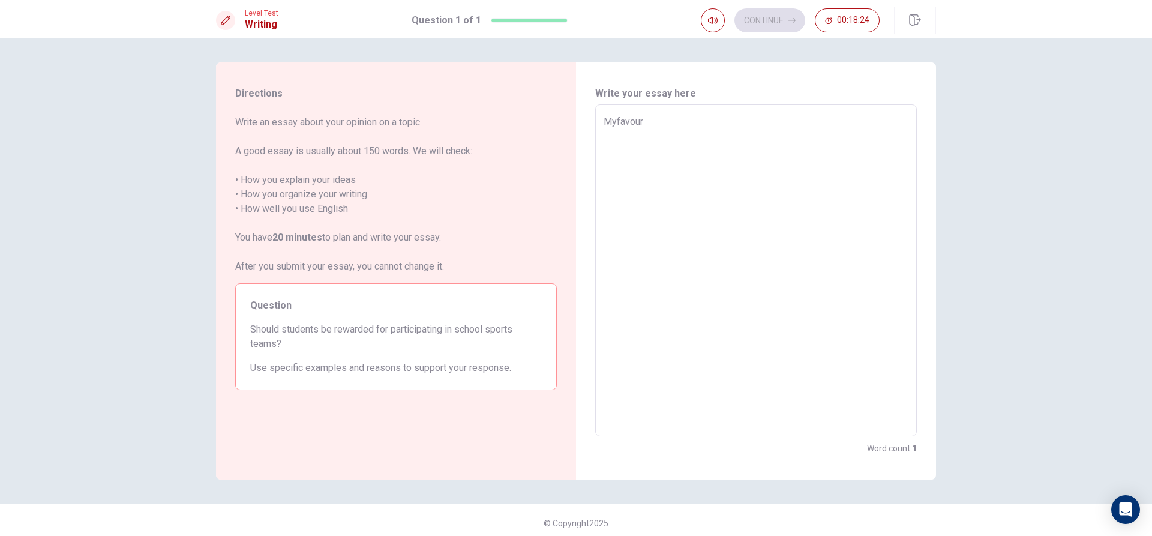
type textarea "Myfavou"
type textarea "x"
type textarea "Myfavo"
type textarea "x"
type textarea "Myfav"
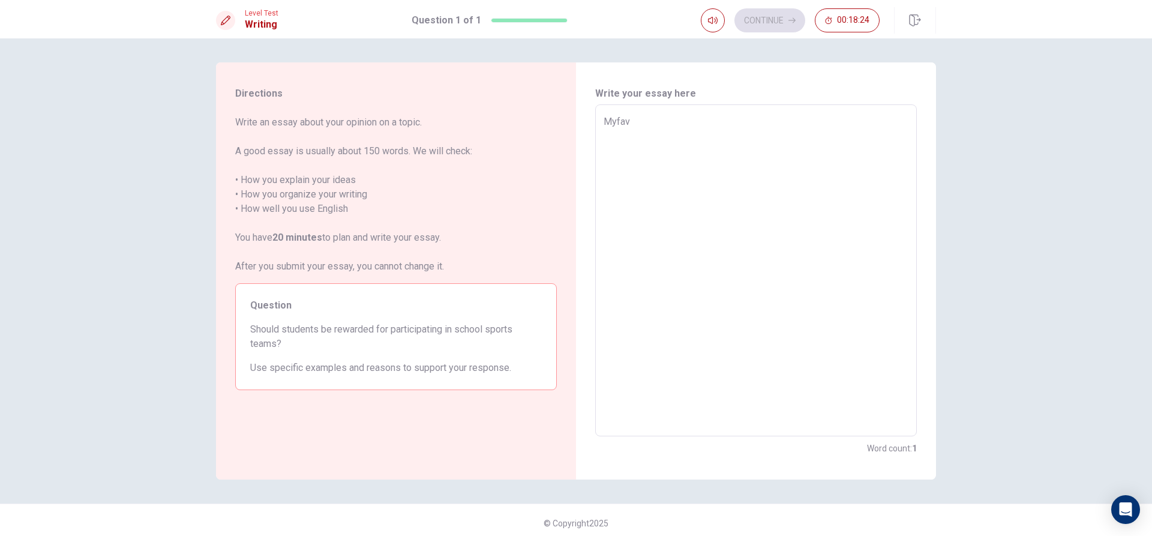
type textarea "x"
type textarea "Myfa"
type textarea "x"
type textarea "Myf"
type textarea "x"
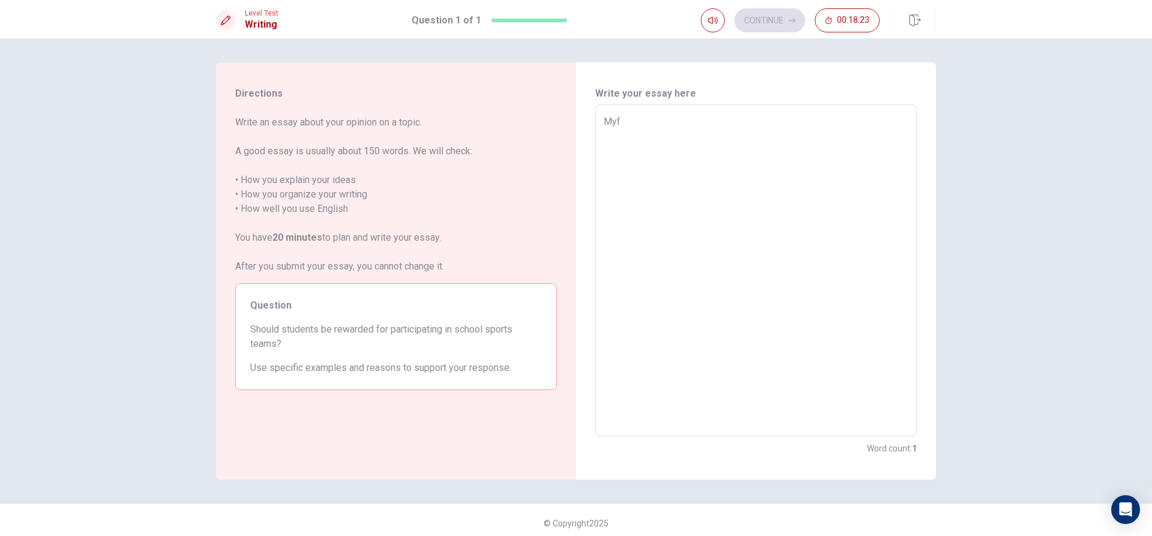
type textarea "My"
type textarea "x"
type textarea "My"
type textarea "x"
type textarea "My f"
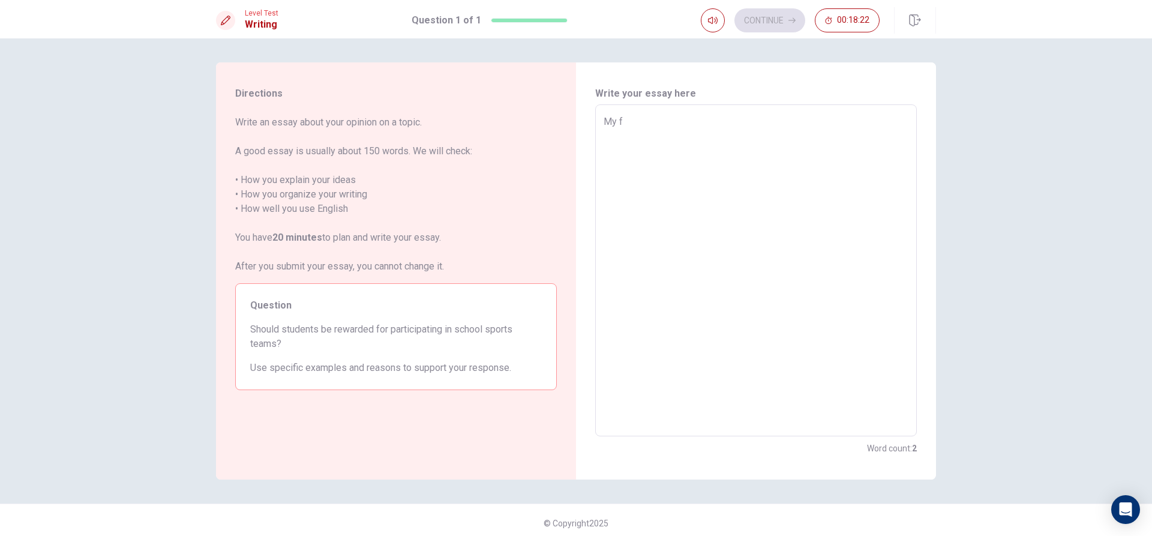
type textarea "x"
type textarea "My fa"
type textarea "x"
type textarea "My fav"
type textarea "x"
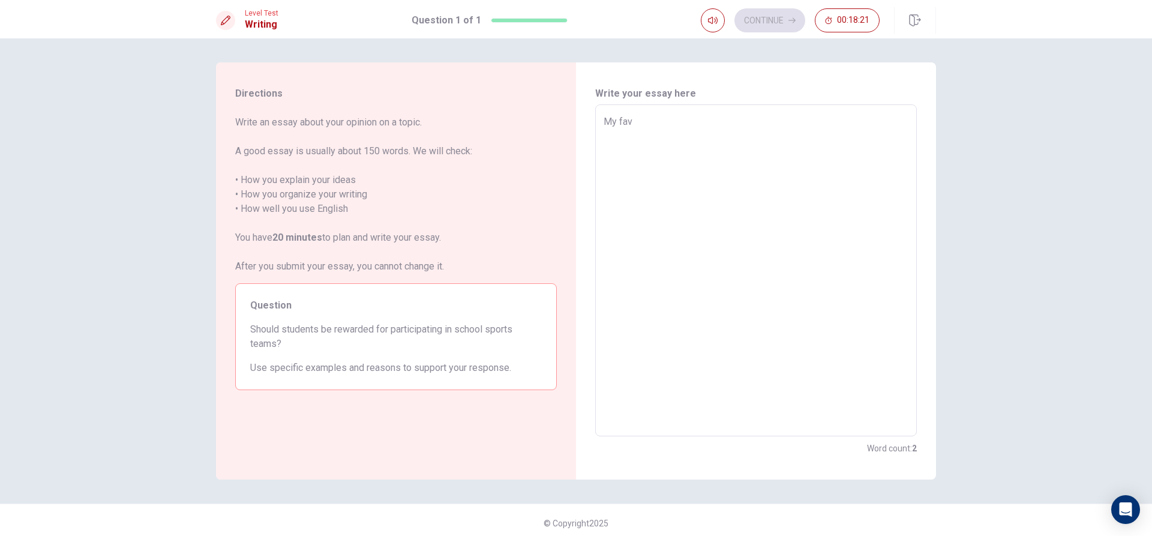
type textarea "My favo"
type textarea "x"
type textarea "My favou"
type textarea "x"
type textarea "My favour"
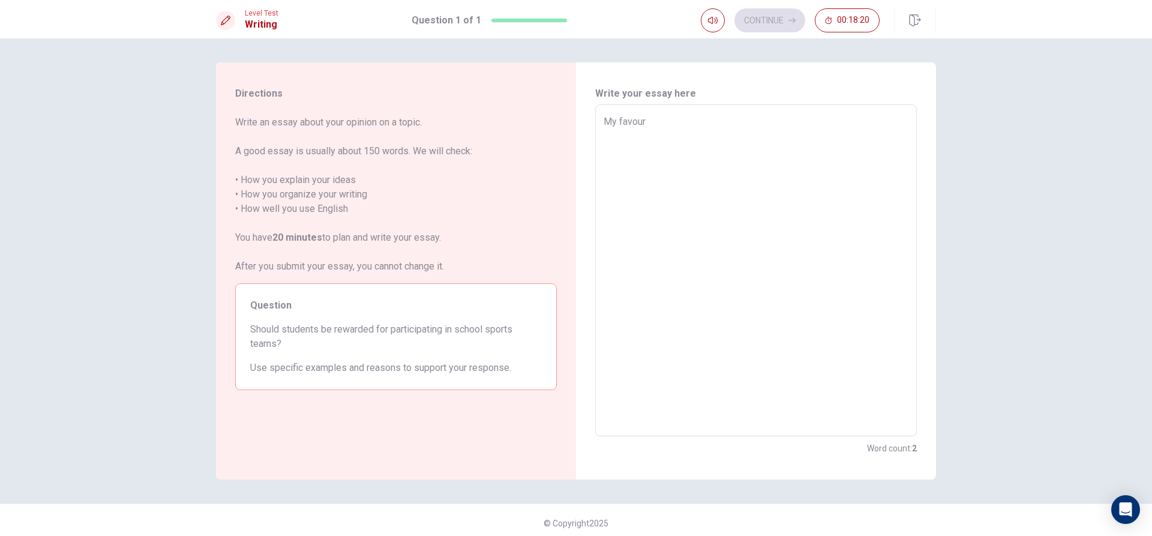
type textarea "x"
type textarea "My favouri"
type textarea "x"
type textarea "My favourit"
type textarea "x"
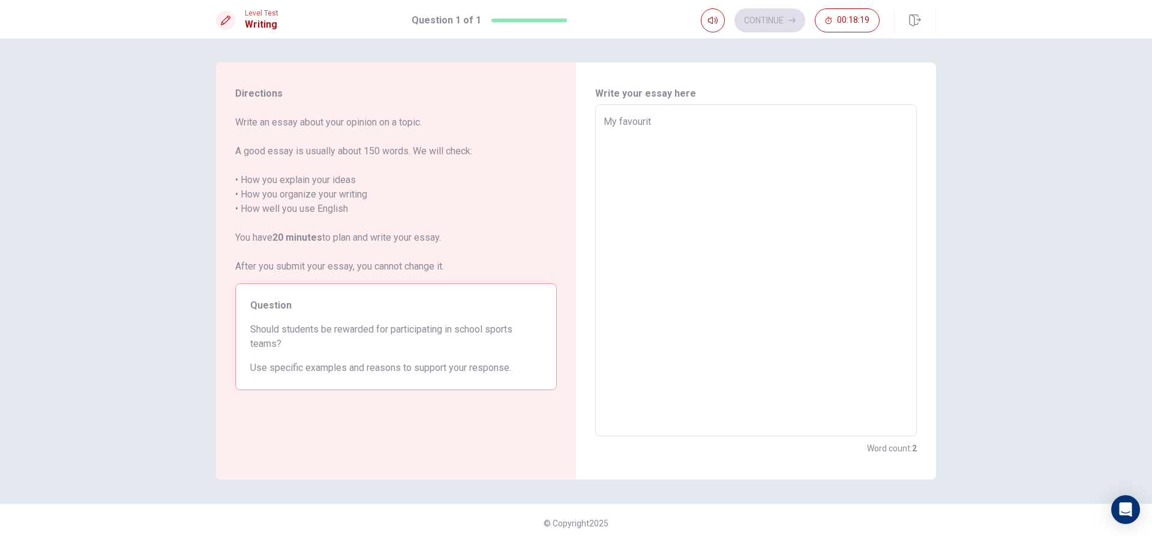
type textarea "My favourite"
type textarea "x"
type textarea "My favourite"
type textarea "x"
type textarea "My favourite i"
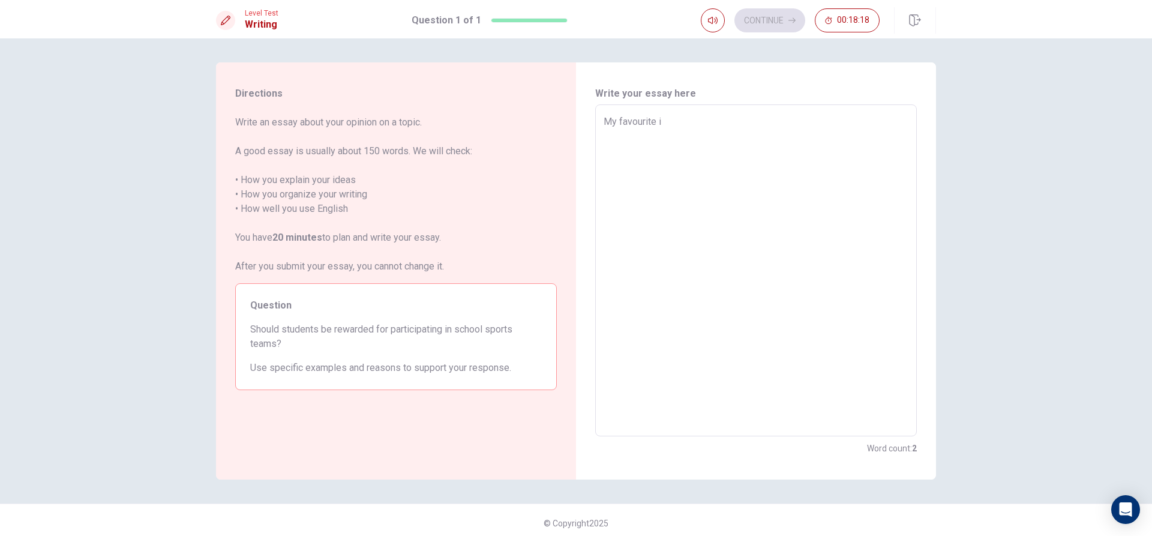
type textarea "x"
type textarea "My favourite in"
type textarea "x"
type textarea "My favourite ins"
type textarea "x"
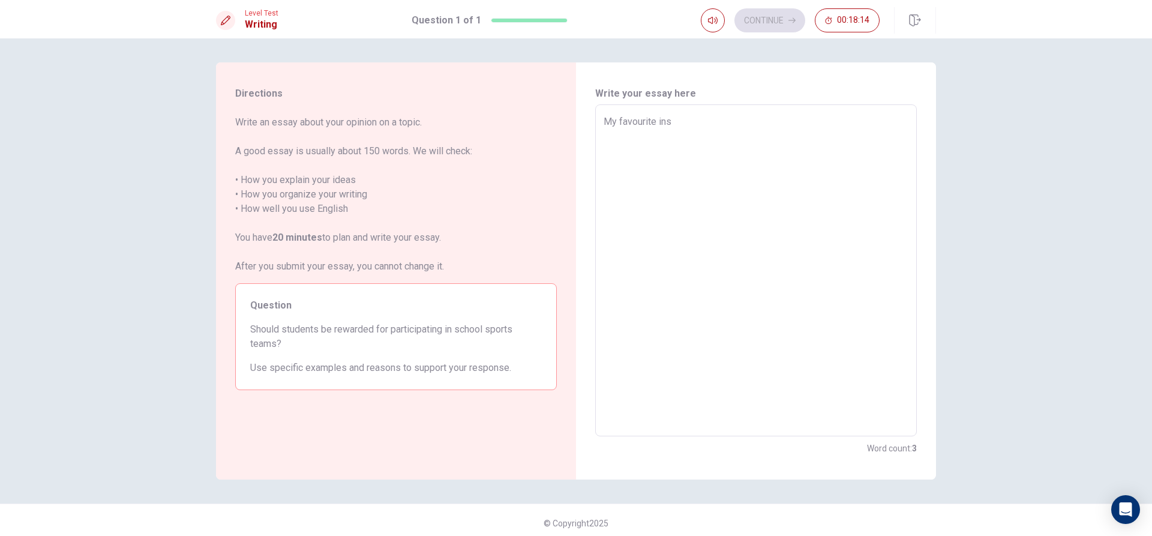
type textarea "My favourite inst"
type textarea "x"
type textarea "My favourite instr"
type textarea "x"
type textarea "My favourite instru"
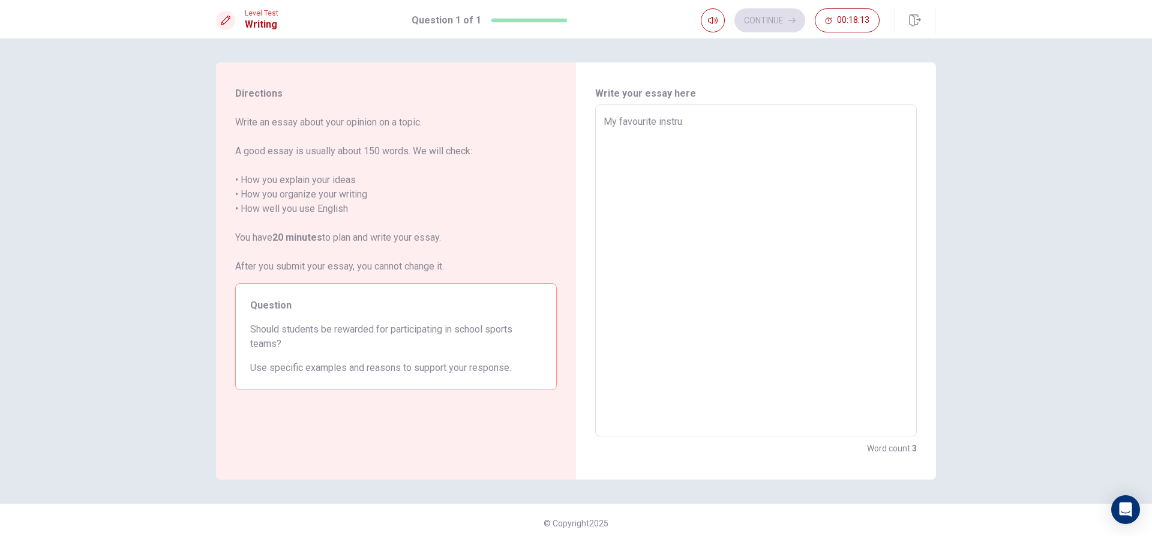
type textarea "x"
type textarea "My favourite instrum"
type textarea "x"
type textarea "My favourite instrume"
type textarea "x"
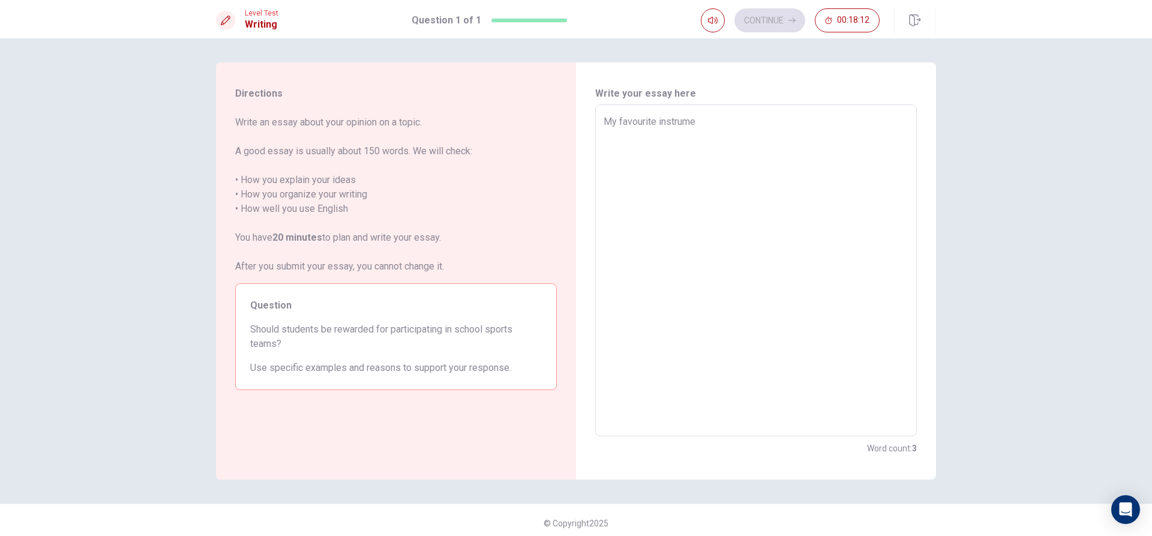
type textarea "My favourite instrumet"
type textarea "x"
type textarea "My favourite instrumet."
type textarea "x"
type textarea "My favourite instrumet."
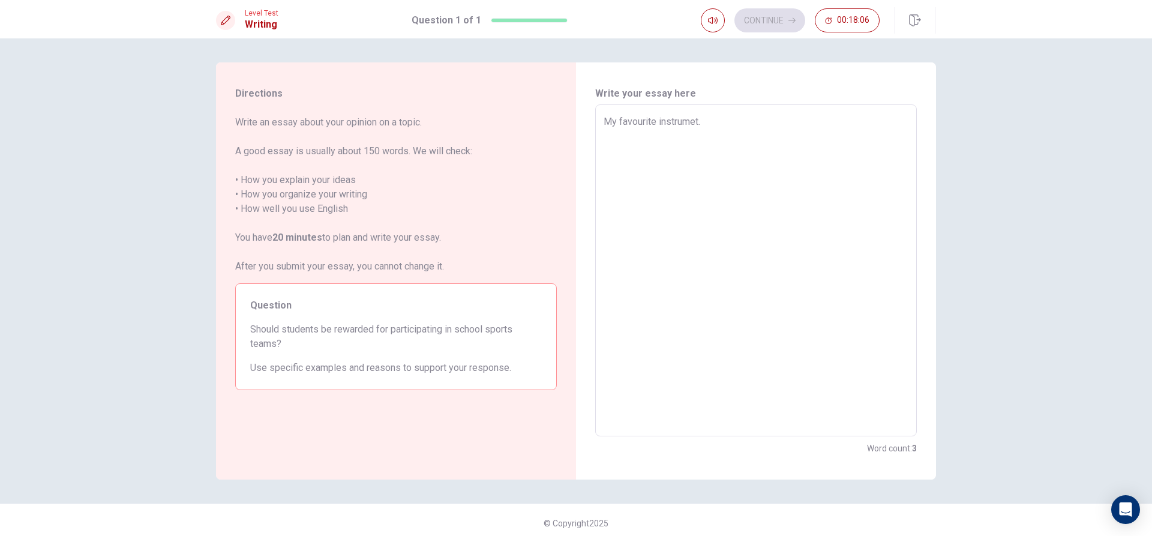
type textarea "x"
type textarea "My favourite instrumet."
type textarea "x"
type textarea "My favourite instrumet."
type textarea "x"
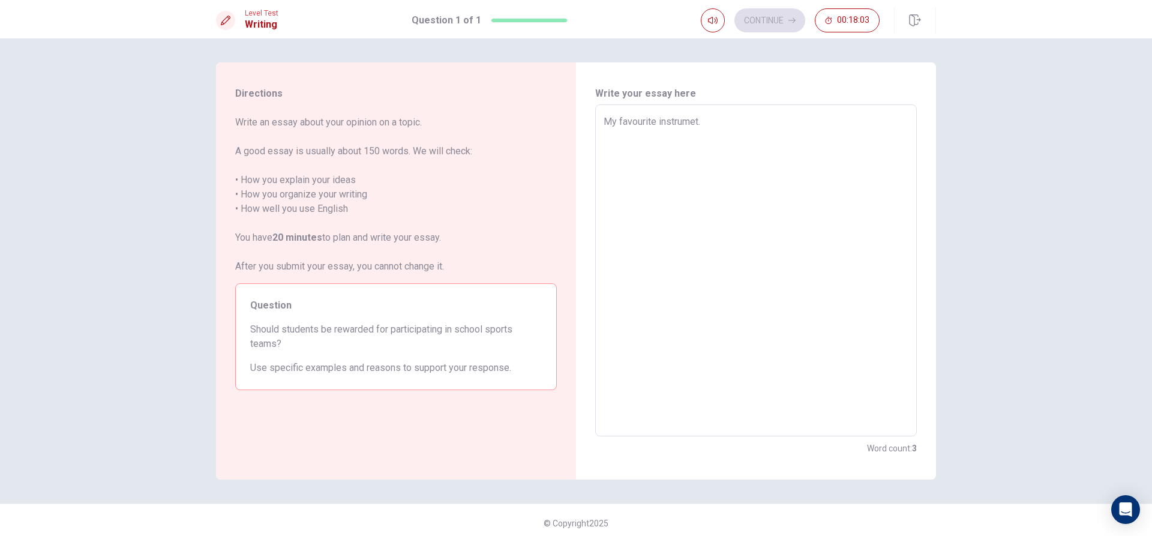
type textarea "My favourite instrumet."
type textarea "x"
type textarea "My favourite instrumet. M"
type textarea "x"
type textarea "My favourite instrumet. My"
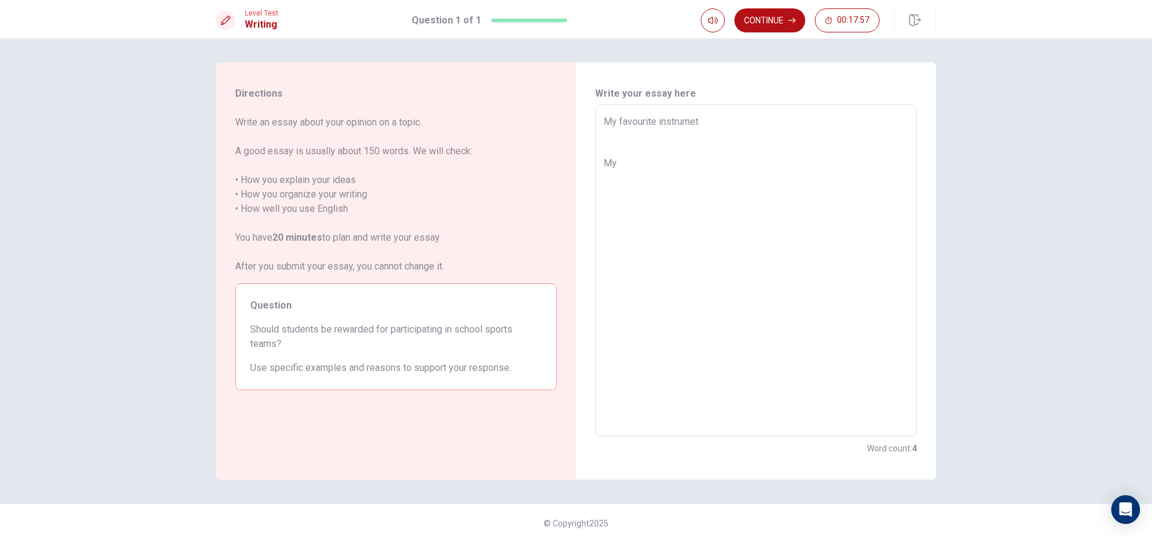
type textarea "x"
type textarea "My favourite instrumet. My"
type textarea "x"
type textarea "My favourite instrumet. My f"
type textarea "x"
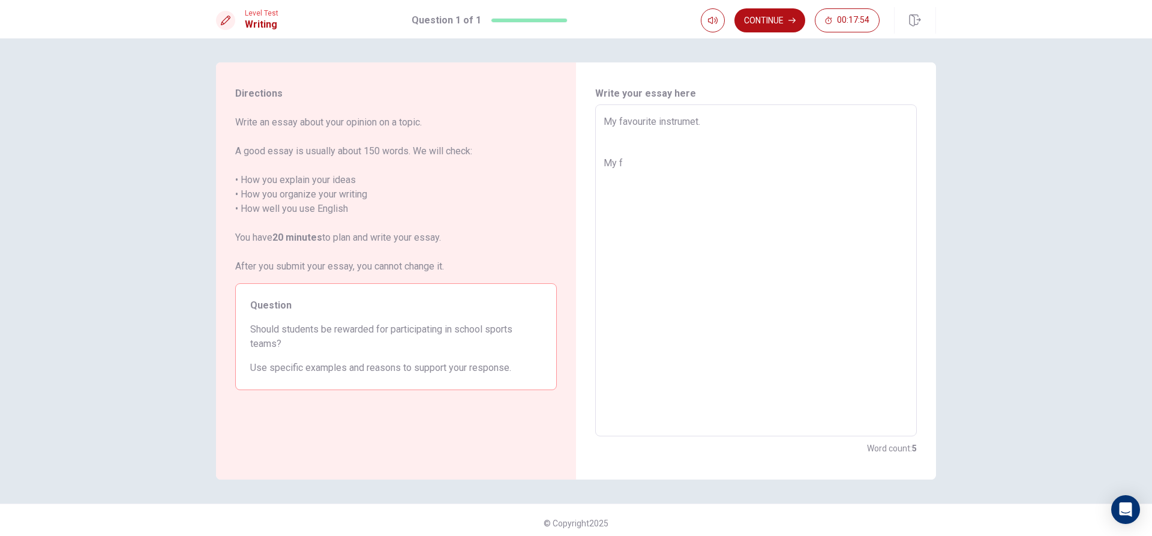
type textarea "My favourite instrumet. My fa"
type textarea "x"
type textarea "My favourite instrumet. My fav"
type textarea "x"
type textarea "My favourite instrumet. My favo"
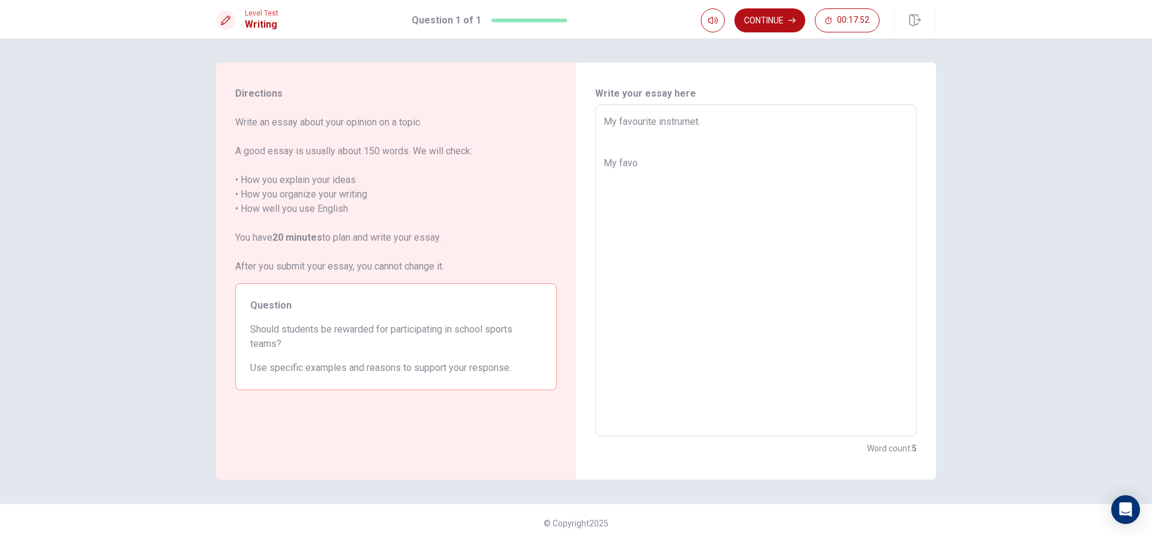
type textarea "x"
type textarea "My favourite instrumet. My favou"
type textarea "x"
type textarea "My favourite instrumet. My favour"
type textarea "x"
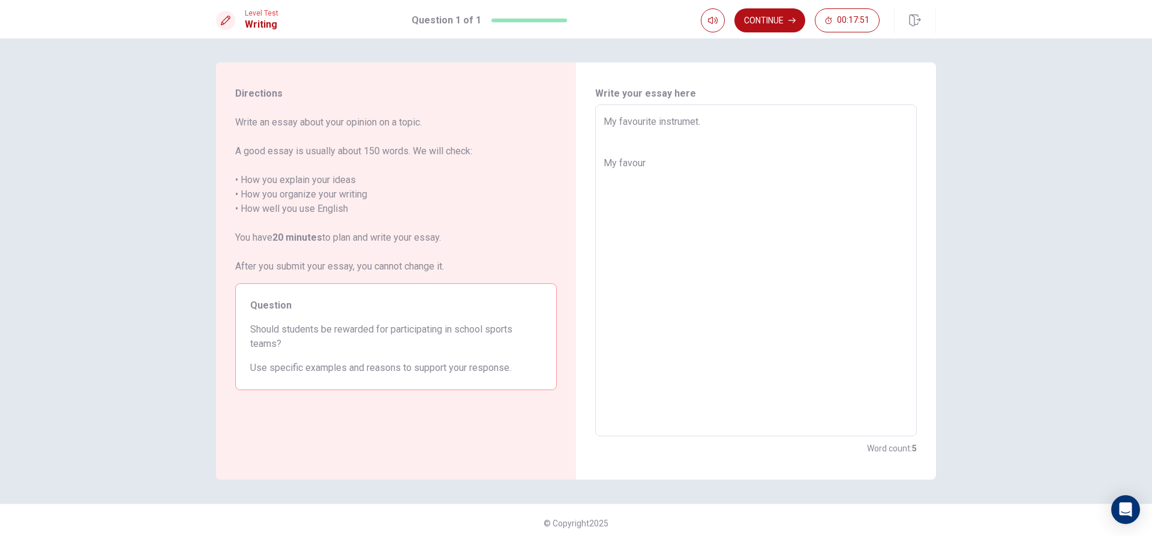
type textarea "My favourite instrumet. My favouri"
type textarea "x"
type textarea "My favourite instrumet. My favourit"
type textarea "x"
type textarea "My favourite instrumet. My favourite"
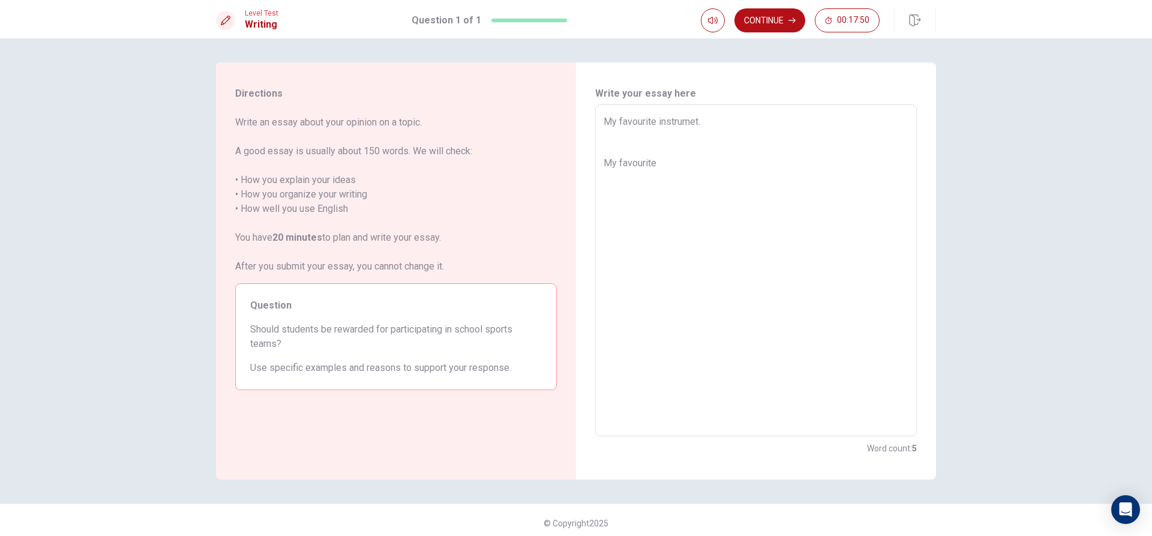
type textarea "x"
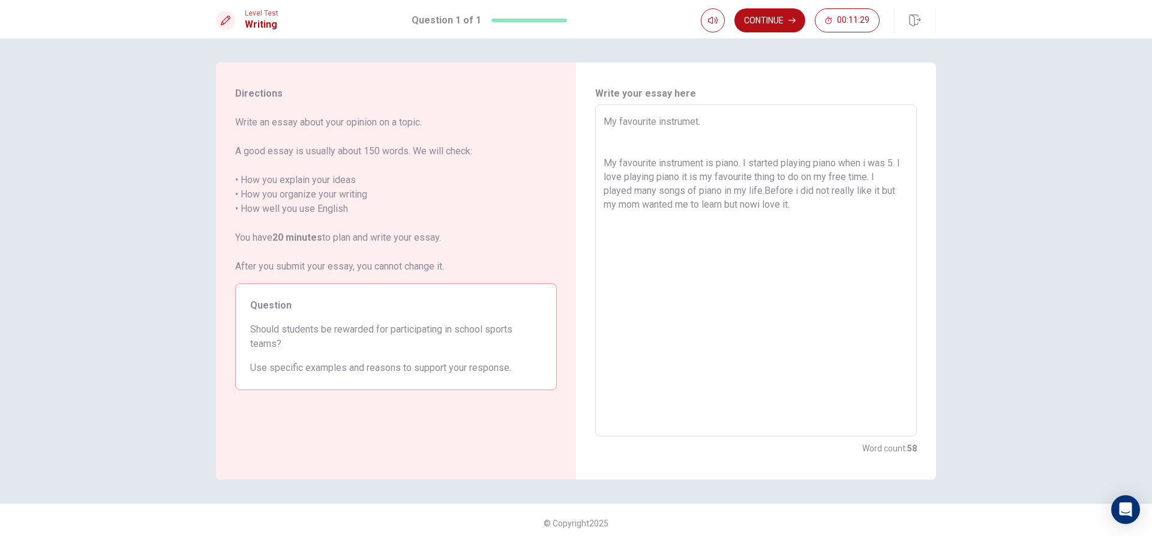
click at [764, 206] on textarea "My favourite instrumet. My favourite instrument is piano. I started playing pia…" at bounding box center [756, 271] width 305 height 312
click at [812, 205] on textarea "My favourite instrumet. My favourite instrument is piano. I started playing pia…" at bounding box center [756, 271] width 305 height 312
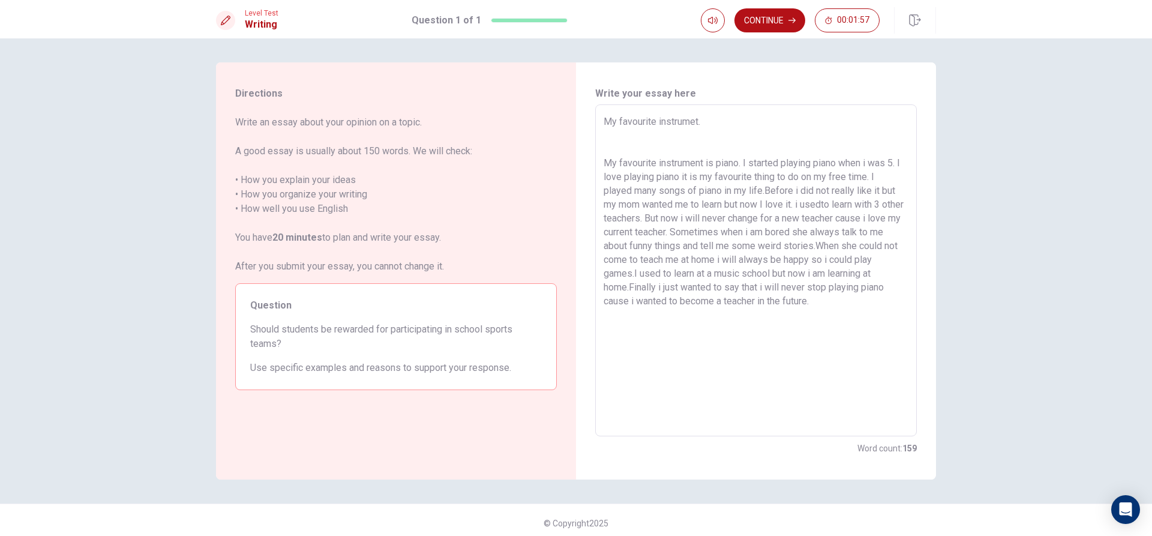
click at [763, 193] on textarea "My favourite instrumet. My favourite instrument is piano. I started playing pia…" at bounding box center [756, 271] width 305 height 312
click at [781, 15] on button "Continue" at bounding box center [770, 20] width 71 height 24
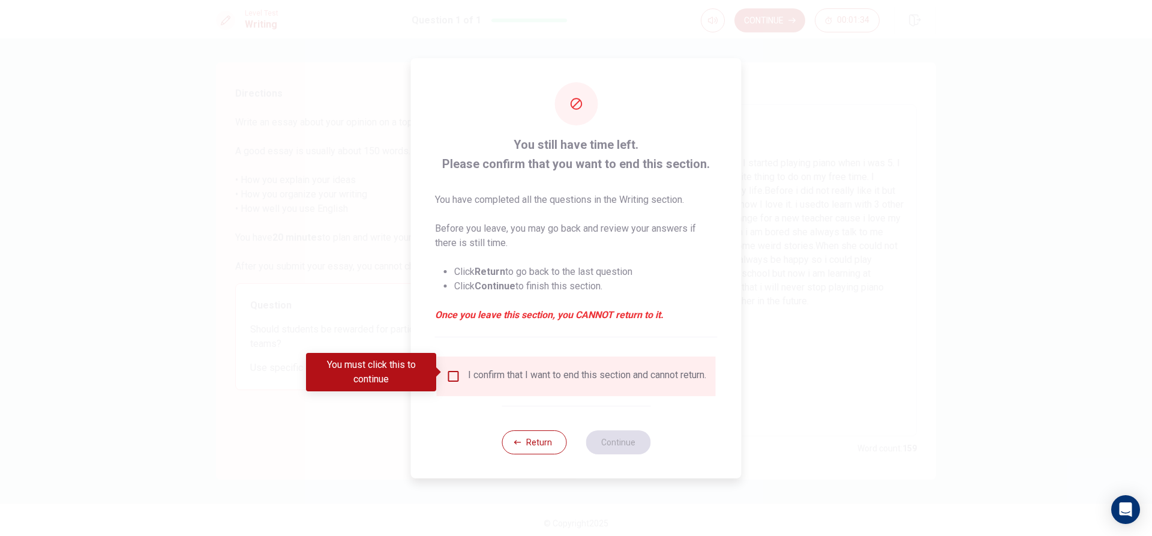
click at [647, 380] on div "I confirm that I want to end this section and cannot return." at bounding box center [587, 376] width 238 height 14
click at [448, 374] on input "You must click this to continue" at bounding box center [454, 376] width 14 height 14
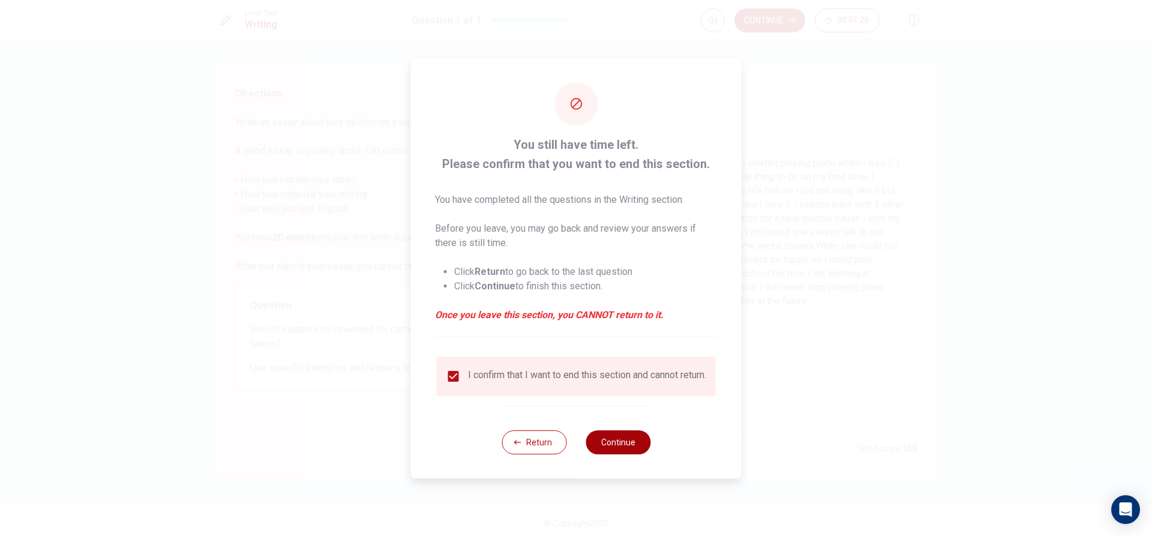
click at [608, 447] on button "Continue" at bounding box center [618, 442] width 65 height 24
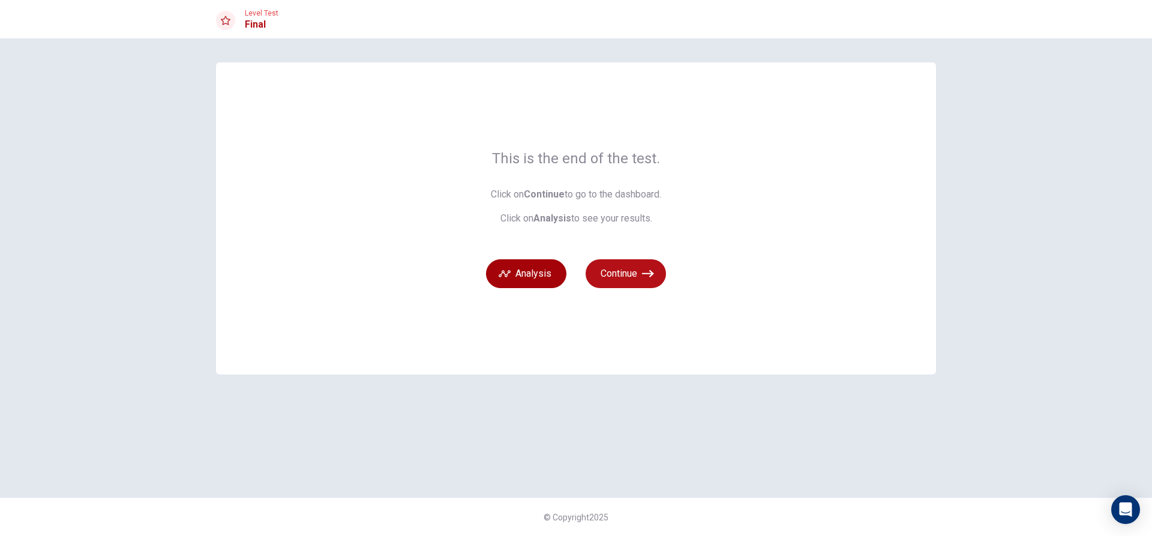
click at [505, 260] on button "Analysis" at bounding box center [526, 273] width 80 height 29
